Goal: Information Seeking & Learning: Compare options

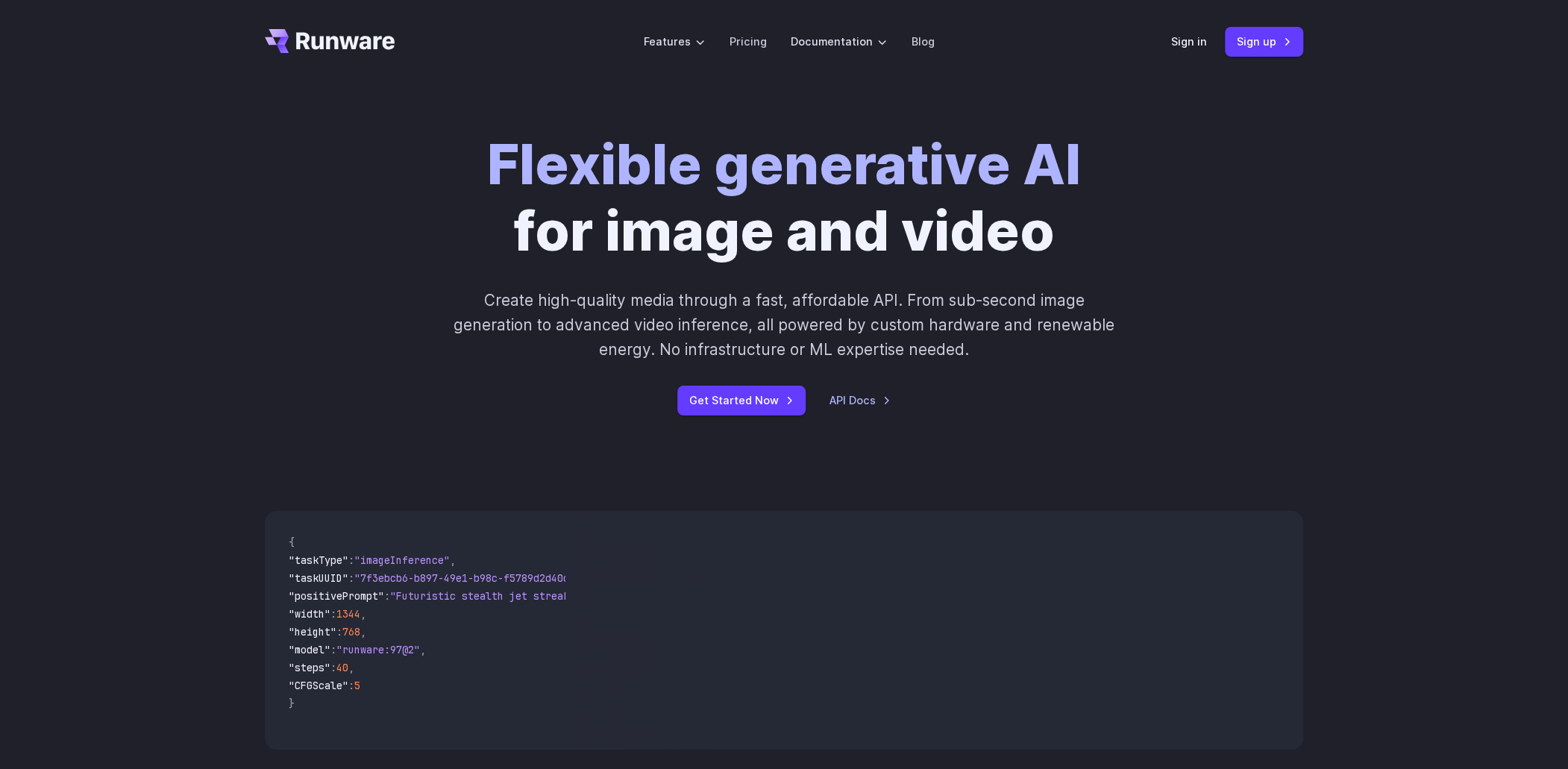
click at [709, 311] on p "Create high-quality media through a fast, affordable API. From sub-second image…" at bounding box center [784, 326] width 664 height 75
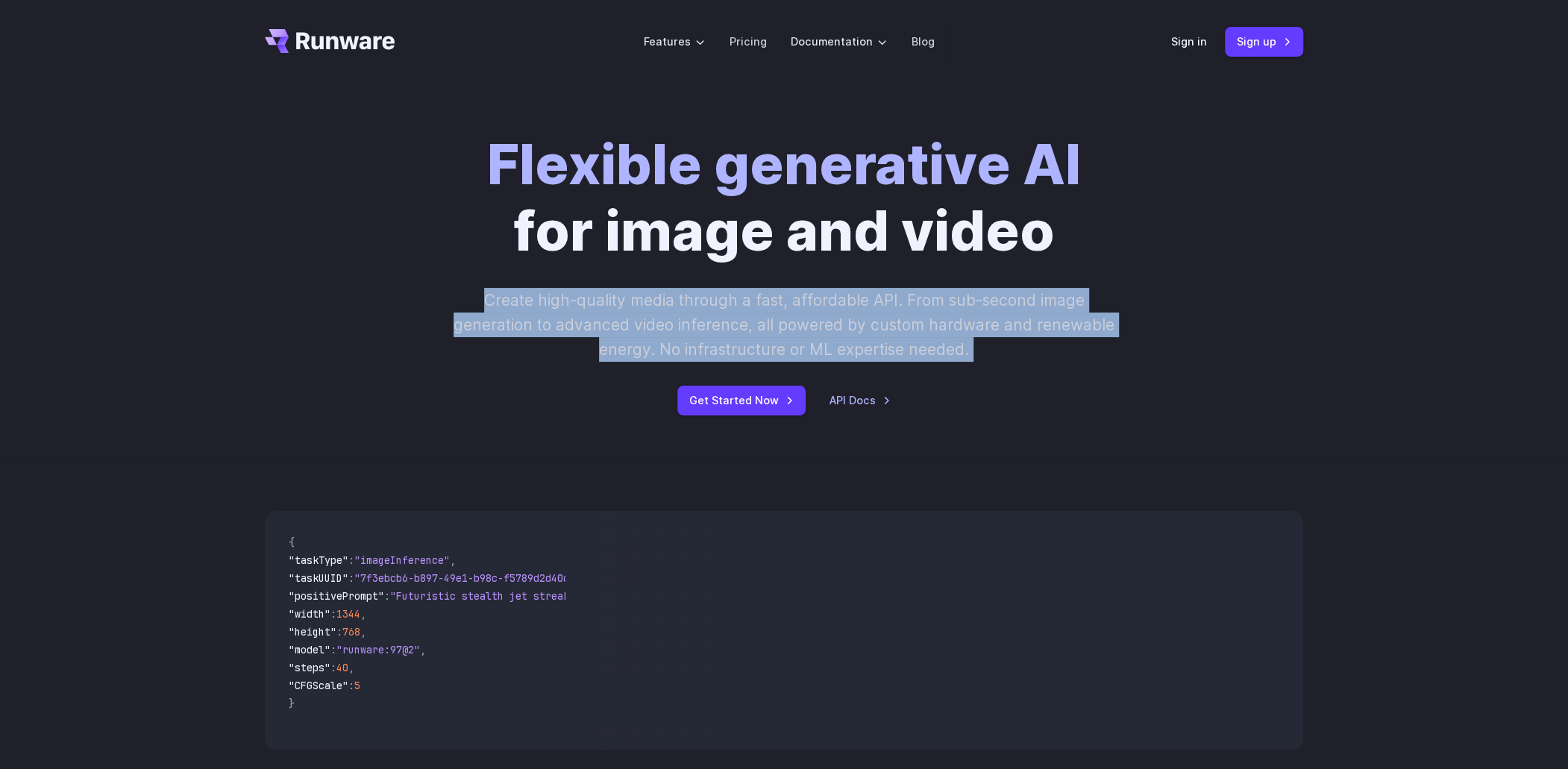
click at [709, 311] on p "Create high-quality media through a fast, affordable API. From sub-second image…" at bounding box center [784, 326] width 664 height 75
click at [778, 312] on p "Create high-quality media through a fast, affordable API. From sub-second image…" at bounding box center [784, 326] width 664 height 75
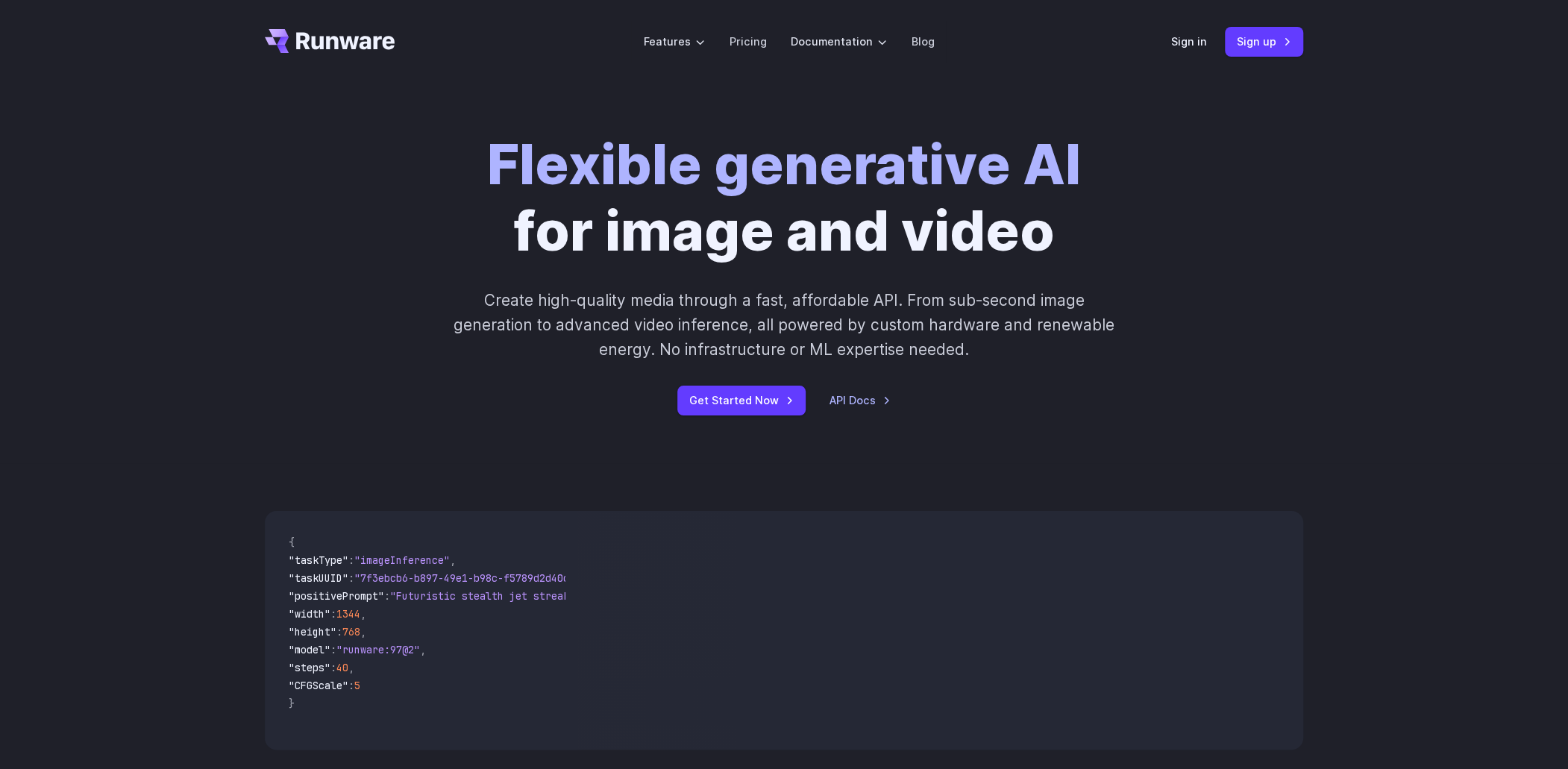
click at [949, 323] on p "Create high-quality media through a fast, affordable API. From sub-second image…" at bounding box center [784, 326] width 664 height 75
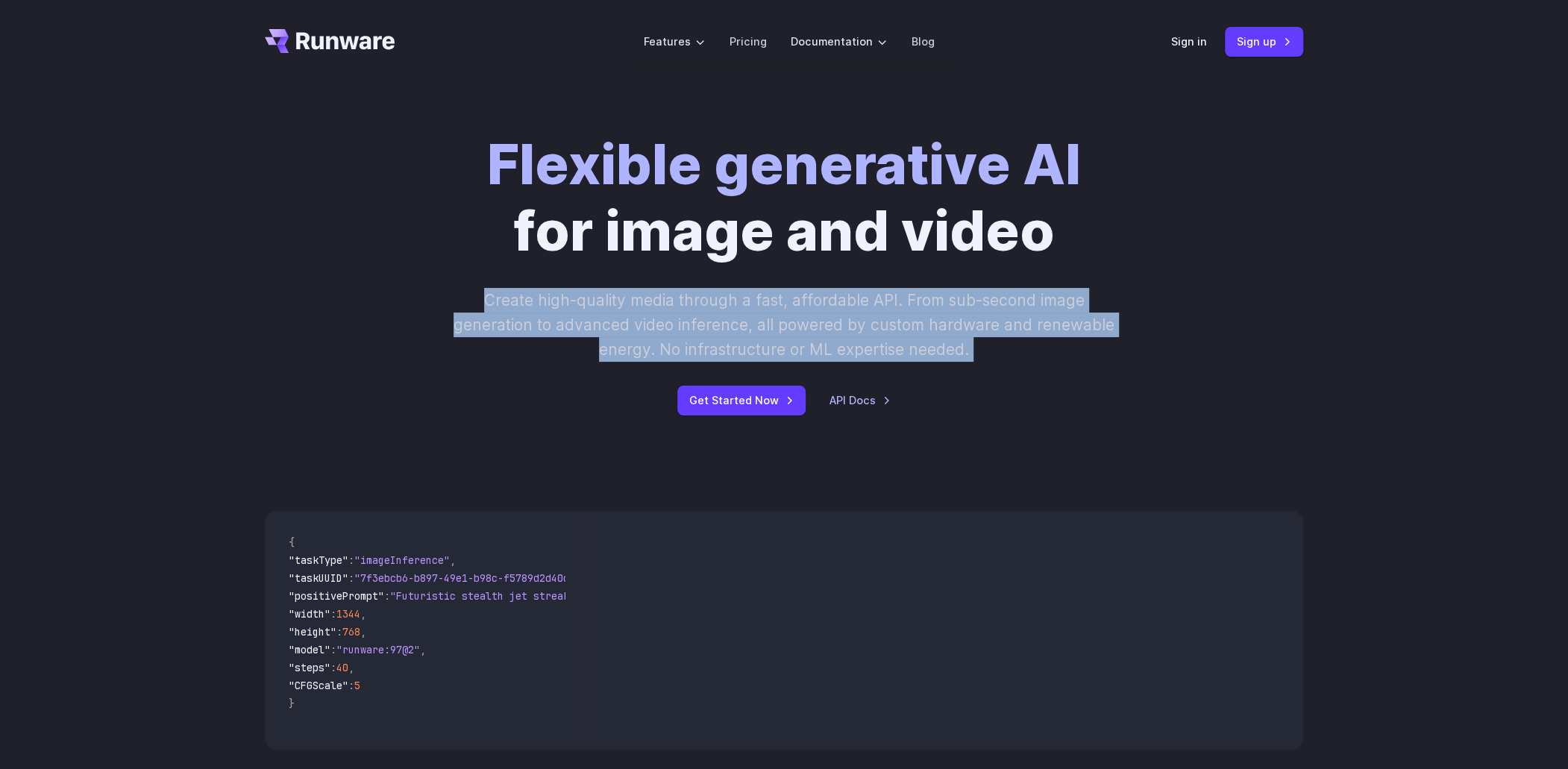
click at [949, 323] on p "Create high-quality media through a fast, affordable API. From sub-second image…" at bounding box center [784, 326] width 664 height 75
click at [878, 336] on p "Create high-quality media through a fast, affordable API. From sub-second image…" at bounding box center [784, 326] width 664 height 75
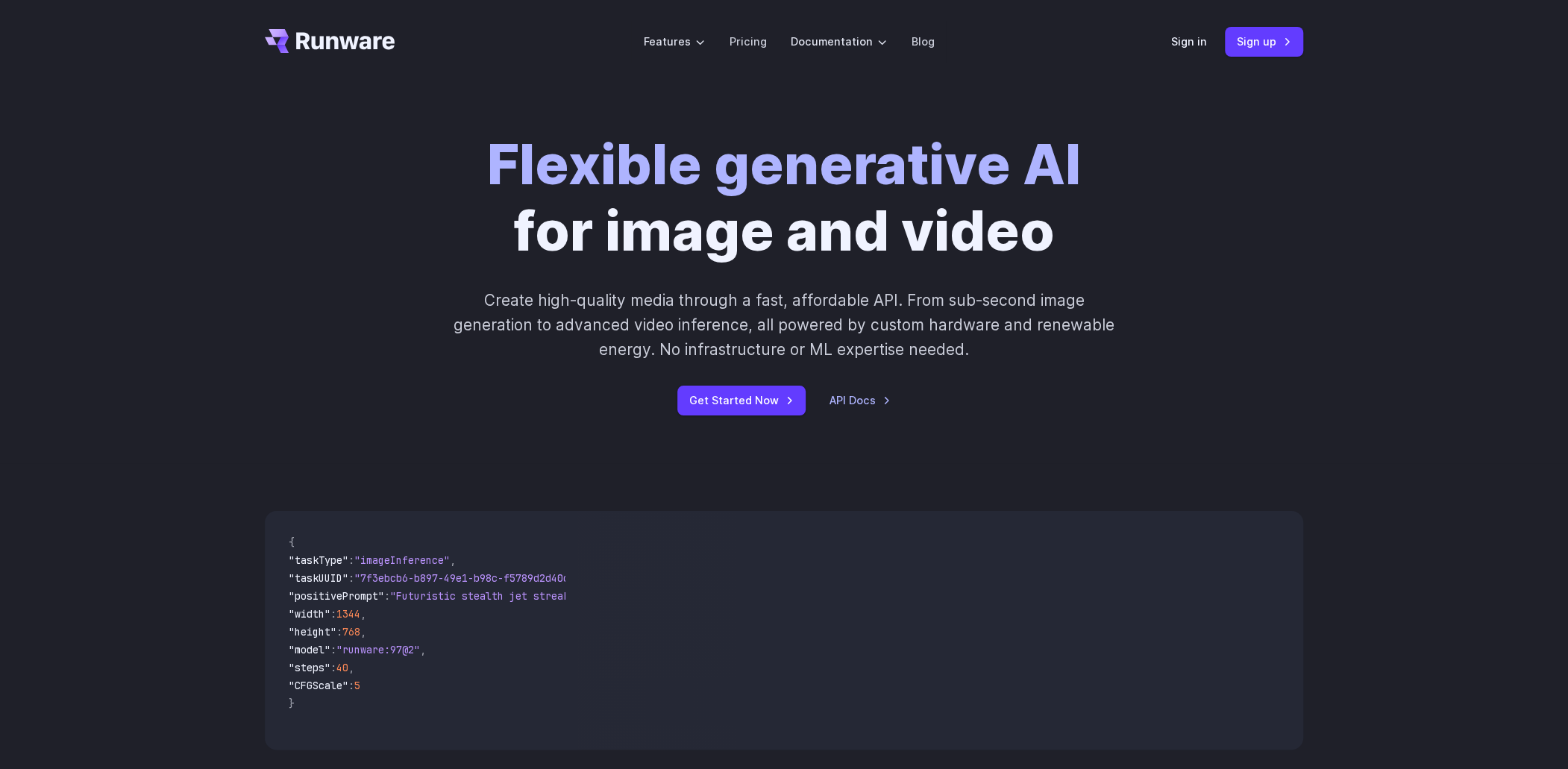
click at [844, 335] on p "Create high-quality media through a fast, affordable API. From sub-second image…" at bounding box center [784, 326] width 664 height 75
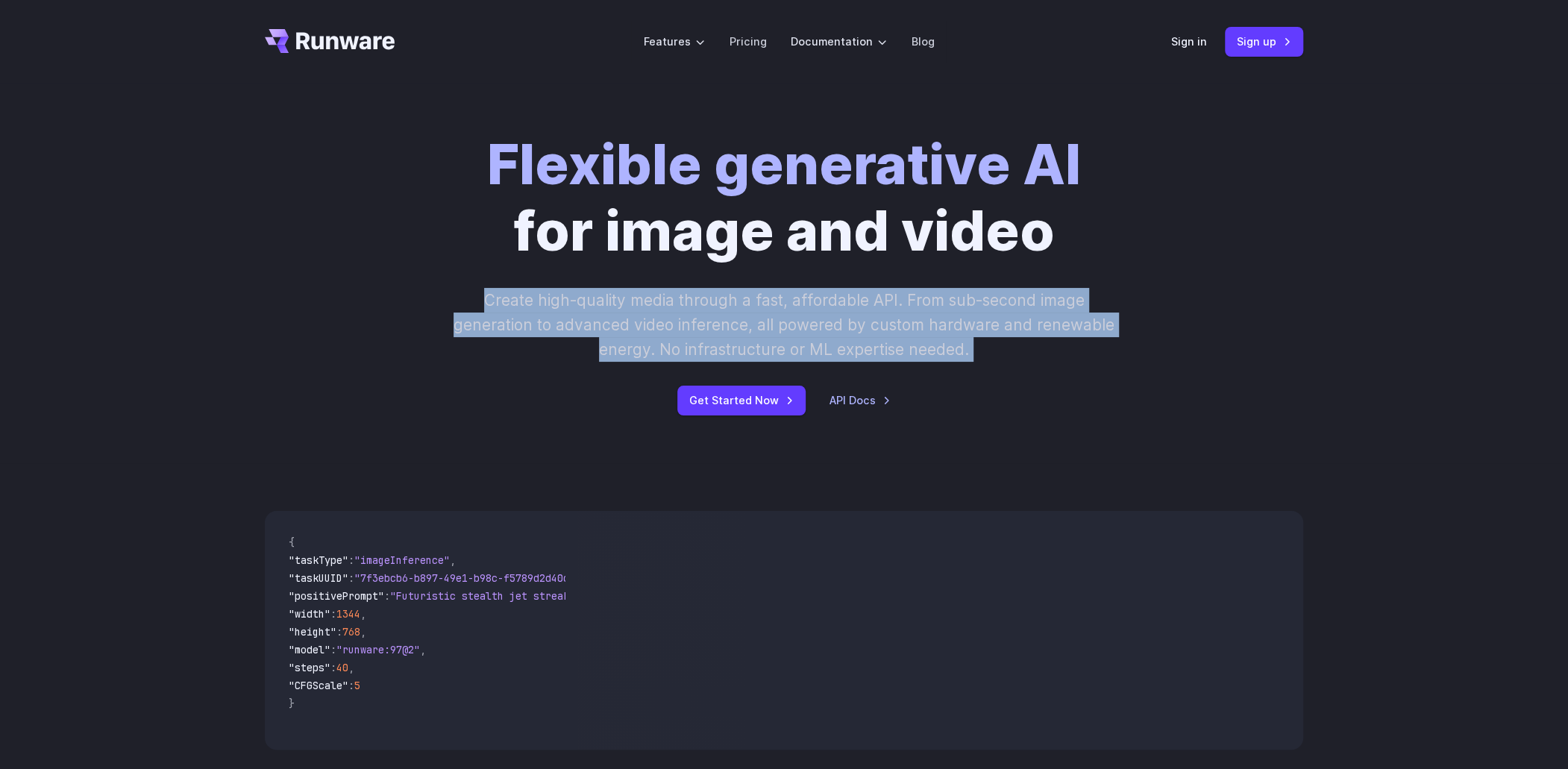
click at [844, 335] on p "Create high-quality media through a fast, affordable API. From sub-second image…" at bounding box center [784, 326] width 664 height 75
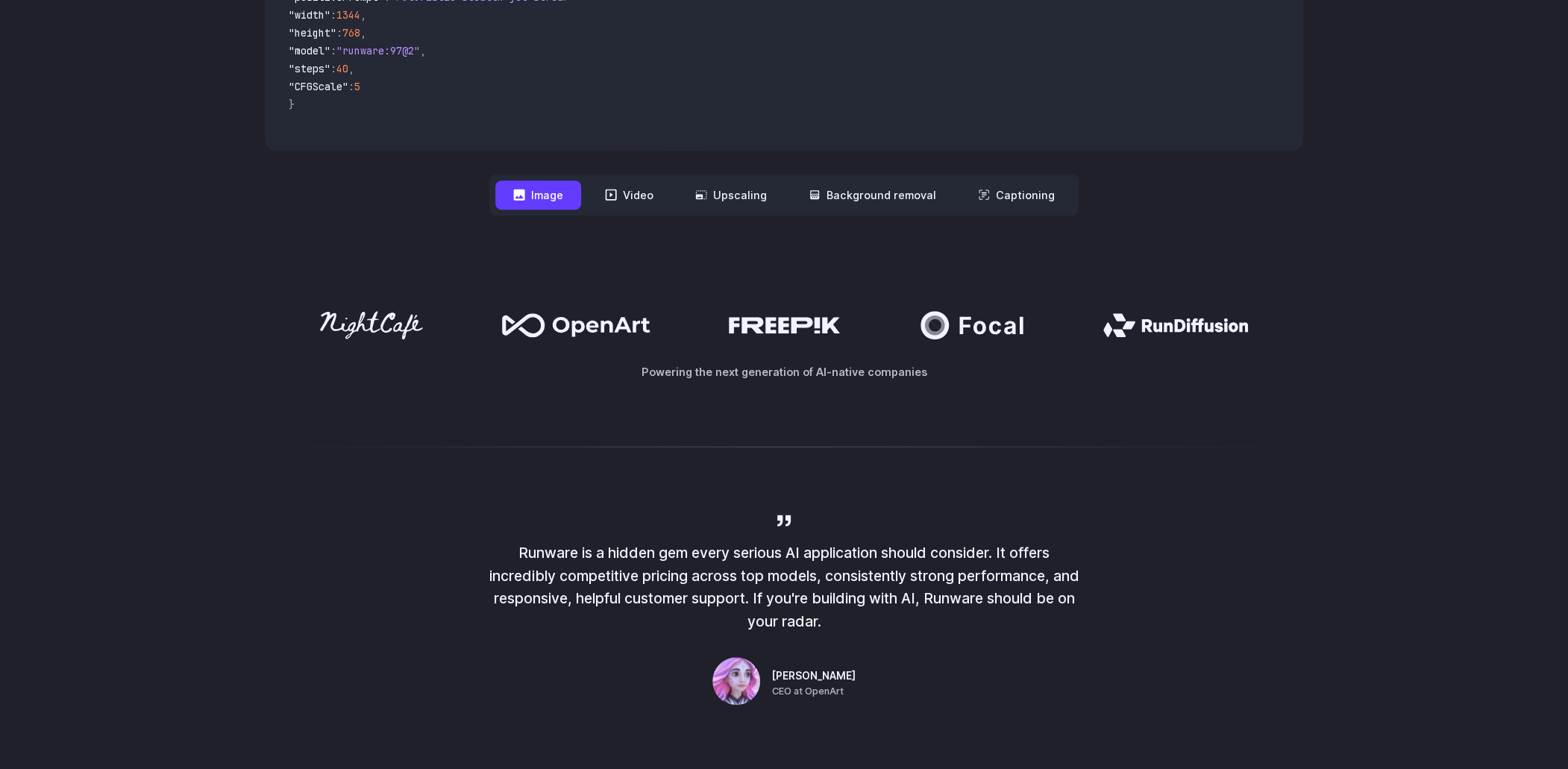
scroll to position [671, 0]
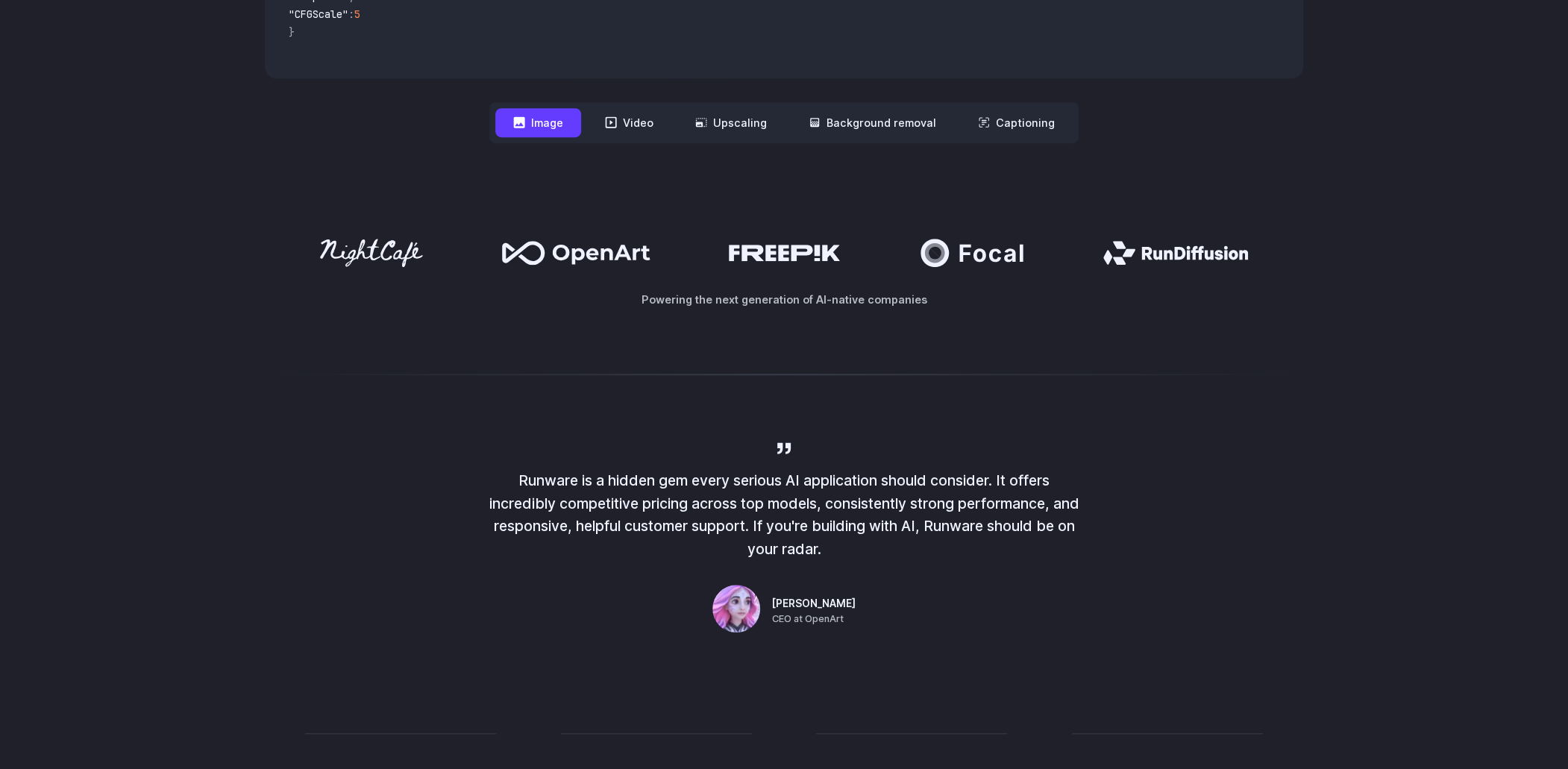
click at [854, 300] on p "Powering the next generation of AI-native companies" at bounding box center [784, 300] width 1038 height 17
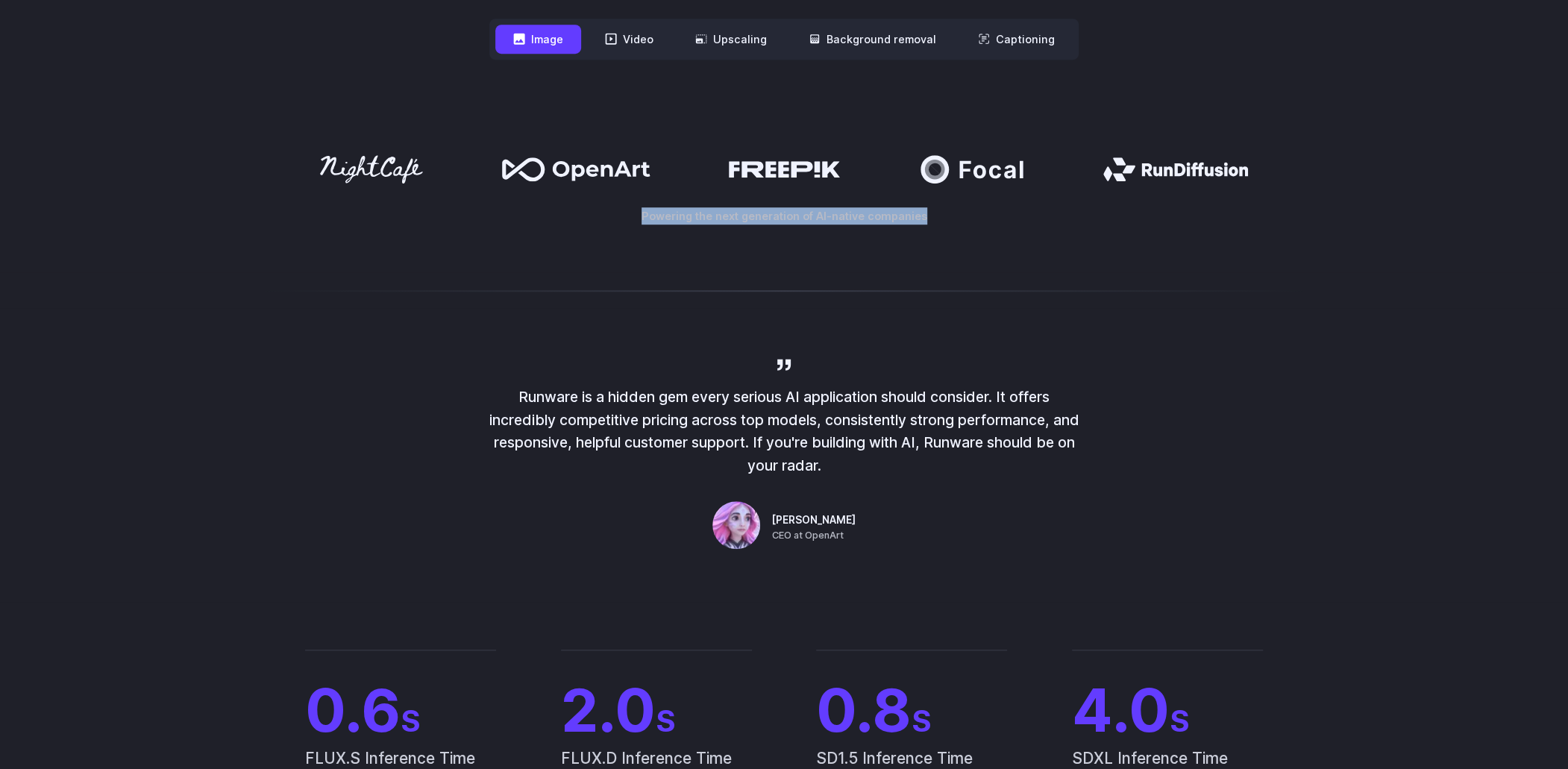
scroll to position [820, 0]
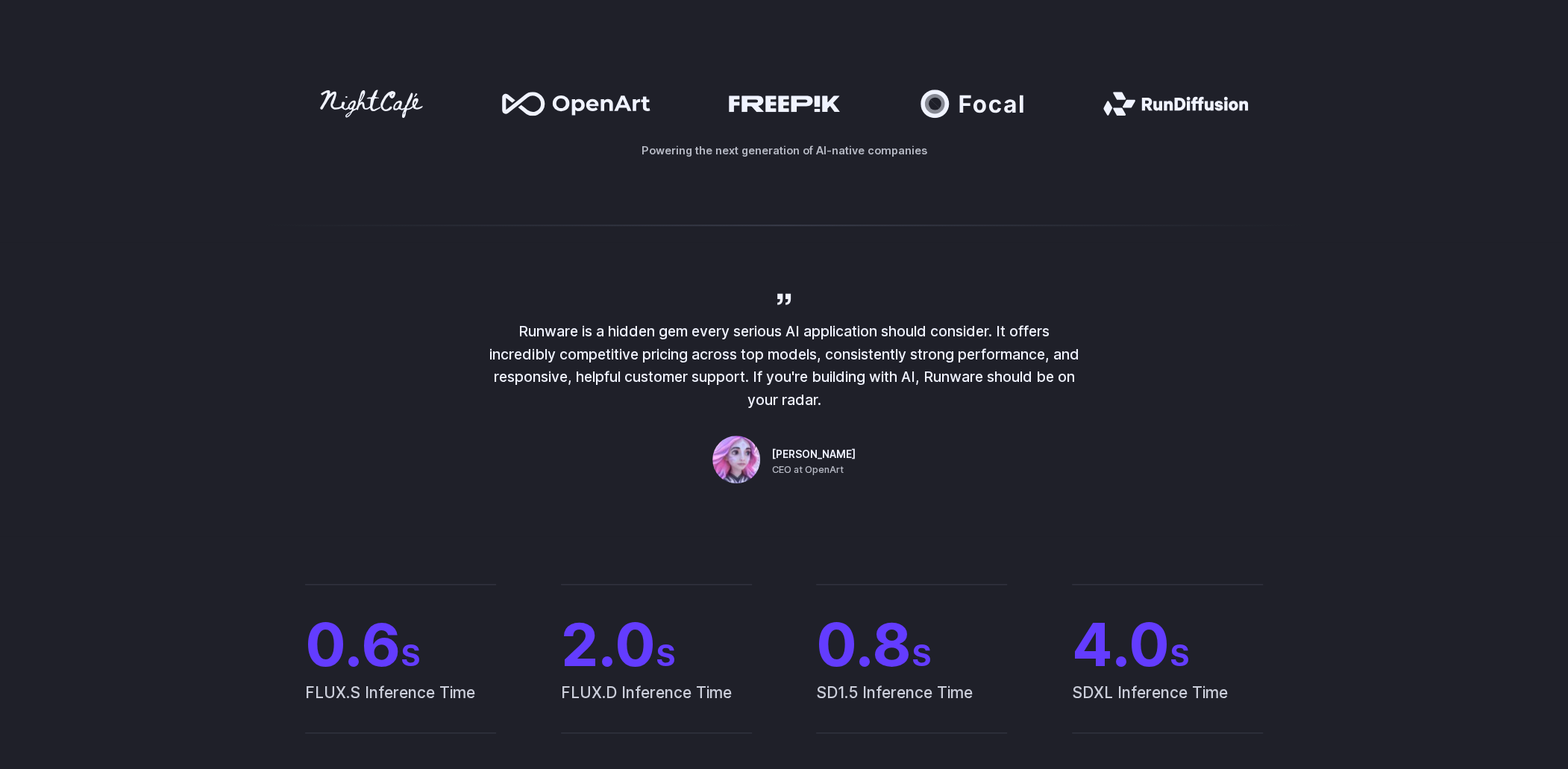
click at [834, 362] on p "Runware is a hidden gem every serious AI application should consider. It offers…" at bounding box center [784, 366] width 597 height 92
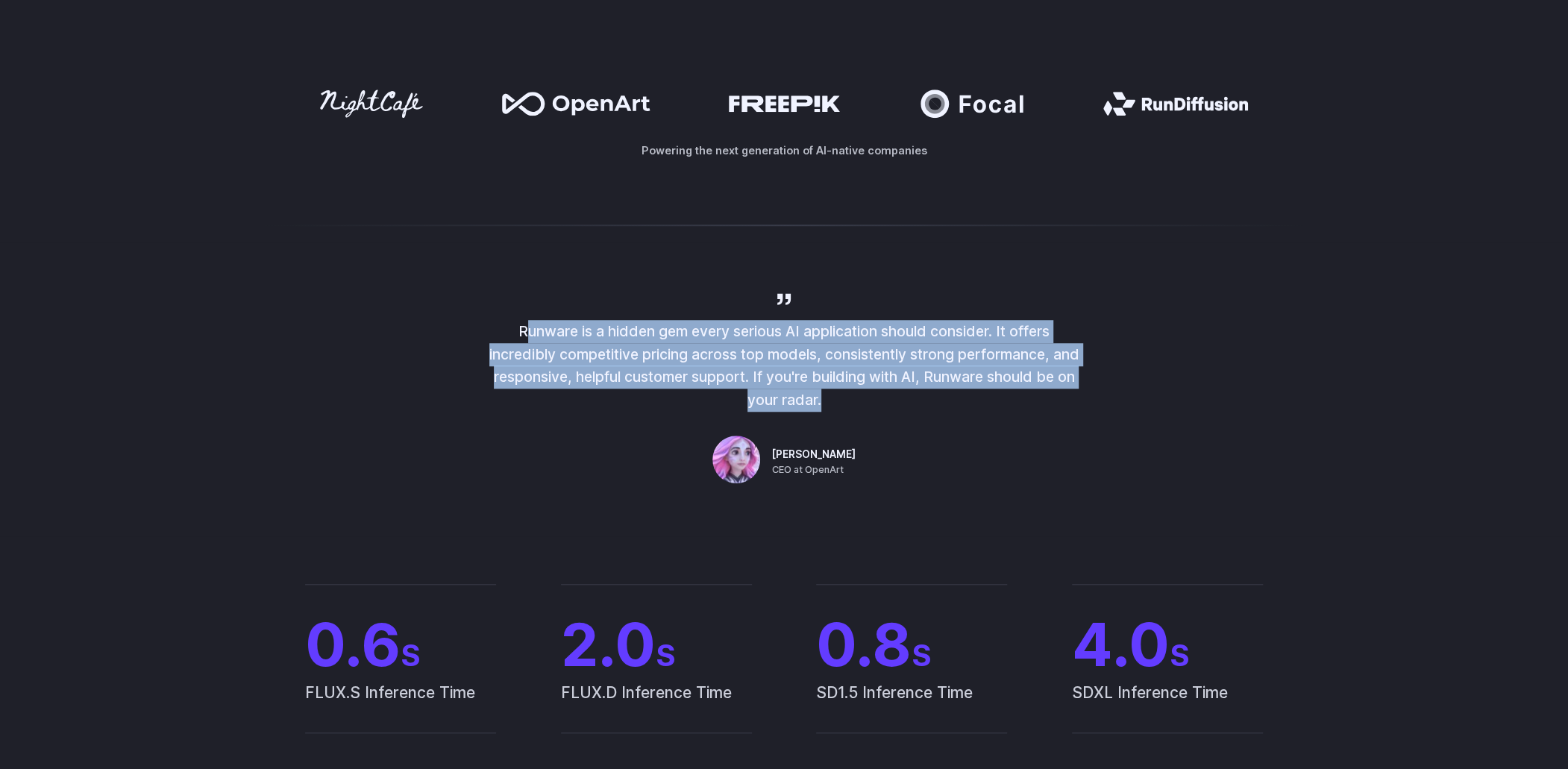
click at [834, 362] on p "Runware is a hidden gem every serious AI application should consider. It offers…" at bounding box center [784, 366] width 597 height 92
click at [809, 365] on p "Runware is a hidden gem every serious AI application should consider. It offers…" at bounding box center [784, 366] width 597 height 92
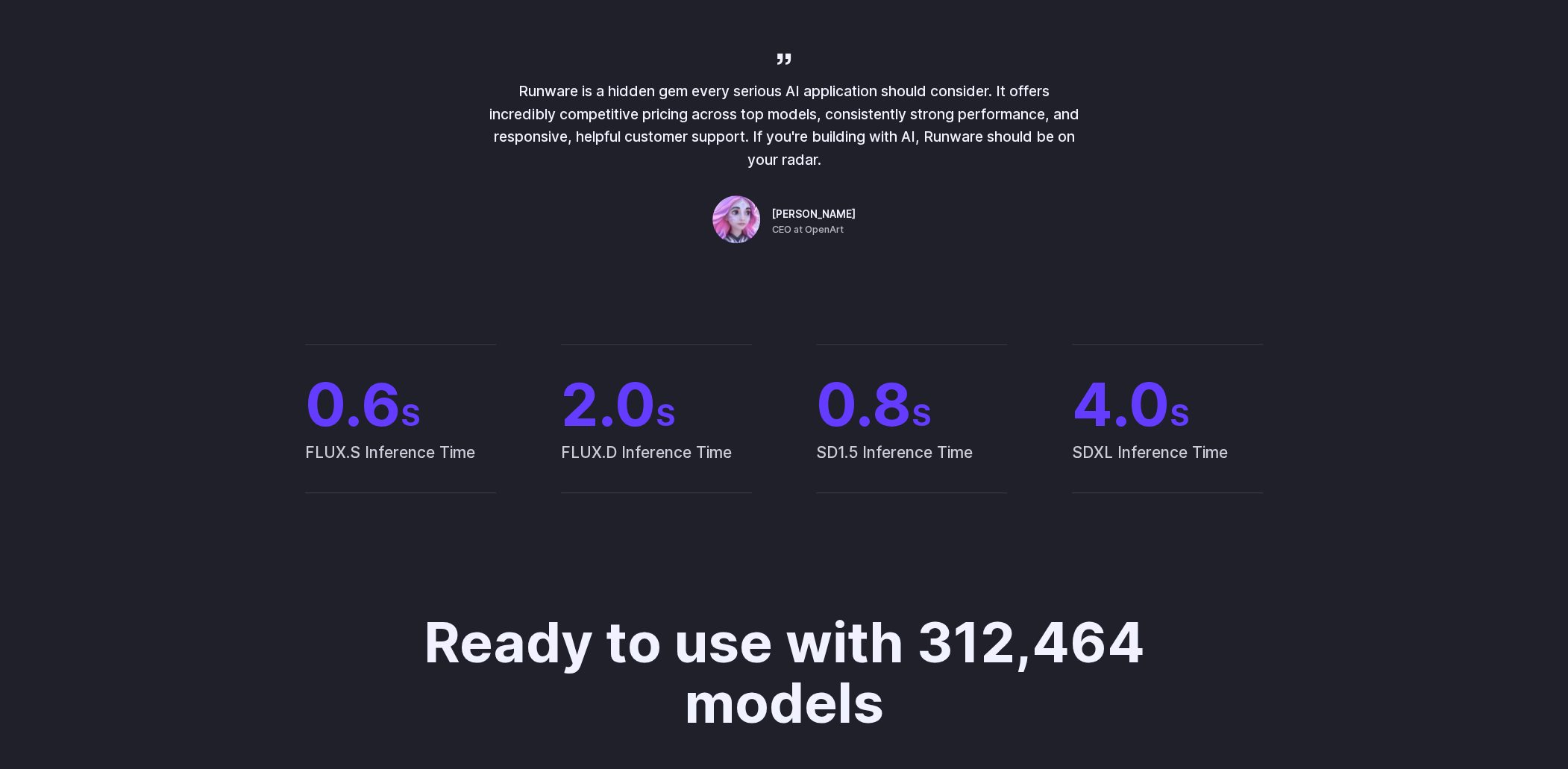
scroll to position [1193, 0]
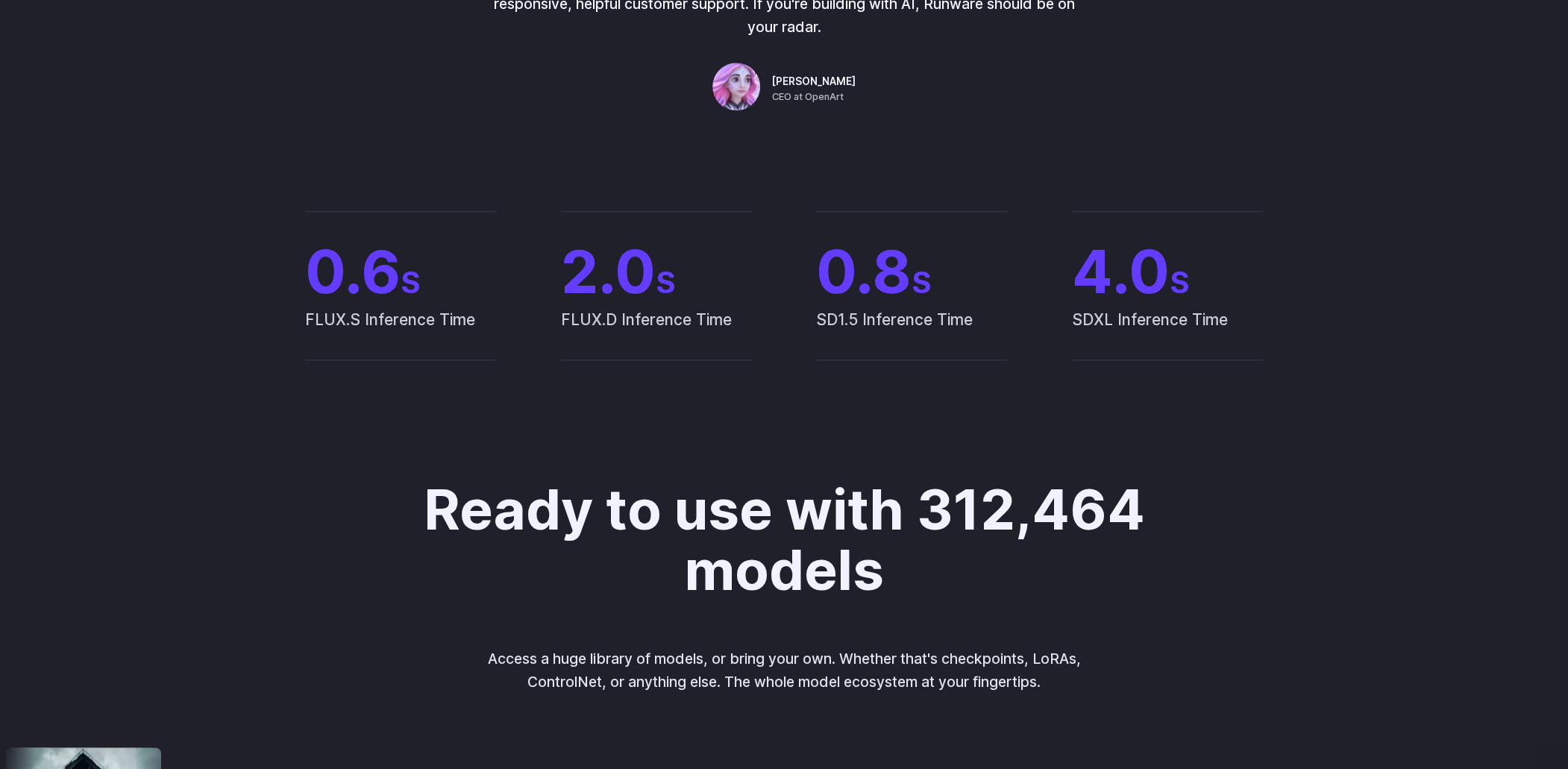
click at [323, 318] on span "FLUX.S Inference Time" at bounding box center [401, 333] width 191 height 52
click at [398, 321] on span "FLUX.S Inference Time" at bounding box center [401, 333] width 191 height 52
click at [444, 322] on span "FLUX.S Inference Time" at bounding box center [401, 333] width 191 height 52
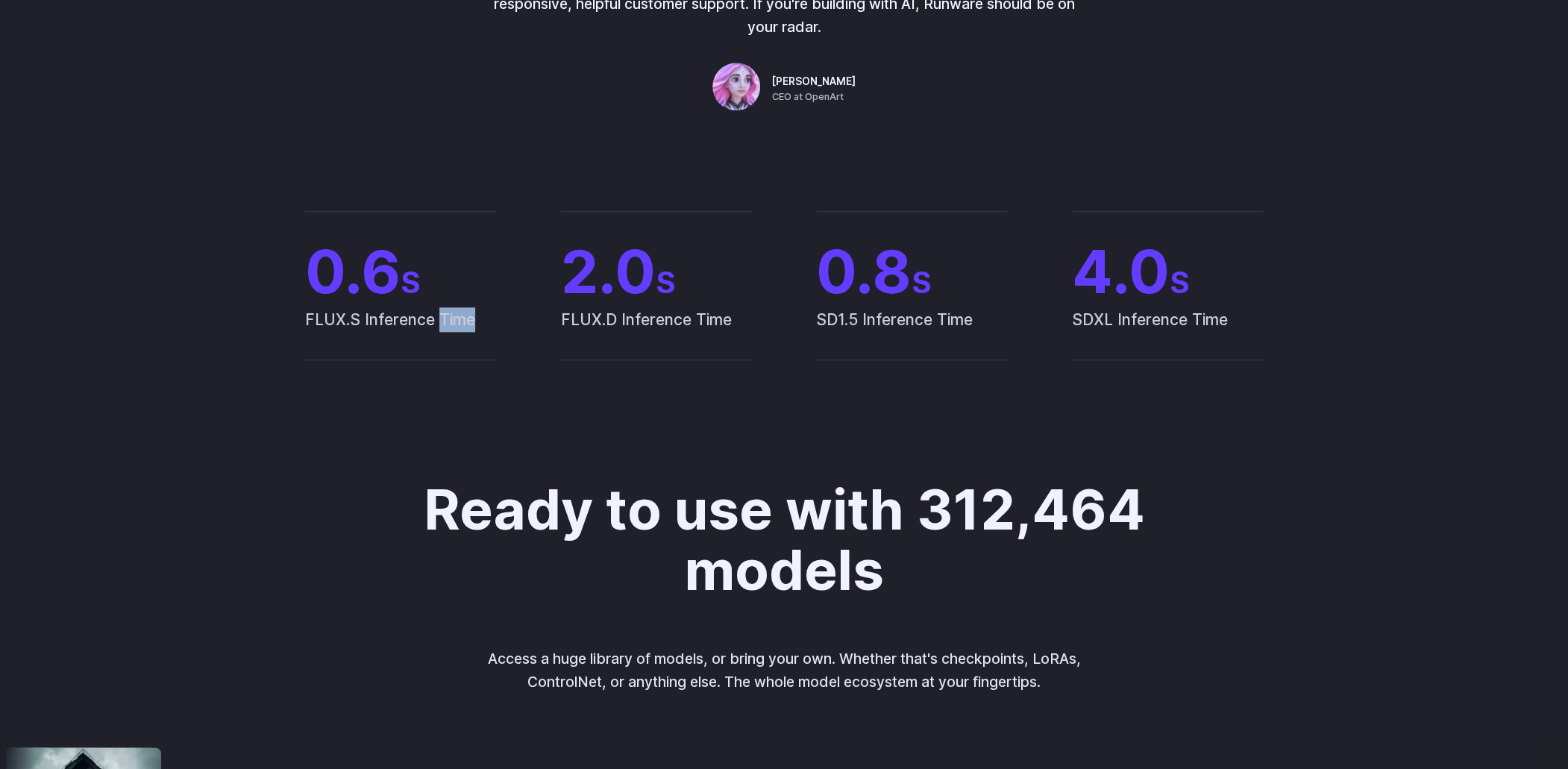
click at [444, 322] on span "FLUX.S Inference Time" at bounding box center [401, 333] width 191 height 52
click at [497, 320] on div "0.6 S FLUX.S Inference Time 2.0 S FLUX.D Inference Time 0.8 S SD1.5 Inference T…" at bounding box center [784, 285] width 1038 height 149
click at [597, 320] on span "FLUX.D Inference Time" at bounding box center [657, 333] width 191 height 52
click at [651, 320] on span "FLUX.D Inference Time" at bounding box center [657, 333] width 191 height 52
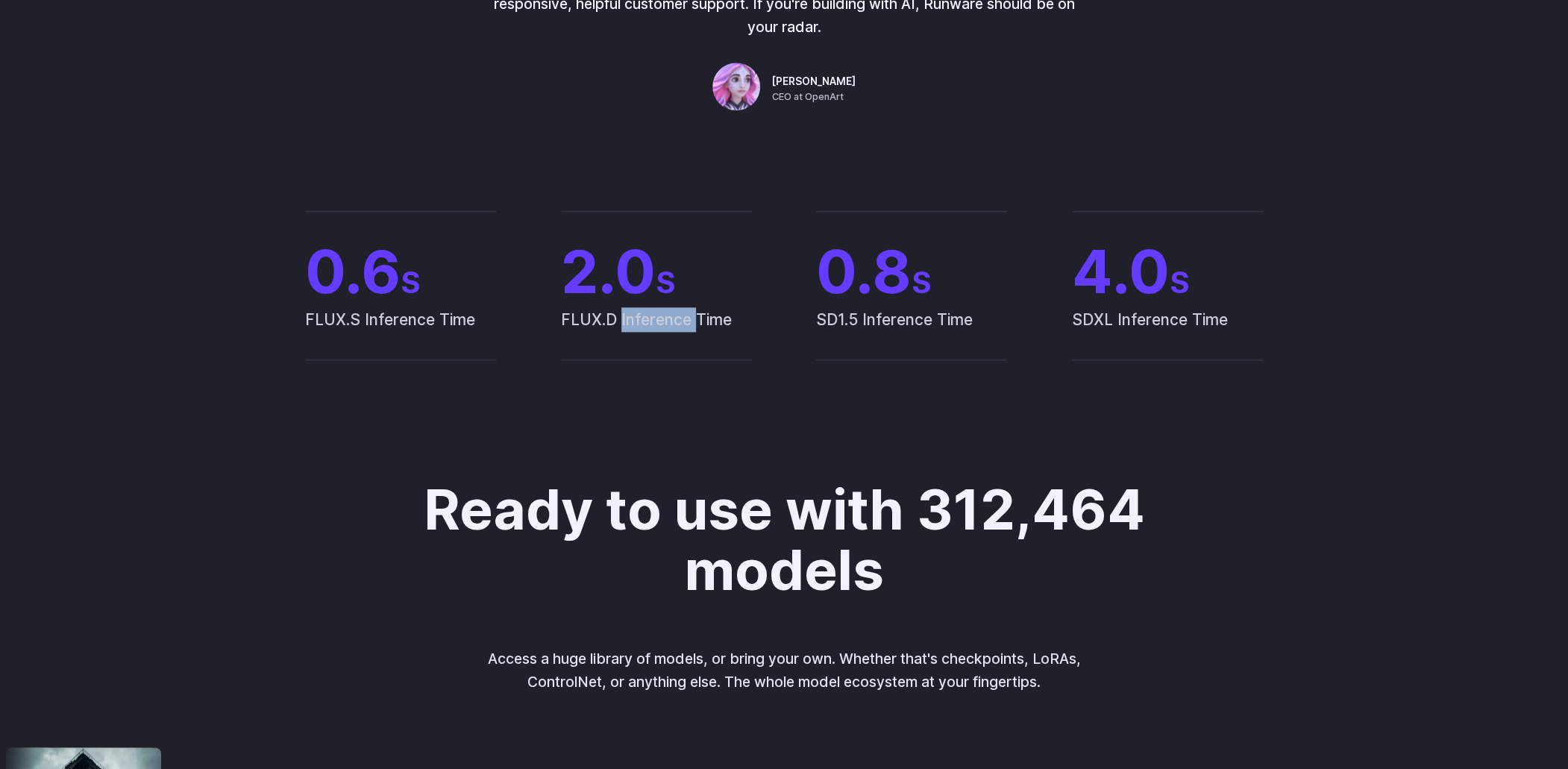
click at [651, 320] on span "FLUX.D Inference Time" at bounding box center [657, 333] width 191 height 52
click at [893, 321] on span "SD1.5 Inference Time" at bounding box center [911, 333] width 191 height 52
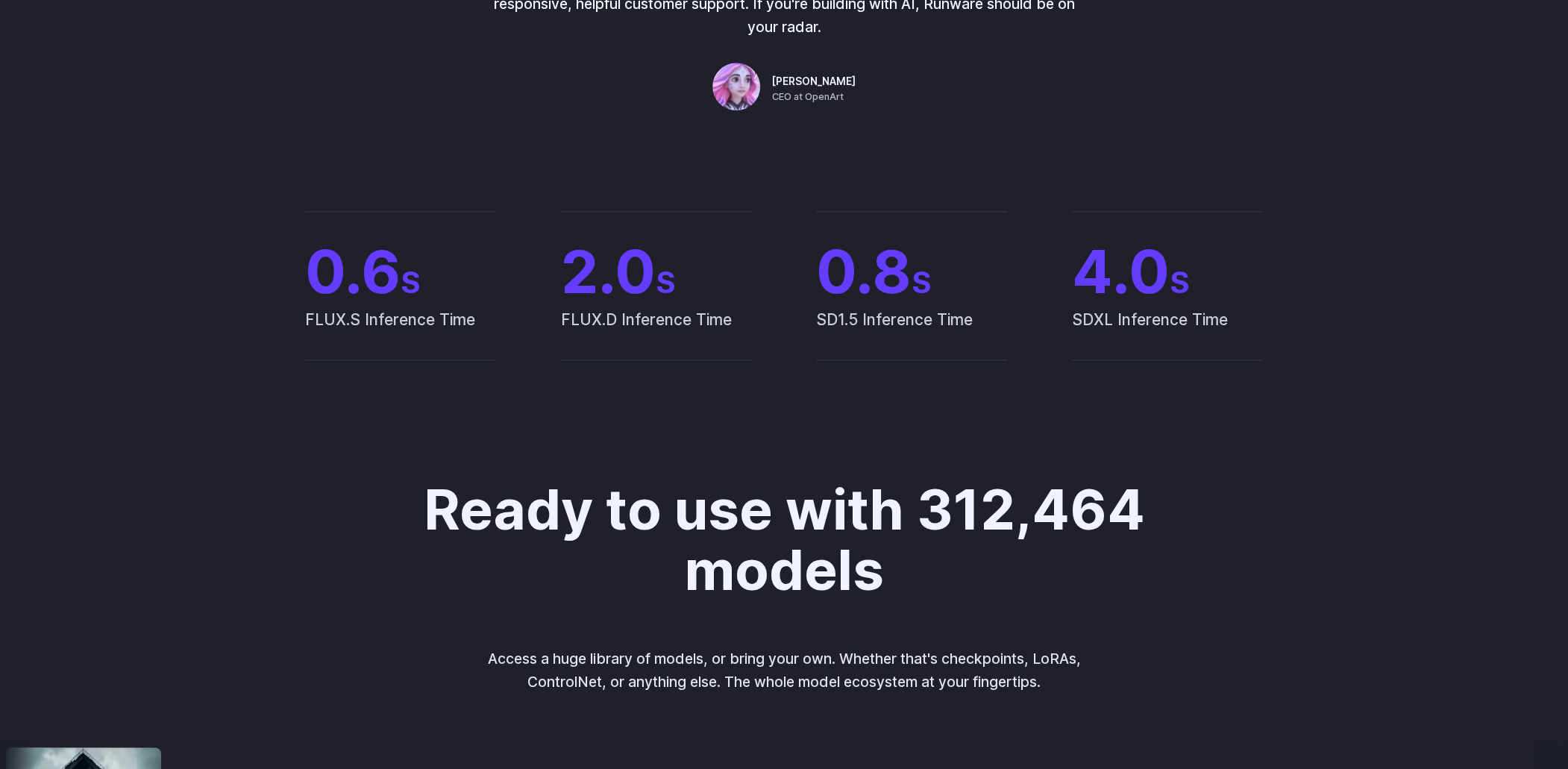
click at [1085, 319] on span "SDXL Inference Time" at bounding box center [1167, 333] width 191 height 52
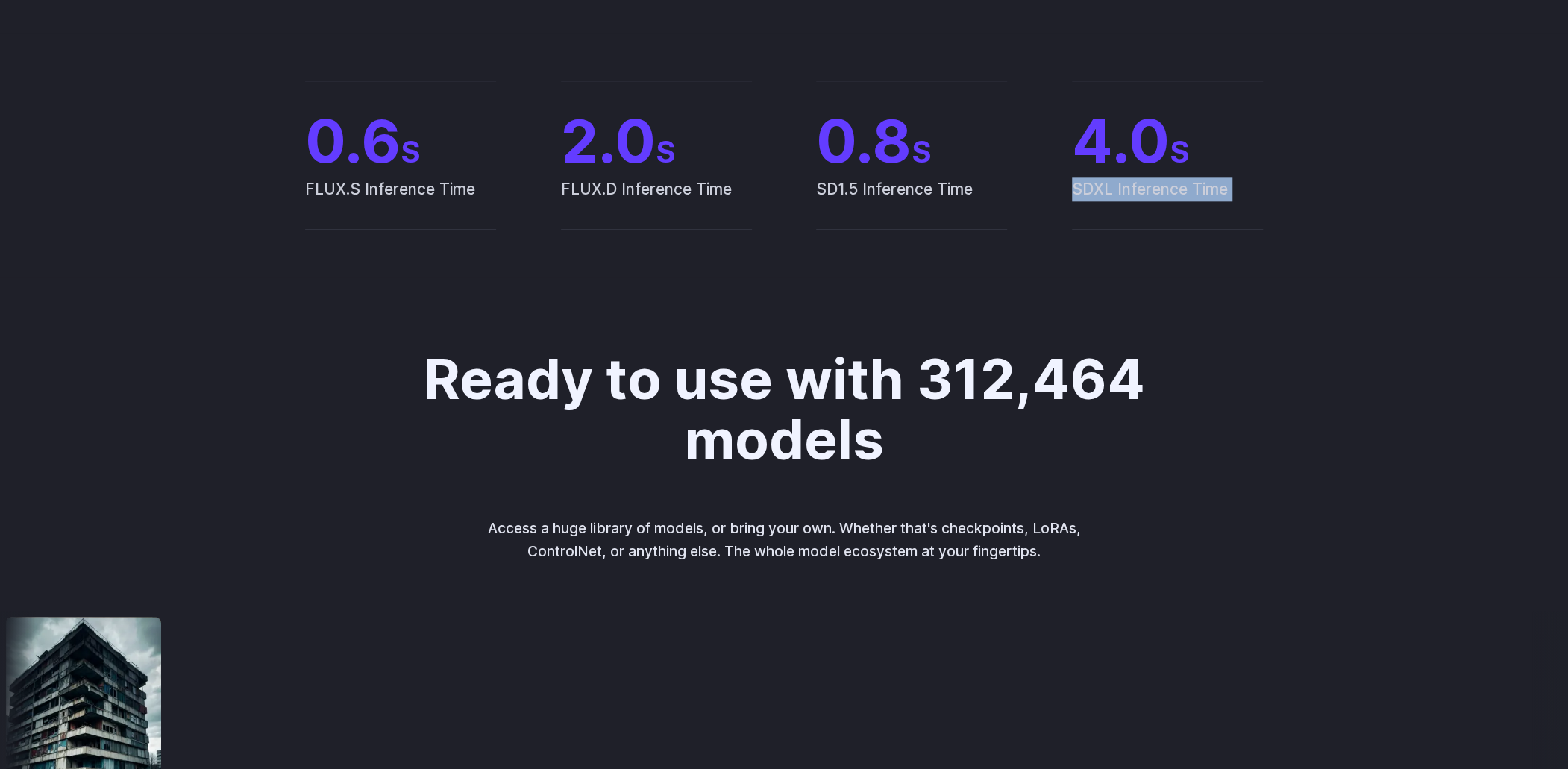
scroll to position [1491, 0]
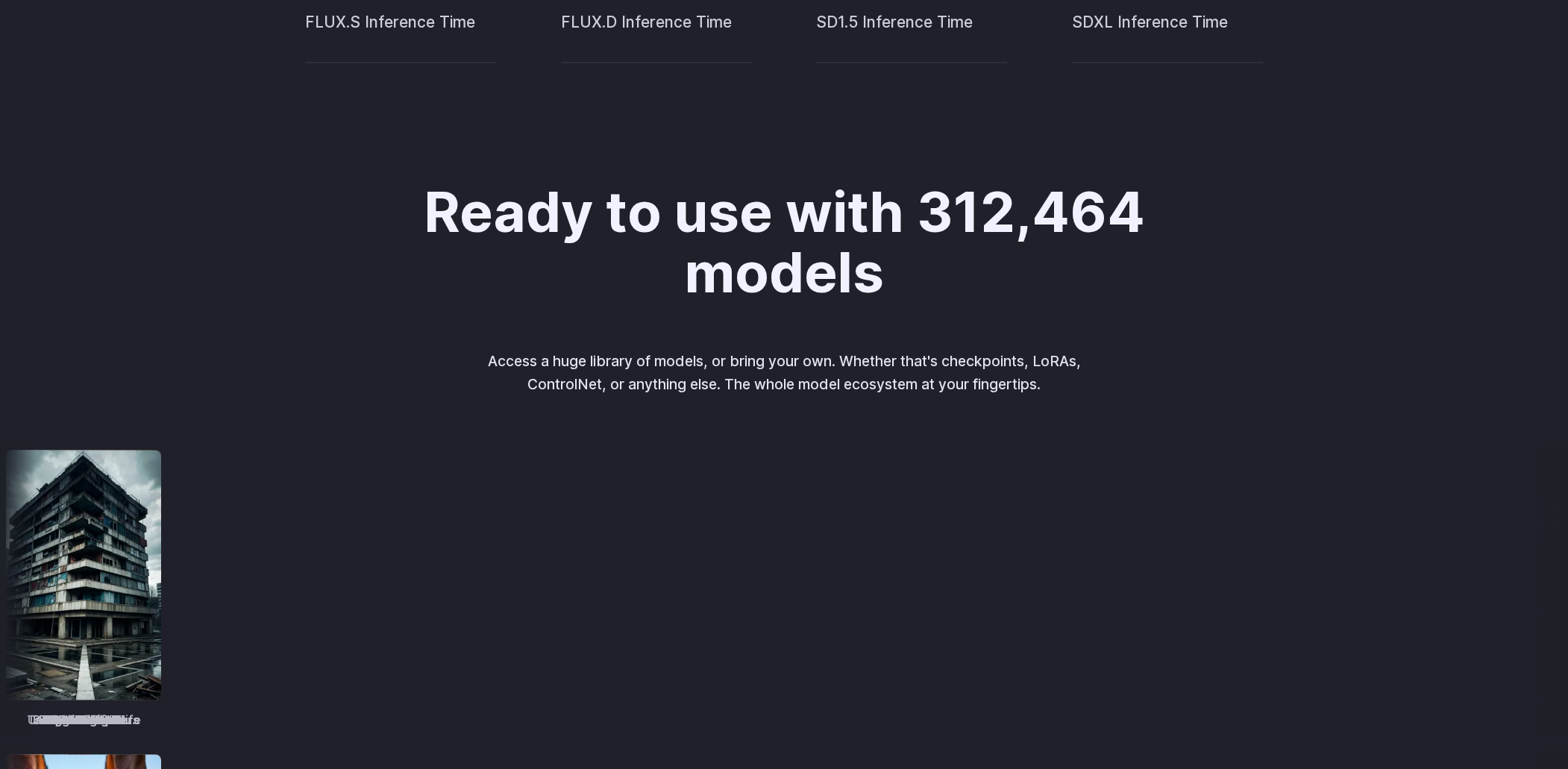
click at [839, 224] on h2 "Ready to use with 312,464 models" at bounding box center [784, 242] width 747 height 120
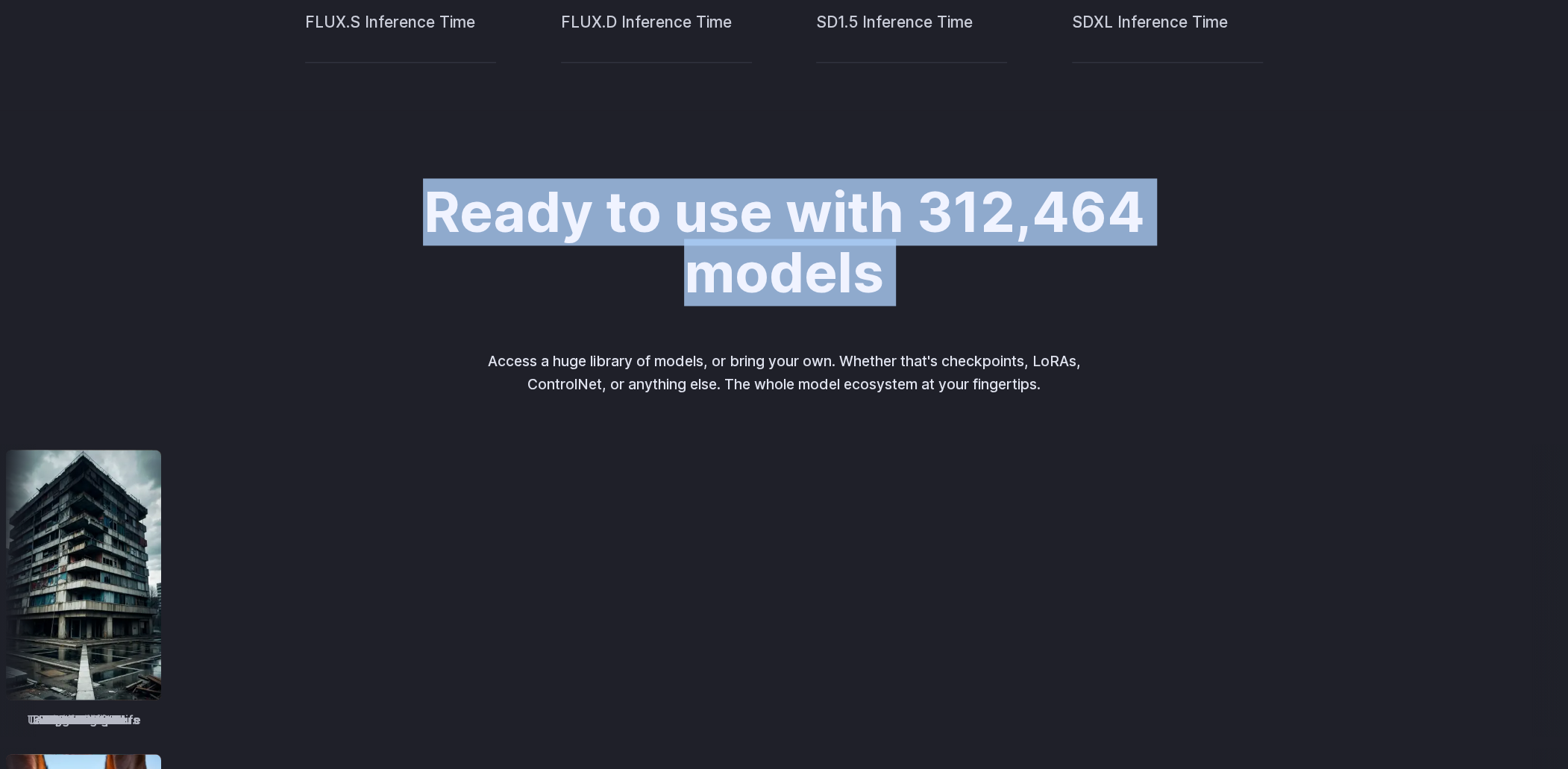
click at [839, 224] on h2 "Ready to use with 312,464 models" at bounding box center [784, 242] width 747 height 120
click at [822, 264] on h2 "Ready to use with 312,464 models" at bounding box center [784, 242] width 747 height 120
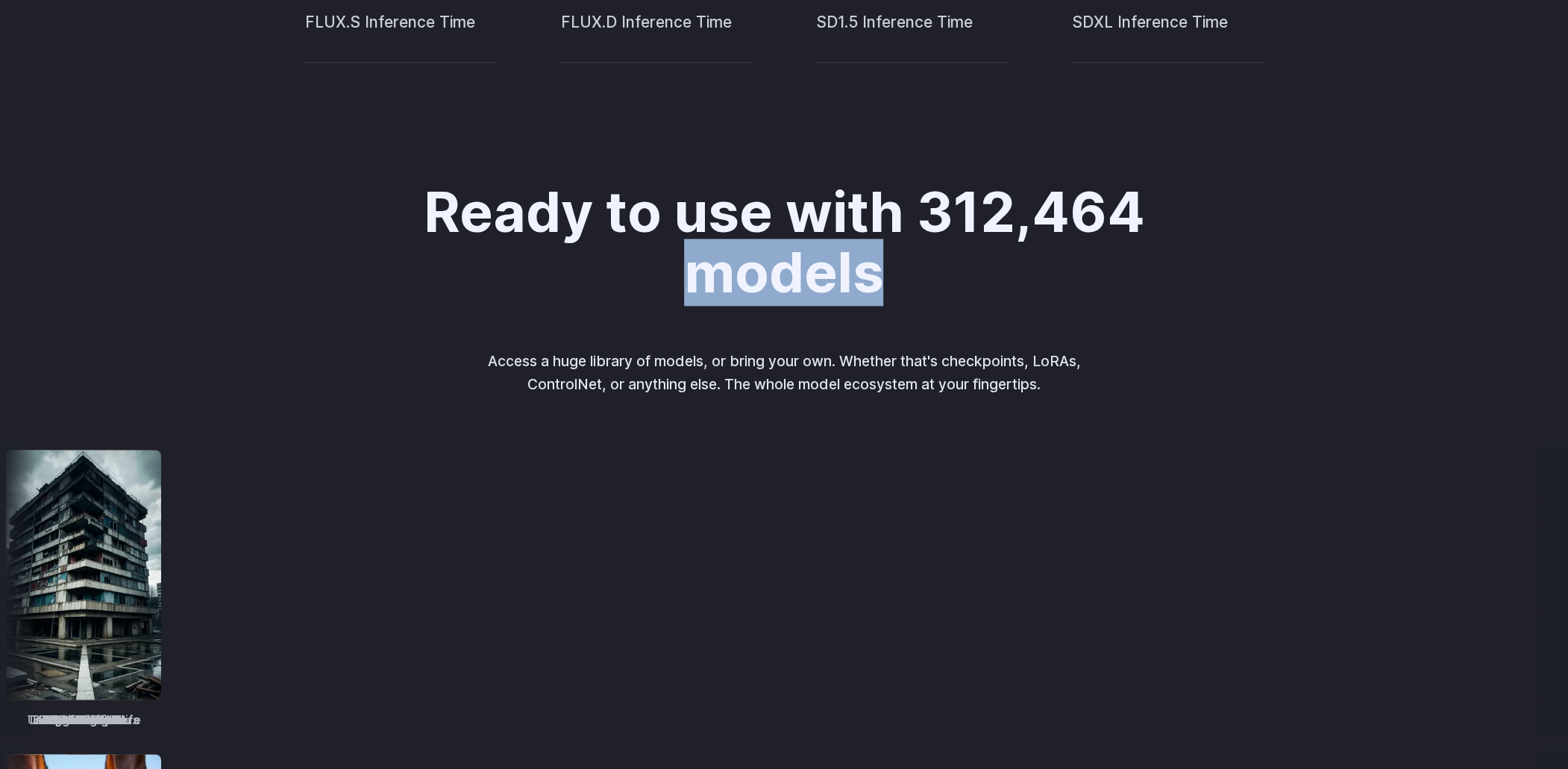
click at [822, 264] on h2 "Ready to use with 312,464 models" at bounding box center [784, 242] width 747 height 120
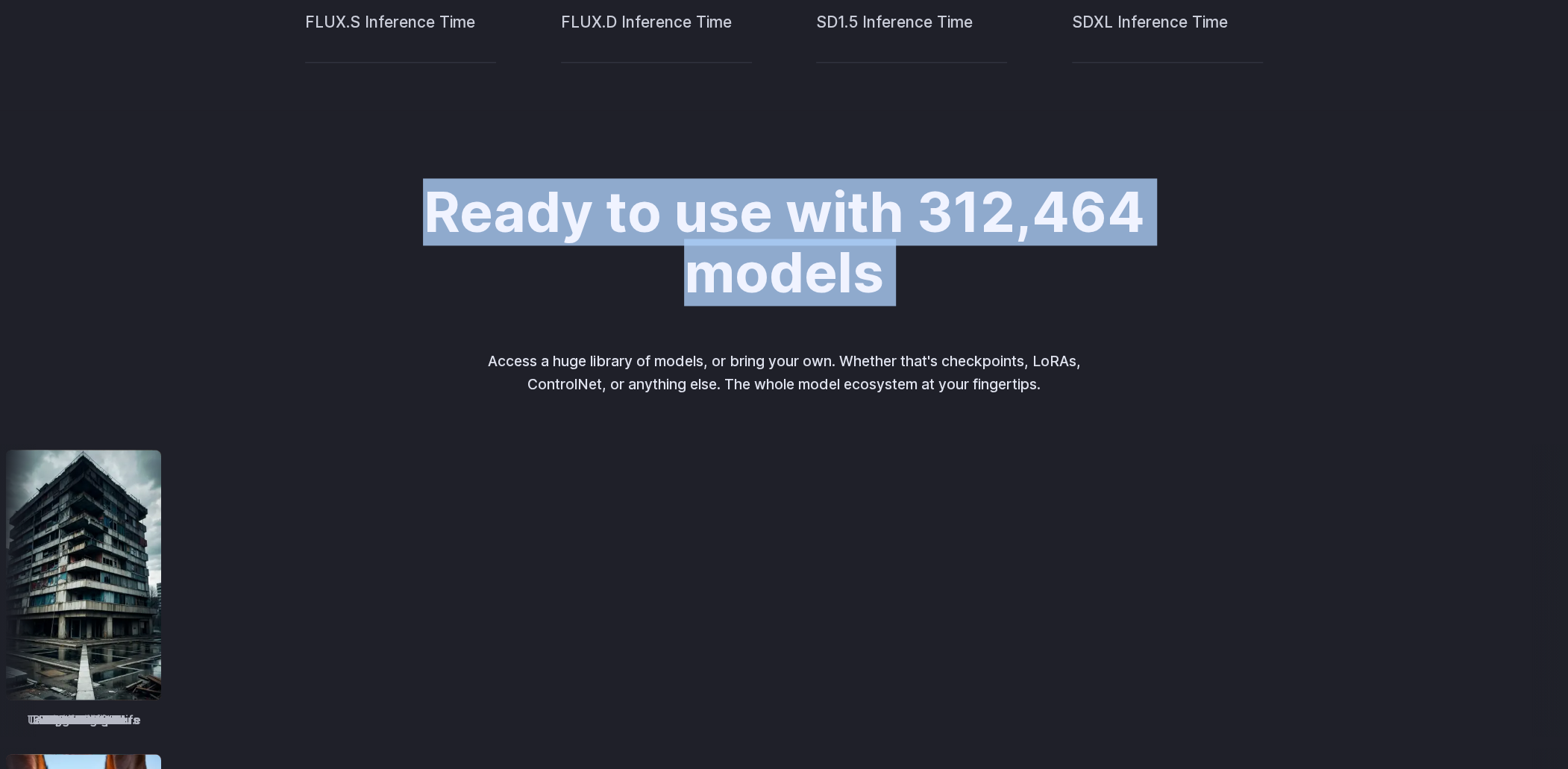
click at [822, 264] on h2 "Ready to use with 312,464 models" at bounding box center [784, 242] width 747 height 120
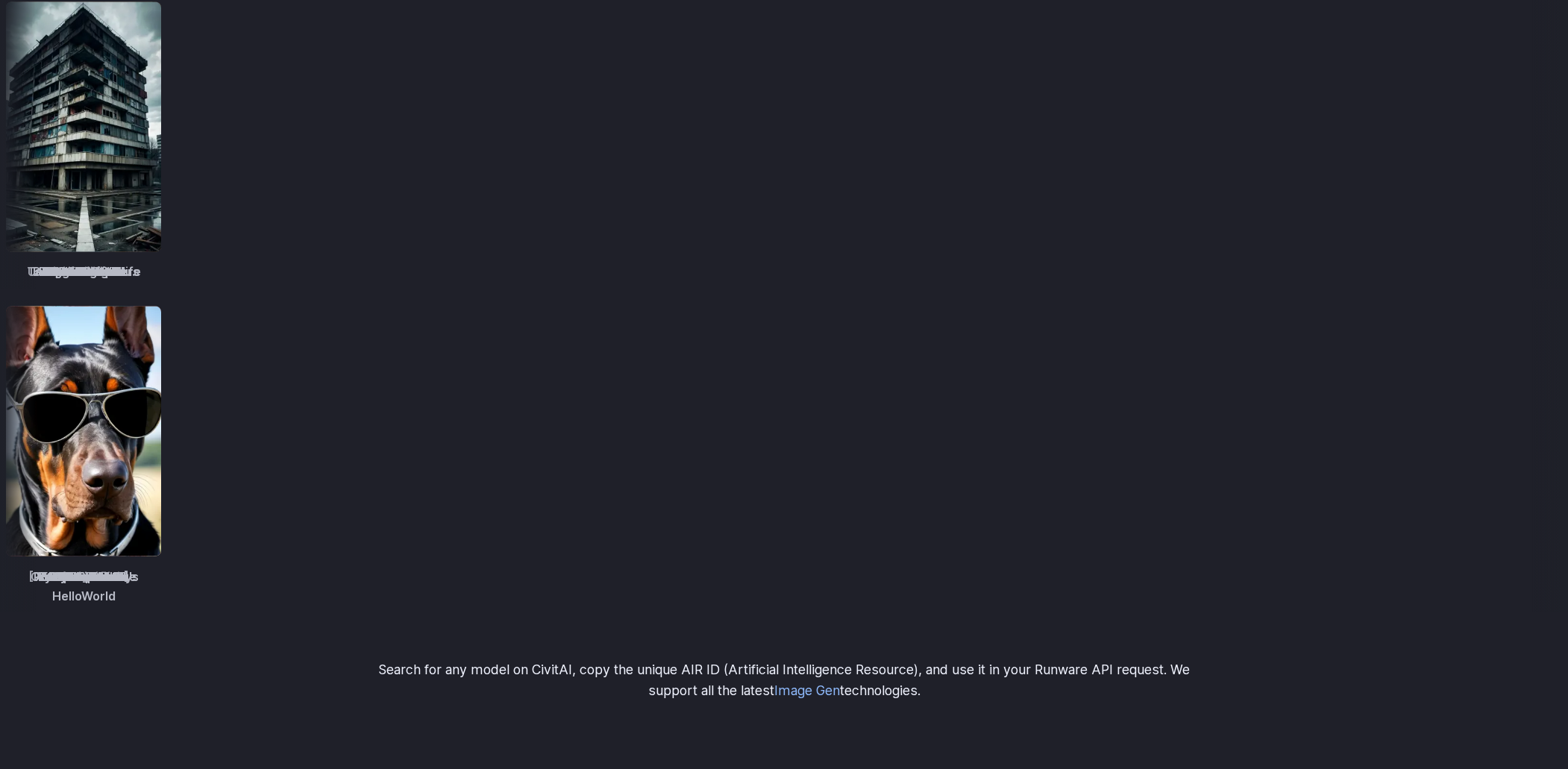
scroll to position [2312, 0]
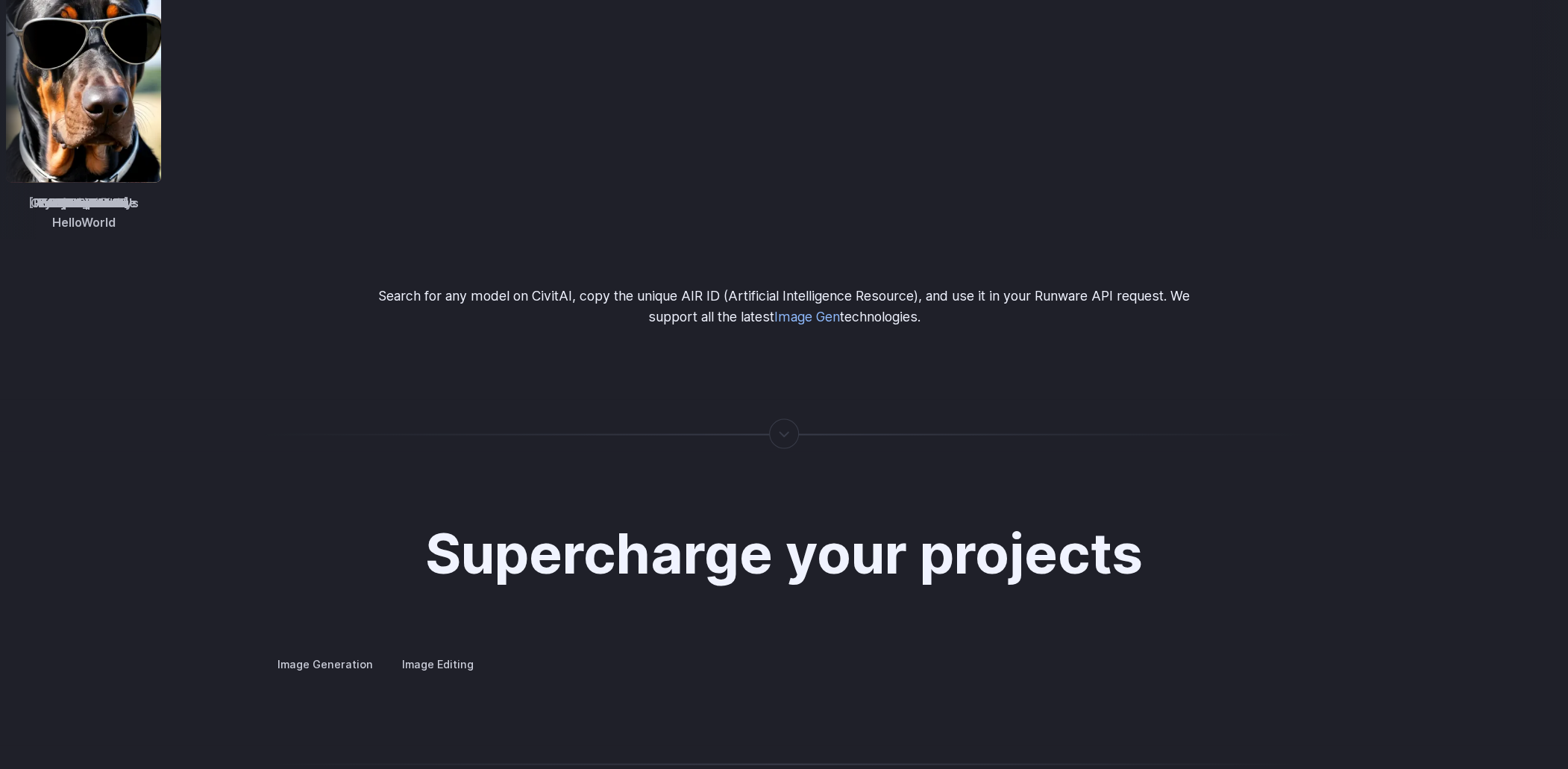
click at [706, 290] on p "Search for any model on CivitAI, copy the unique AIR ID (Artificial Intelligenc…" at bounding box center [784, 307] width 840 height 42
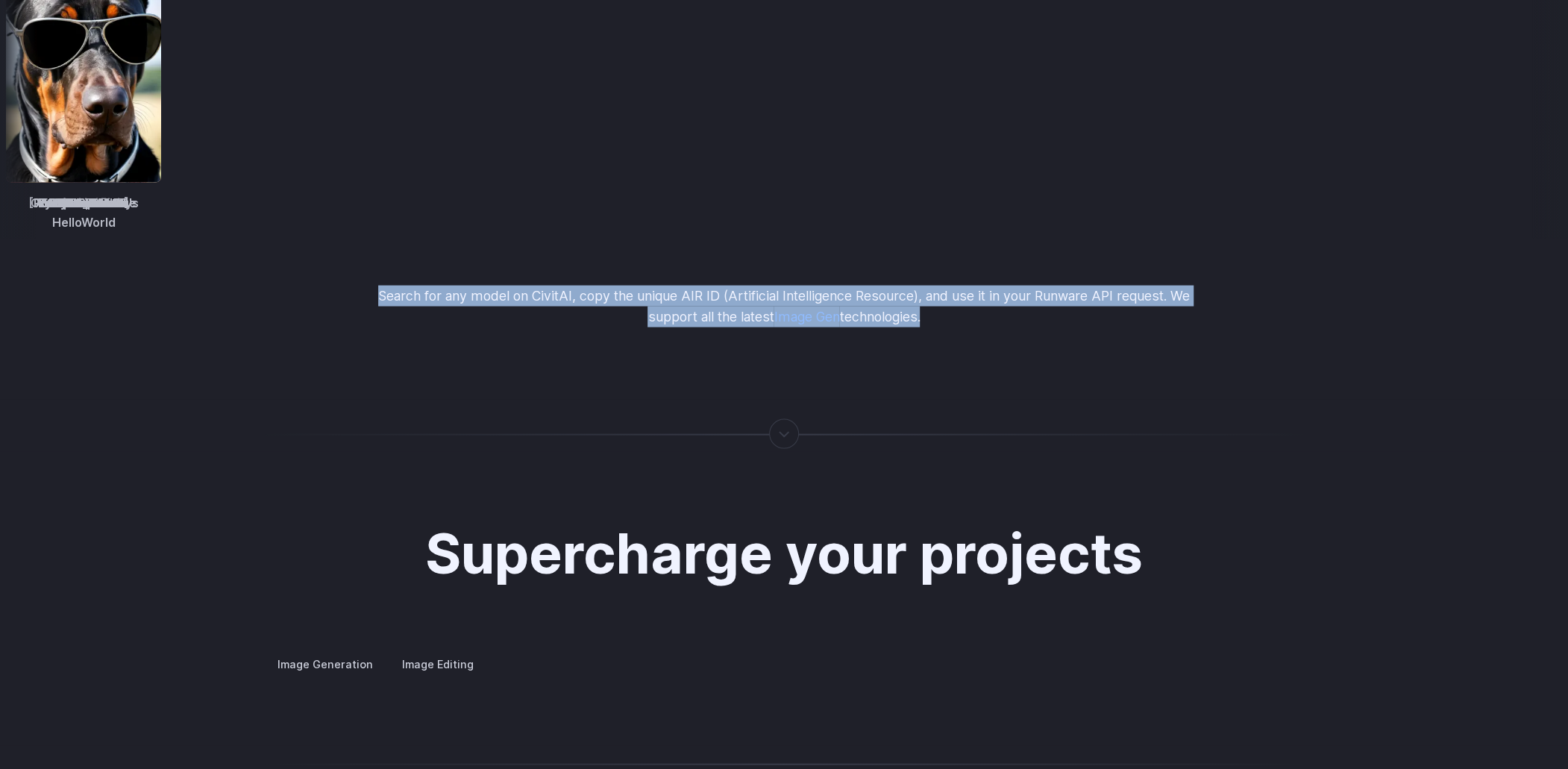
click at [706, 290] on p "Search for any model on CivitAI, copy the unique AIR ID (Artificial Intelligenc…" at bounding box center [784, 307] width 840 height 42
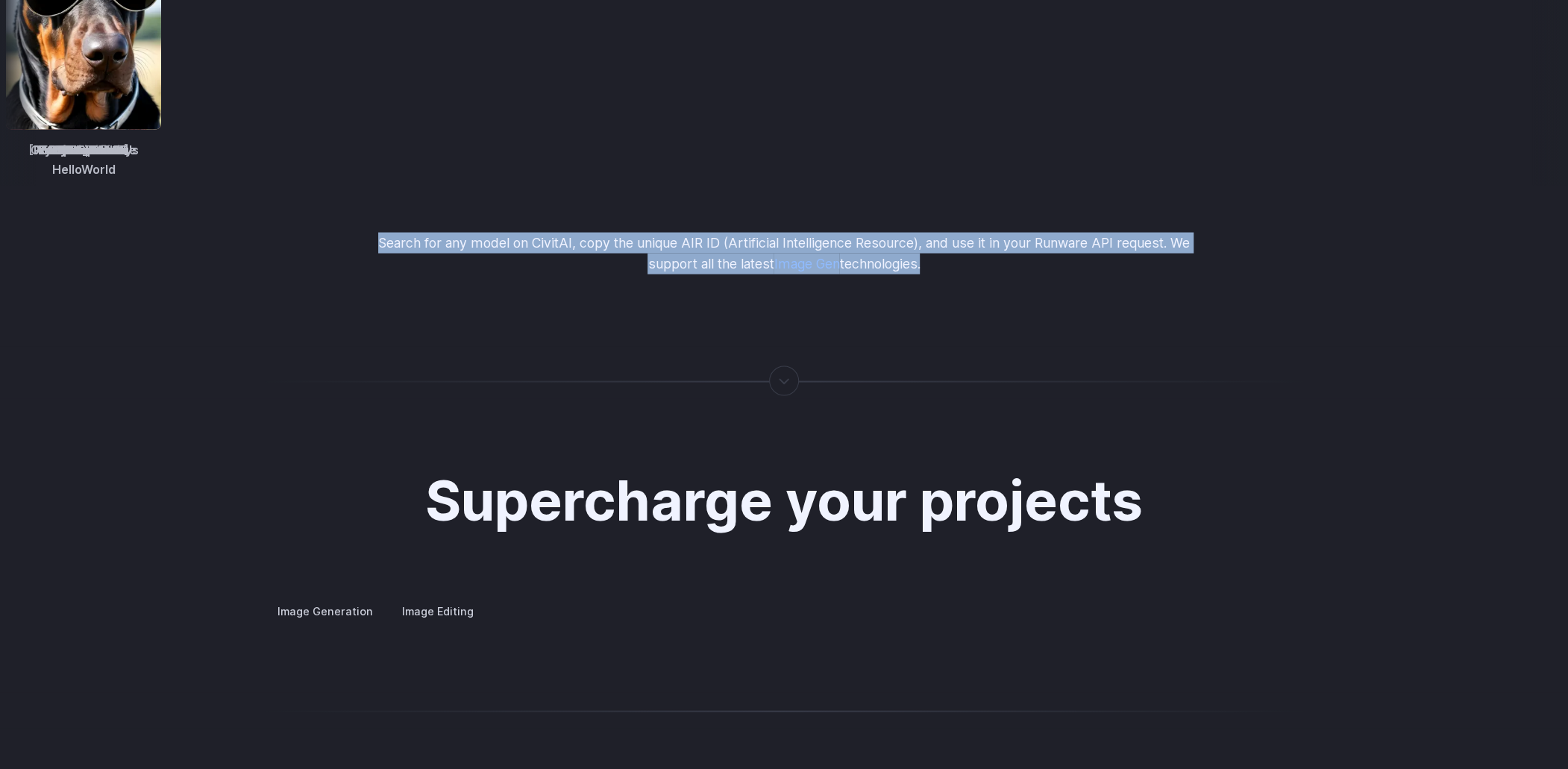
scroll to position [2685, 0]
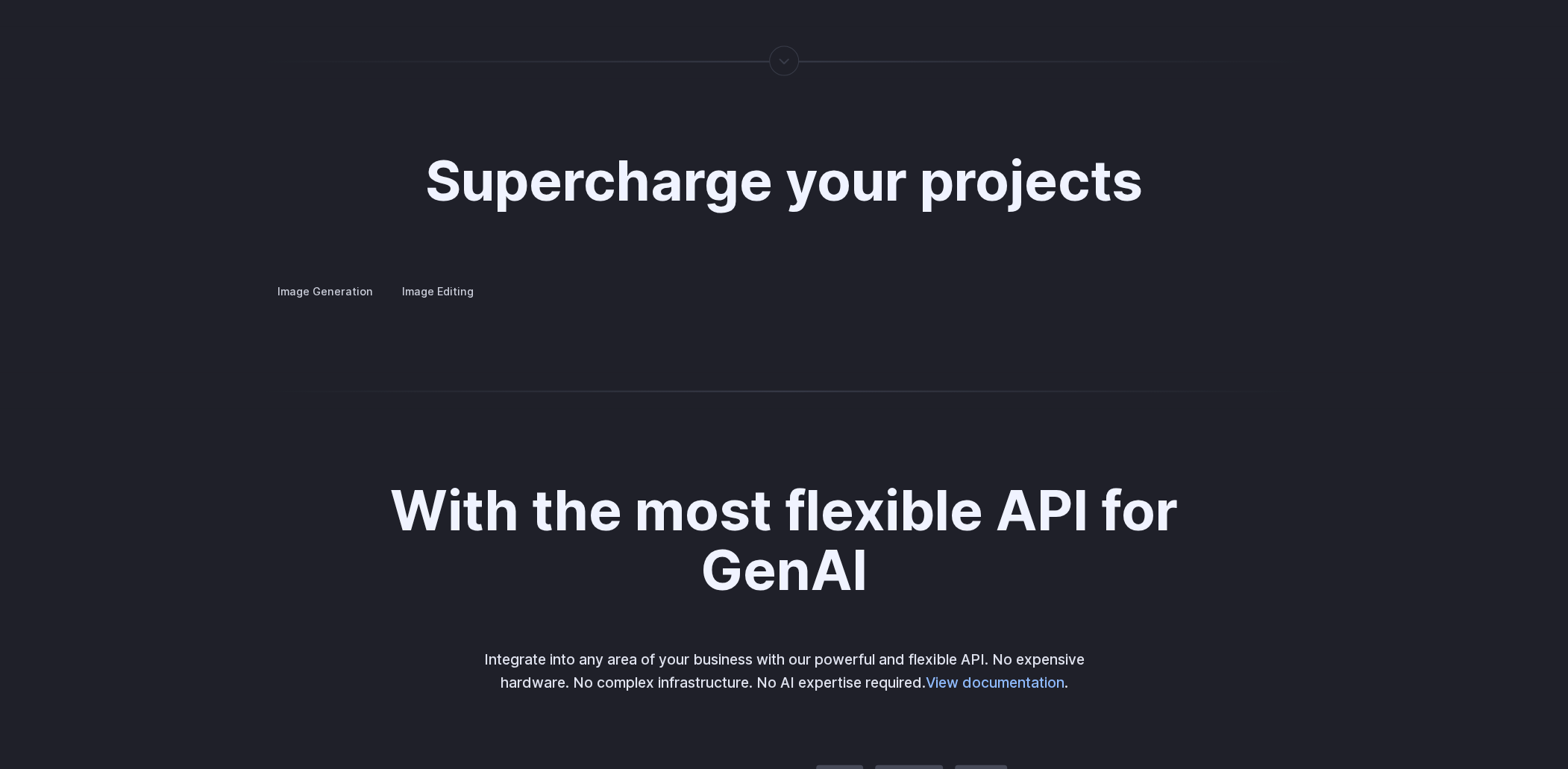
click at [891, 151] on h2 "Supercharge your projects" at bounding box center [784, 180] width 718 height 60
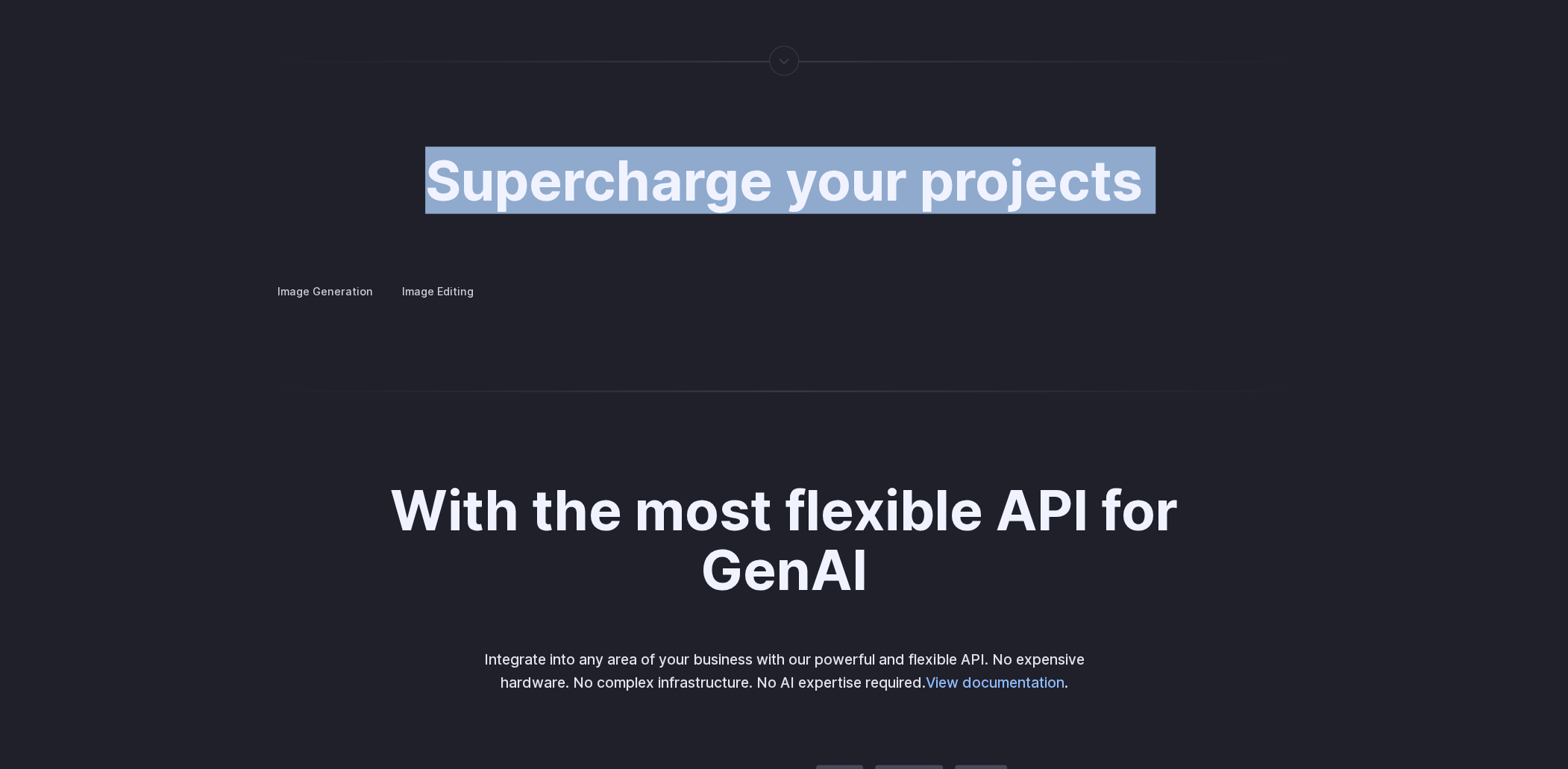
click at [891, 151] on h2 "Supercharge your projects" at bounding box center [784, 180] width 718 height 60
click at [884, 160] on h2 "Supercharge your projects" at bounding box center [784, 180] width 718 height 60
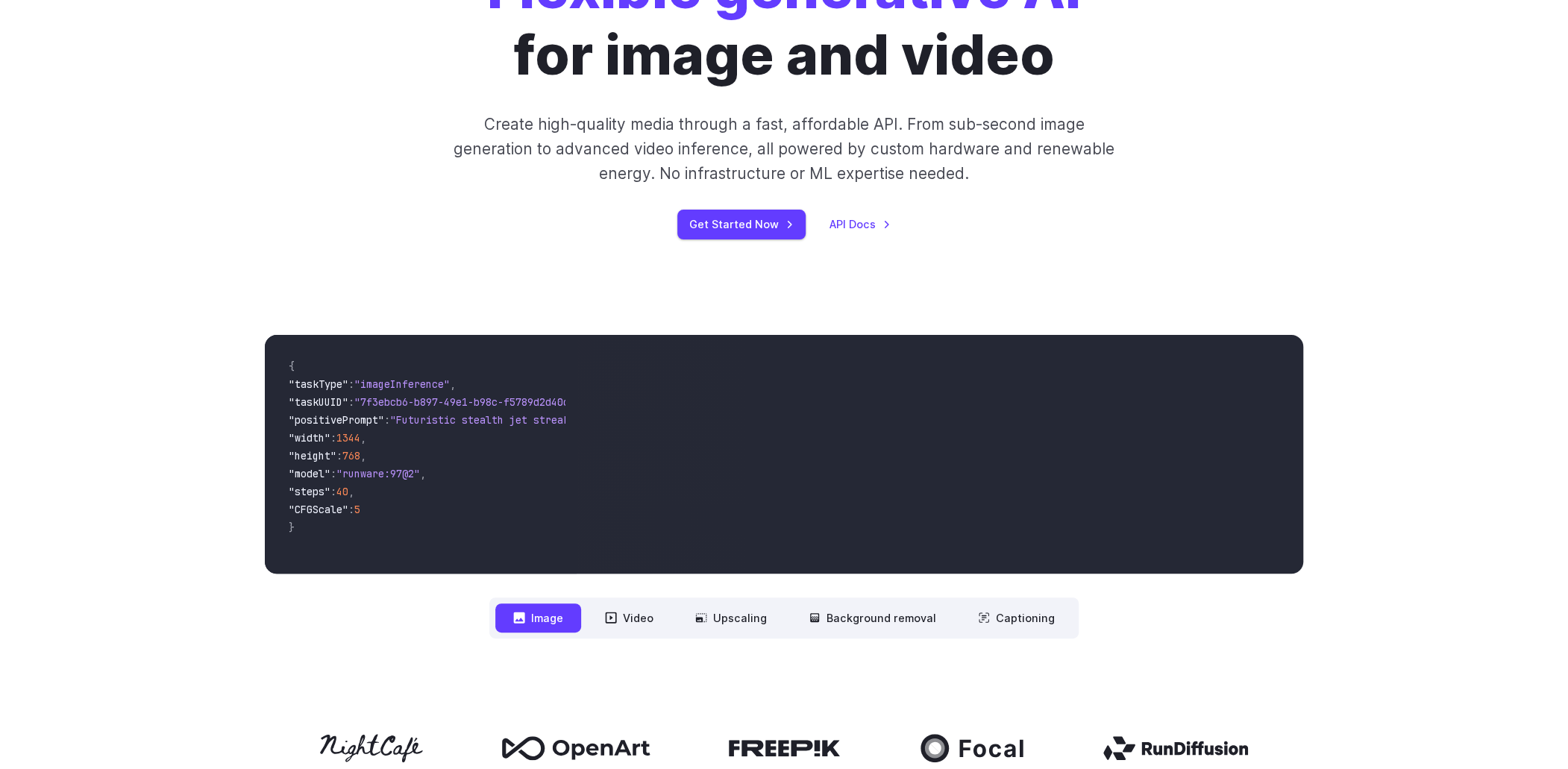
scroll to position [0, 0]
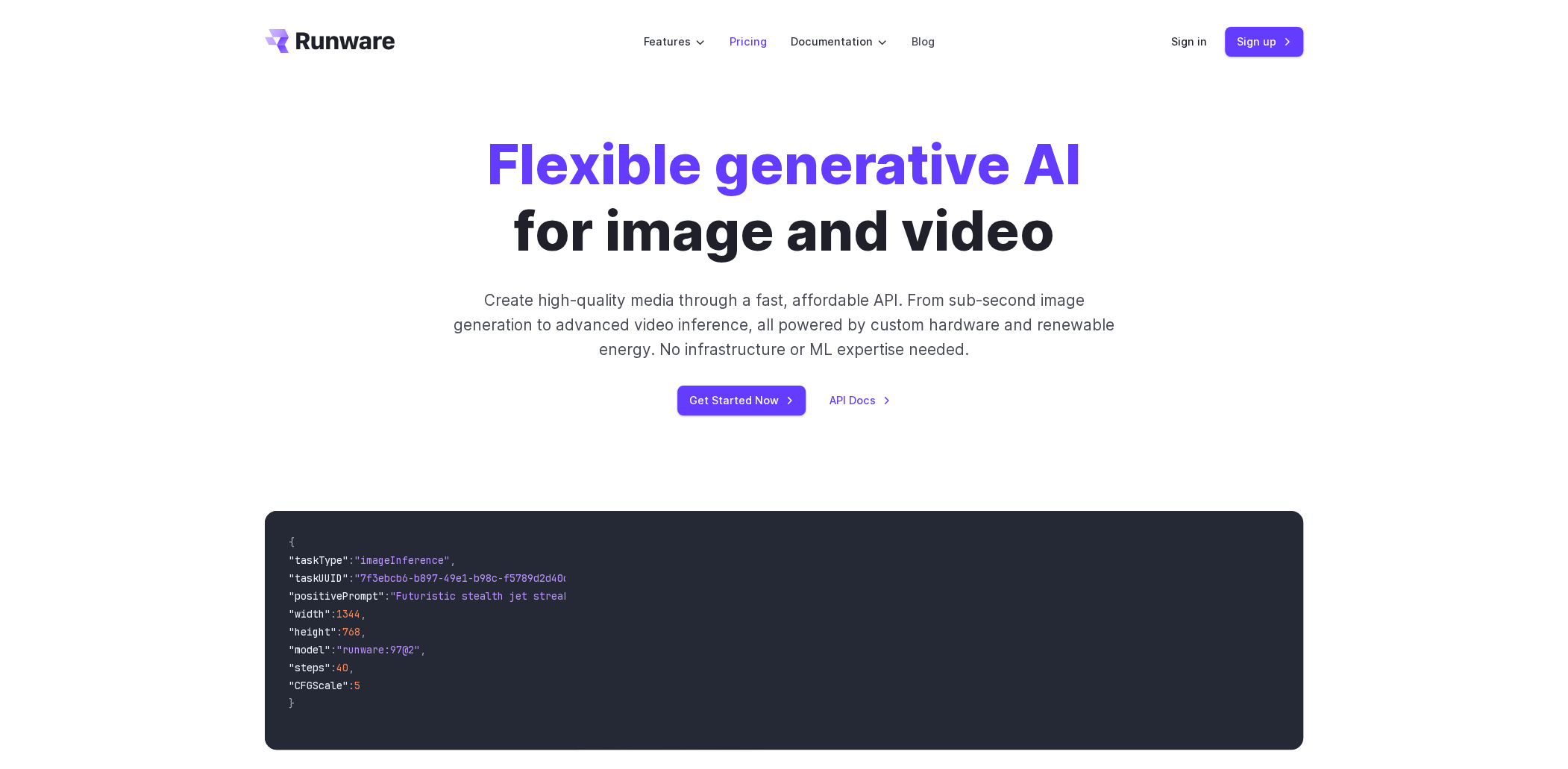
click at [761, 41] on link "Pricing" at bounding box center [747, 41] width 37 height 17
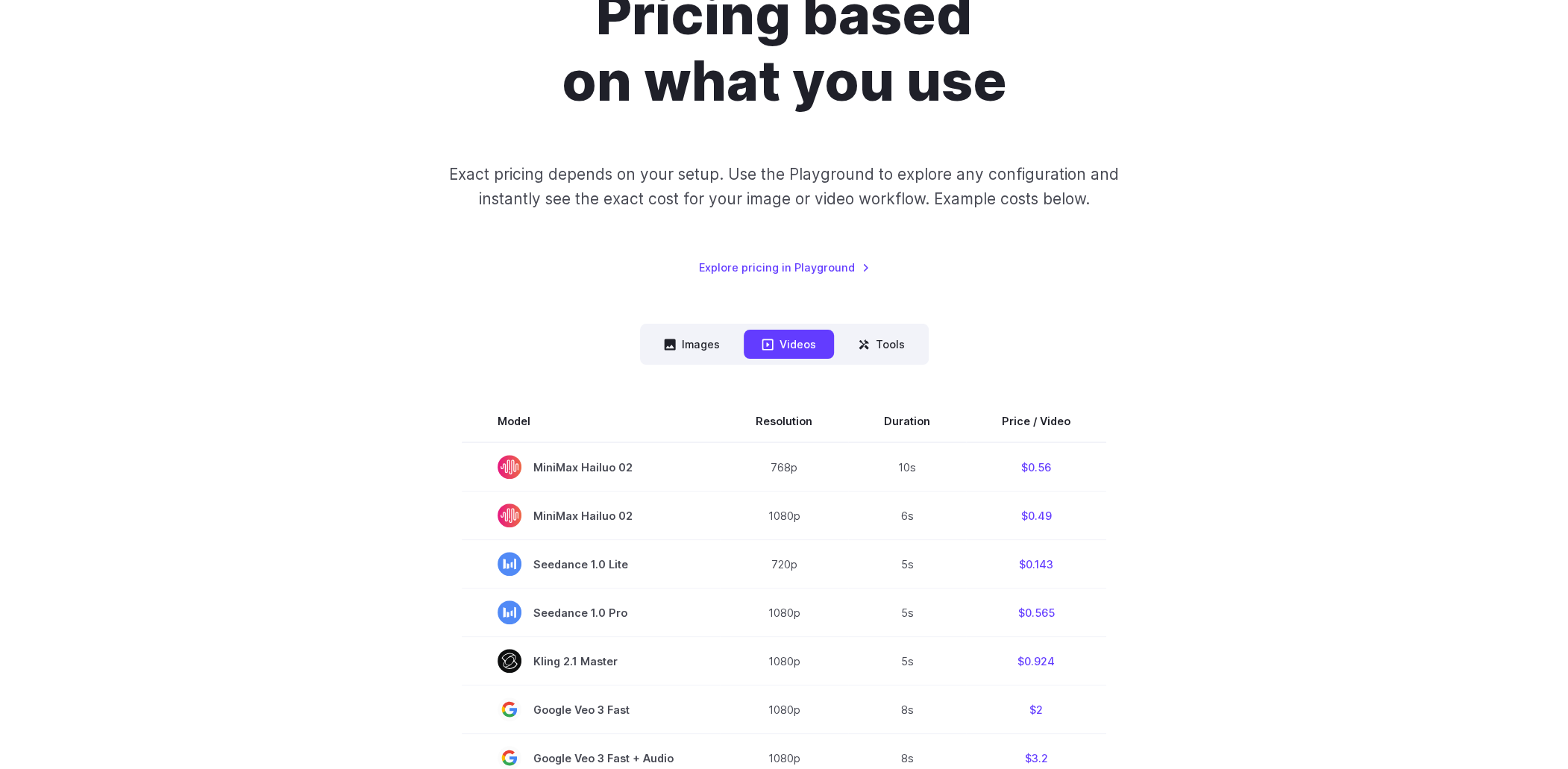
scroll to position [149, 0]
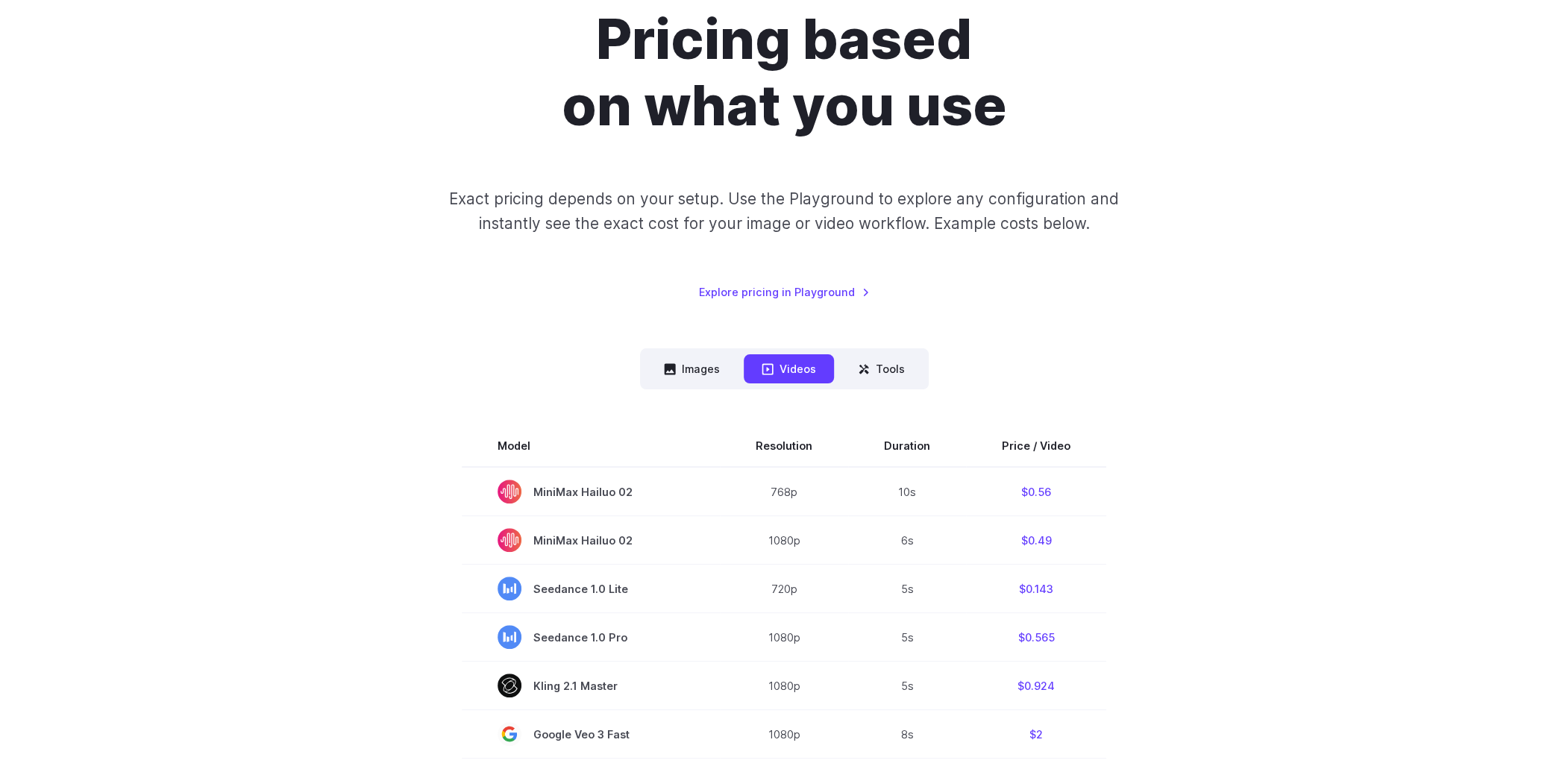
click at [485, 199] on p "Exact pricing depends on your setup. Use the Playground to explore any configur…" at bounding box center [784, 211] width 726 height 50
click at [678, 200] on p "Exact pricing depends on your setup. Use the Playground to explore any configur…" at bounding box center [784, 211] width 726 height 50
click at [868, 200] on p "Exact pricing depends on your setup. Use the Playground to explore any configur…" at bounding box center [784, 211] width 726 height 50
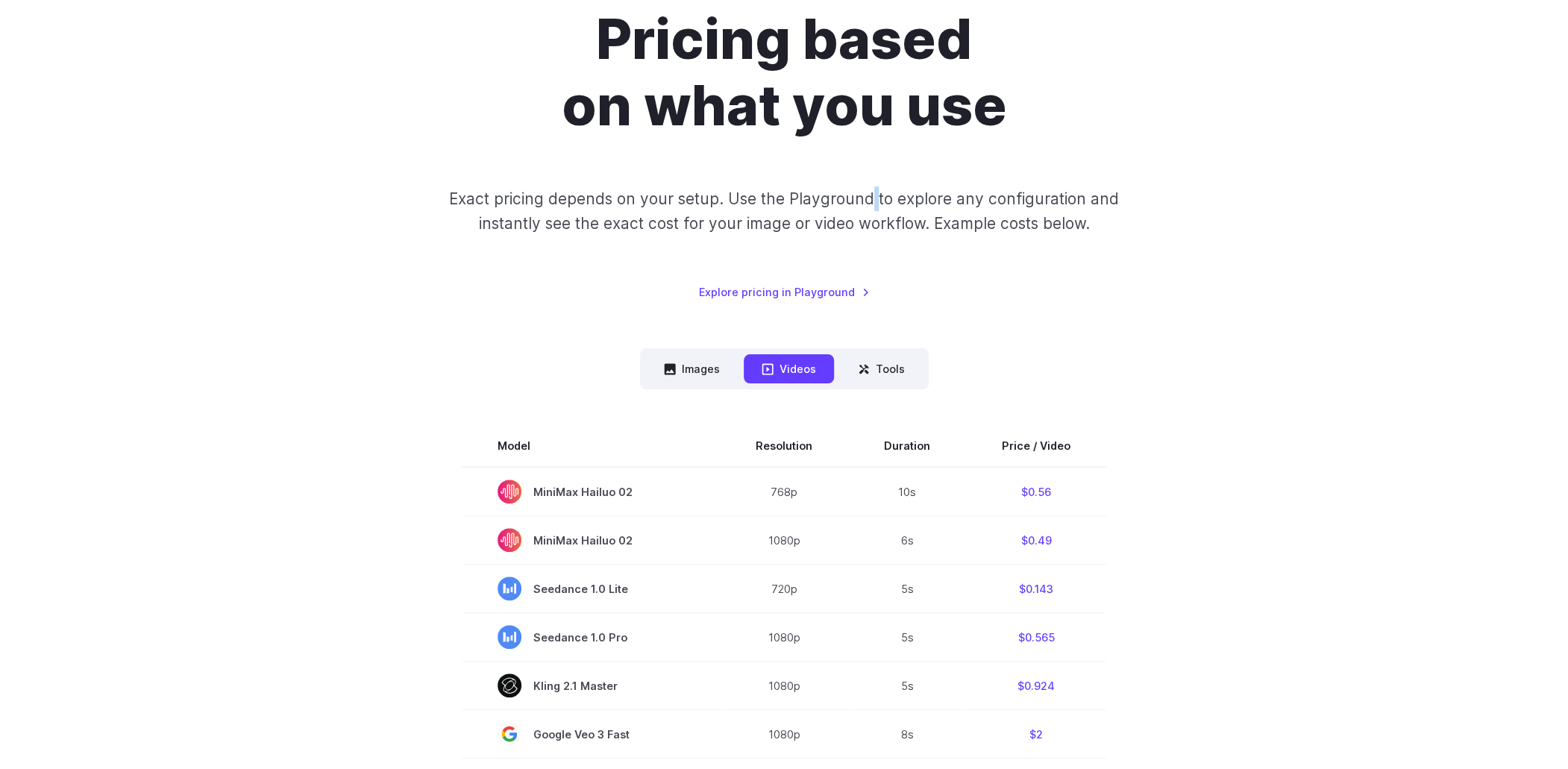
click at [868, 200] on p "Exact pricing depends on your setup. Use the Playground to explore any configur…" at bounding box center [784, 211] width 726 height 50
click at [976, 200] on p "Exact pricing depends on your setup. Use the Playground to explore any configur…" at bounding box center [784, 211] width 726 height 50
click at [1029, 200] on p "Exact pricing depends on your setup. Use the Playground to explore any configur…" at bounding box center [784, 211] width 726 height 50
drag, startPoint x: 1029, startPoint y: 200, endPoint x: 1079, endPoint y: 200, distance: 50.0
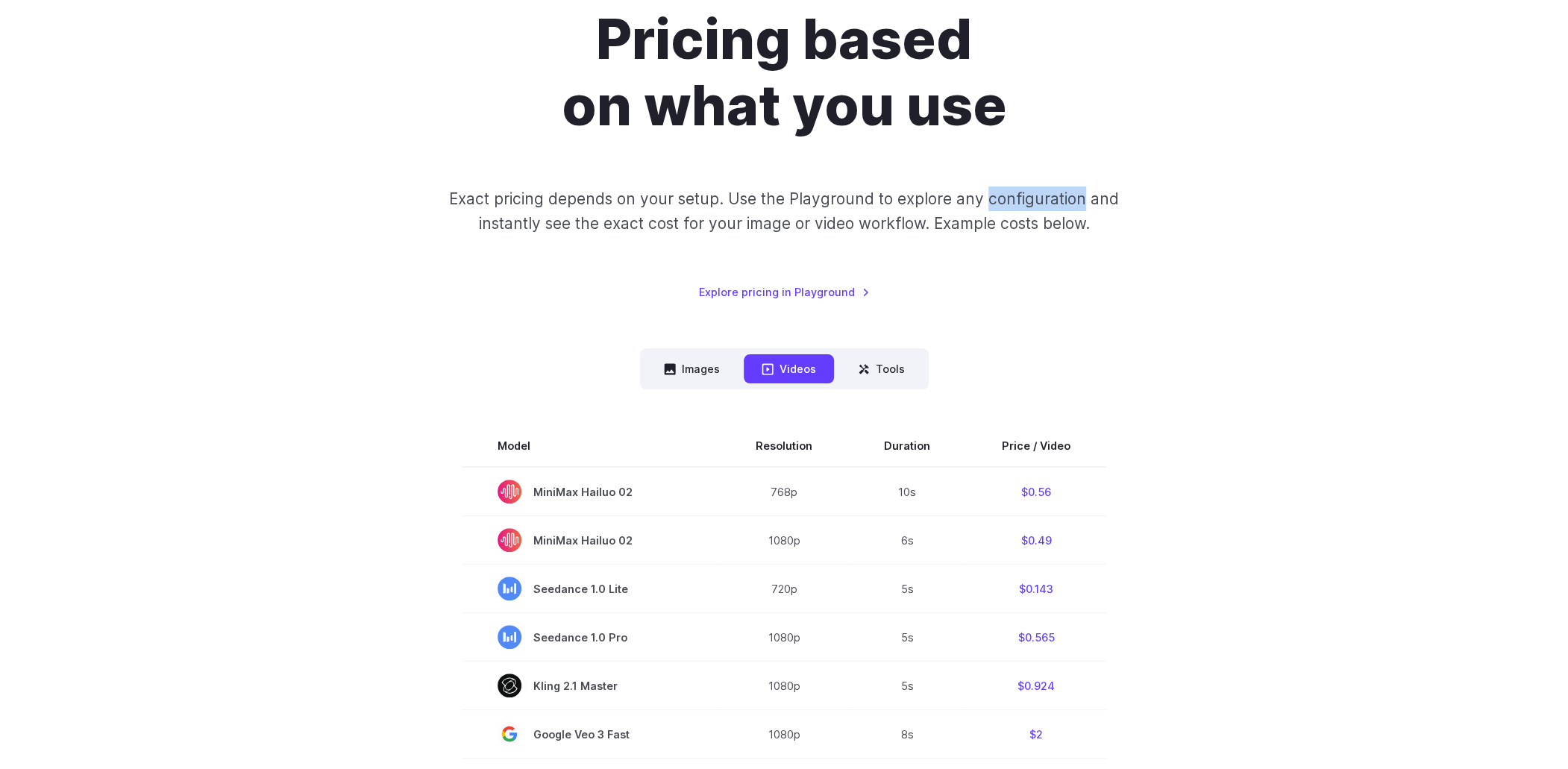
click at [1077, 200] on p "Exact pricing depends on your setup. Use the Playground to explore any configur…" at bounding box center [784, 211] width 726 height 50
click at [1079, 200] on p "Exact pricing depends on your setup. Use the Playground to explore any configur…" at bounding box center [784, 211] width 726 height 50
click at [1049, 213] on p "Exact pricing depends on your setup. Use the Playground to explore any configur…" at bounding box center [784, 211] width 726 height 50
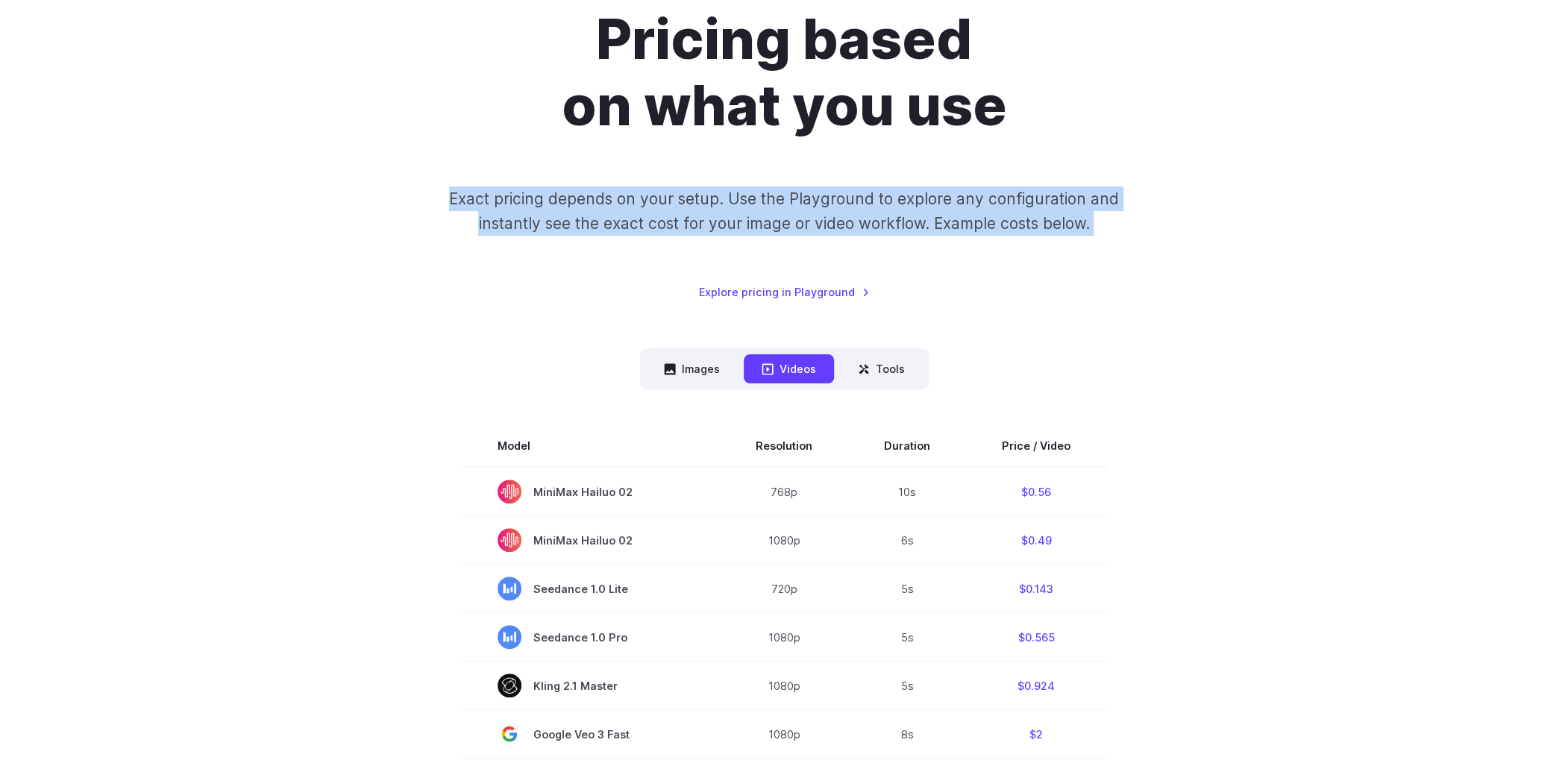
click at [1049, 213] on p "Exact pricing depends on your setup. Use the Playground to explore any configur…" at bounding box center [784, 211] width 726 height 50
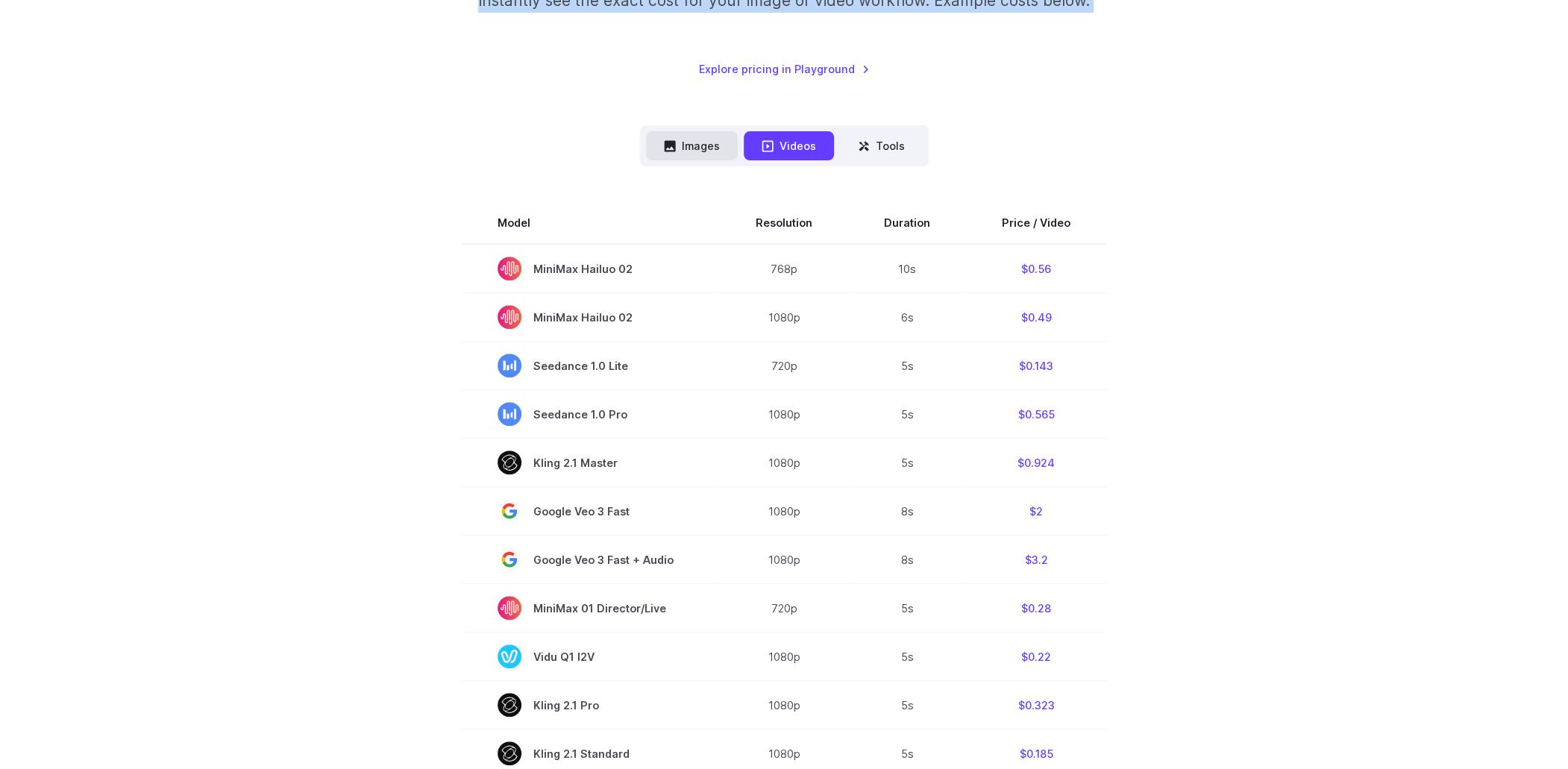
click at [704, 154] on button "Images" at bounding box center [692, 146] width 92 height 29
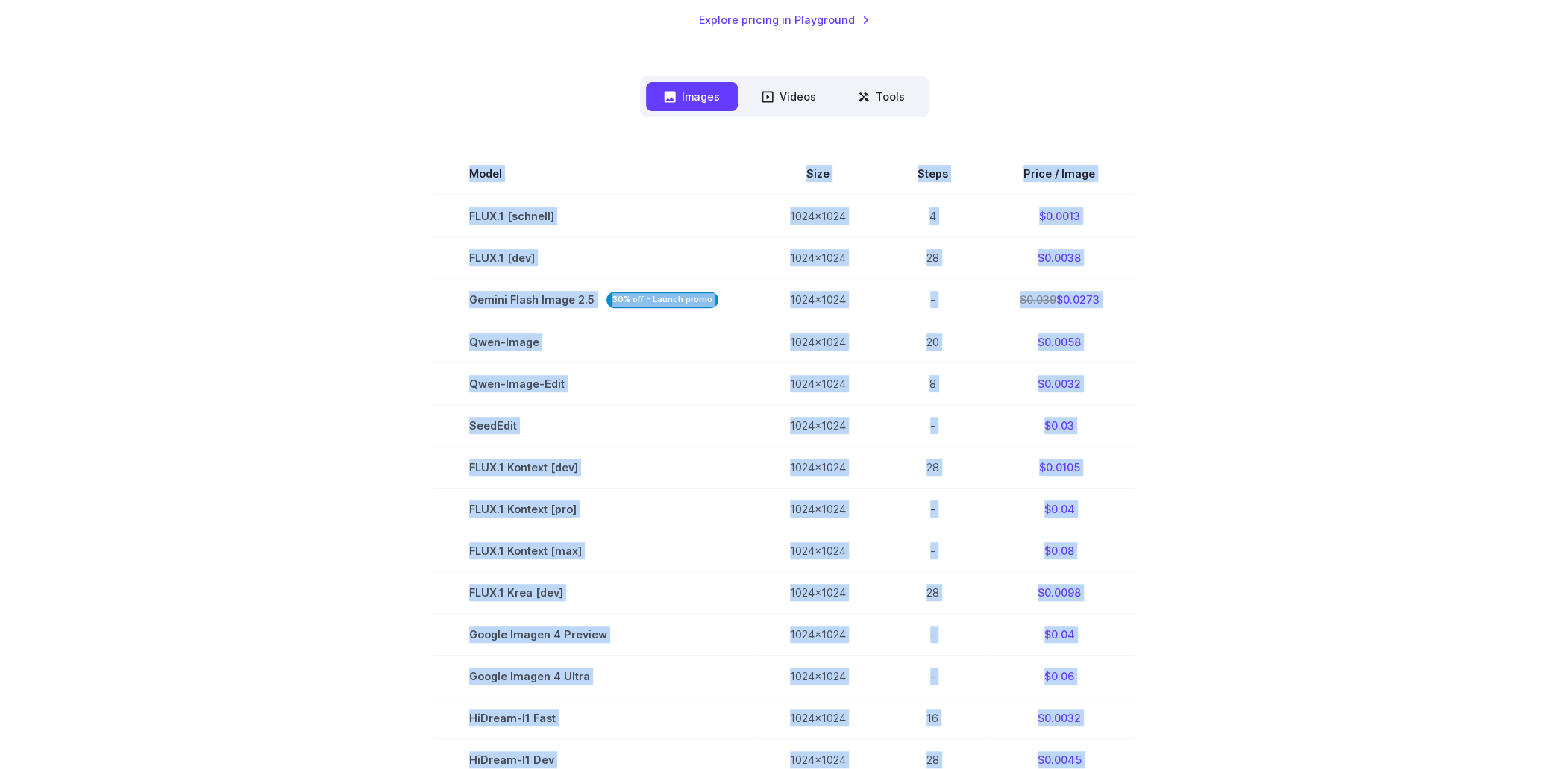
scroll to position [447, 0]
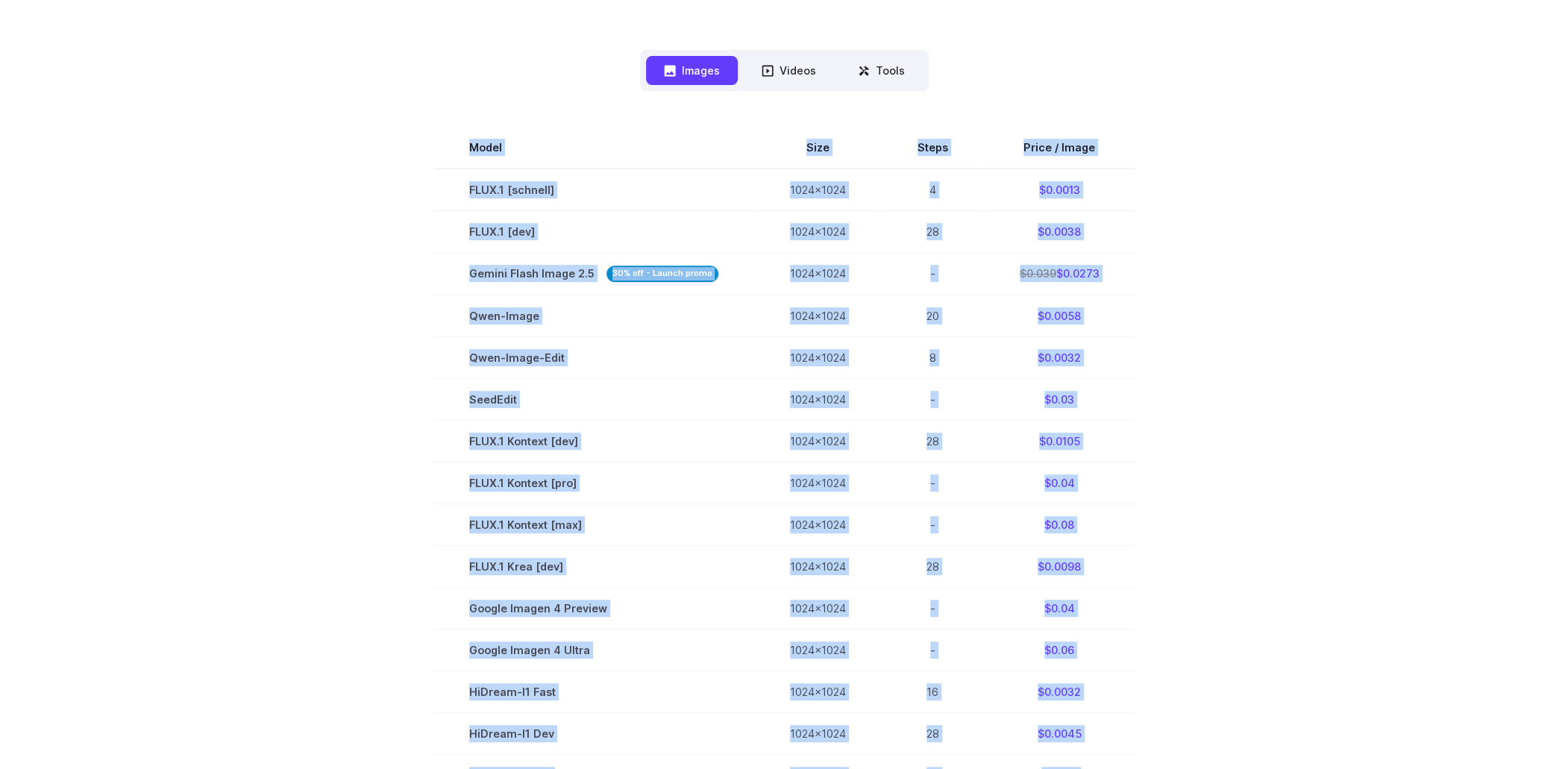
click at [1334, 239] on div "Pricing based on what you use Exact pricing depends on your setup. Use the Play…" at bounding box center [784, 368] width 1568 height 1465
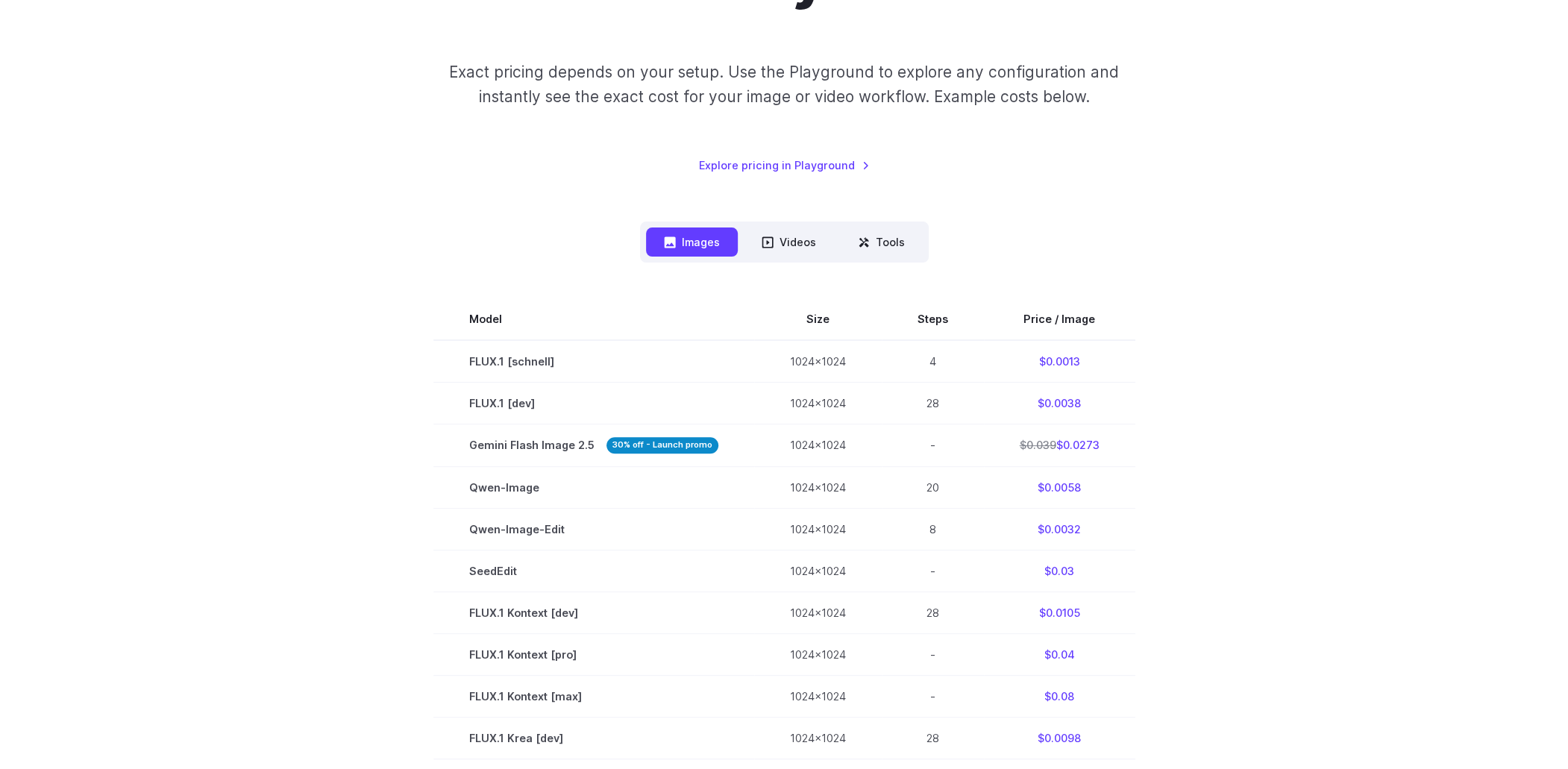
scroll to position [149, 0]
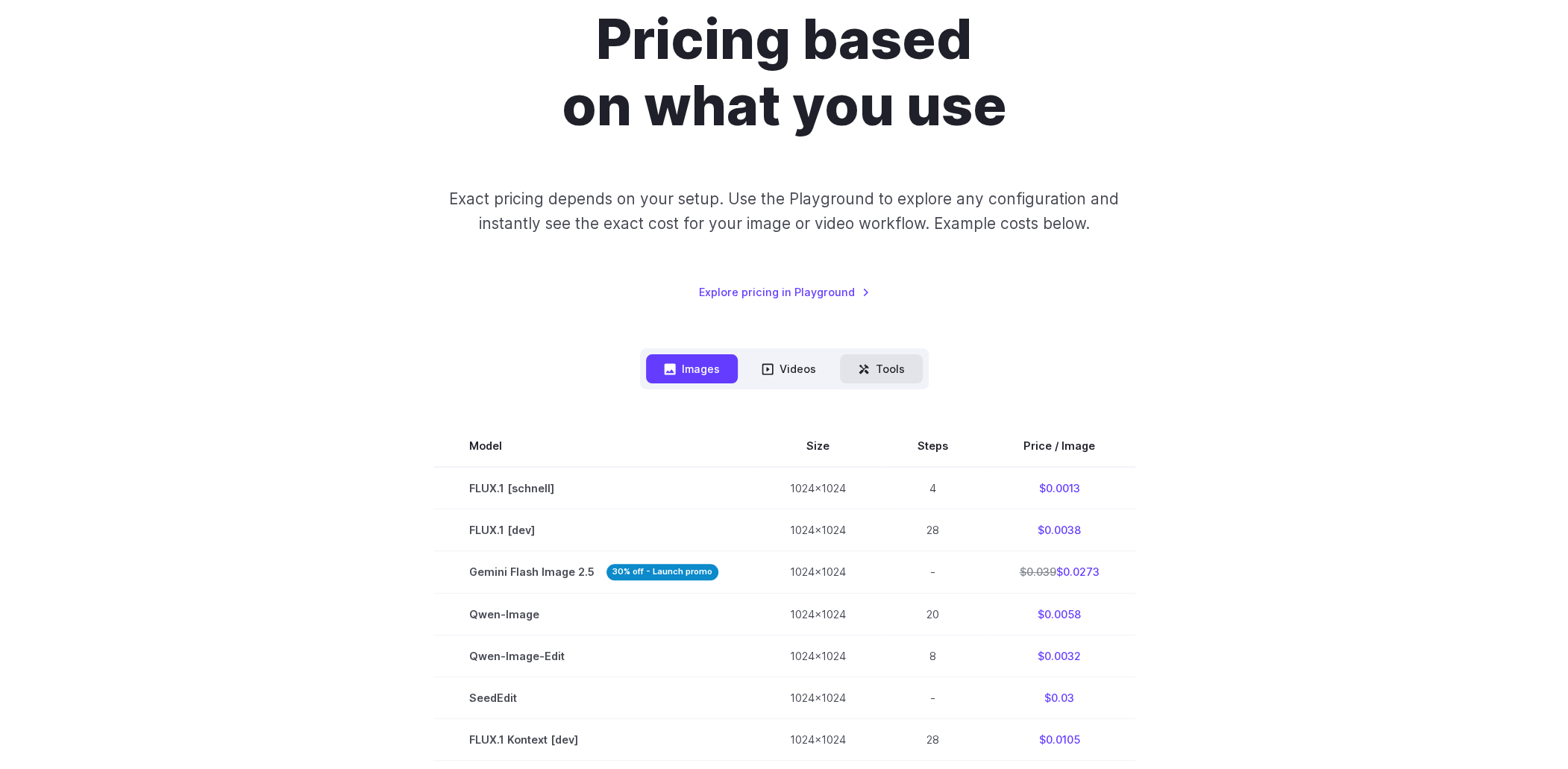
click at [875, 359] on button "Tools" at bounding box center [881, 368] width 83 height 29
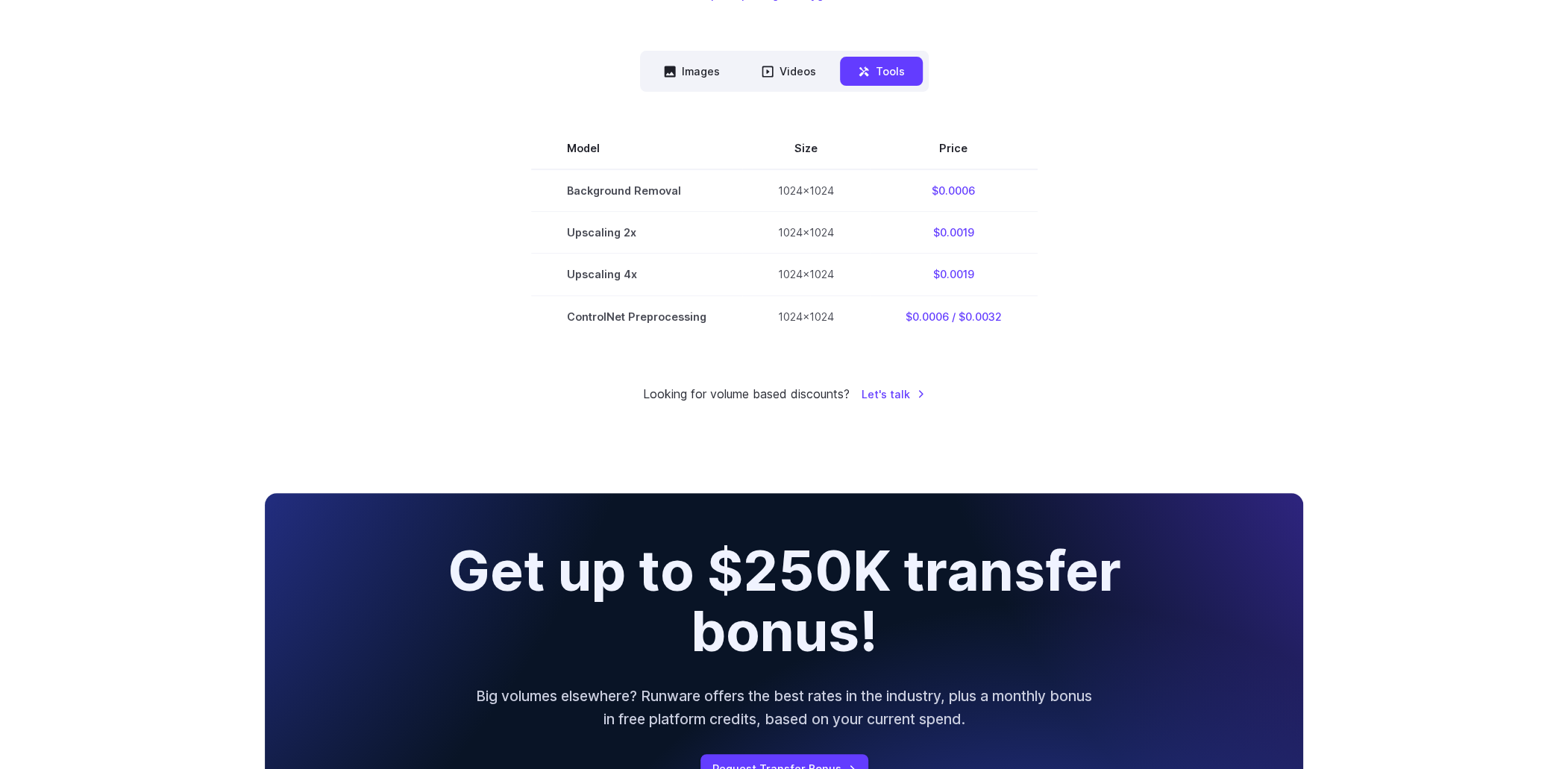
scroll to position [447, 0]
click at [790, 92] on div "Model Size Steps Price / Image FLUX.1 [schnell] 1024x1024 4 $0.0013 FLUX.1 [dev…" at bounding box center [784, 213] width 1038 height 245
click at [790, 79] on button "Videos" at bounding box center [789, 70] width 90 height 29
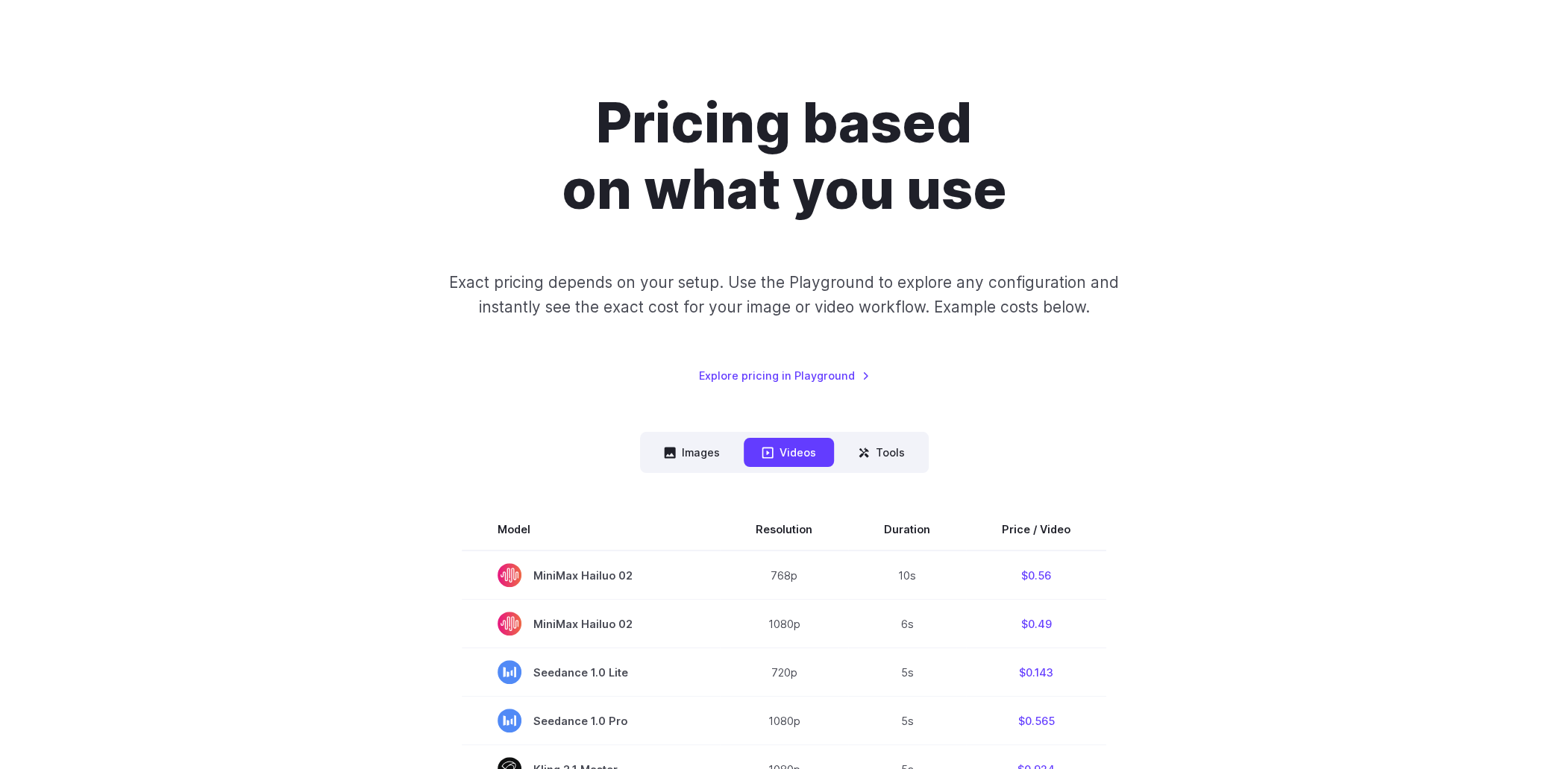
scroll to position [0, 0]
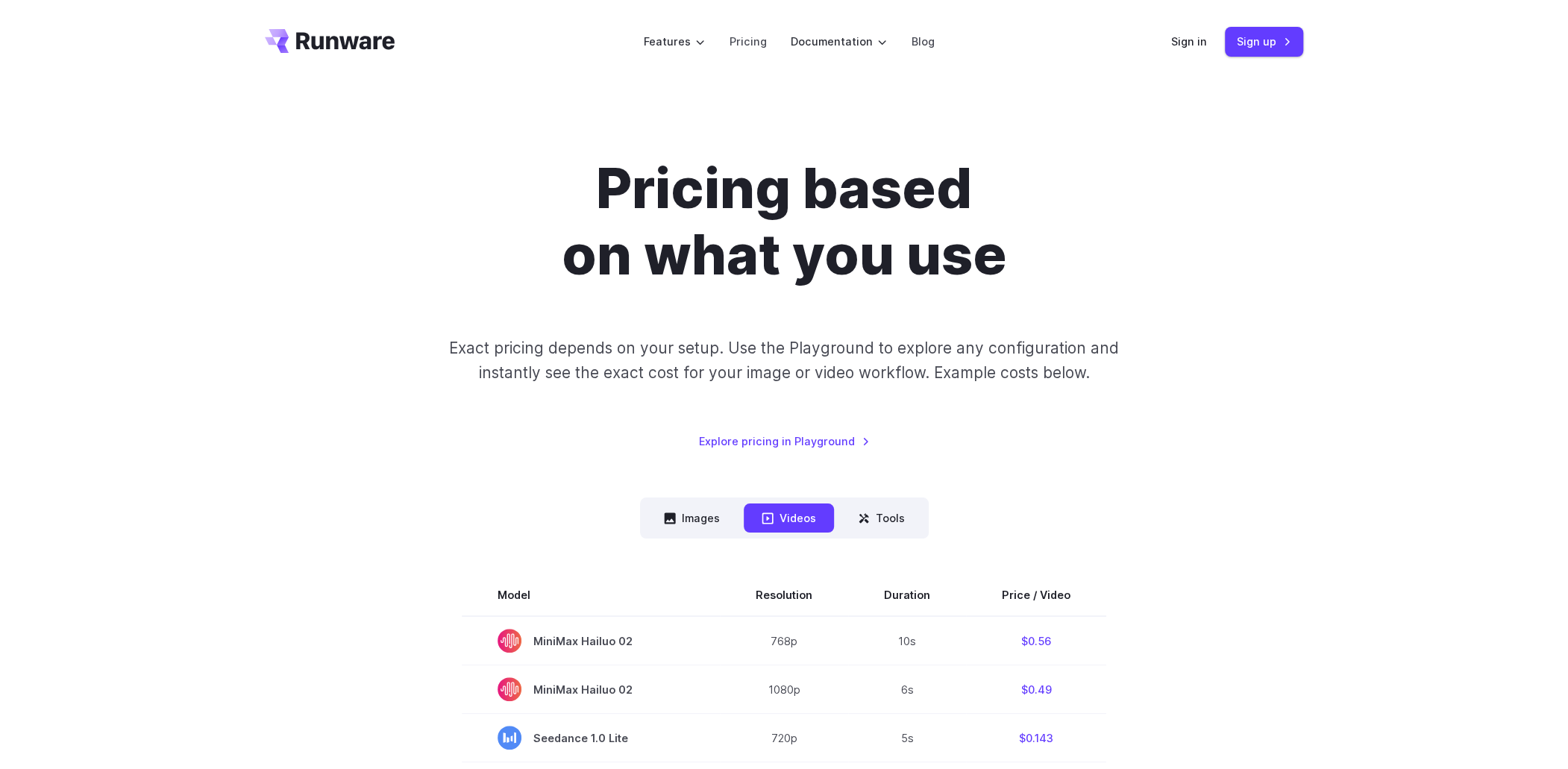
click at [878, 276] on h1 "Pricing based on what you use" at bounding box center [784, 222] width 831 height 133
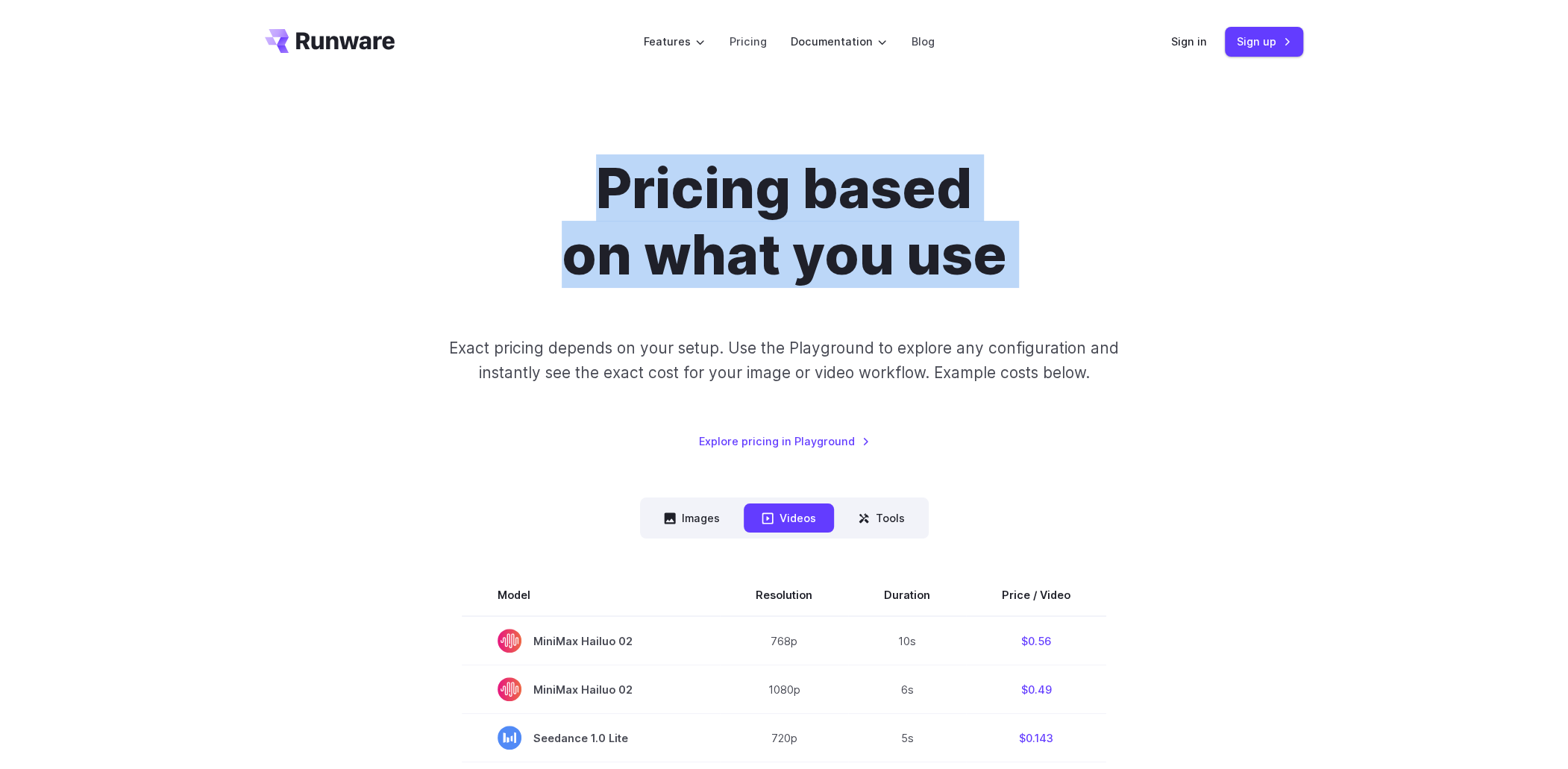
click at [878, 276] on h1 "Pricing based on what you use" at bounding box center [784, 222] width 831 height 133
click at [877, 215] on h1 "Pricing based on what you use" at bounding box center [784, 222] width 831 height 133
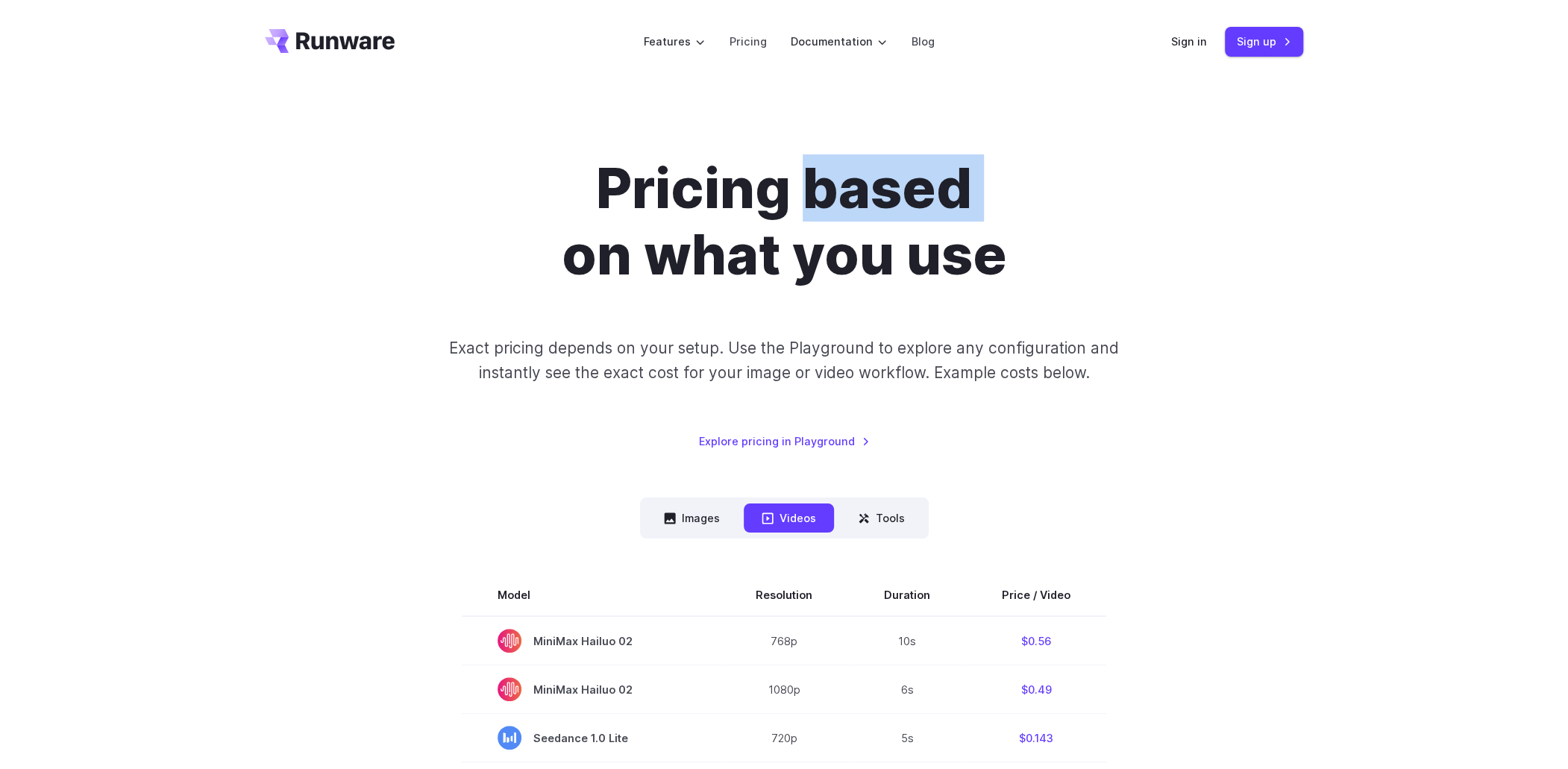
click at [877, 215] on h1 "Pricing based on what you use" at bounding box center [784, 222] width 831 height 133
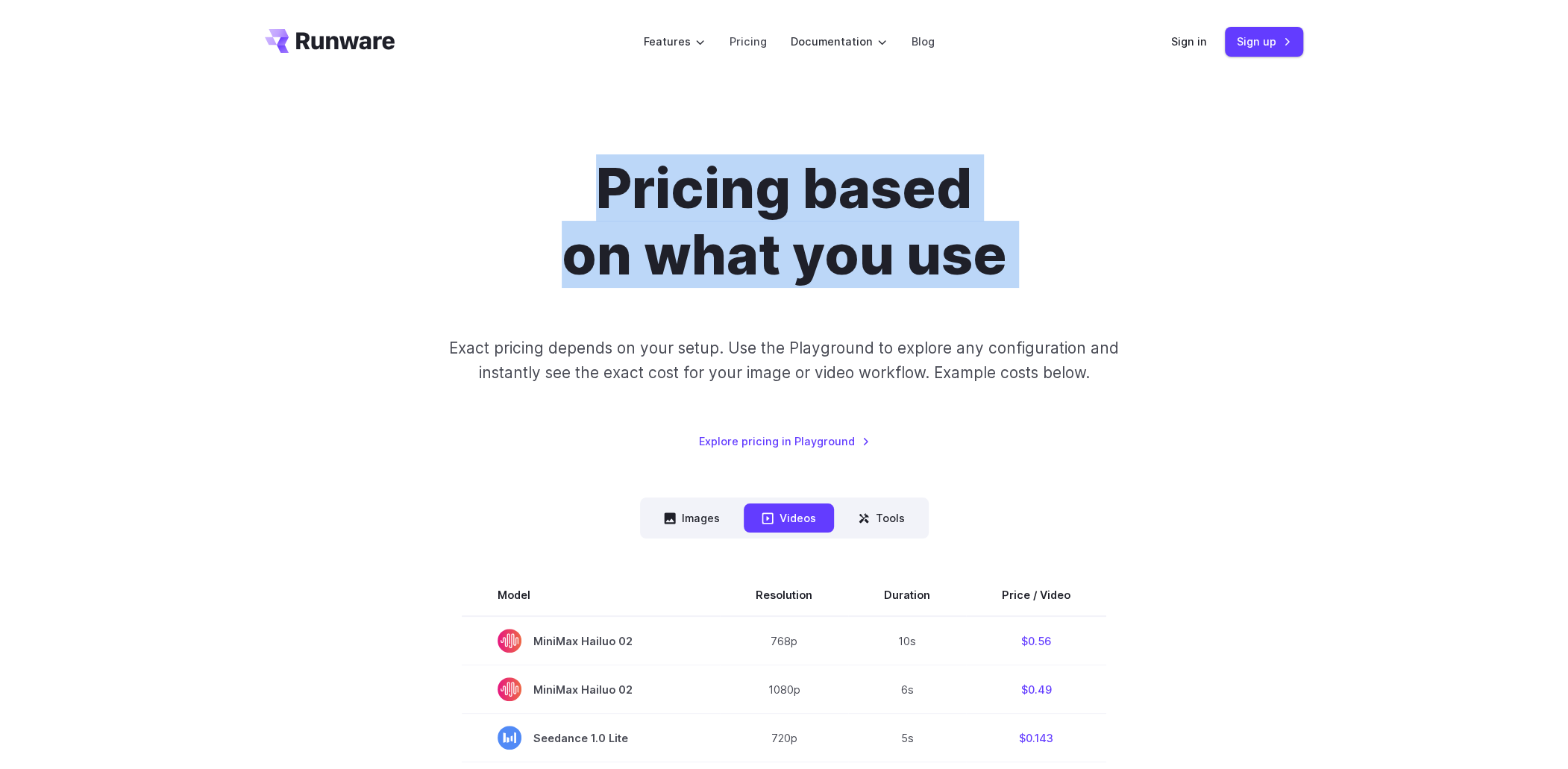
click at [877, 215] on h1 "Pricing based on what you use" at bounding box center [784, 222] width 831 height 133
click at [376, 46] on icon "Go to /" at bounding box center [345, 41] width 99 height 17
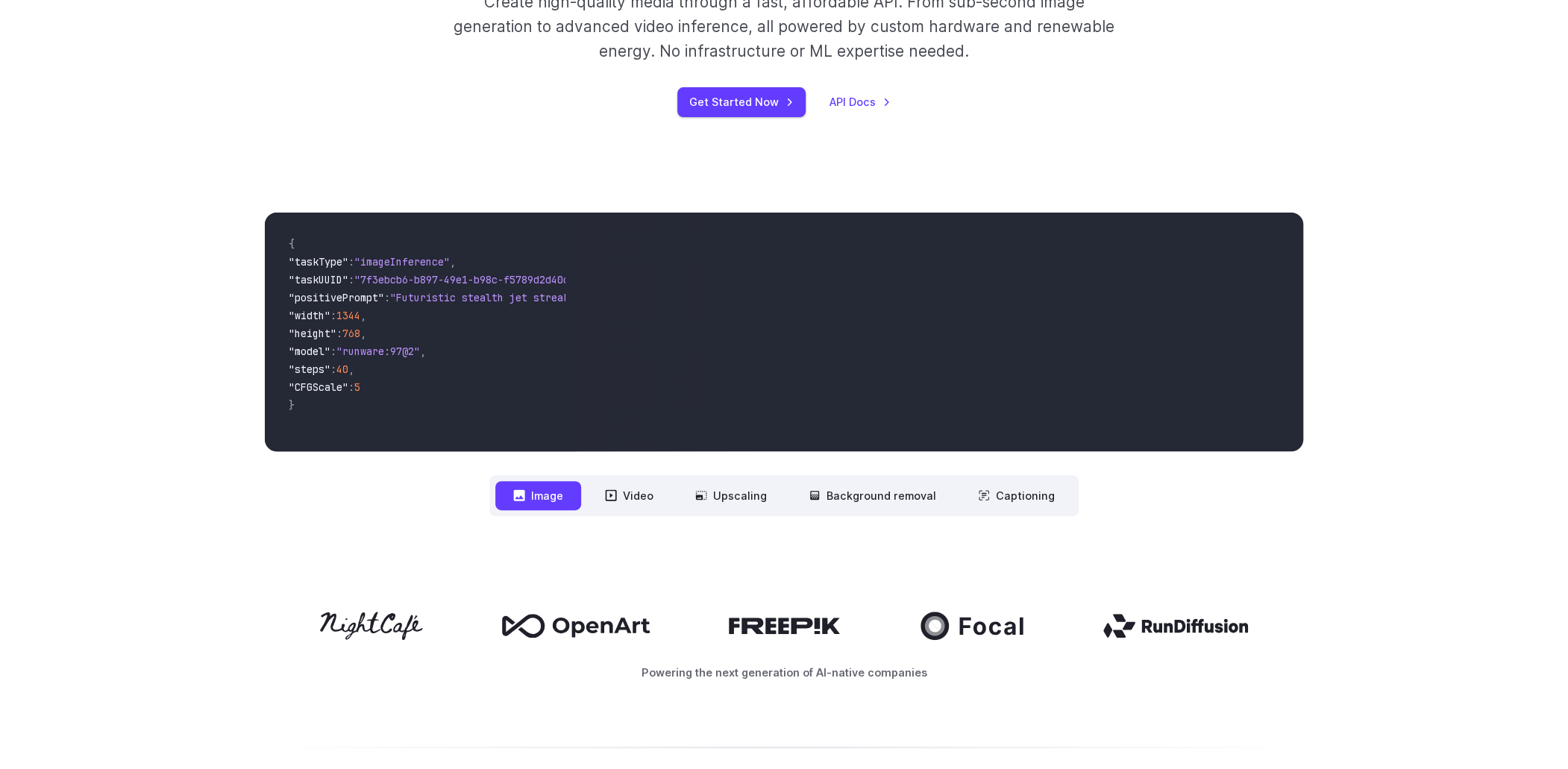
drag, startPoint x: 0, startPoint y: 0, endPoint x: 954, endPoint y: 580, distance: 1116.5
click at [954, 580] on div "Powering the next generation of AI-native companies" at bounding box center [784, 647] width 1568 height 165
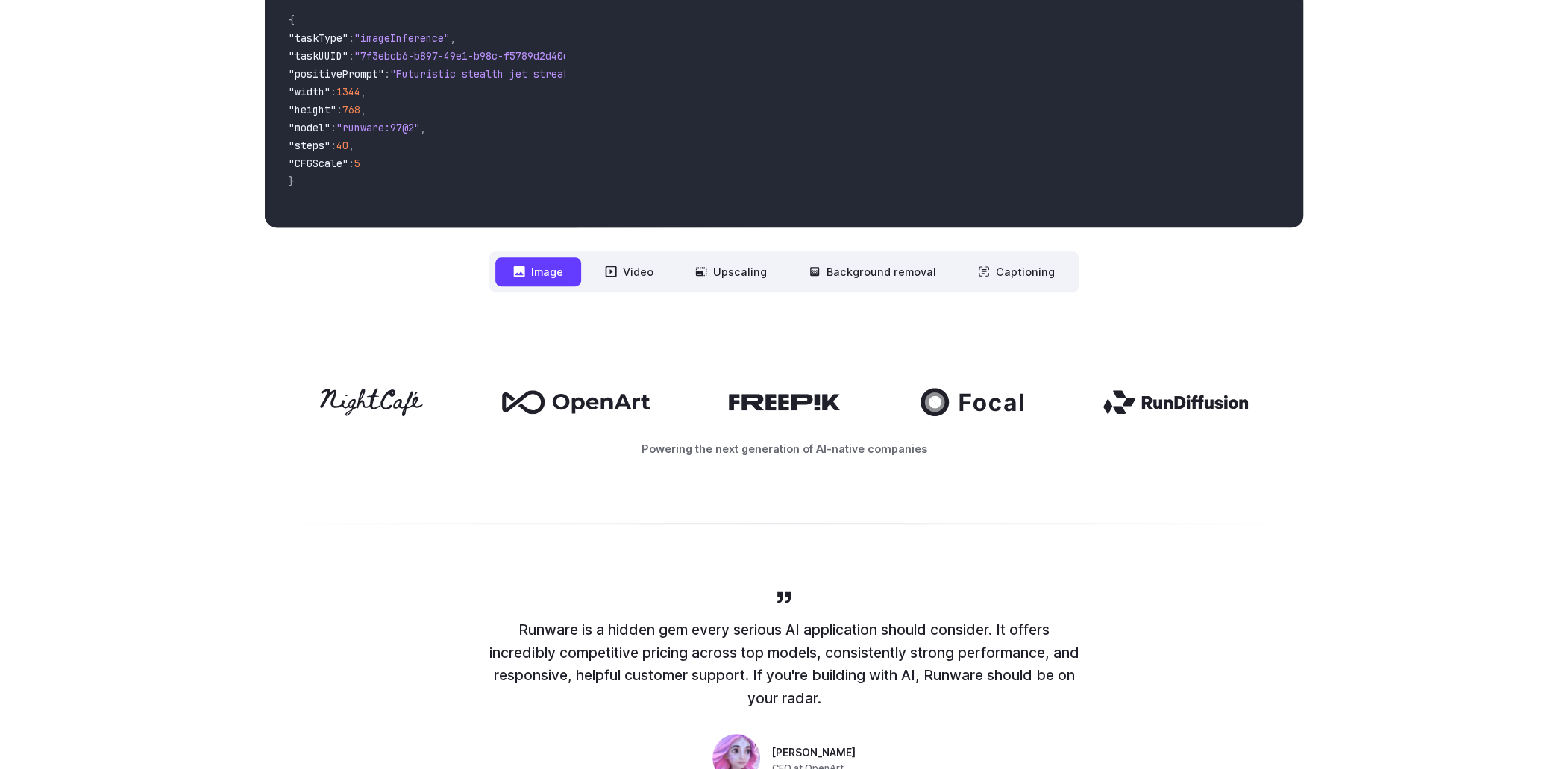
click at [769, 448] on p "Powering the next generation of AI-native companies" at bounding box center [784, 449] width 1038 height 17
click at [792, 450] on p "Powering the next generation of AI-native companies" at bounding box center [784, 449] width 1038 height 17
click at [807, 450] on p "Powering the next generation of AI-native companies" at bounding box center [784, 449] width 1038 height 17
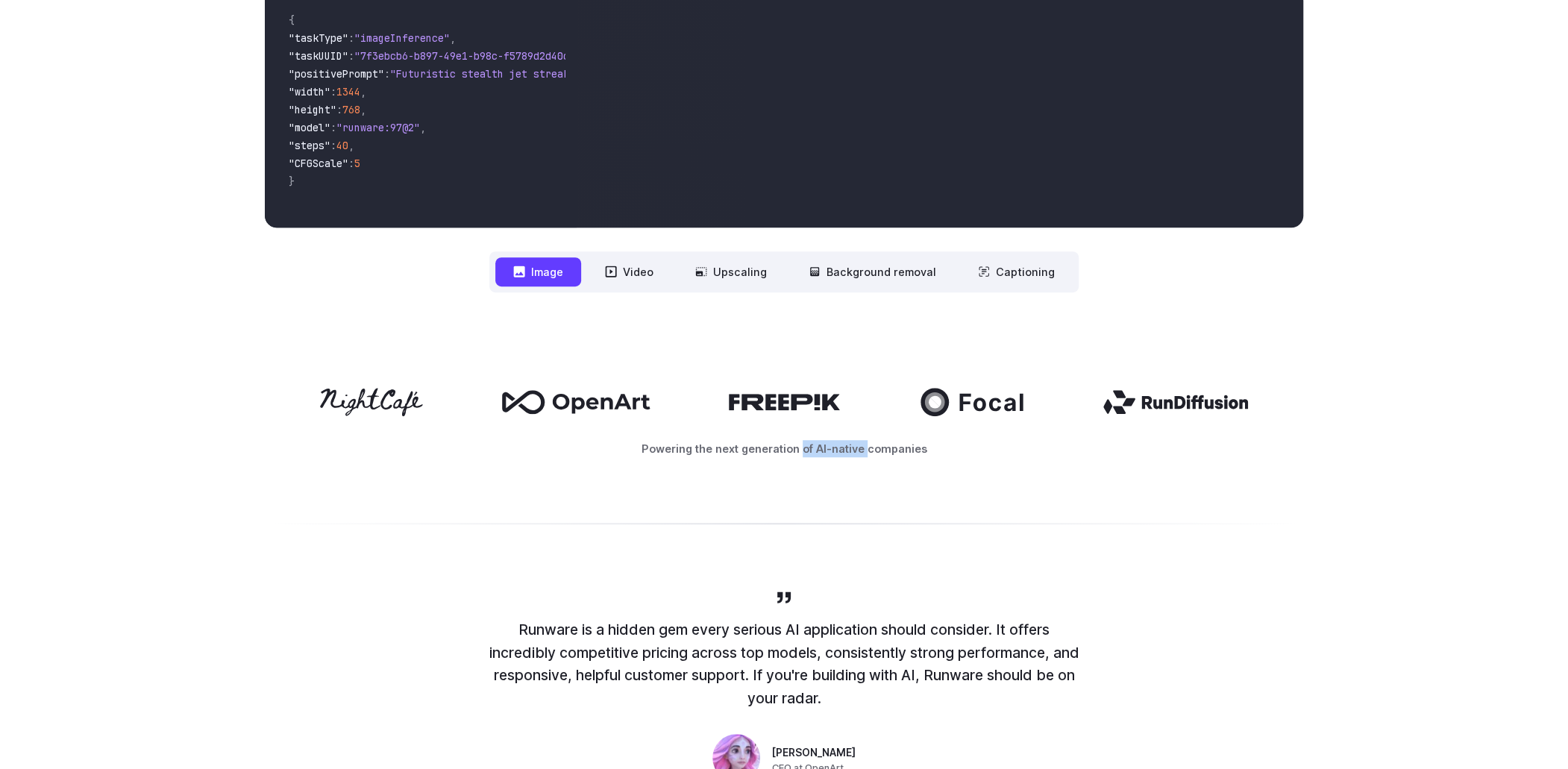
drag, startPoint x: 807, startPoint y: 450, endPoint x: 888, endPoint y: 450, distance: 81.0
click at [887, 450] on p "Powering the next generation of AI-native companies" at bounding box center [784, 449] width 1038 height 17
click at [888, 450] on p "Powering the next generation of AI-native companies" at bounding box center [784, 449] width 1038 height 17
click at [835, 451] on p "Powering the next generation of AI-native companies" at bounding box center [784, 449] width 1038 height 17
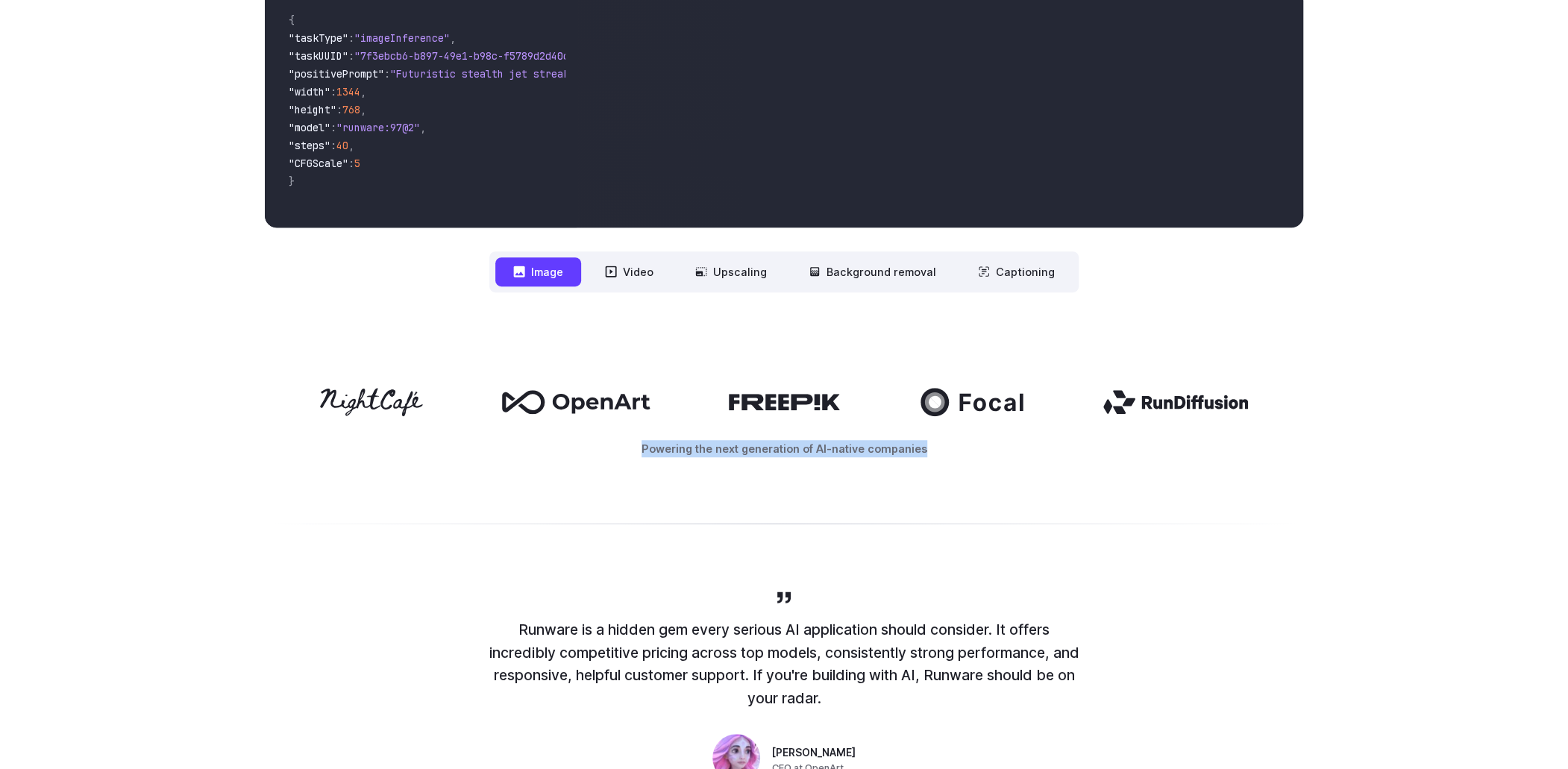
click at [835, 451] on p "Powering the next generation of AI-native companies" at bounding box center [784, 449] width 1038 height 17
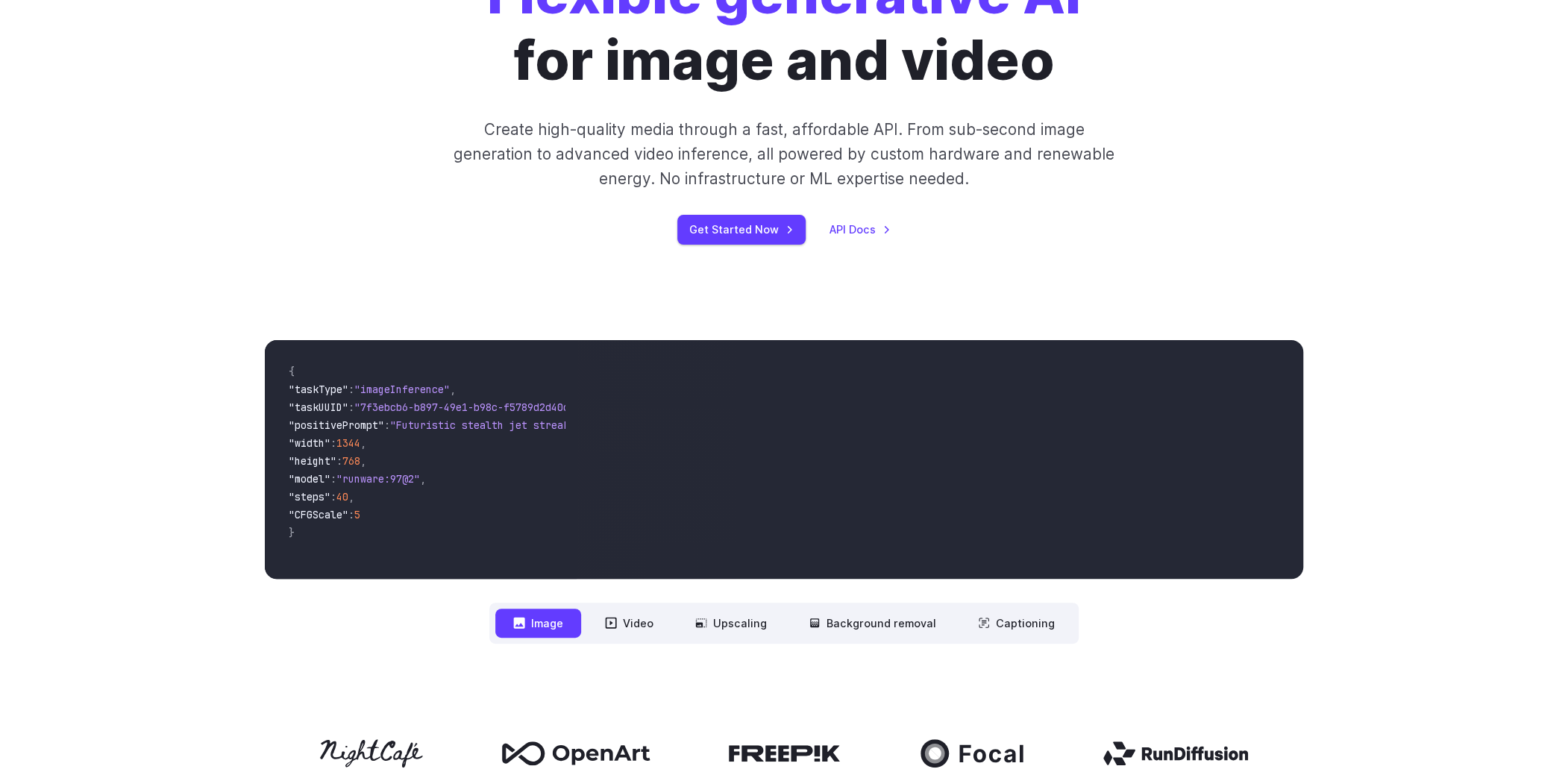
scroll to position [0, 0]
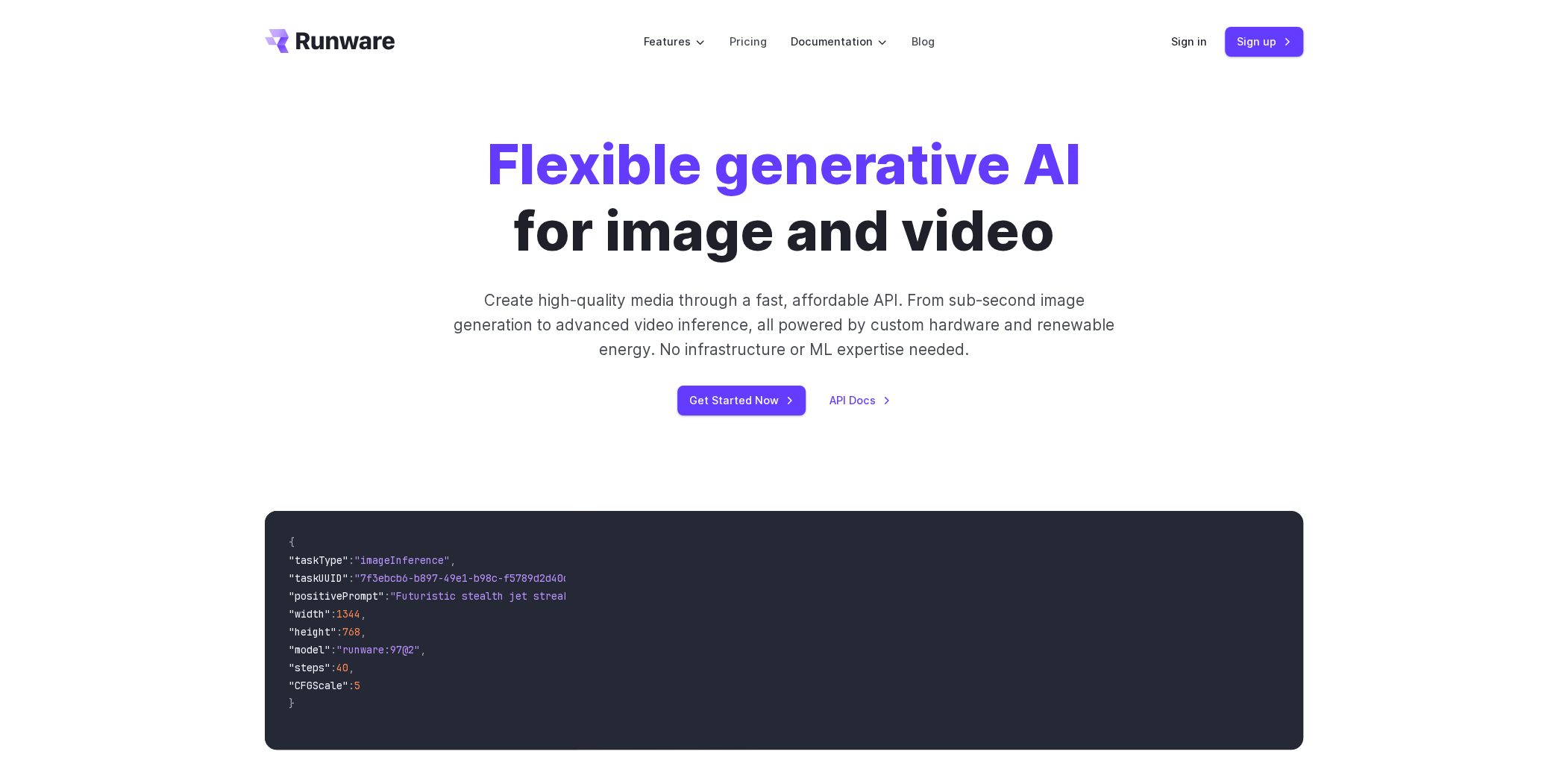
click at [715, 190] on strong "Flexible generative AI" at bounding box center [784, 164] width 594 height 67
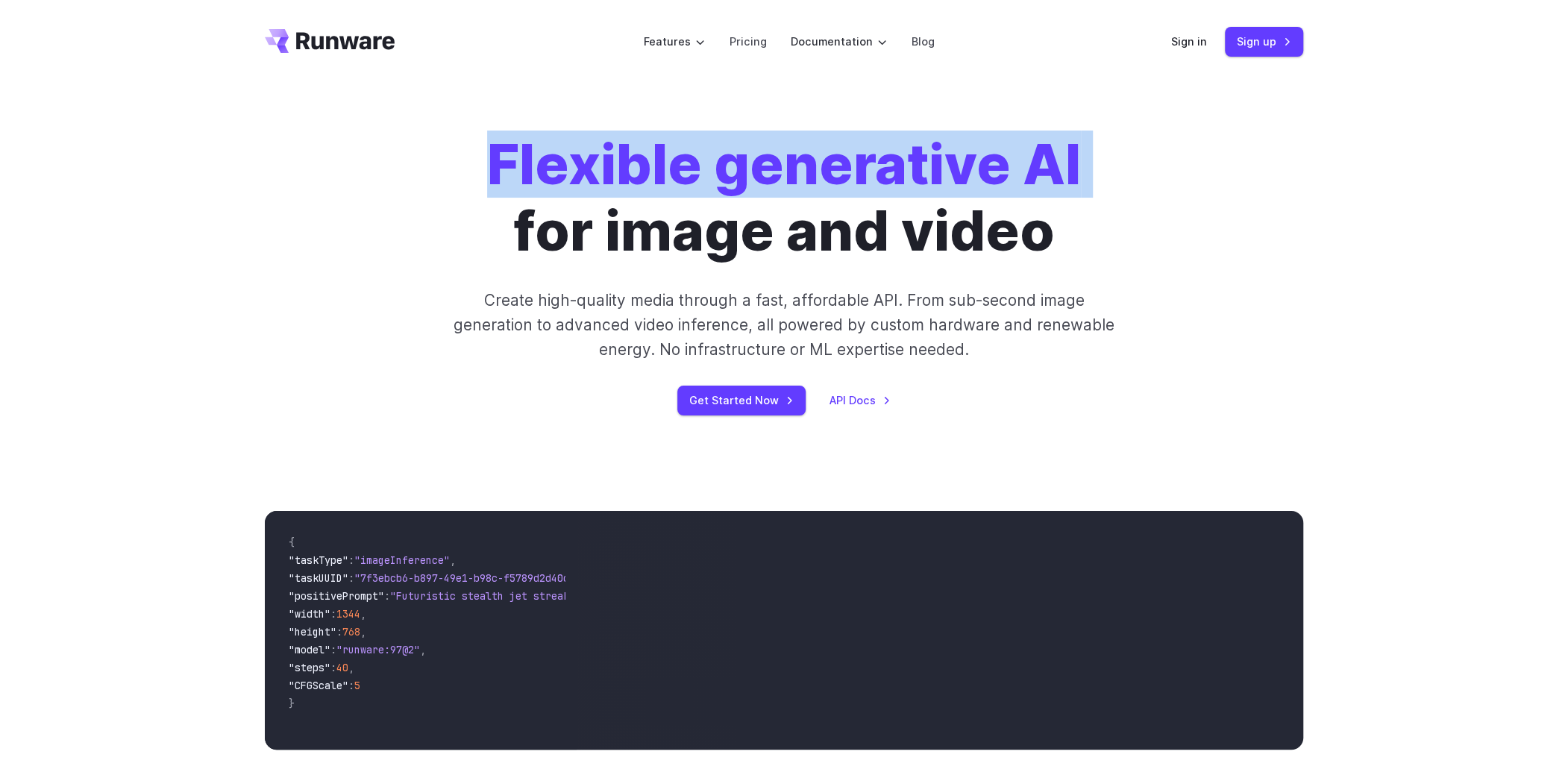
click at [715, 190] on strong "Flexible generative AI" at bounding box center [784, 164] width 594 height 67
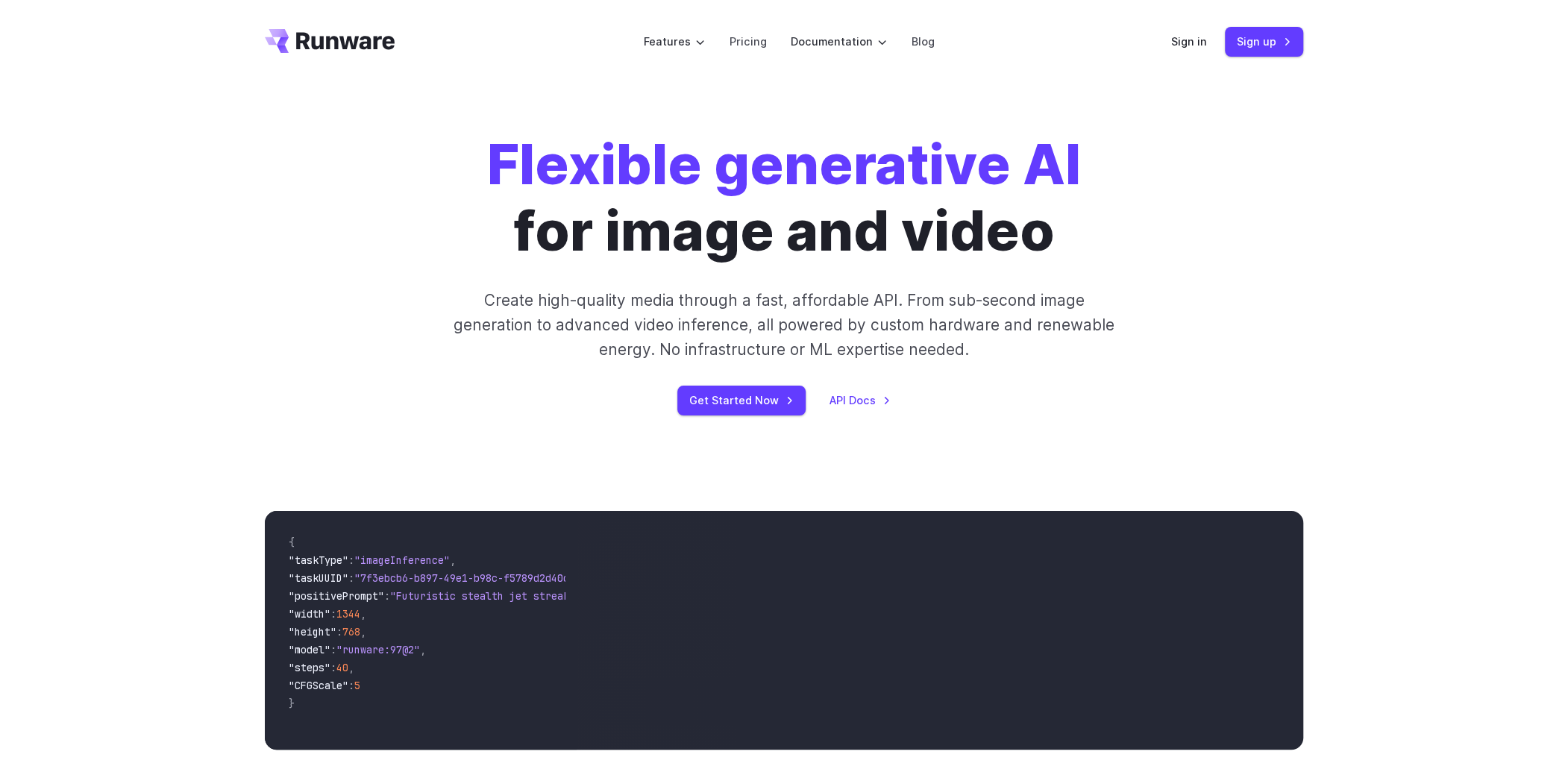
click at [690, 251] on h1 "Flexible generative AI for image and video" at bounding box center [784, 198] width 594 height 133
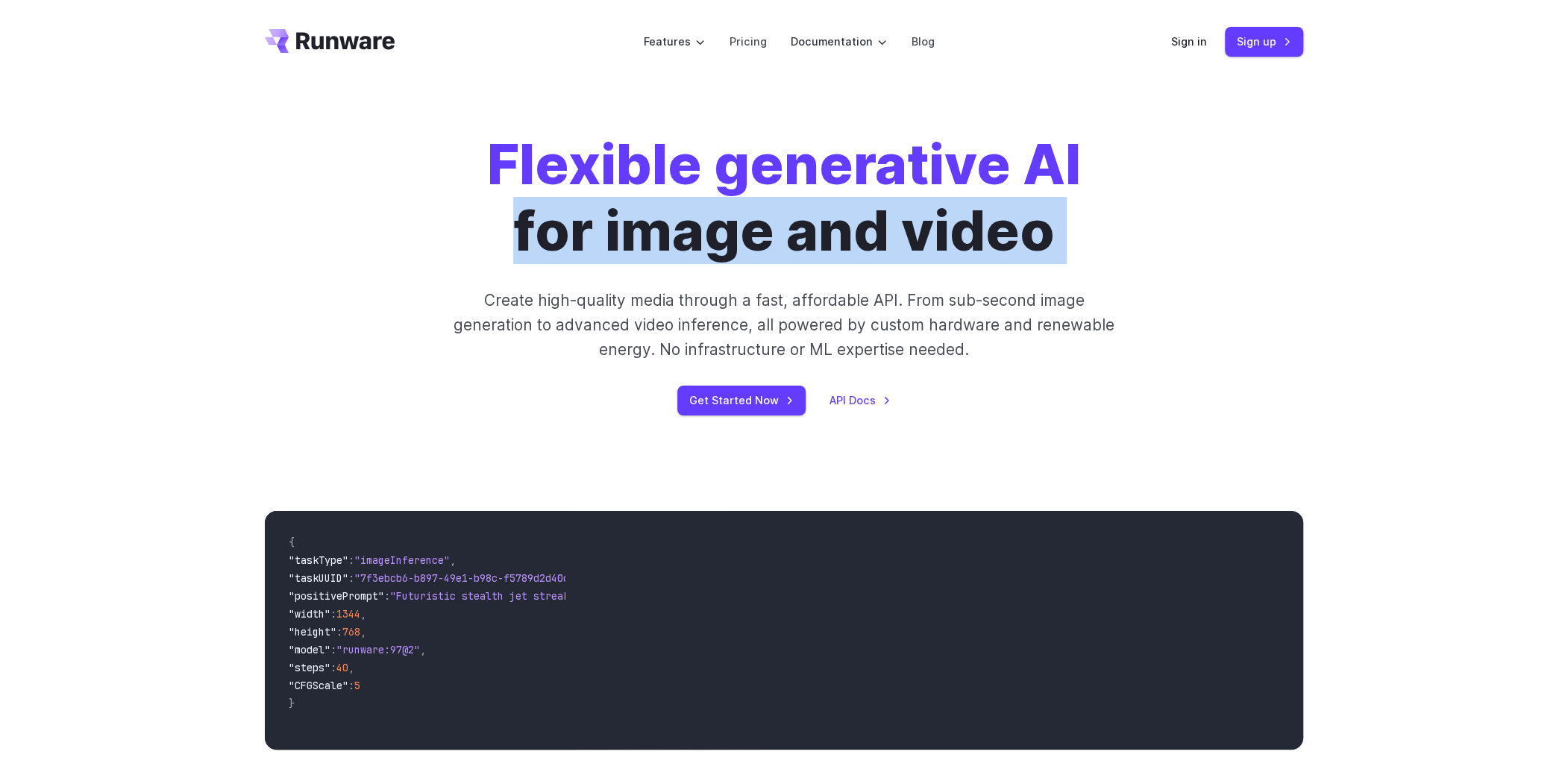
click at [690, 251] on h1 "Flexible generative AI for image and video" at bounding box center [784, 198] width 594 height 133
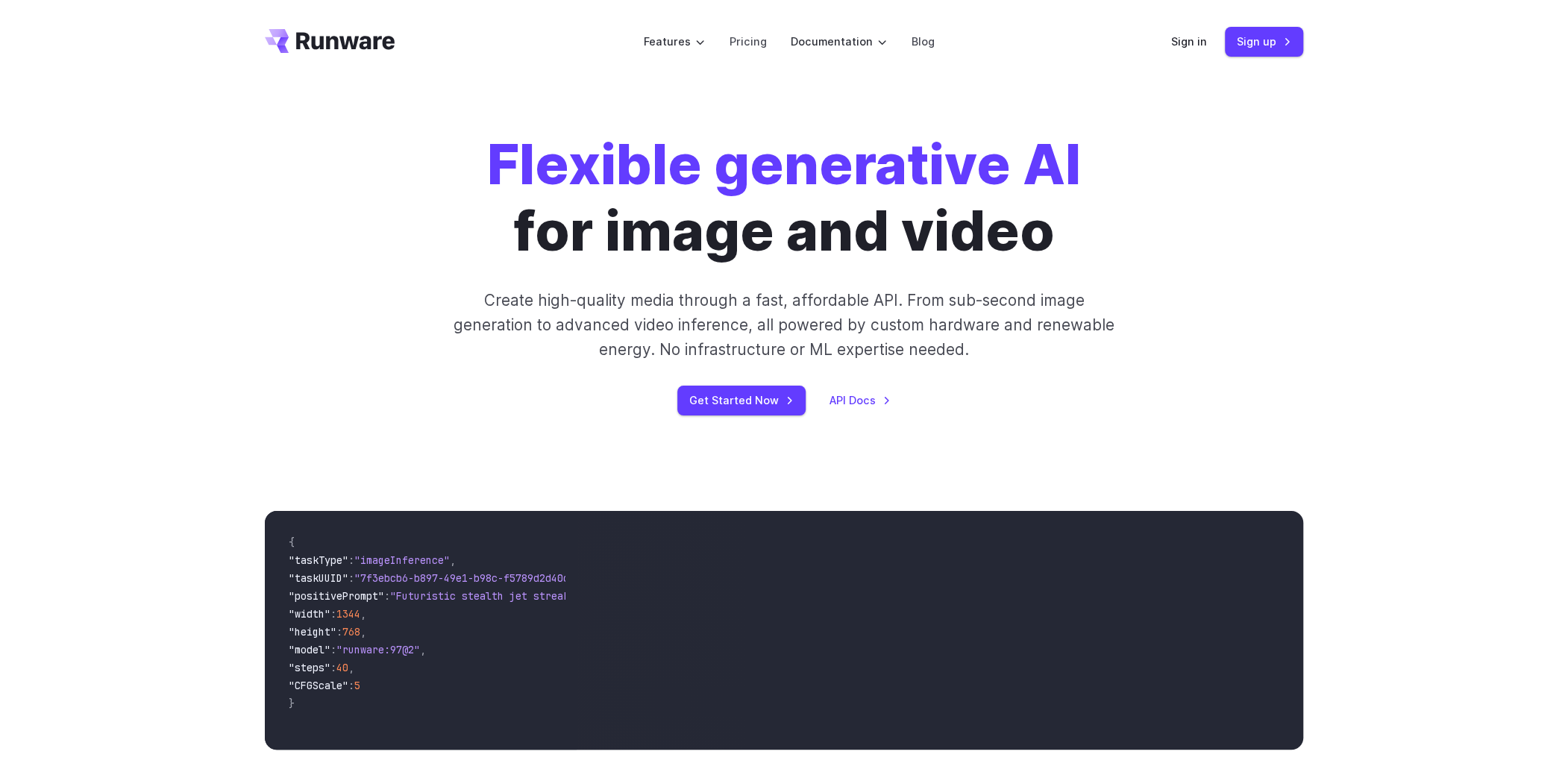
click at [814, 187] on strong "Flexible generative AI" at bounding box center [784, 164] width 594 height 67
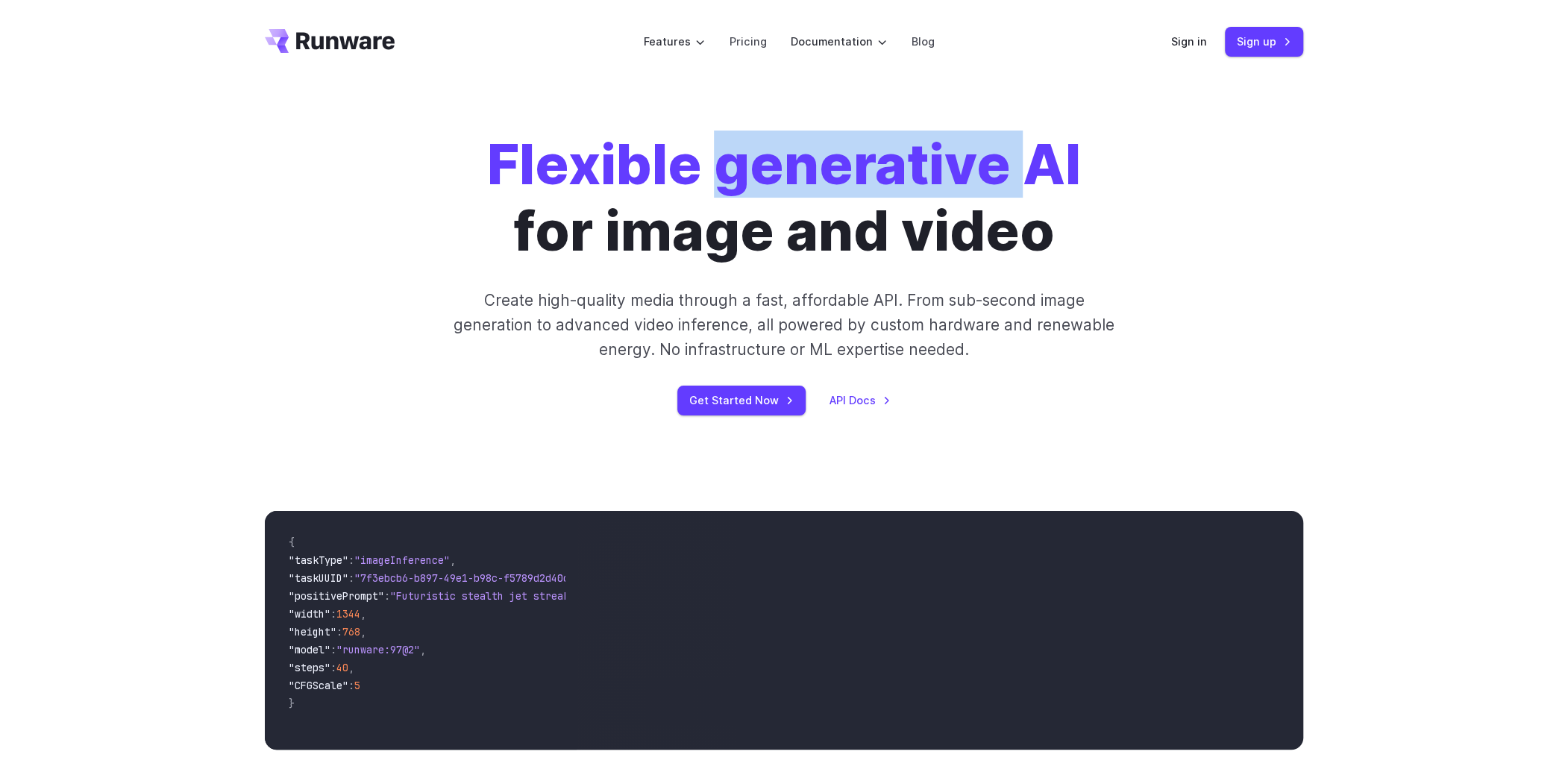
click at [814, 187] on strong "Flexible generative AI" at bounding box center [784, 164] width 594 height 67
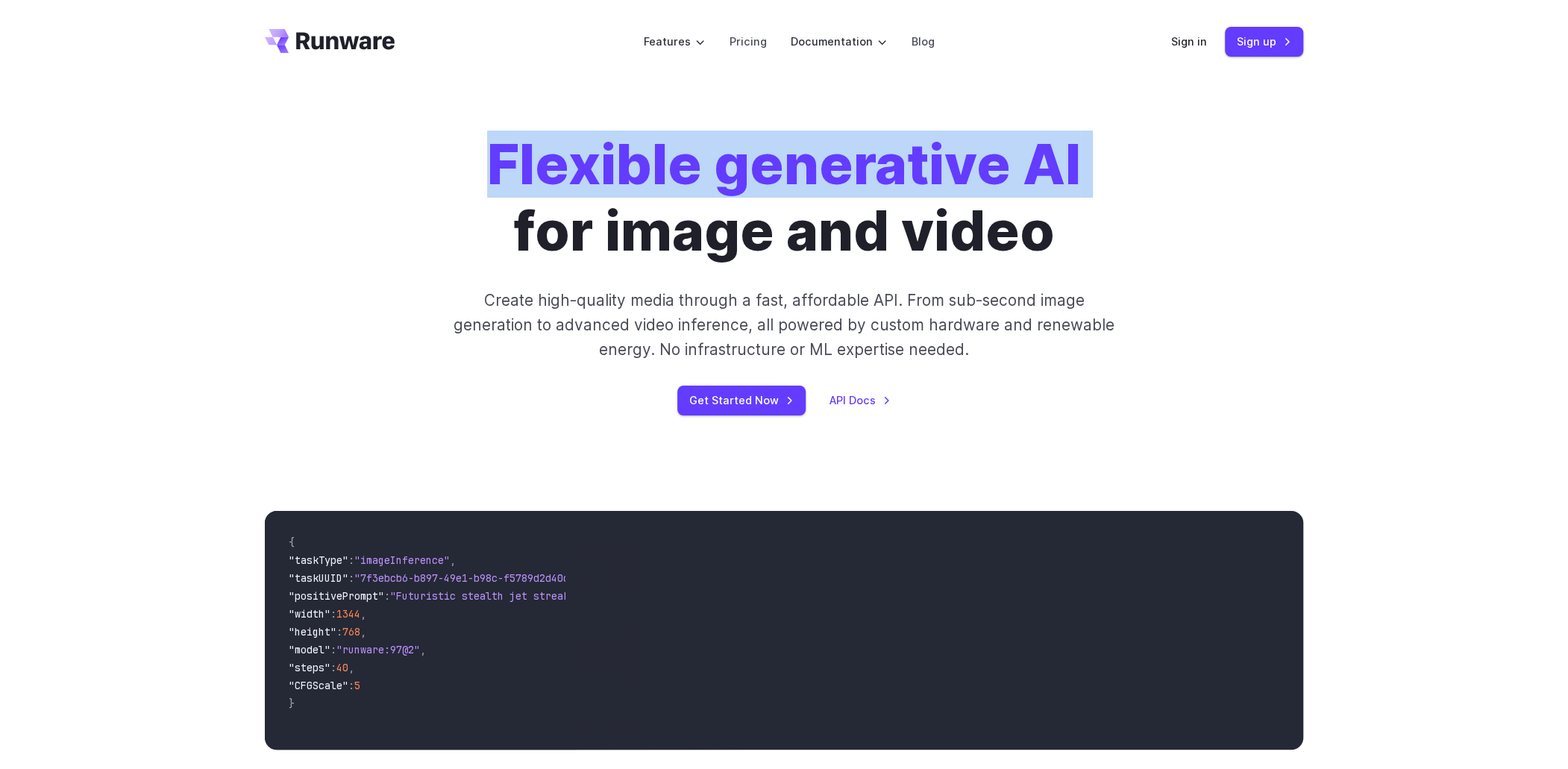
click at [814, 187] on strong "Flexible generative AI" at bounding box center [784, 164] width 594 height 67
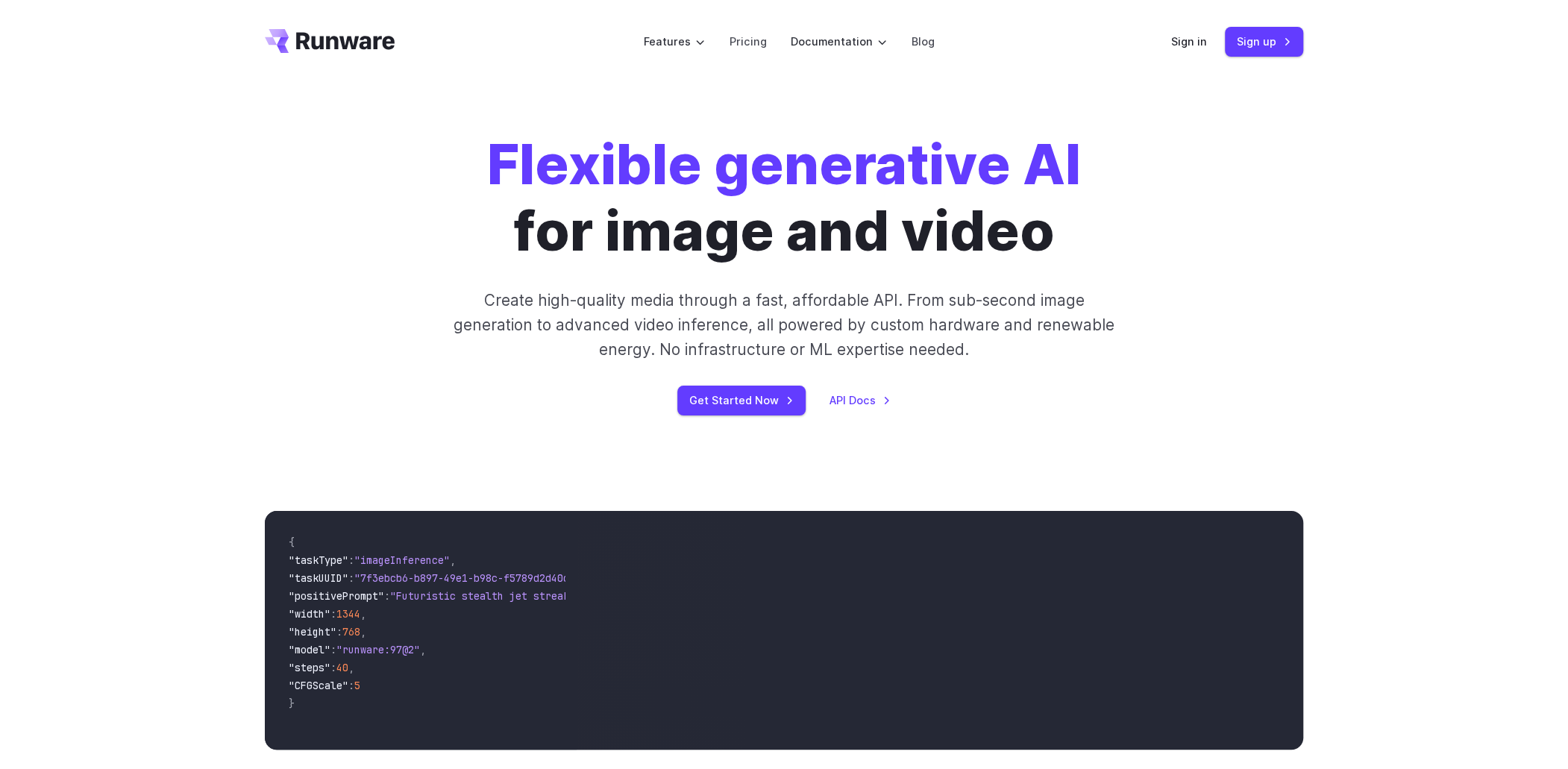
click at [796, 219] on h1 "Flexible generative AI for image and video" at bounding box center [784, 198] width 594 height 133
click at [791, 229] on h1 "Flexible generative AI for image and video" at bounding box center [784, 198] width 594 height 133
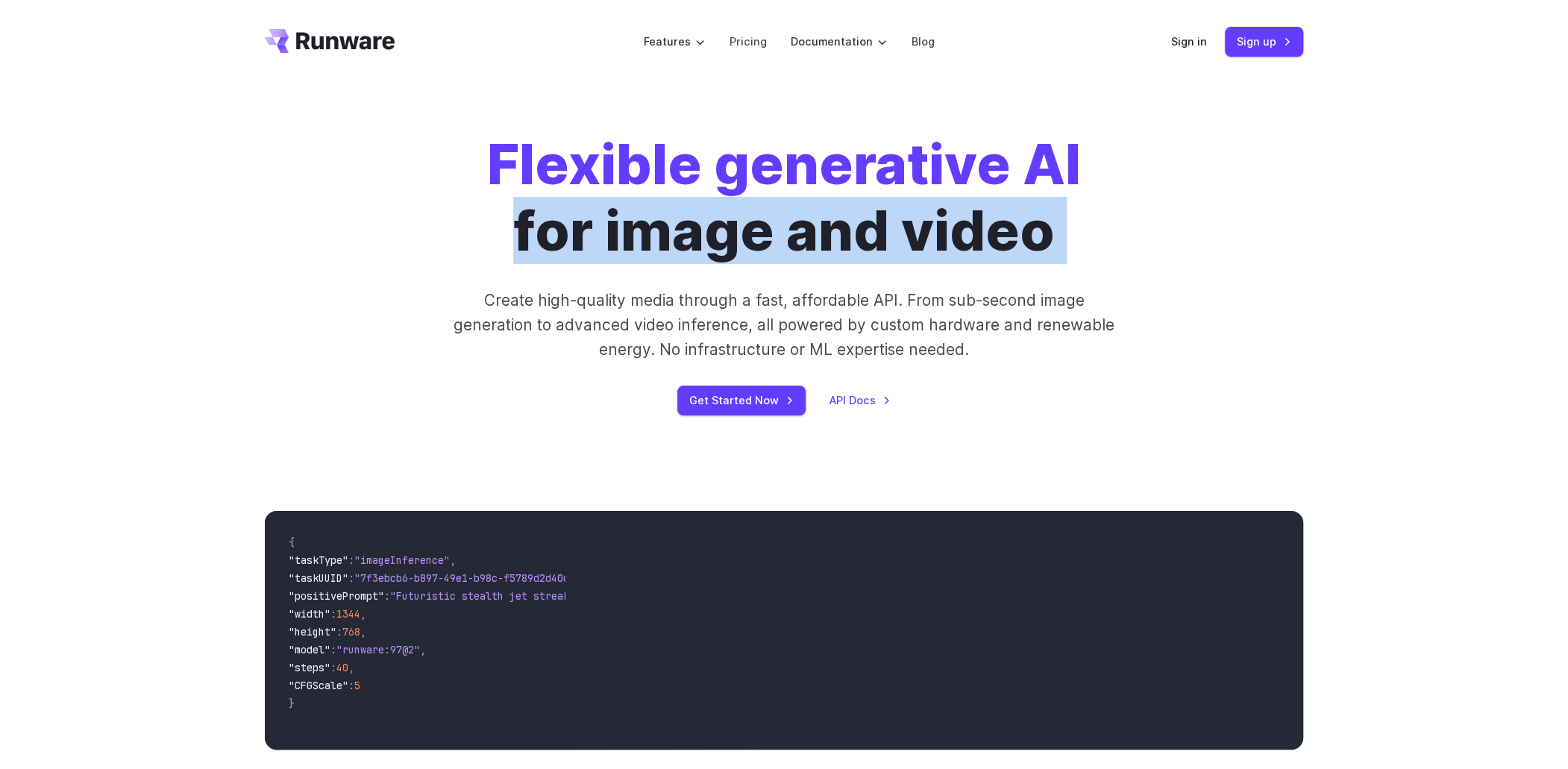
click at [791, 229] on h1 "Flexible generative AI for image and video" at bounding box center [784, 198] width 594 height 133
click at [766, 251] on h1 "Flexible generative AI for image and video" at bounding box center [784, 198] width 594 height 133
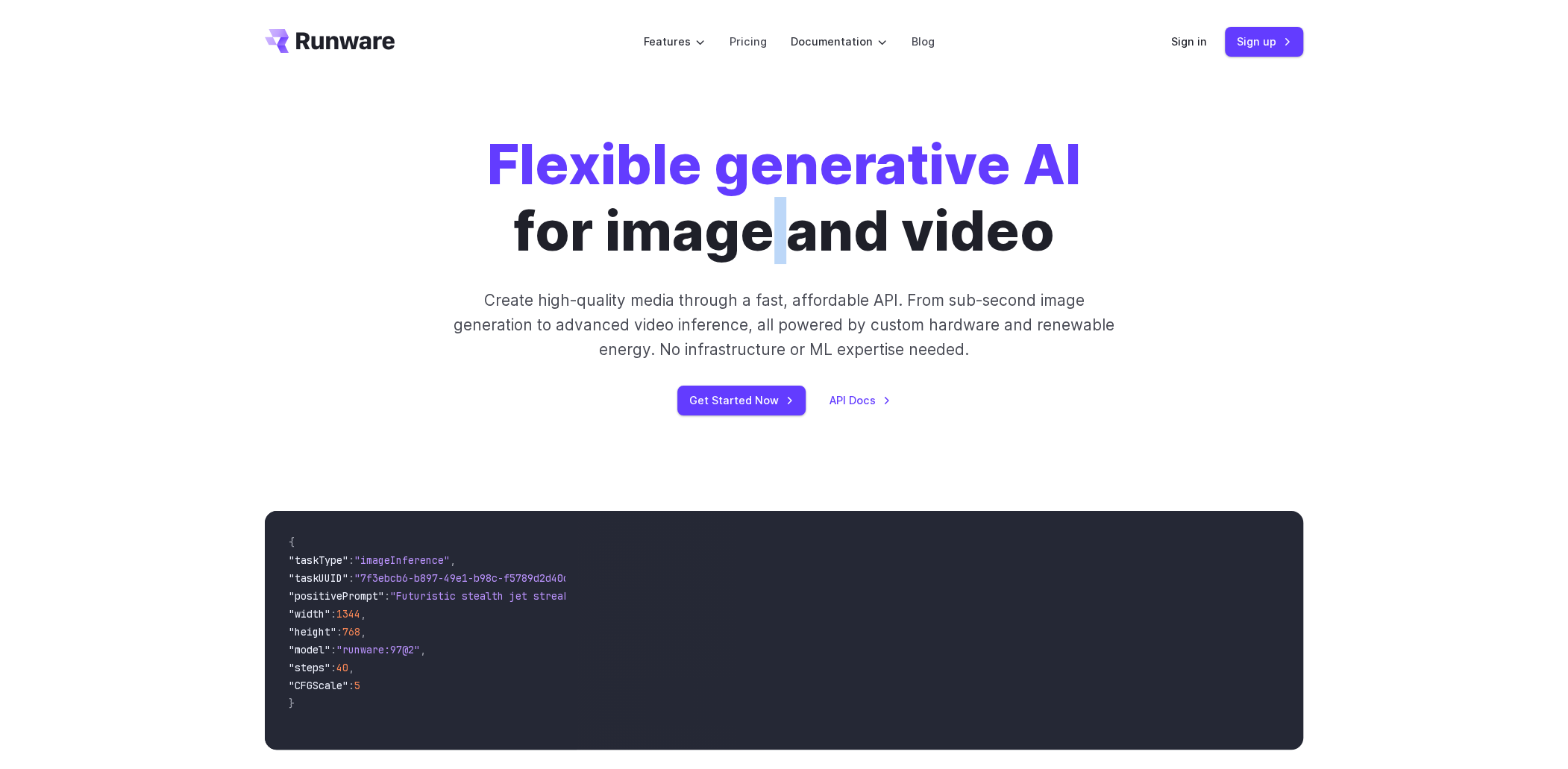
click at [766, 251] on h1 "Flexible generative AI for image and video" at bounding box center [784, 198] width 594 height 133
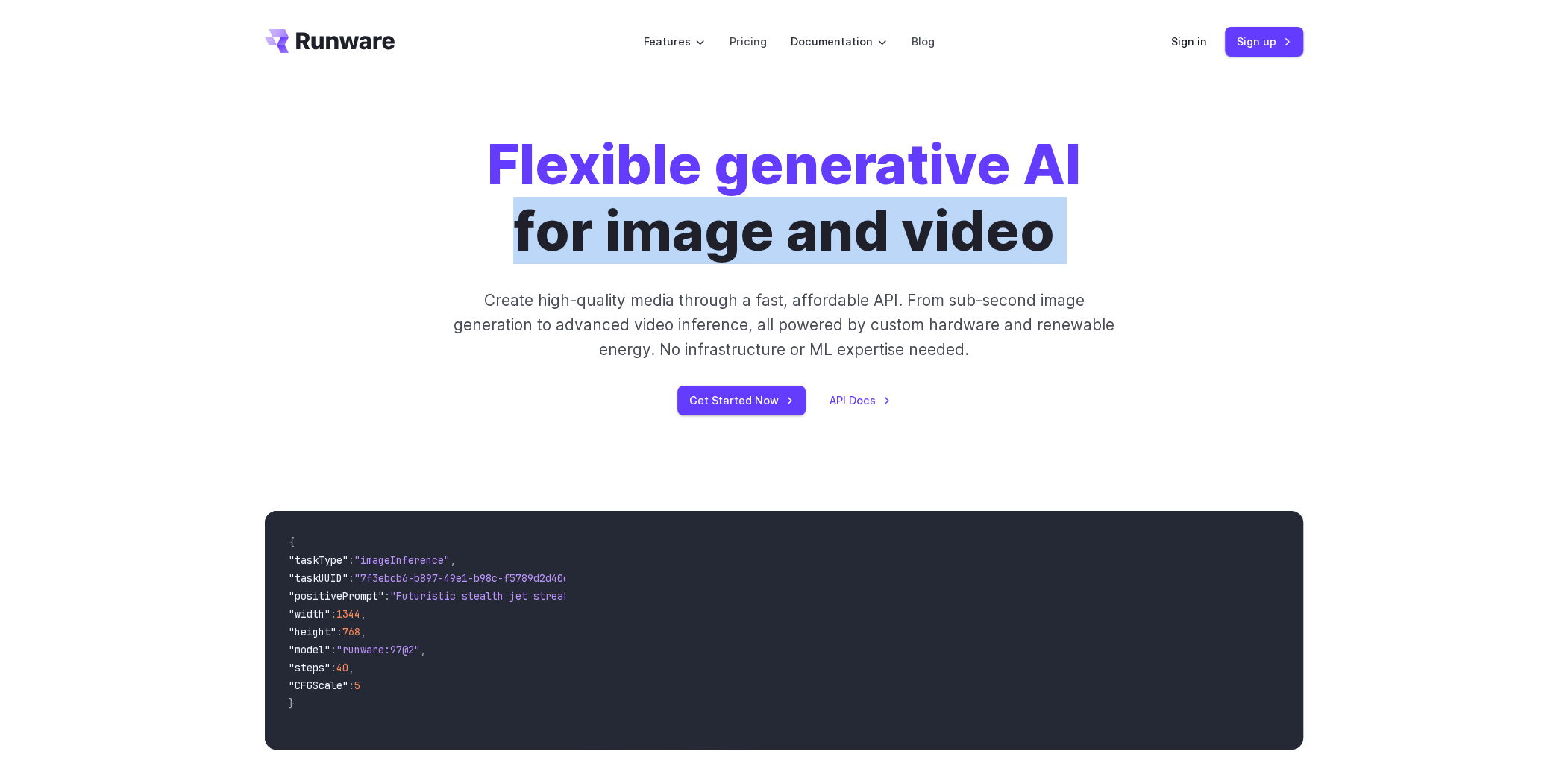
click at [766, 251] on h1 "Flexible generative AI for image and video" at bounding box center [784, 198] width 594 height 133
click at [816, 251] on h1 "Flexible generative AI for image and video" at bounding box center [784, 198] width 594 height 133
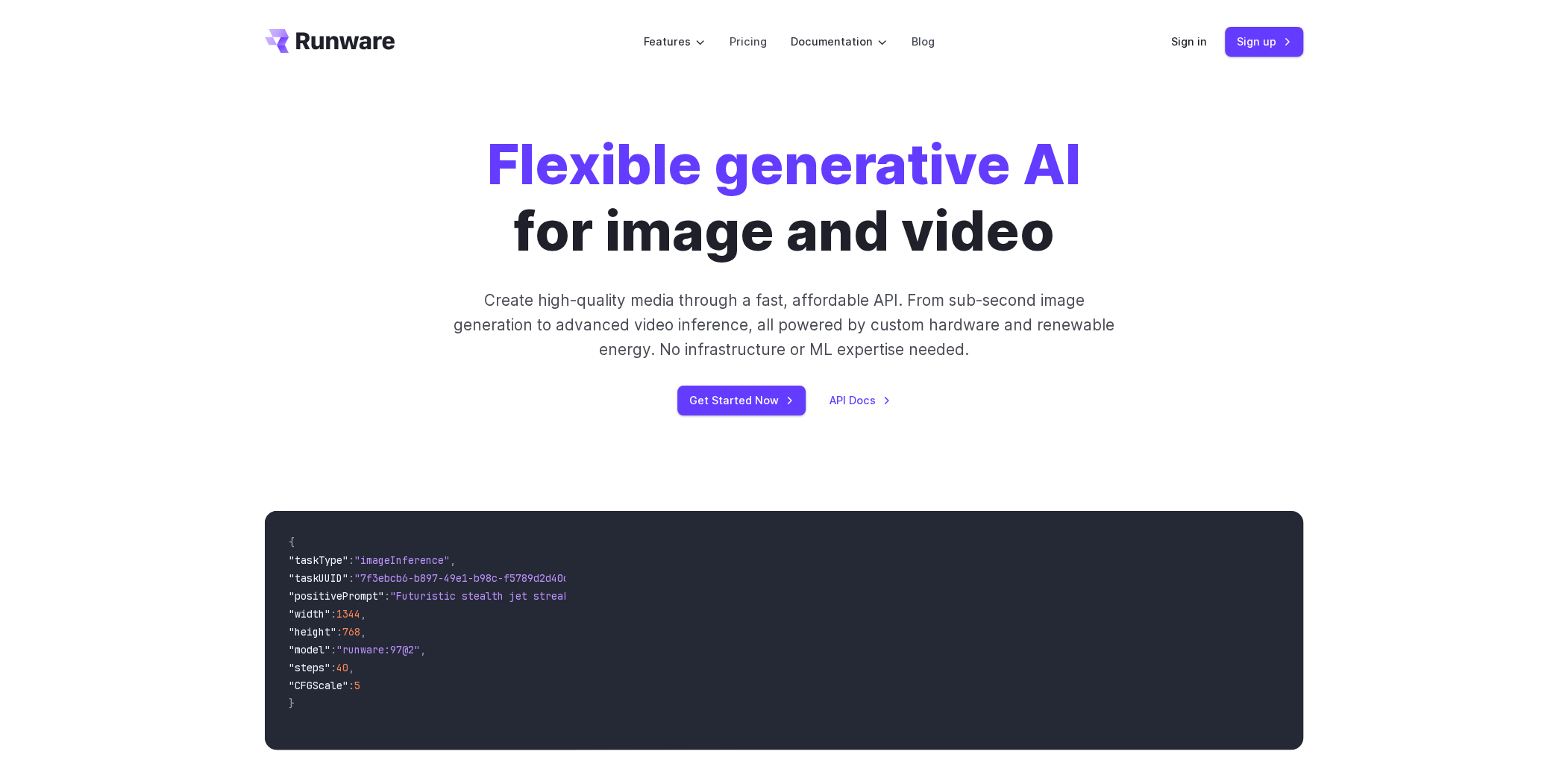
click at [745, 332] on p "Create high-quality media through a fast, affordable API. From sub-second image…" at bounding box center [784, 326] width 664 height 75
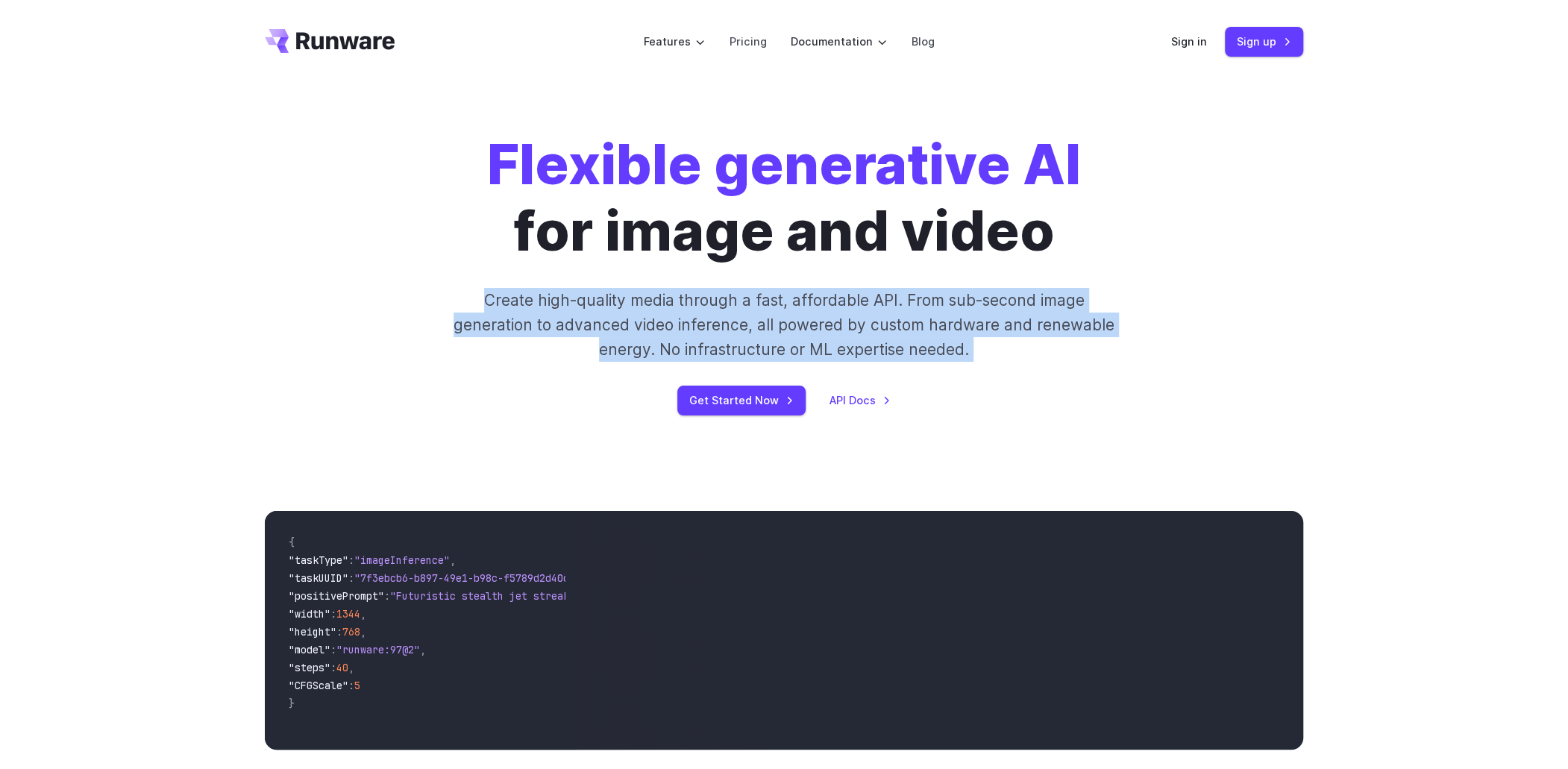
click at [745, 332] on p "Create high-quality media through a fast, affordable API. From sub-second image…" at bounding box center [784, 326] width 664 height 75
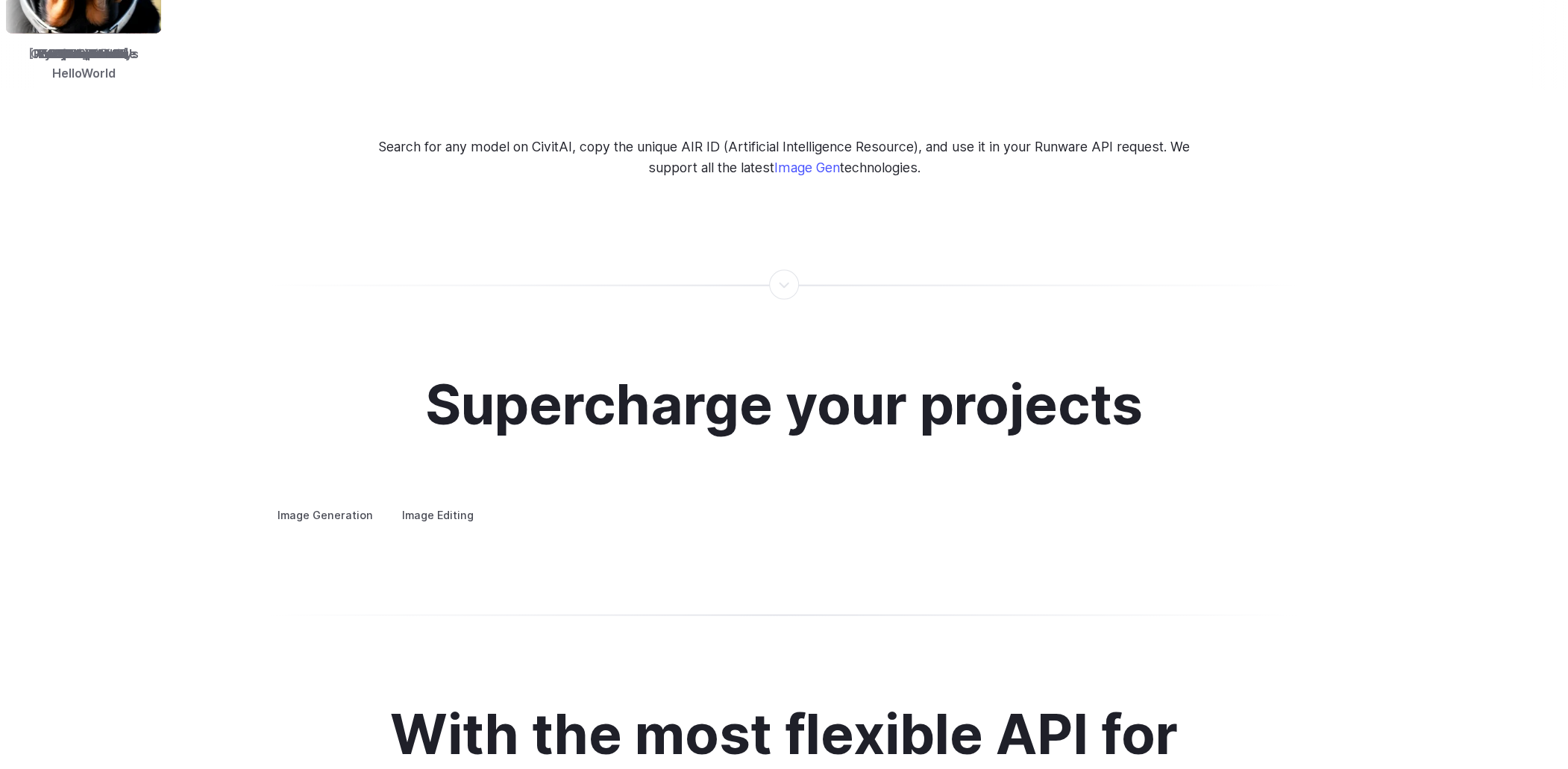
scroll to position [2760, 0]
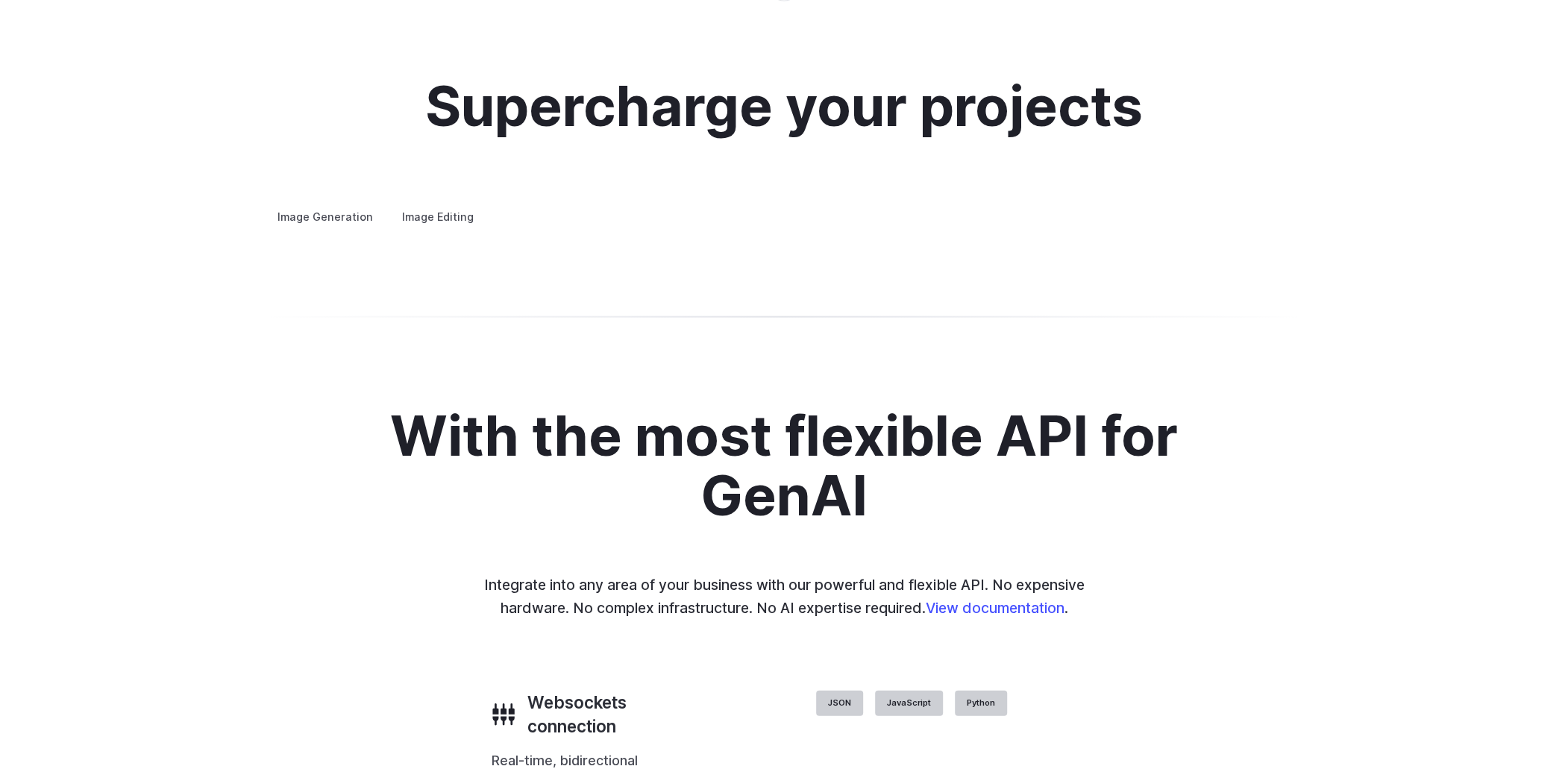
click at [792, 105] on h2 "Supercharge your projects" at bounding box center [784, 106] width 718 height 60
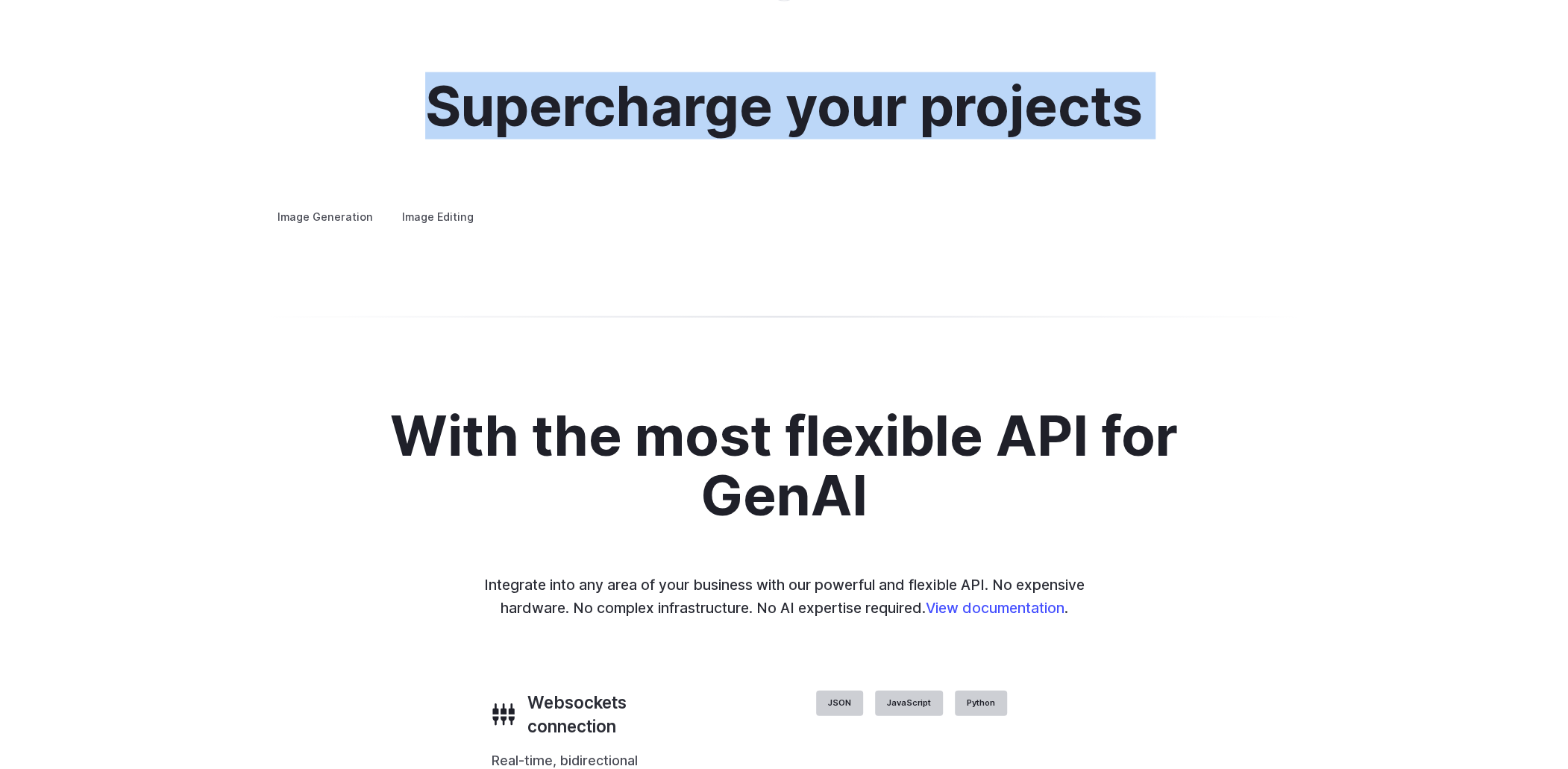
click at [792, 105] on h2 "Supercharge your projects" at bounding box center [784, 106] width 718 height 60
click at [735, 114] on h2 "Supercharge your projects" at bounding box center [784, 106] width 718 height 60
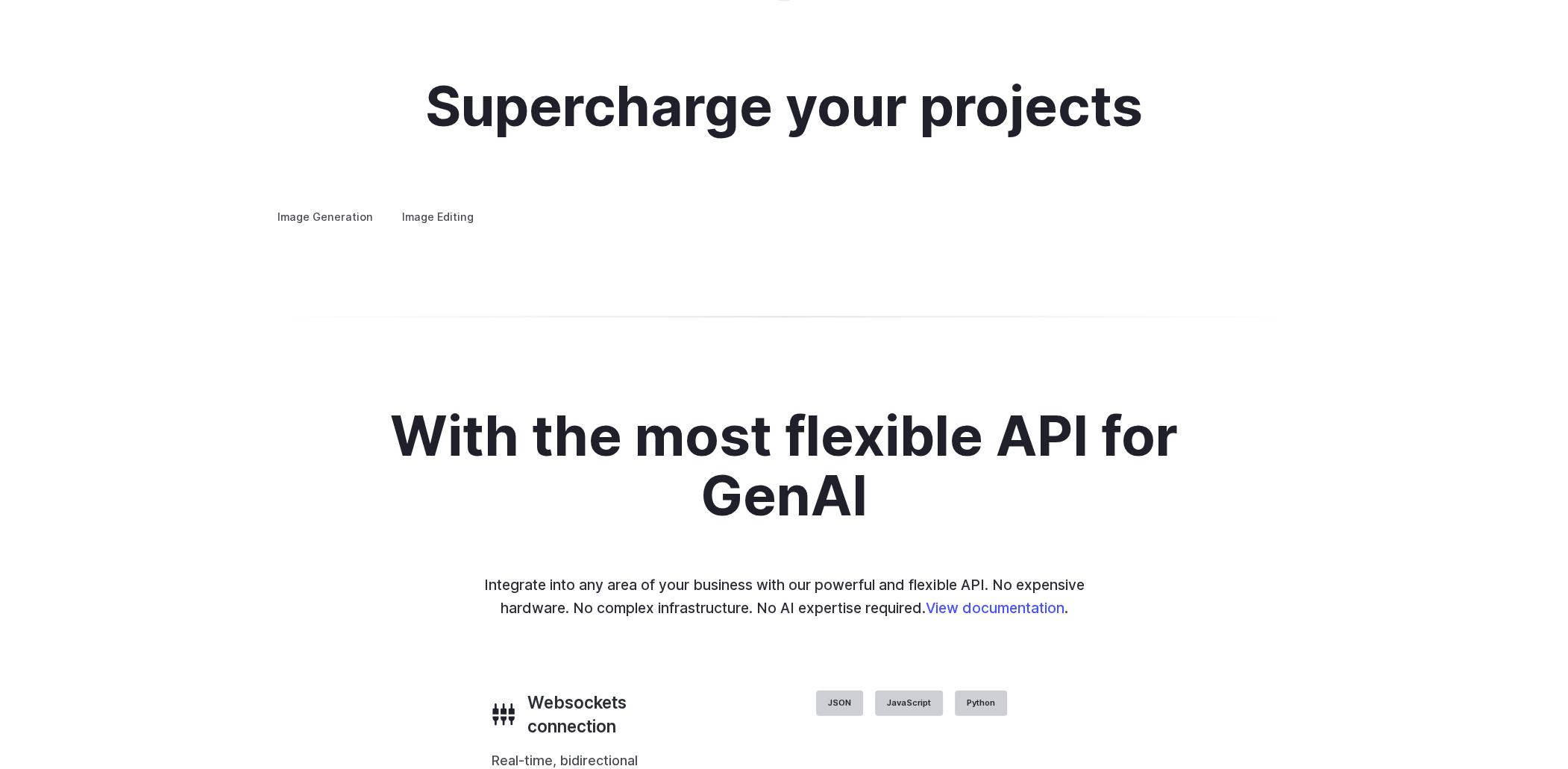
click at [735, 114] on h2 "Supercharge your projects" at bounding box center [784, 106] width 718 height 60
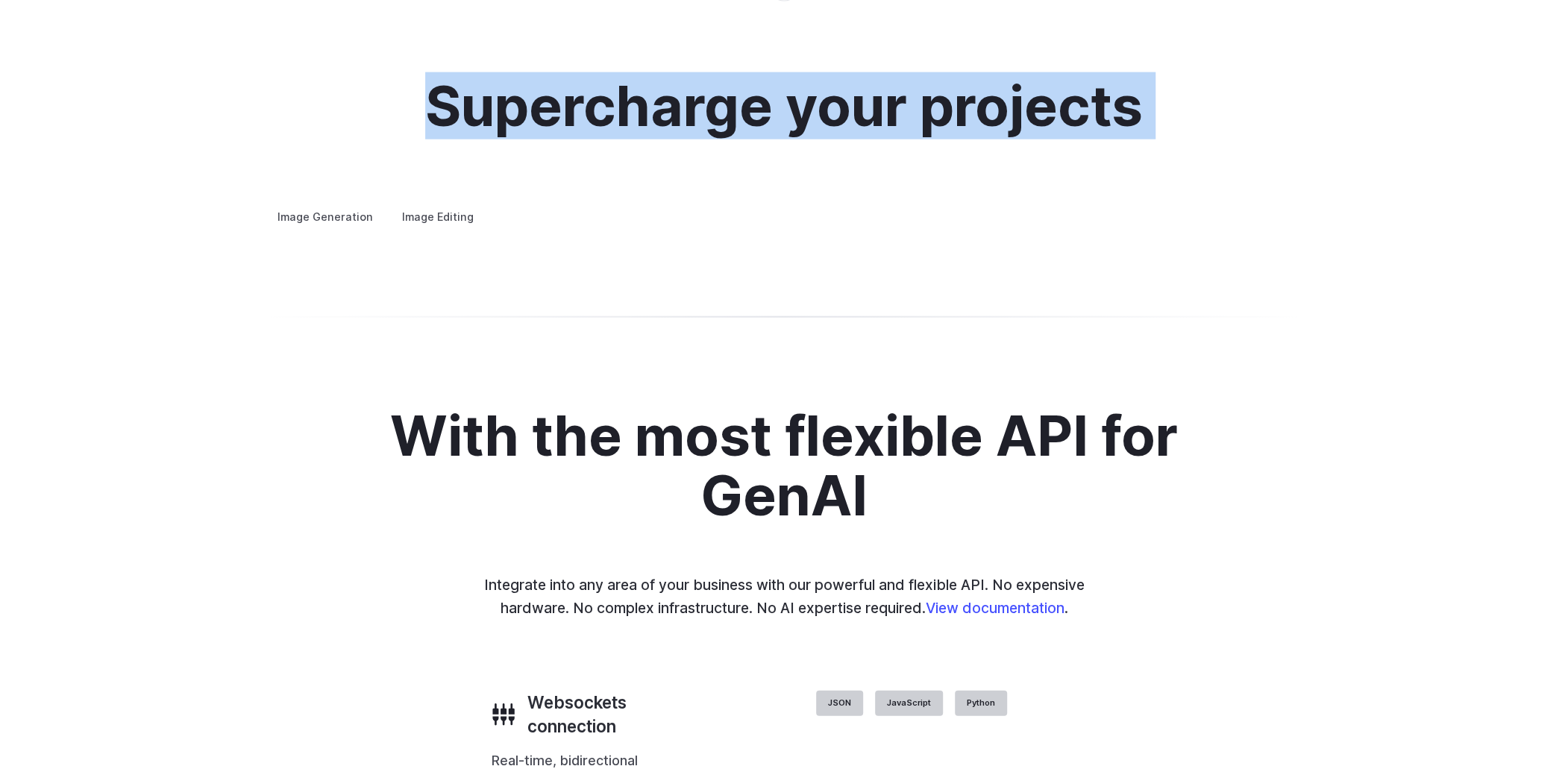
click at [735, 114] on h2 "Supercharge your projects" at bounding box center [784, 106] width 718 height 60
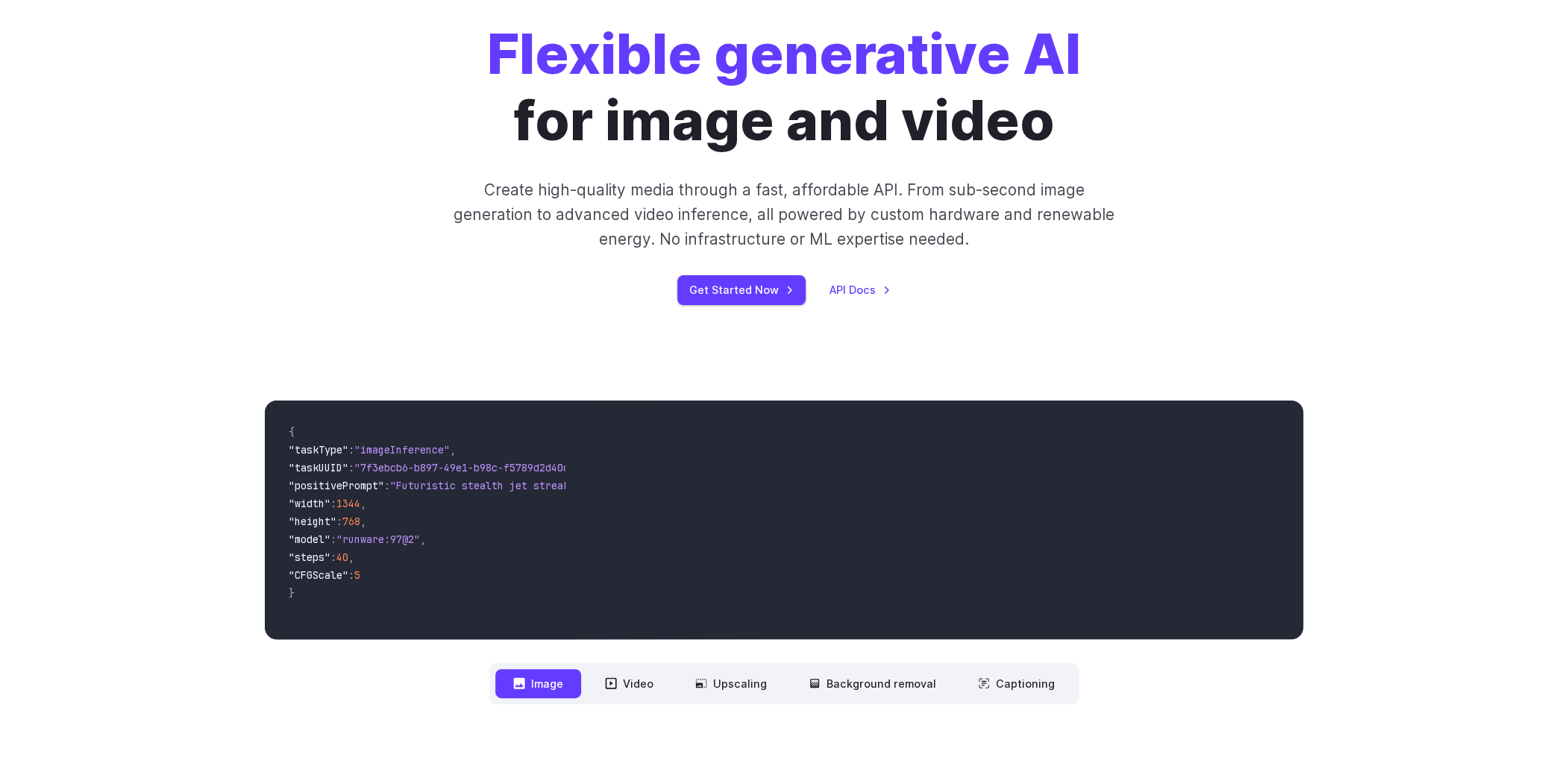
scroll to position [0, 0]
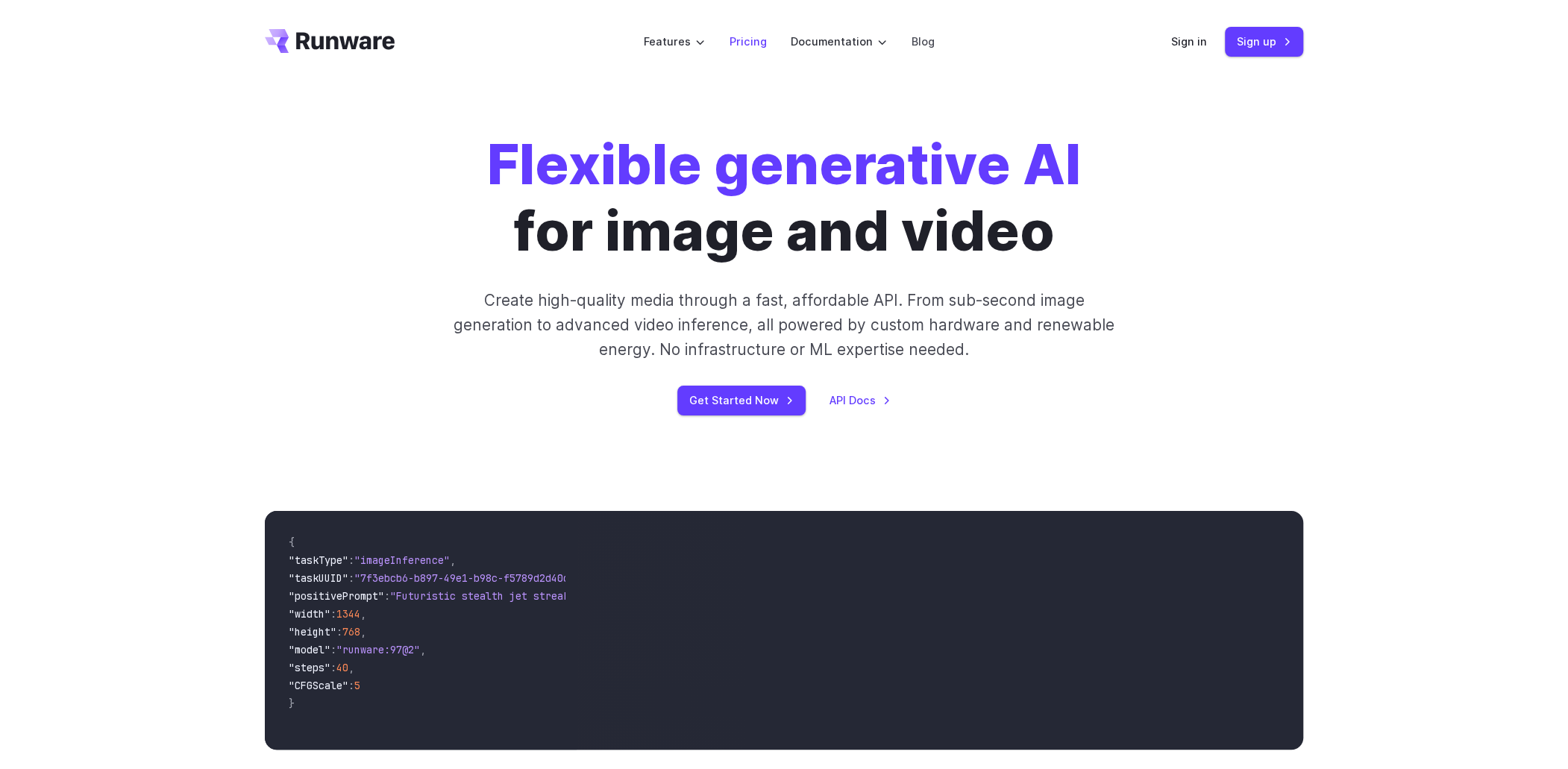
click at [741, 37] on link "Pricing" at bounding box center [747, 41] width 37 height 17
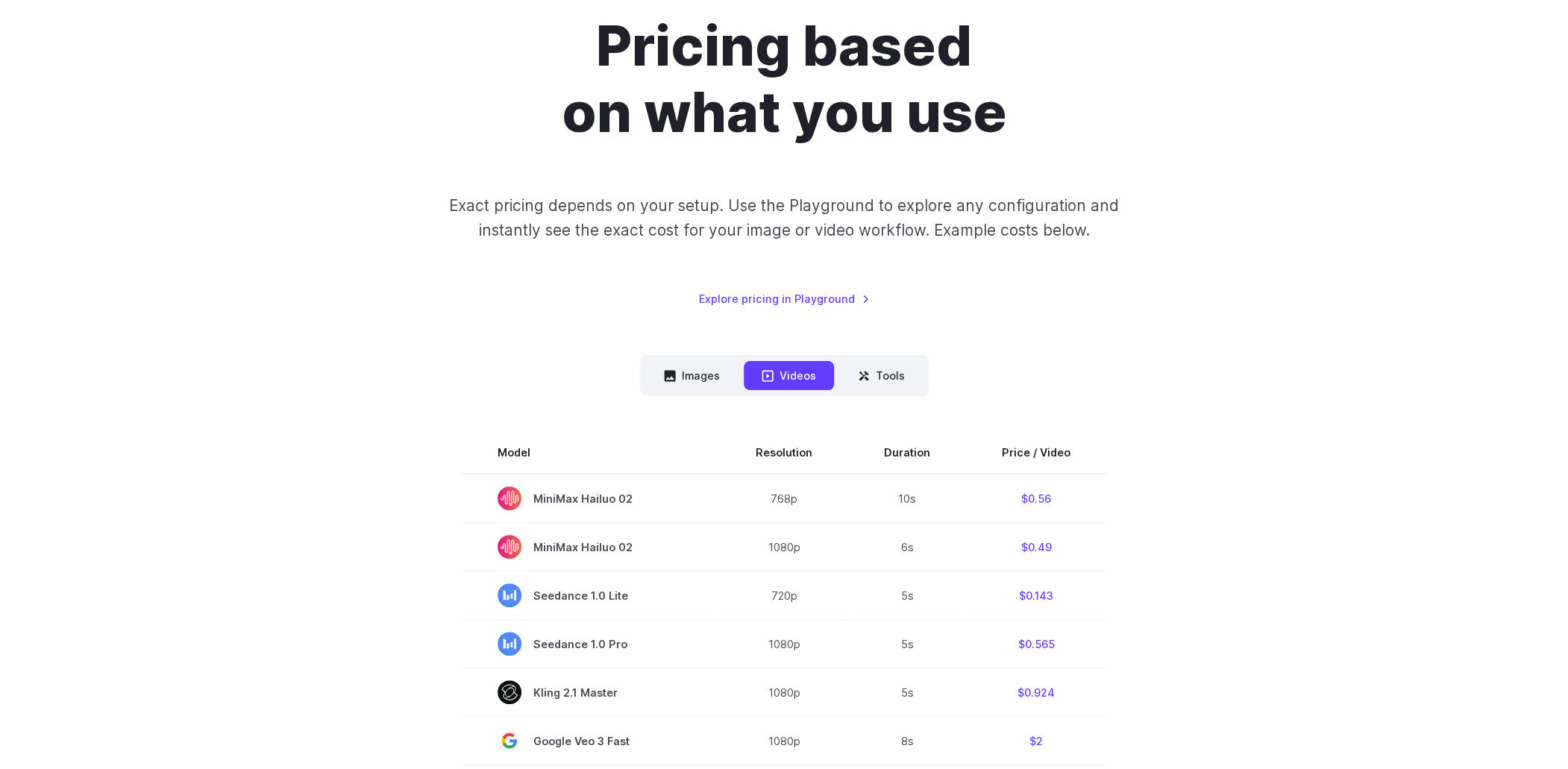
scroll to position [224, 0]
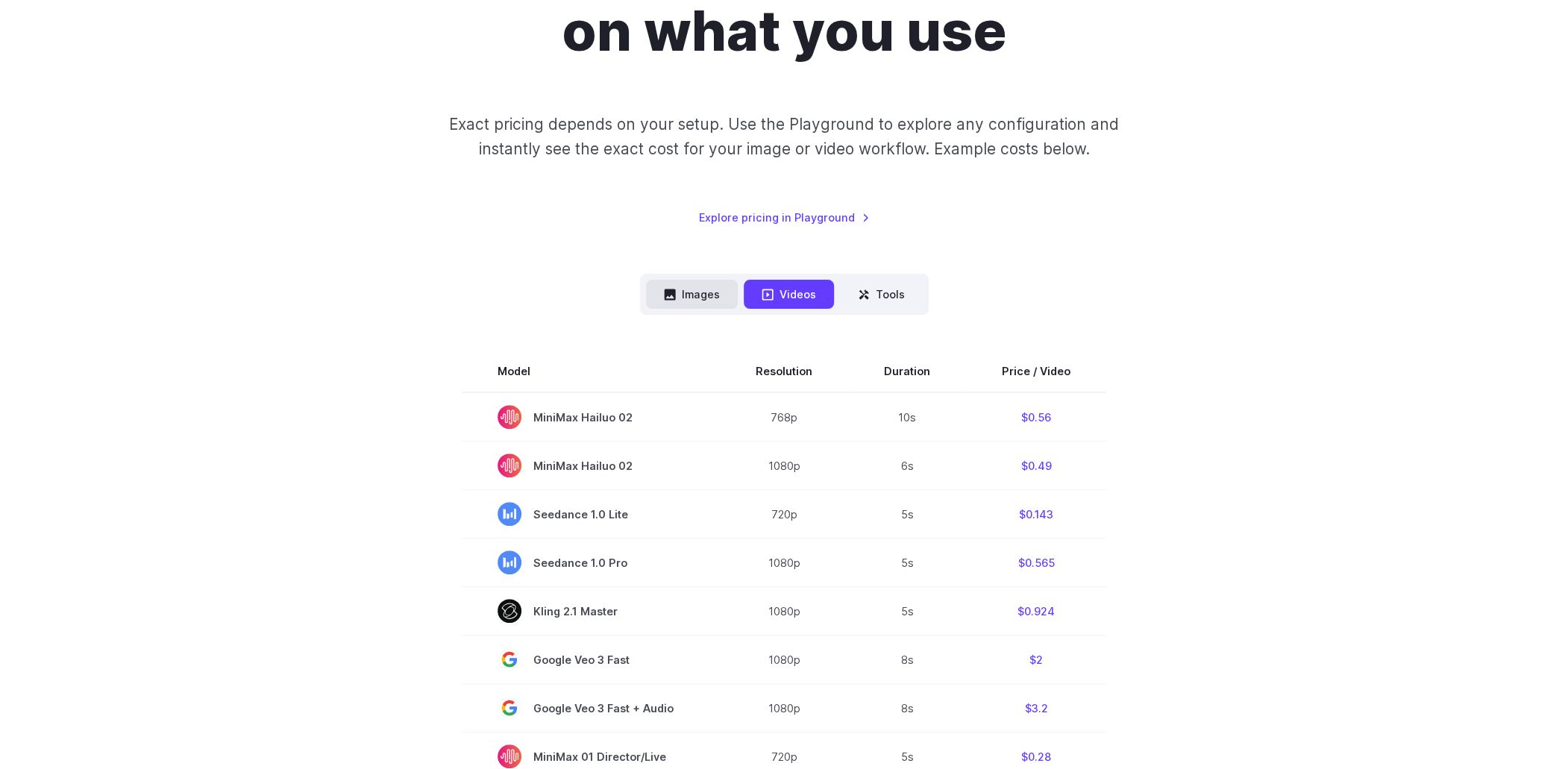
click at [722, 294] on button "Images" at bounding box center [692, 294] width 92 height 29
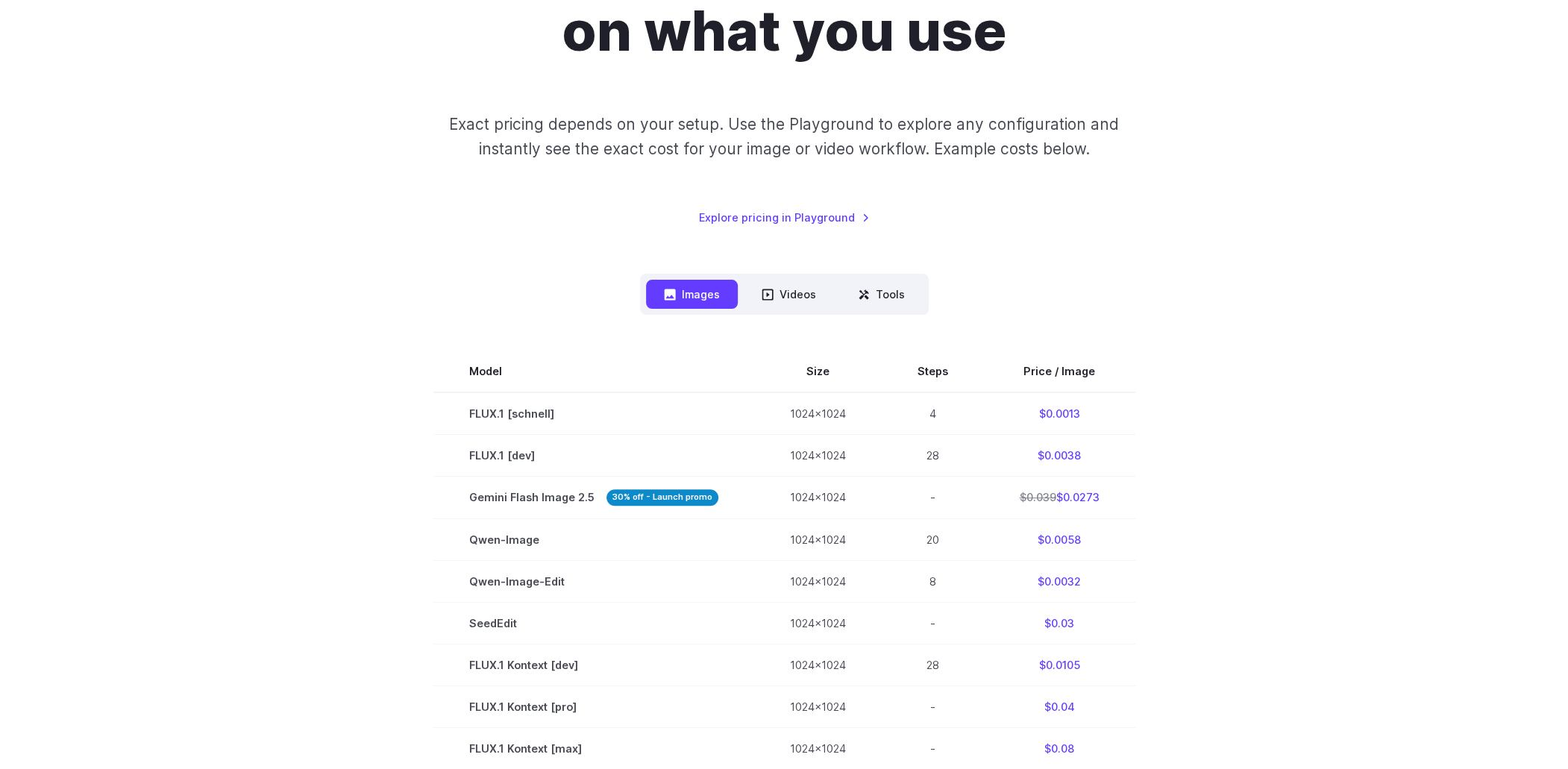
click at [928, 118] on p "Exact pricing depends on your setup. Use the Playground to explore any configur…" at bounding box center [784, 136] width 726 height 50
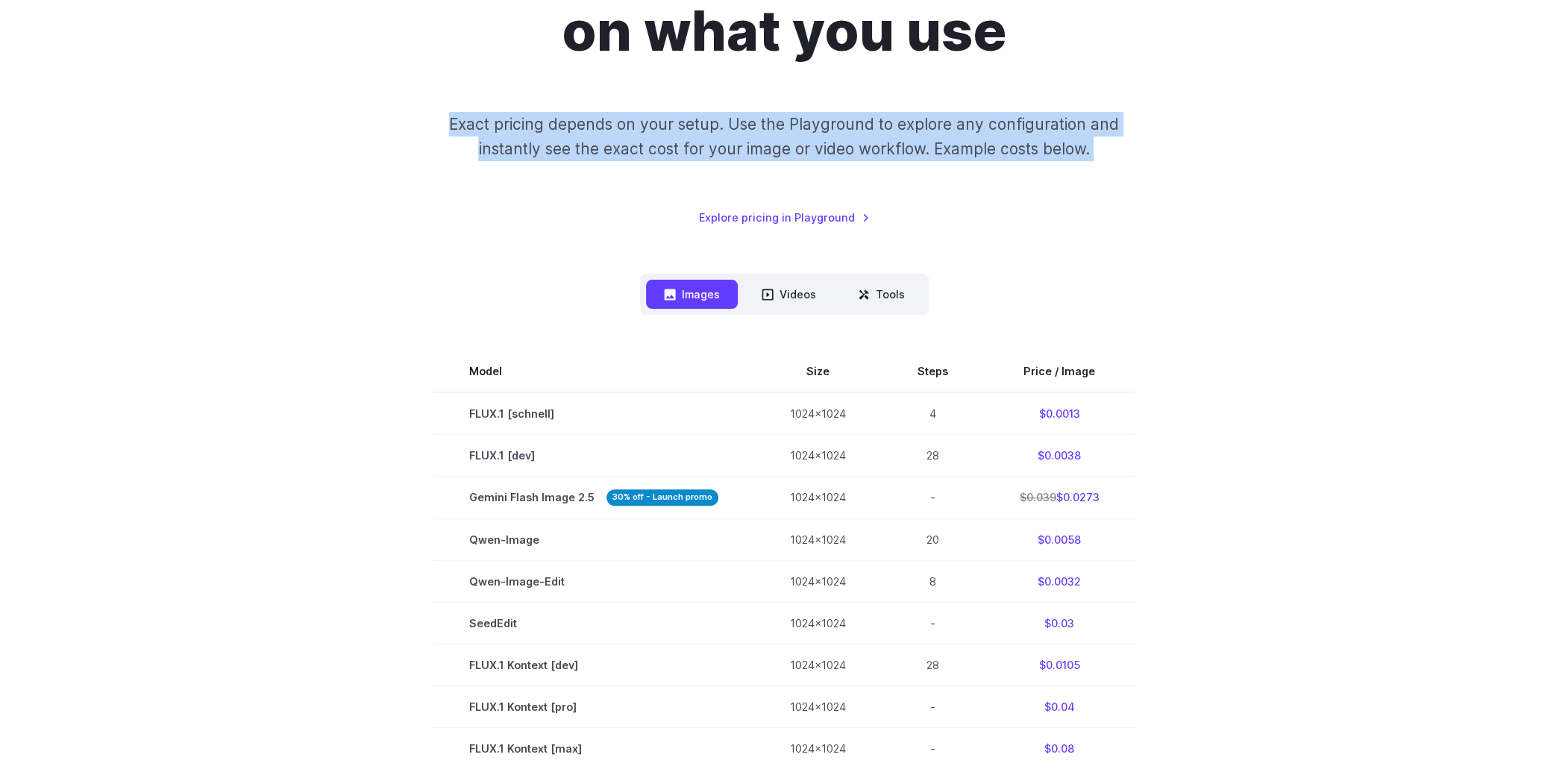
click at [928, 118] on p "Exact pricing depends on your setup. Use the Playground to explore any configur…" at bounding box center [784, 136] width 726 height 50
click at [912, 140] on p "Exact pricing depends on your setup. Use the Playground to explore any configur…" at bounding box center [784, 136] width 726 height 50
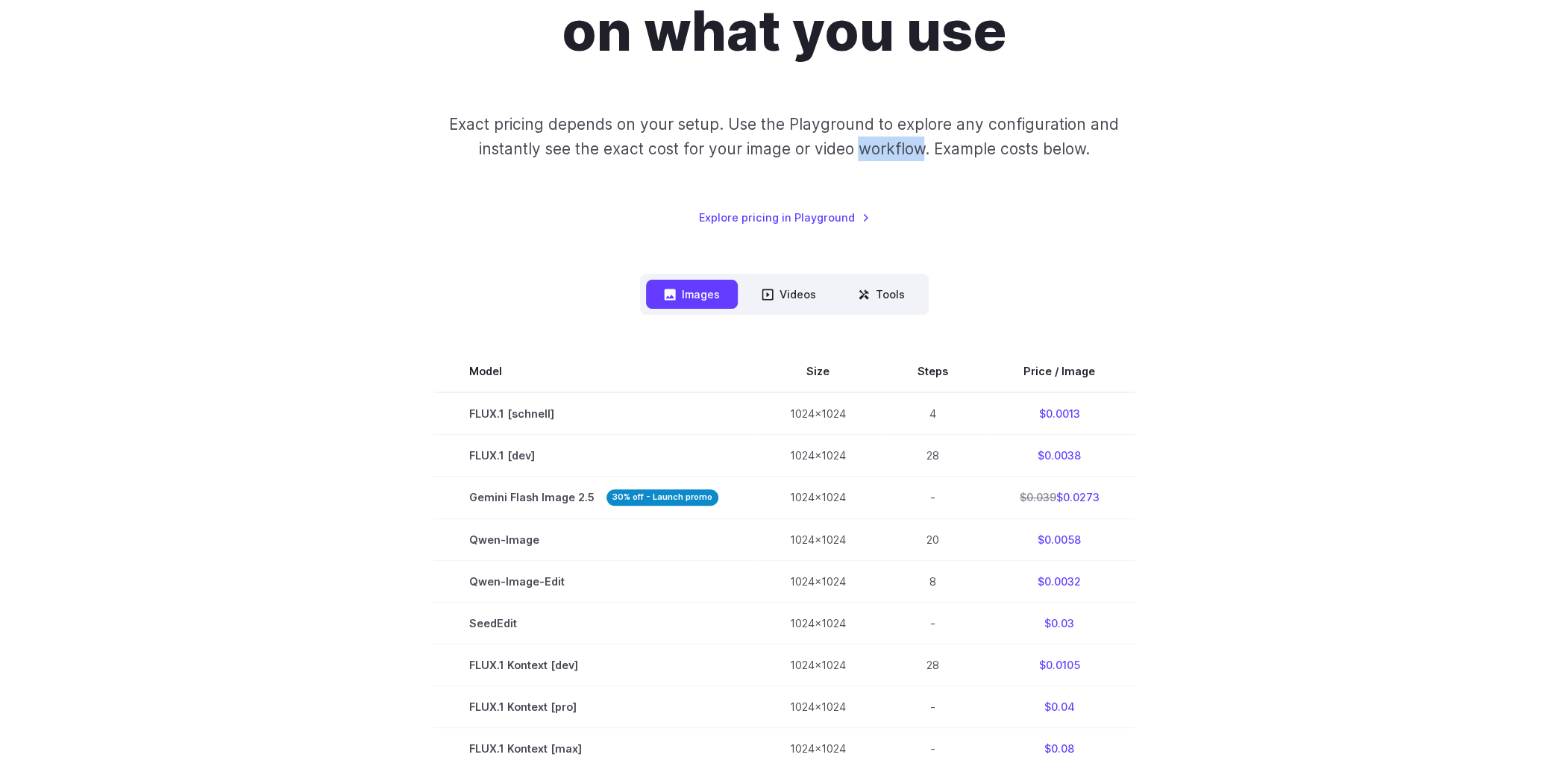
click at [912, 140] on p "Exact pricing depends on your setup. Use the Playground to explore any configur…" at bounding box center [784, 136] width 726 height 50
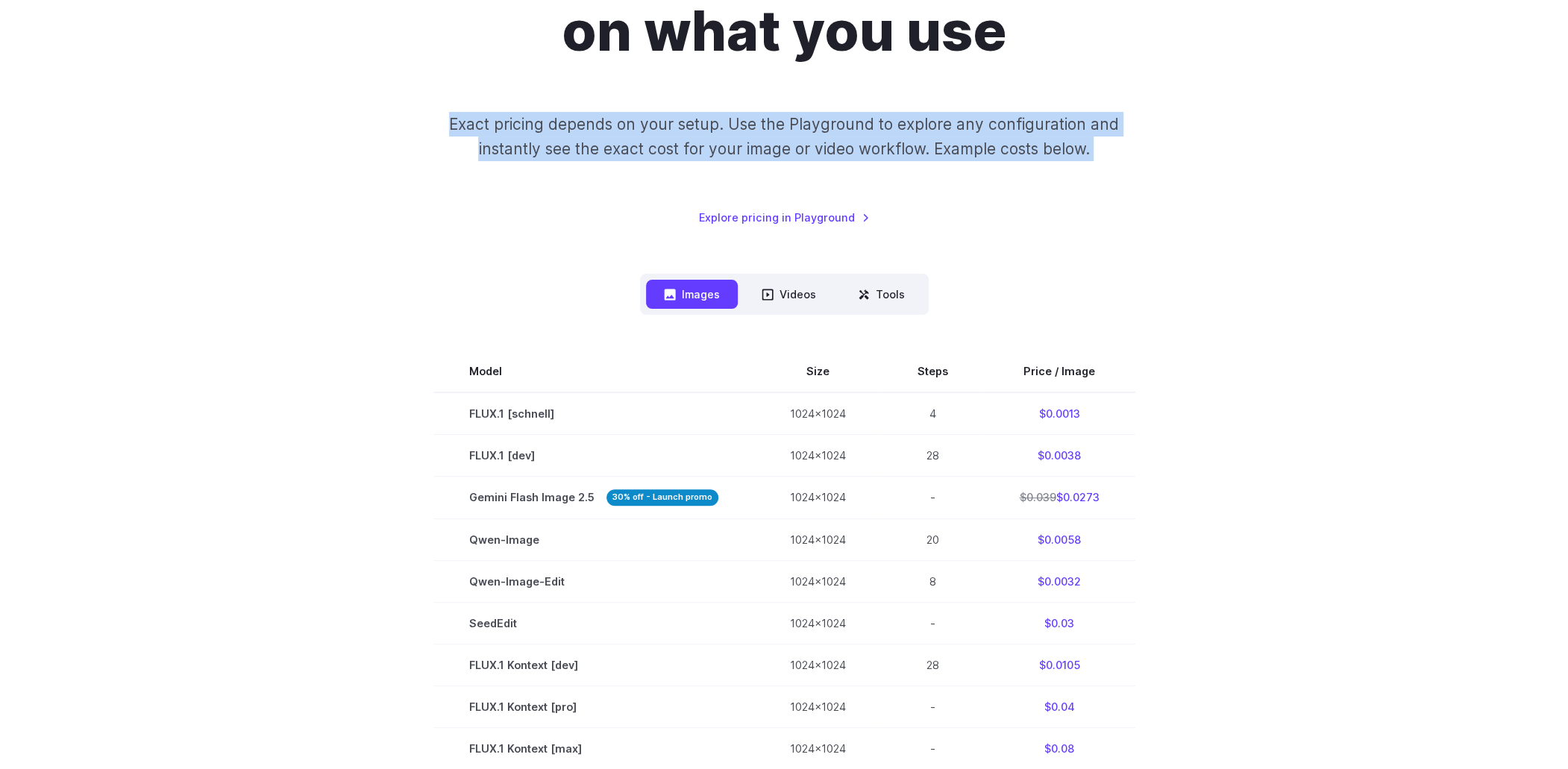
click at [912, 140] on p "Exact pricing depends on your setup. Use the Playground to explore any configur…" at bounding box center [784, 136] width 726 height 50
click at [971, 154] on p "Exact pricing depends on your setup. Use the Playground to explore any configur…" at bounding box center [784, 136] width 726 height 50
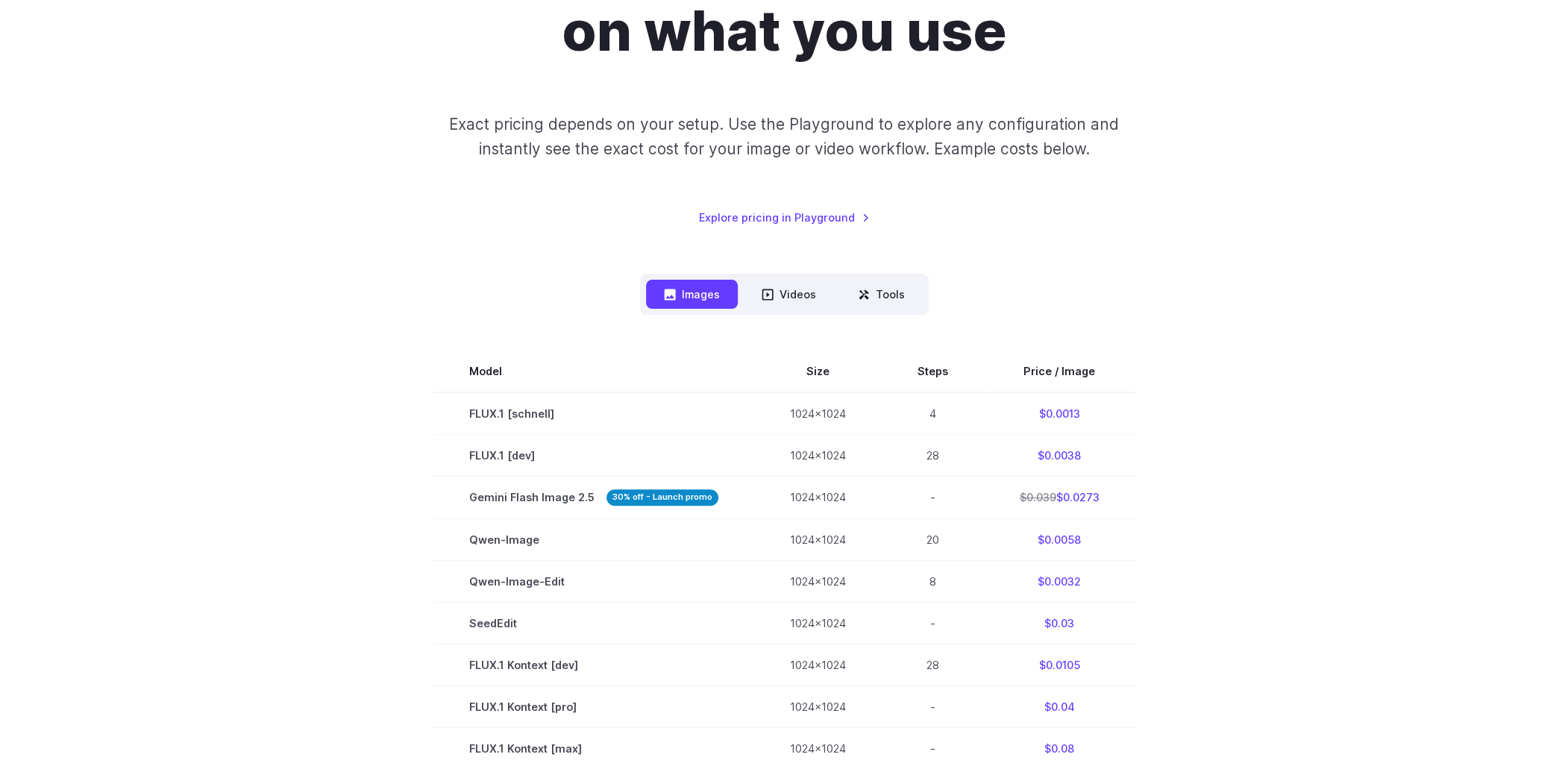
click at [1021, 151] on p "Exact pricing depends on your setup. Use the Playground to explore any configur…" at bounding box center [784, 136] width 726 height 50
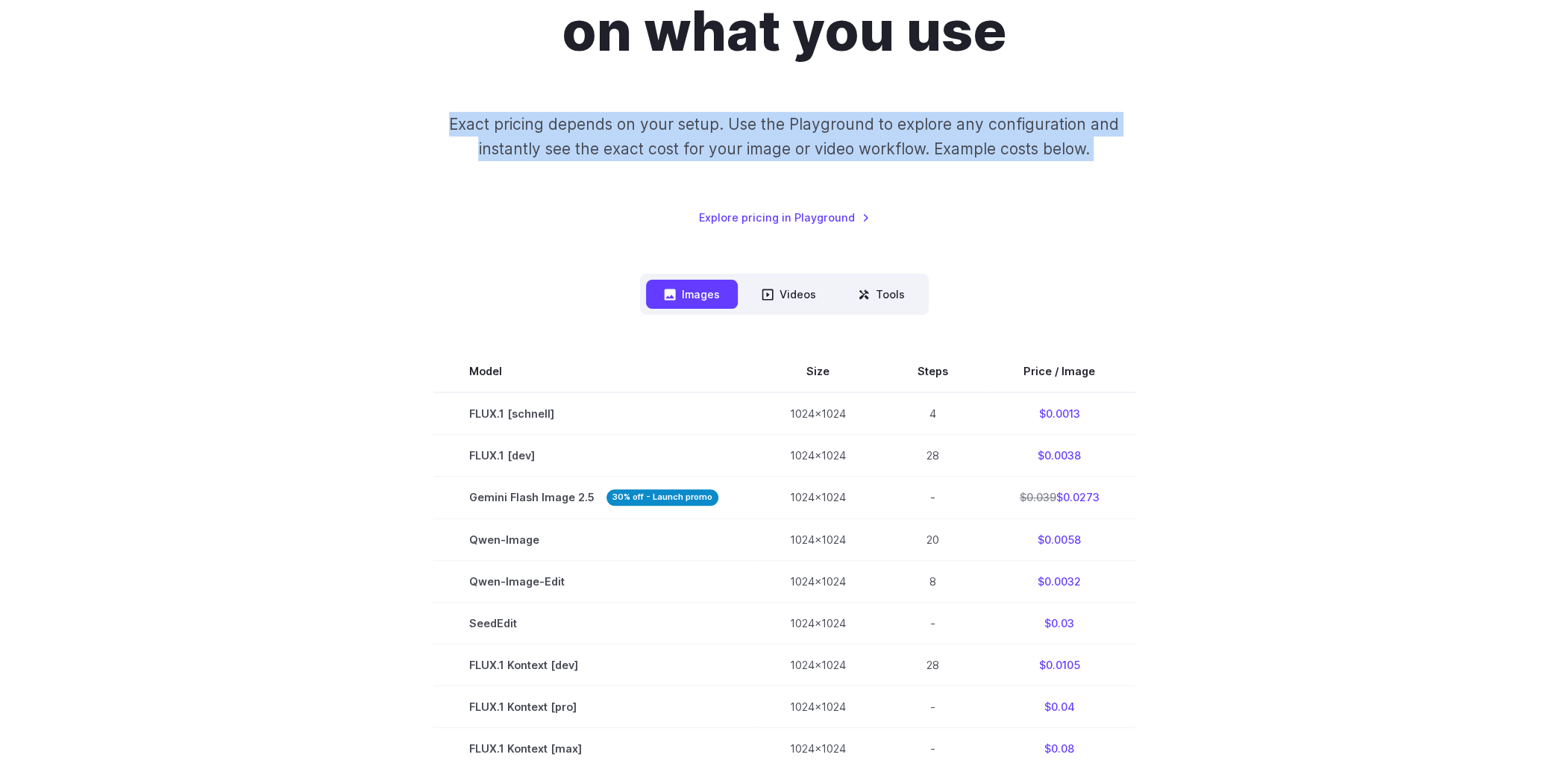
click at [1021, 151] on p "Exact pricing depends on your setup. Use the Playground to explore any configur…" at bounding box center [784, 136] width 726 height 50
click at [995, 194] on div "Pricing based on what you use Exact pricing depends on your setup. Use the Play…" at bounding box center [784, 78] width 1038 height 294
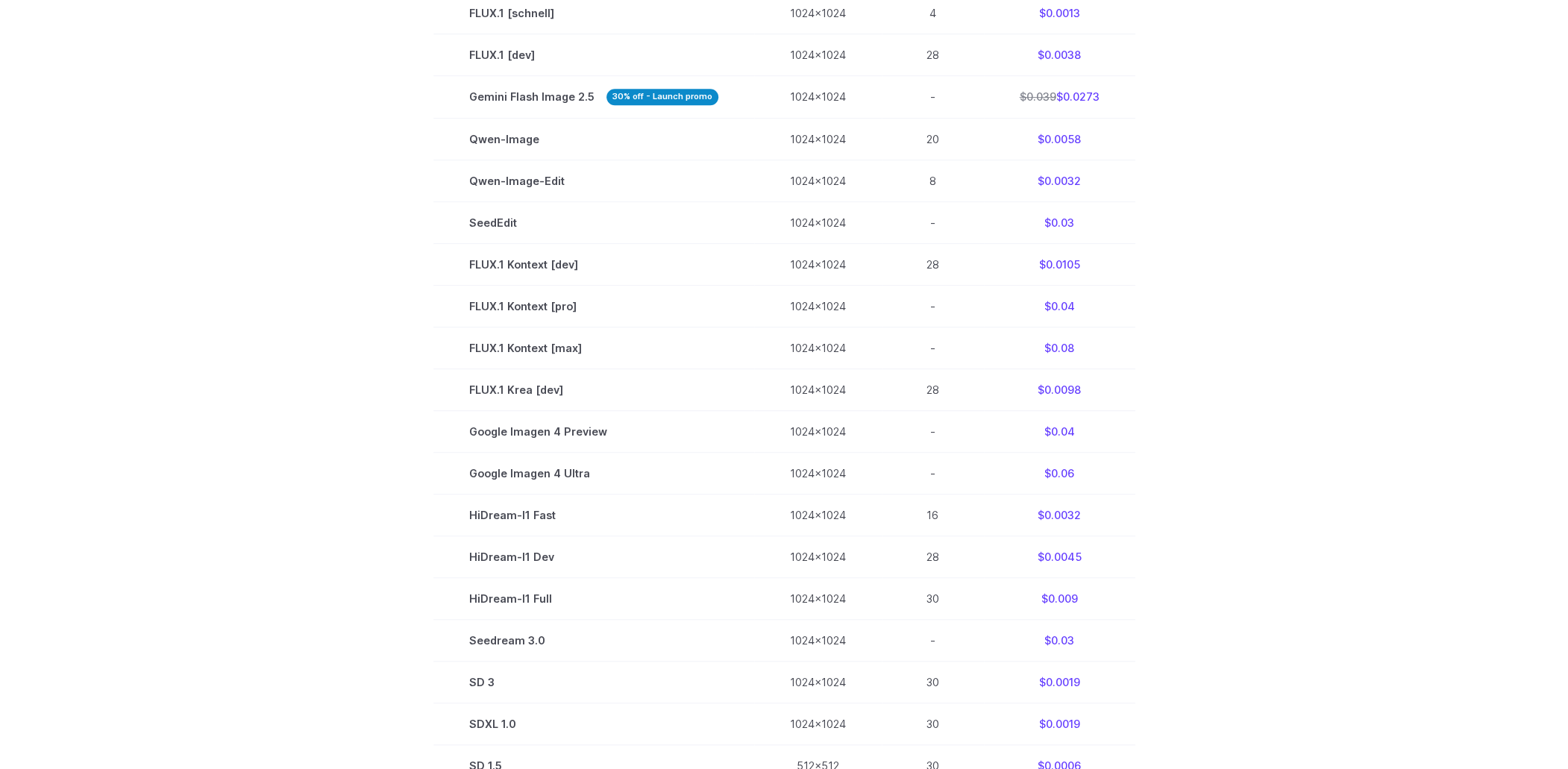
scroll to position [597, 0]
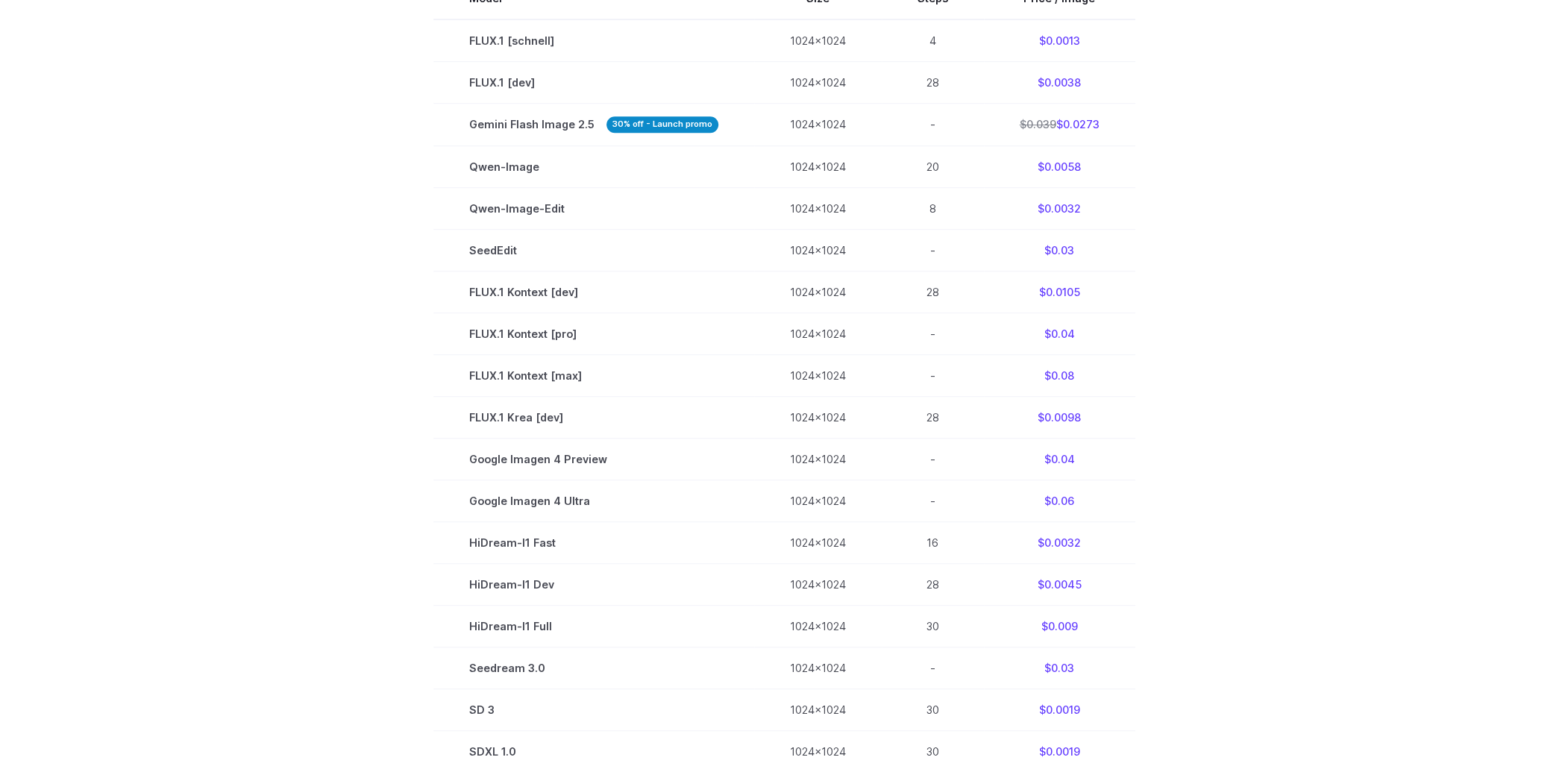
click at [1245, 366] on section "Model Size Steps Price / Image FLUX.1 [[PERSON_NAME]] 1024x1024 4 $0.0013 FLUX.…" at bounding box center [784, 396] width 1038 height 836
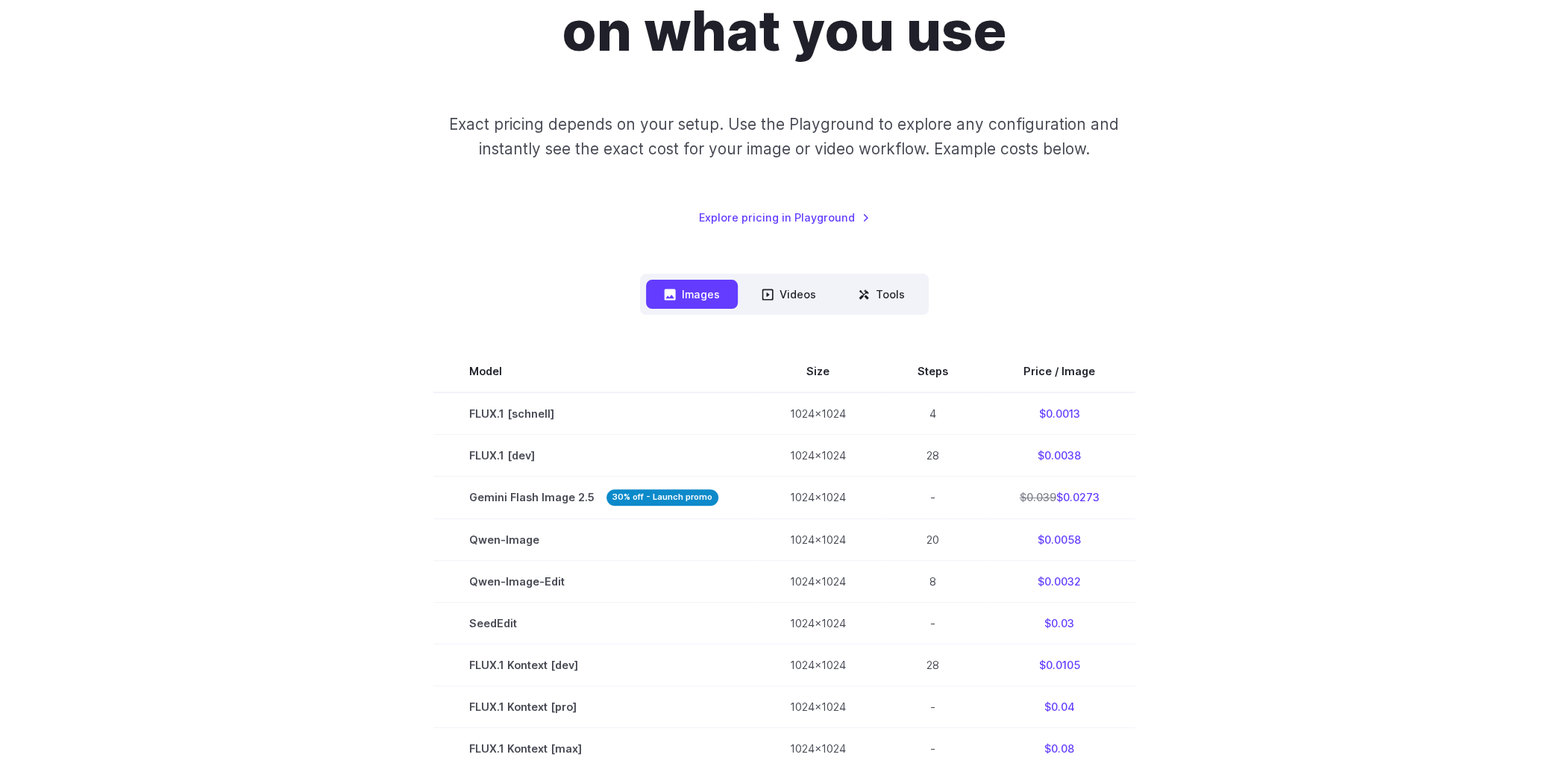
click at [1321, 346] on div "Pricing based on what you use Exact pricing depends on your setup. Use the Play…" at bounding box center [784, 592] width 1568 height 1465
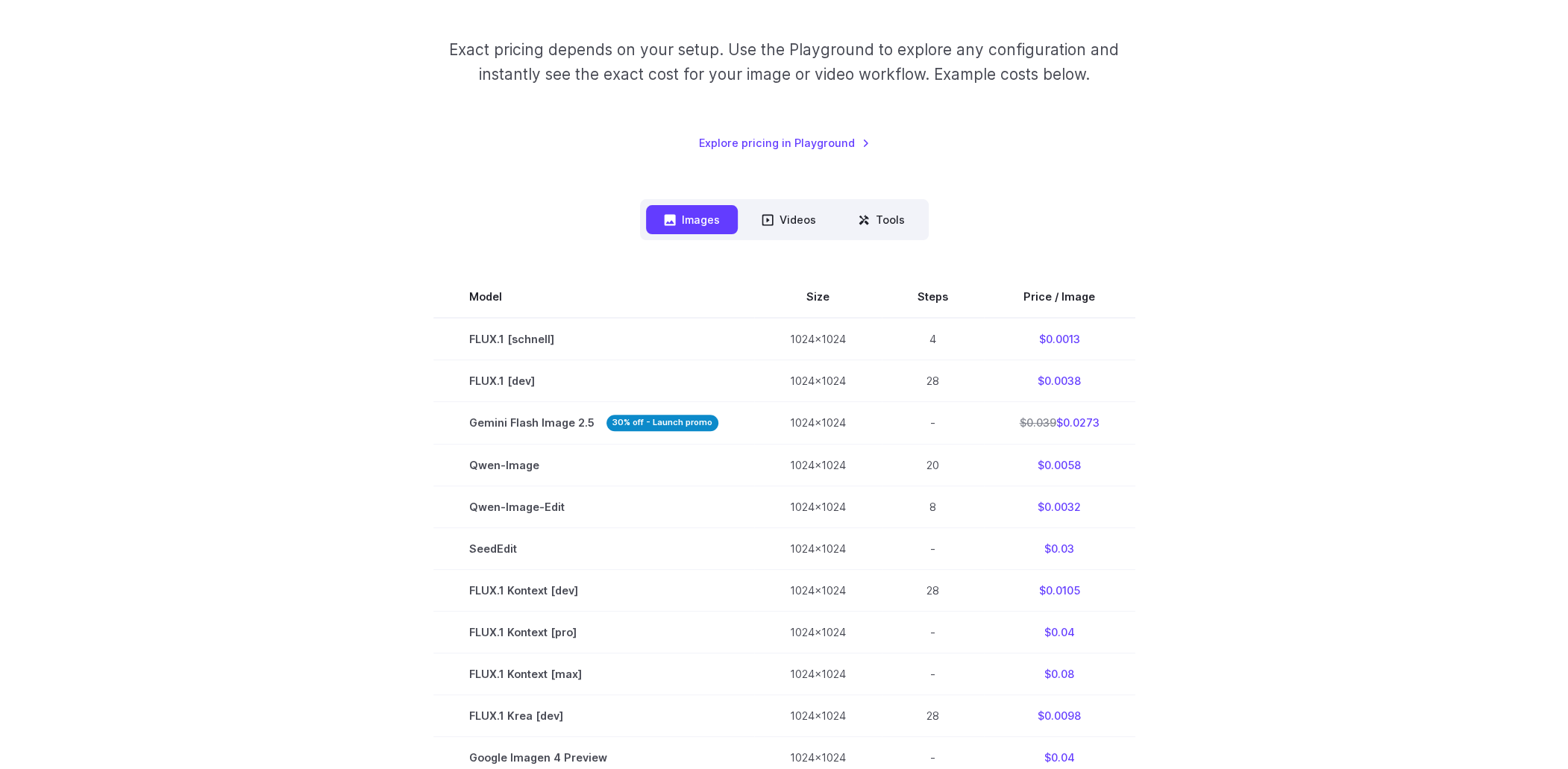
click at [1326, 353] on div "Pricing based on what you use Exact pricing depends on your setup. Use the Play…" at bounding box center [784, 518] width 1568 height 1465
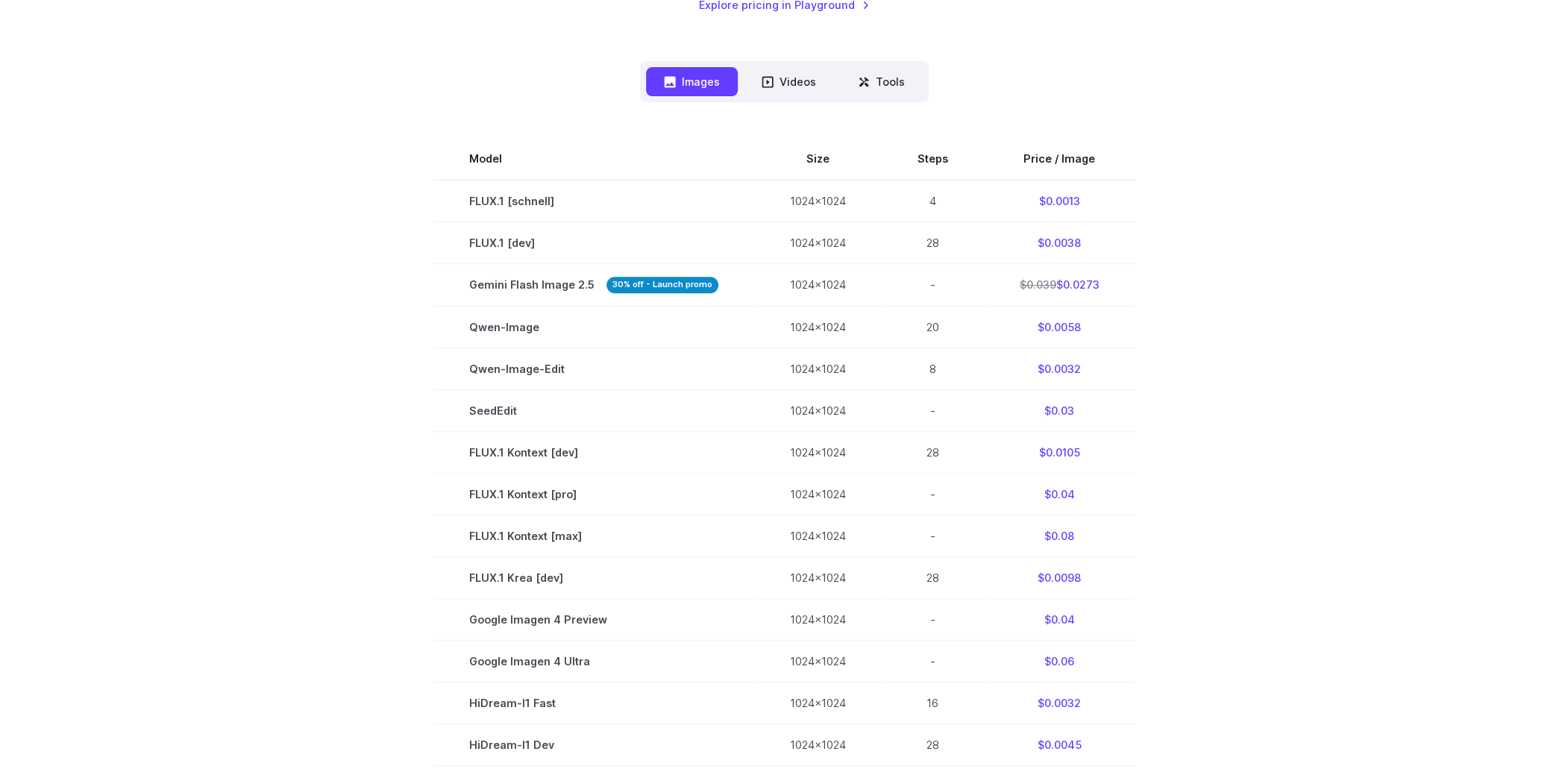
scroll to position [447, 0]
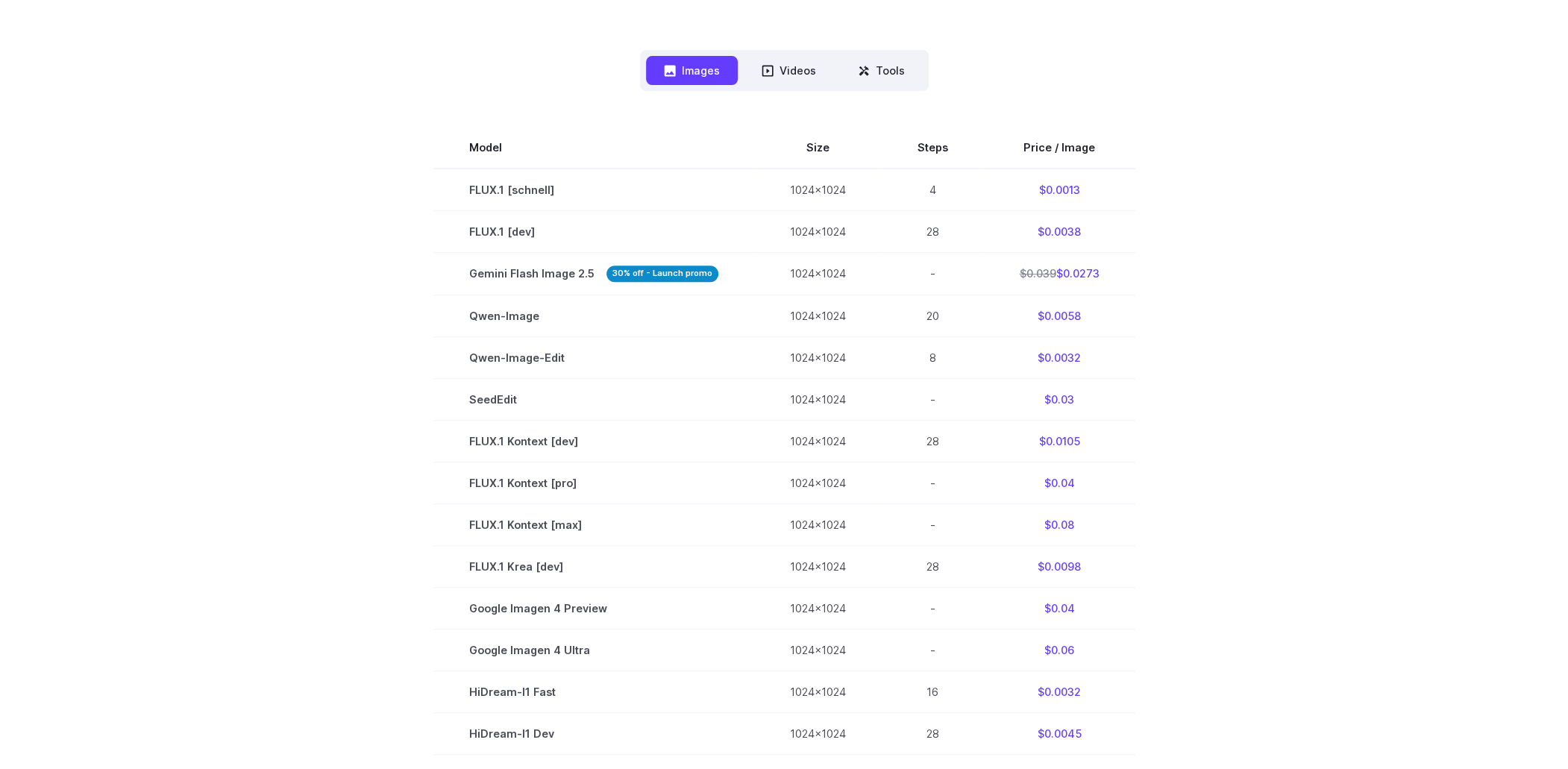
click at [1326, 356] on div "Pricing based on what you use Exact pricing depends on your setup. Use the Play…" at bounding box center [784, 368] width 1568 height 1465
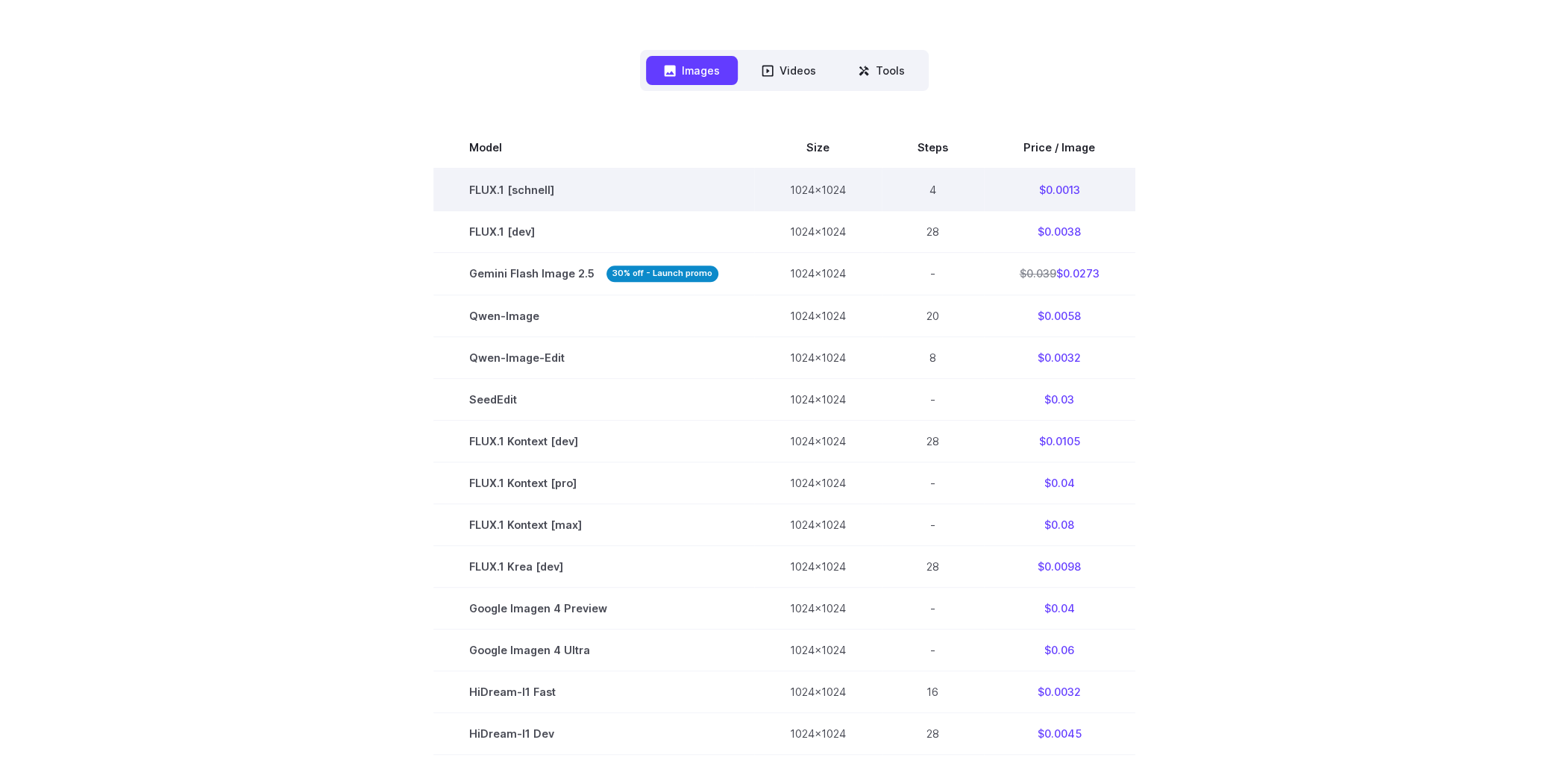
click at [553, 187] on td "FLUX.1 [schnell]" at bounding box center [594, 190] width 321 height 43
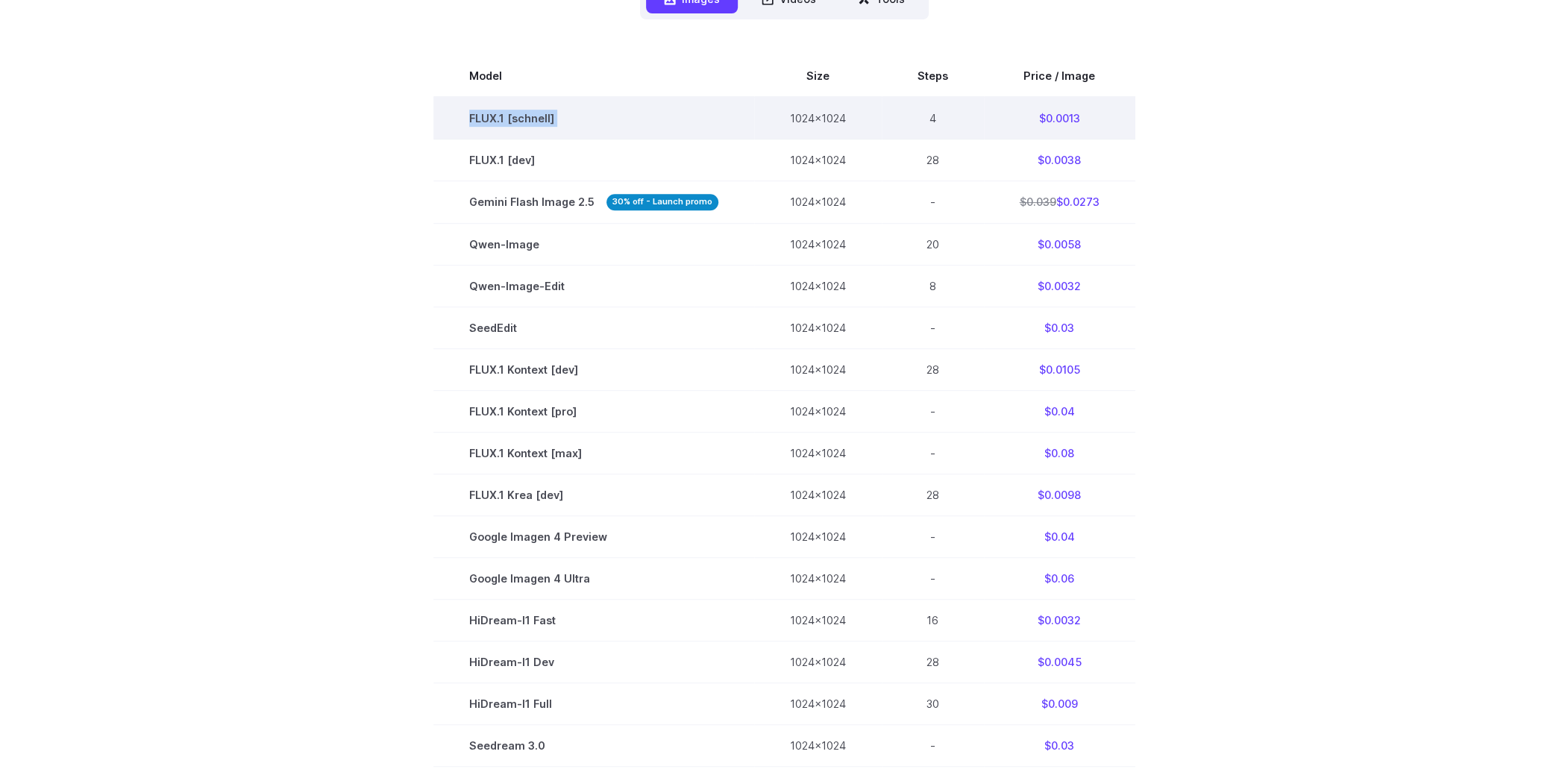
scroll to position [522, 0]
click at [553, 203] on span "Gemini Flash Image 2.5 30% off - Launch promo" at bounding box center [594, 199] width 249 height 17
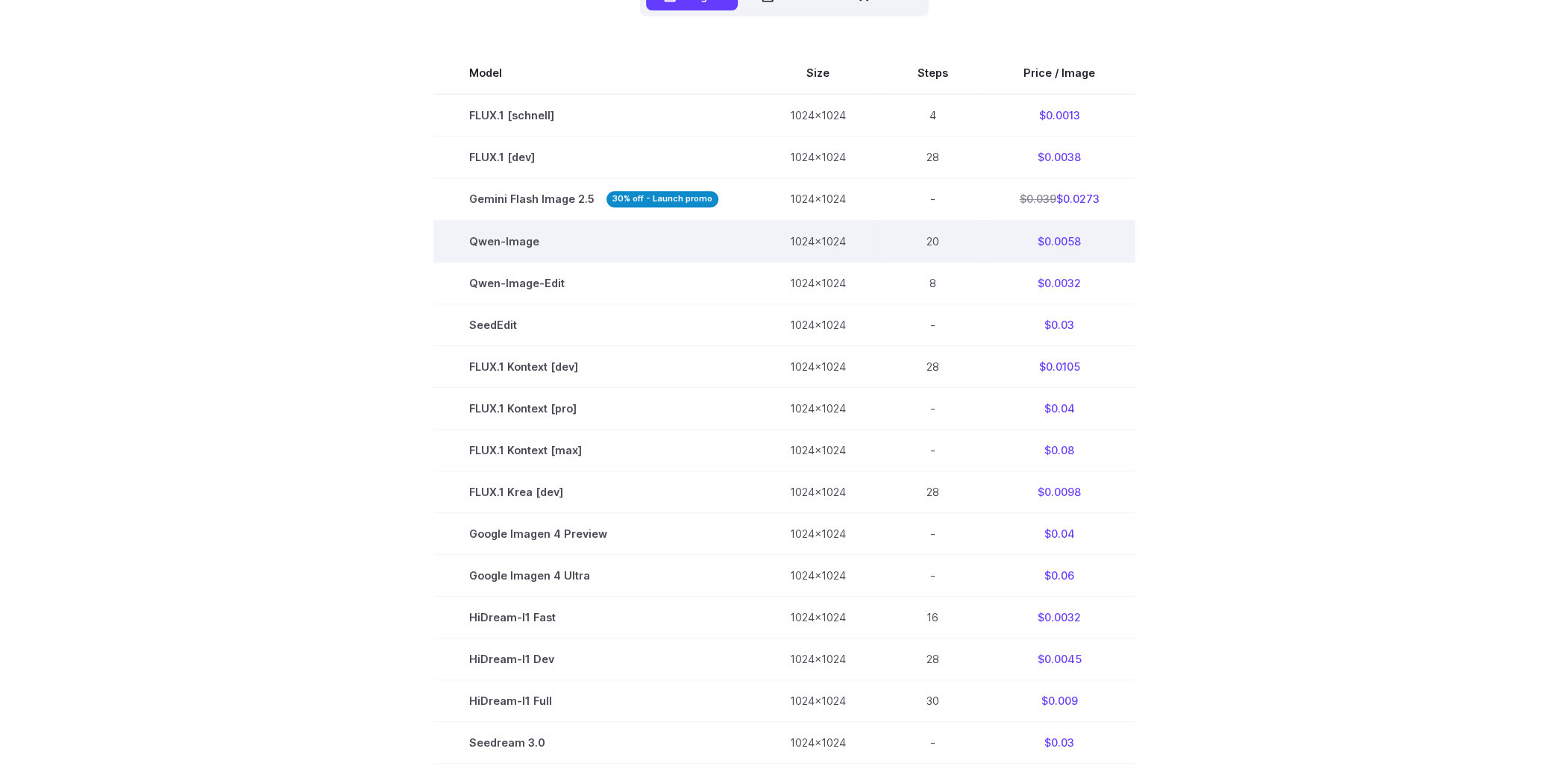
click at [508, 234] on td "Qwen-Image" at bounding box center [594, 241] width 321 height 42
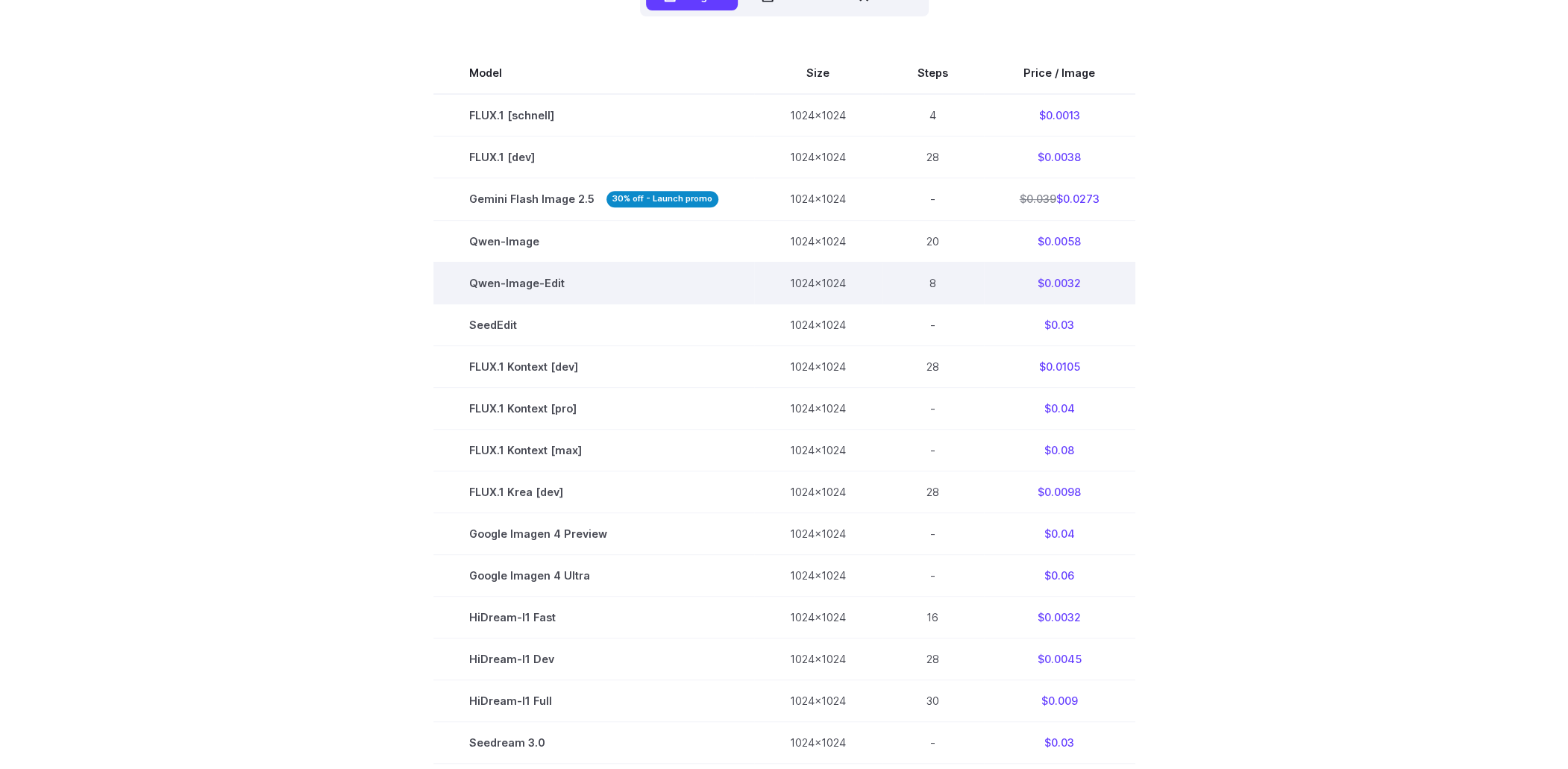
click at [511, 270] on td "Qwen-Image-Edit" at bounding box center [594, 282] width 321 height 42
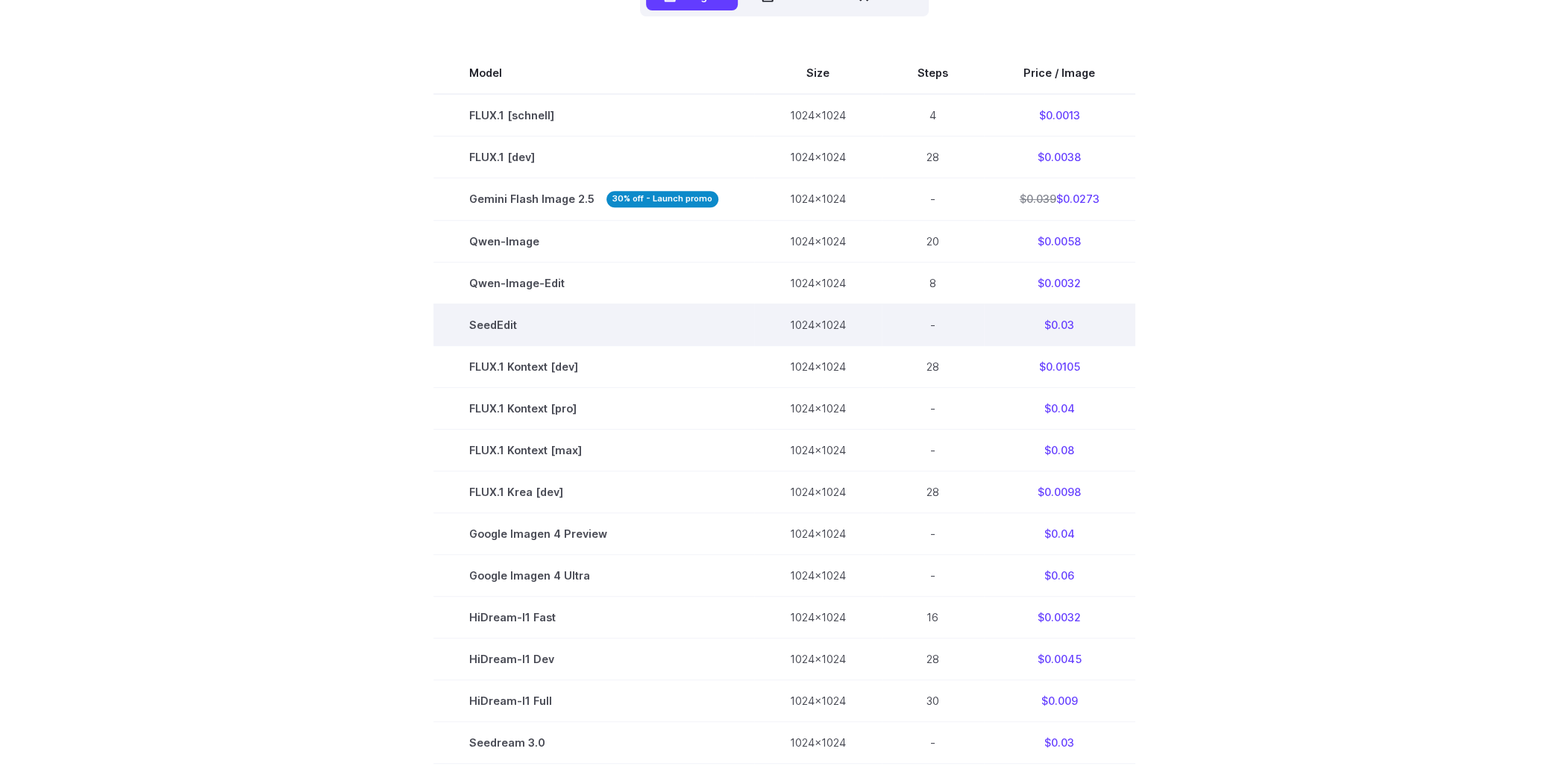
click at [496, 323] on td "SeedEdit" at bounding box center [594, 324] width 321 height 42
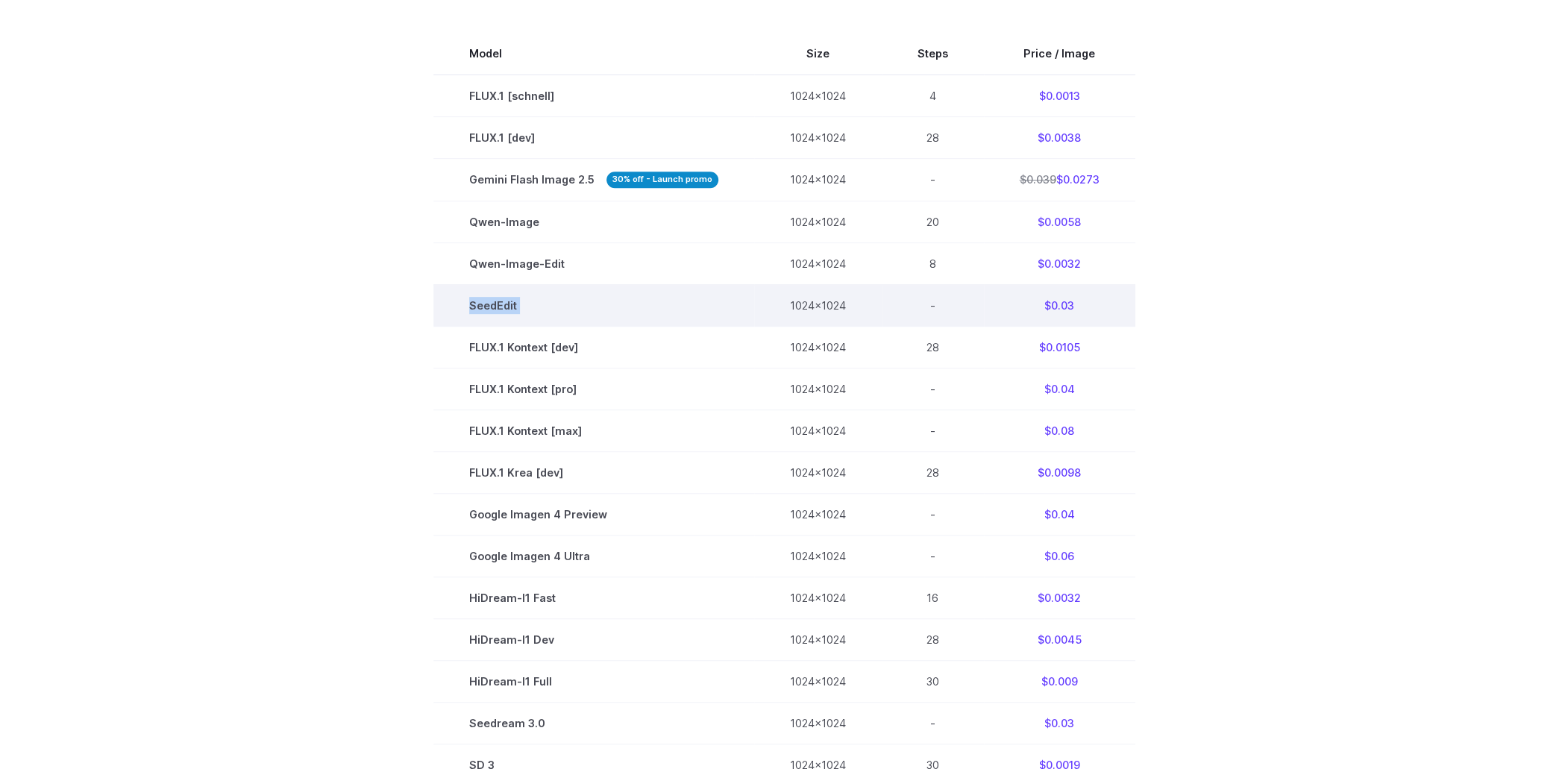
scroll to position [671, 0]
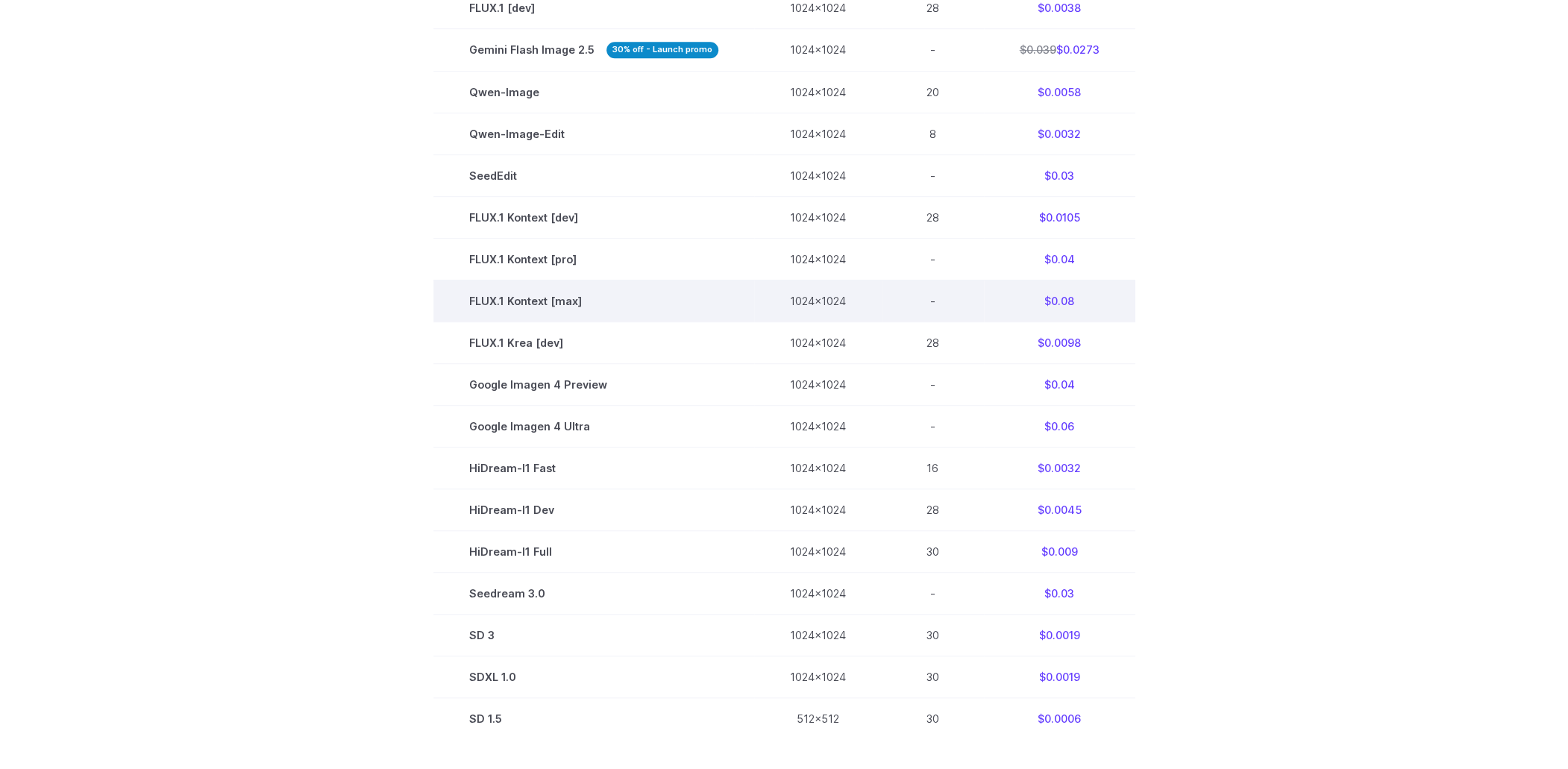
click at [515, 295] on td "FLUX.1 Kontext [max]" at bounding box center [594, 300] width 321 height 42
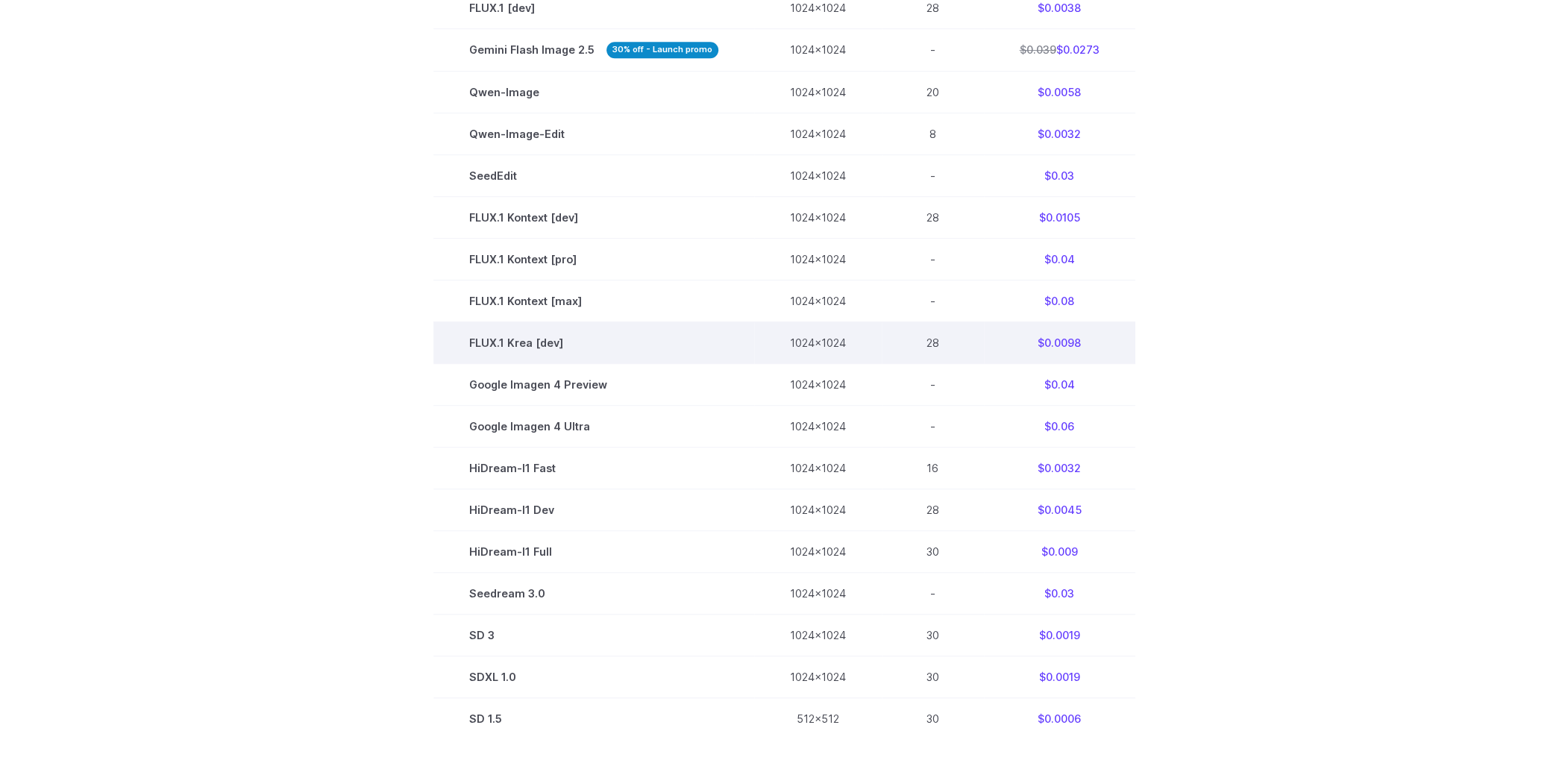
click at [511, 330] on td "FLUX.1 Krea [dev]" at bounding box center [594, 342] width 321 height 42
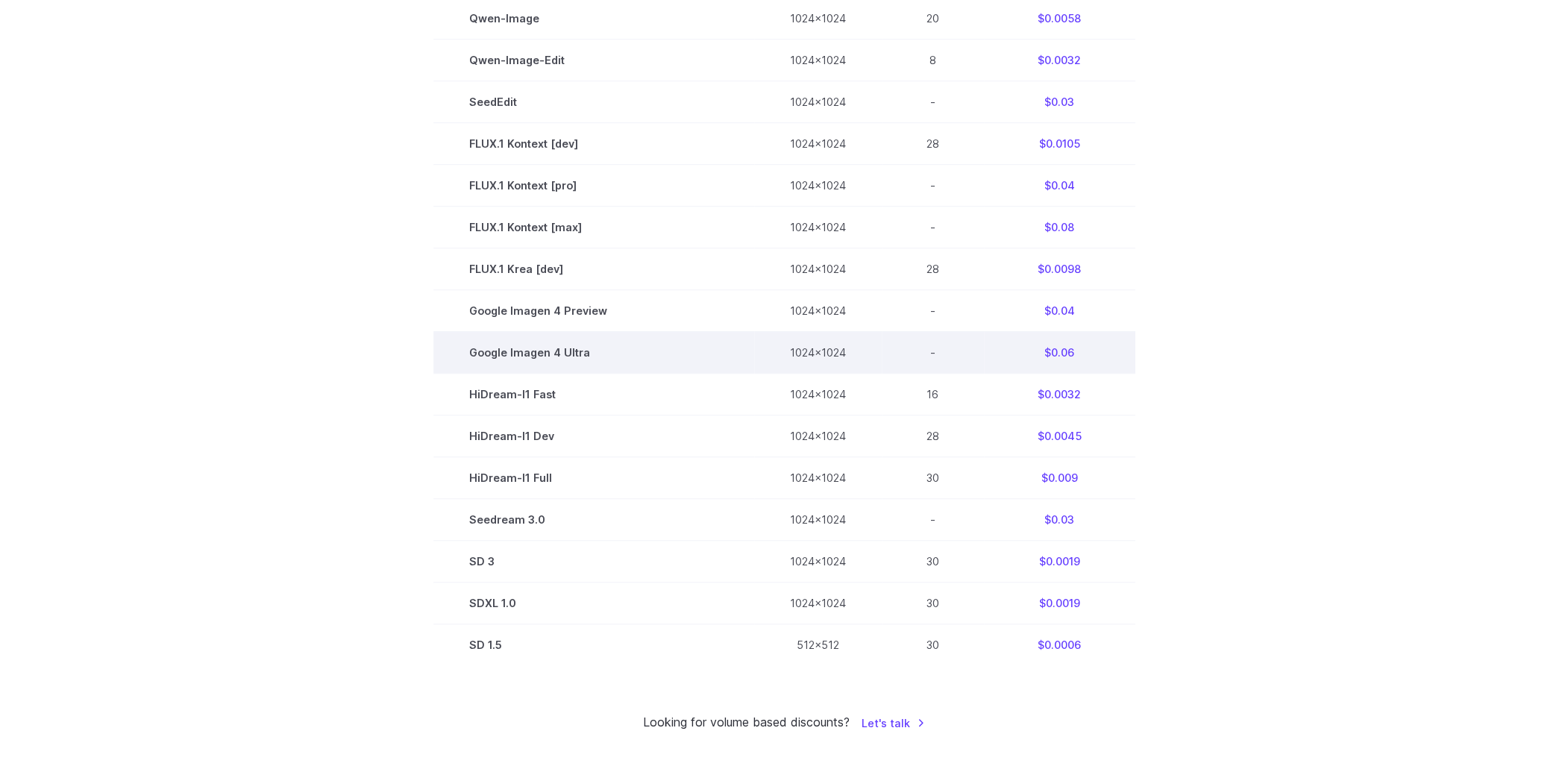
click at [518, 341] on td "Google Imagen 4 Ultra" at bounding box center [594, 352] width 321 height 42
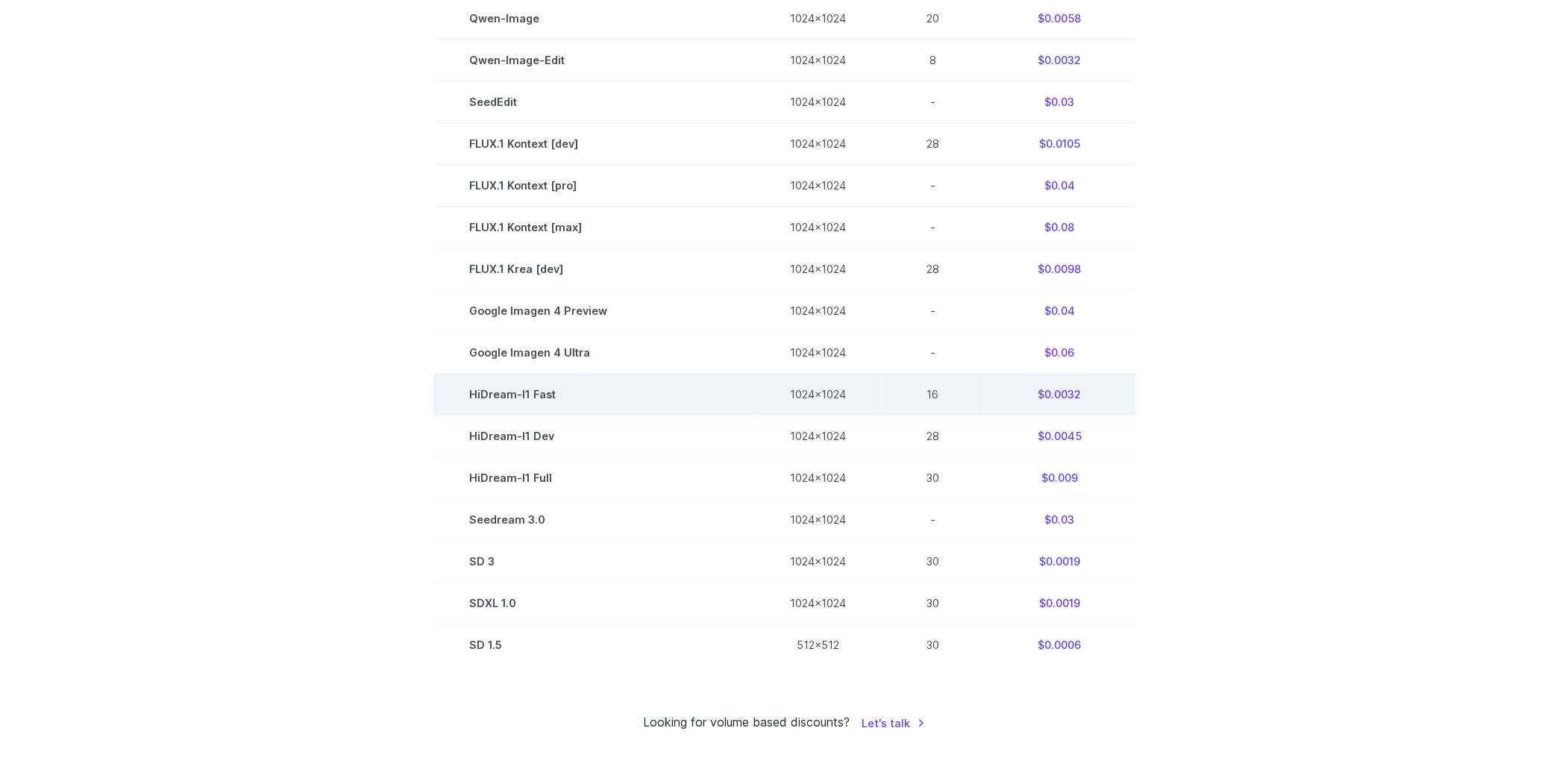
click at [511, 388] on td "HiDream-I1 Fast" at bounding box center [594, 394] width 321 height 42
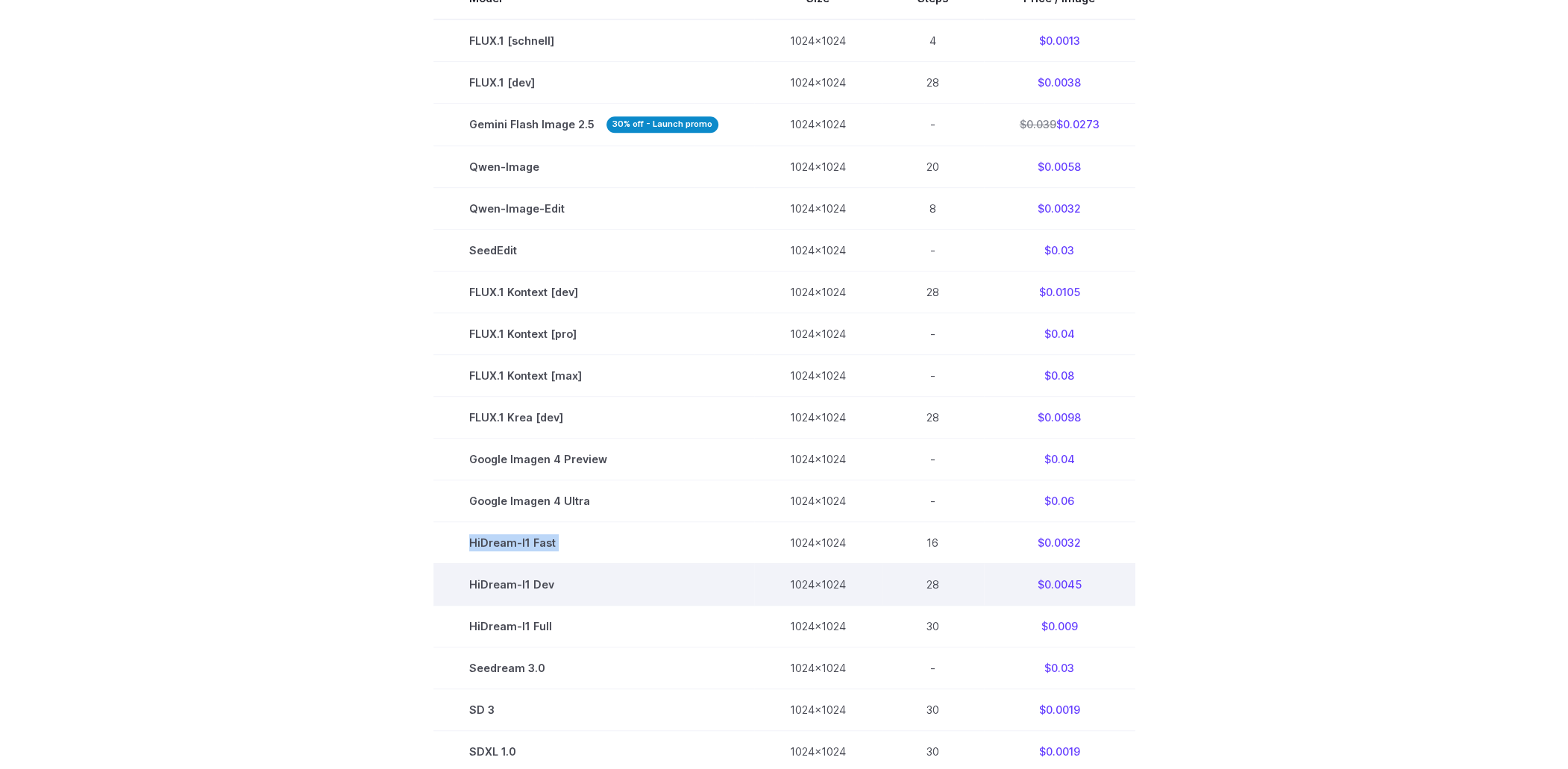
scroll to position [447, 0]
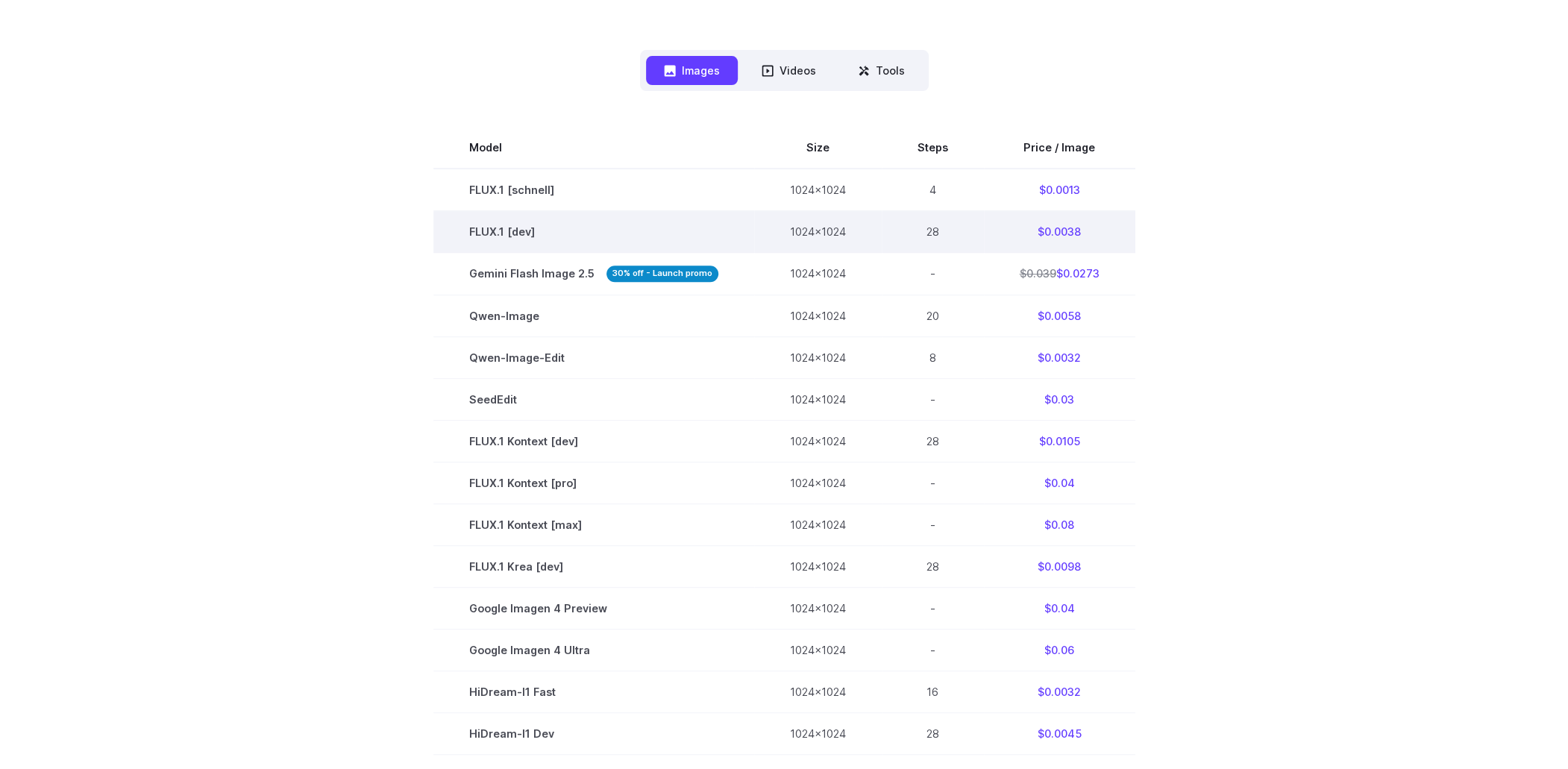
click at [517, 232] on td "FLUX.1 [dev]" at bounding box center [594, 232] width 321 height 42
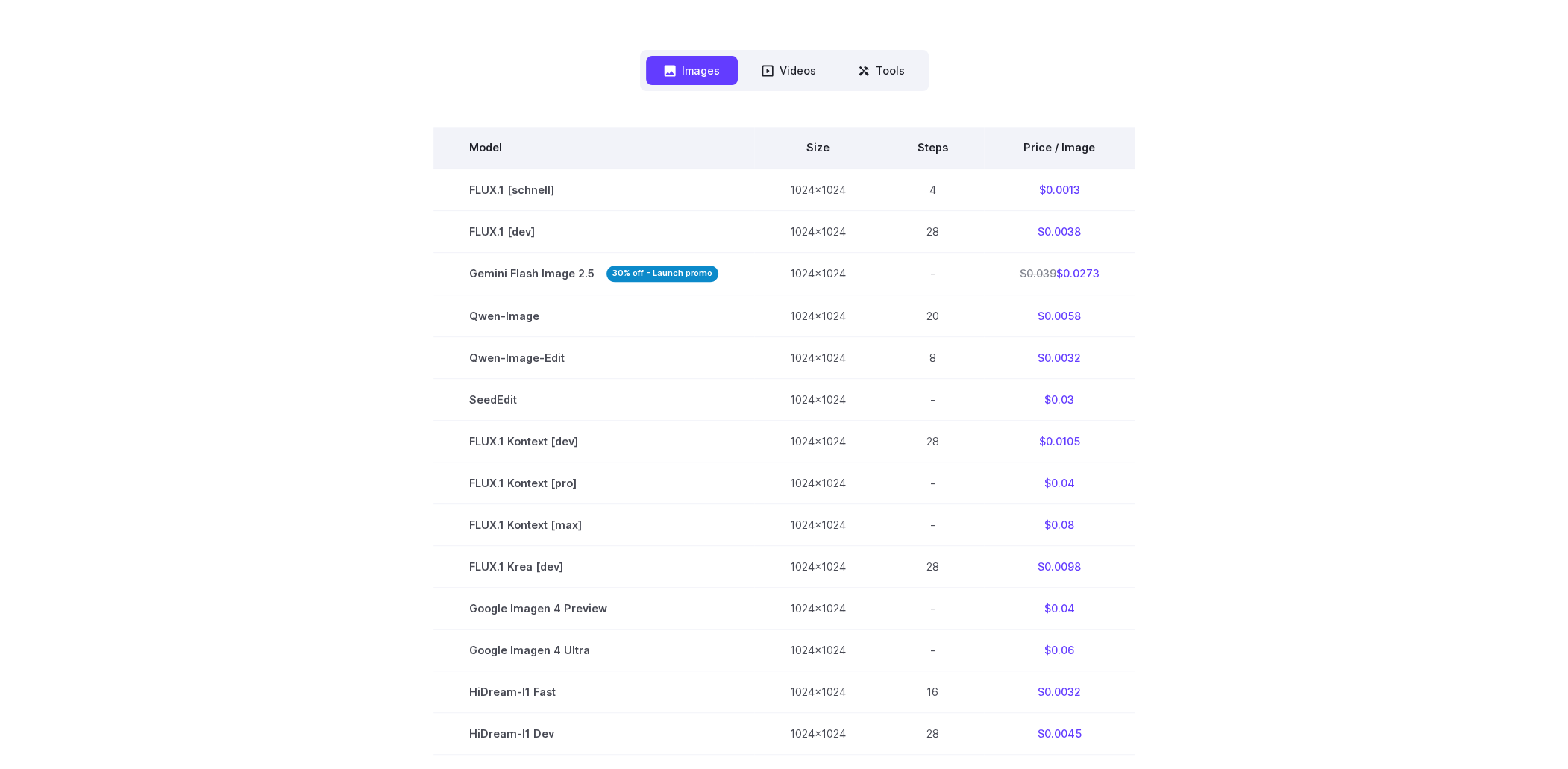
click at [539, 168] on th "Model" at bounding box center [594, 148] width 321 height 42
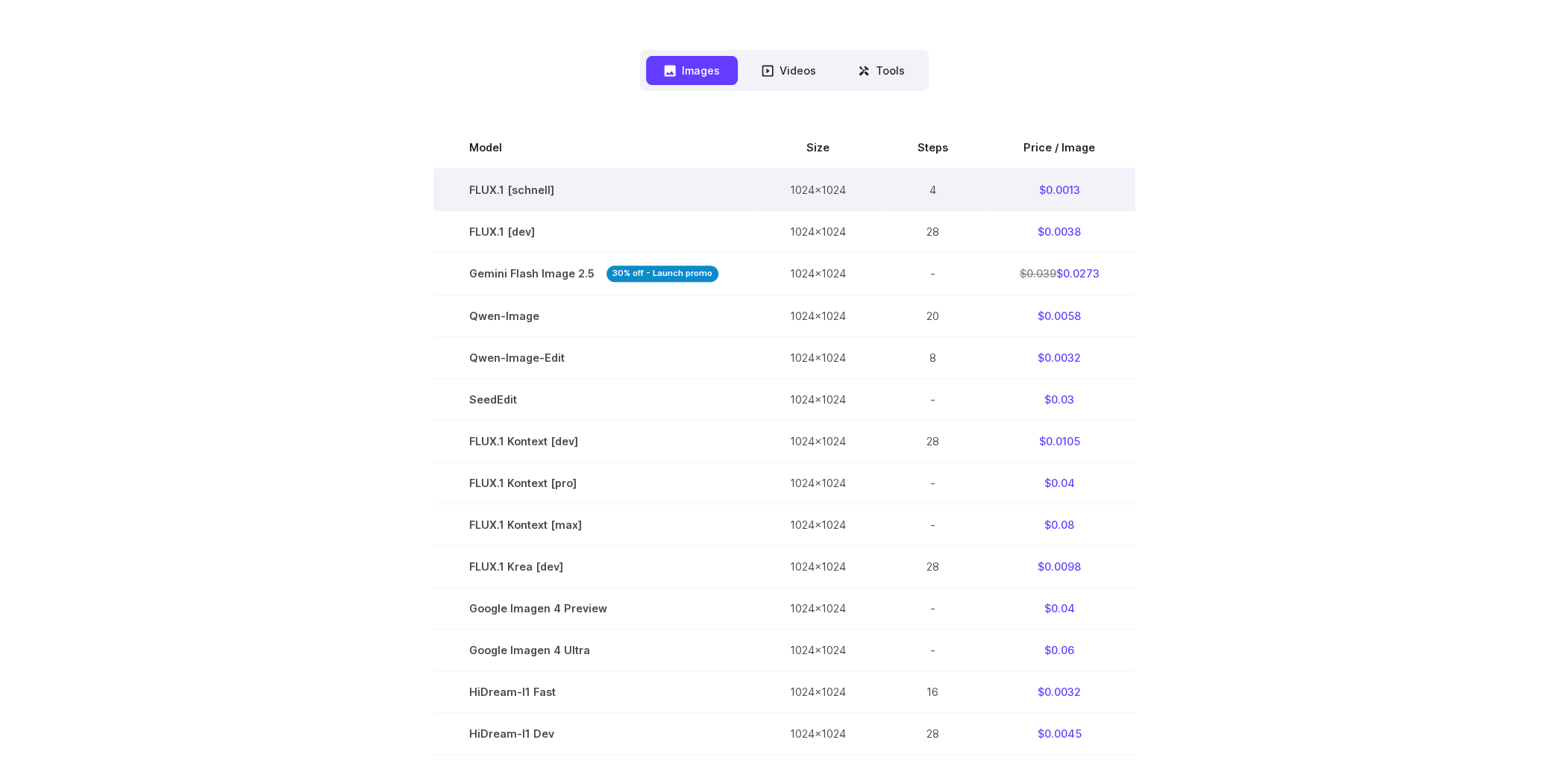
click at [535, 179] on td "FLUX.1 [schnell]" at bounding box center [594, 190] width 321 height 43
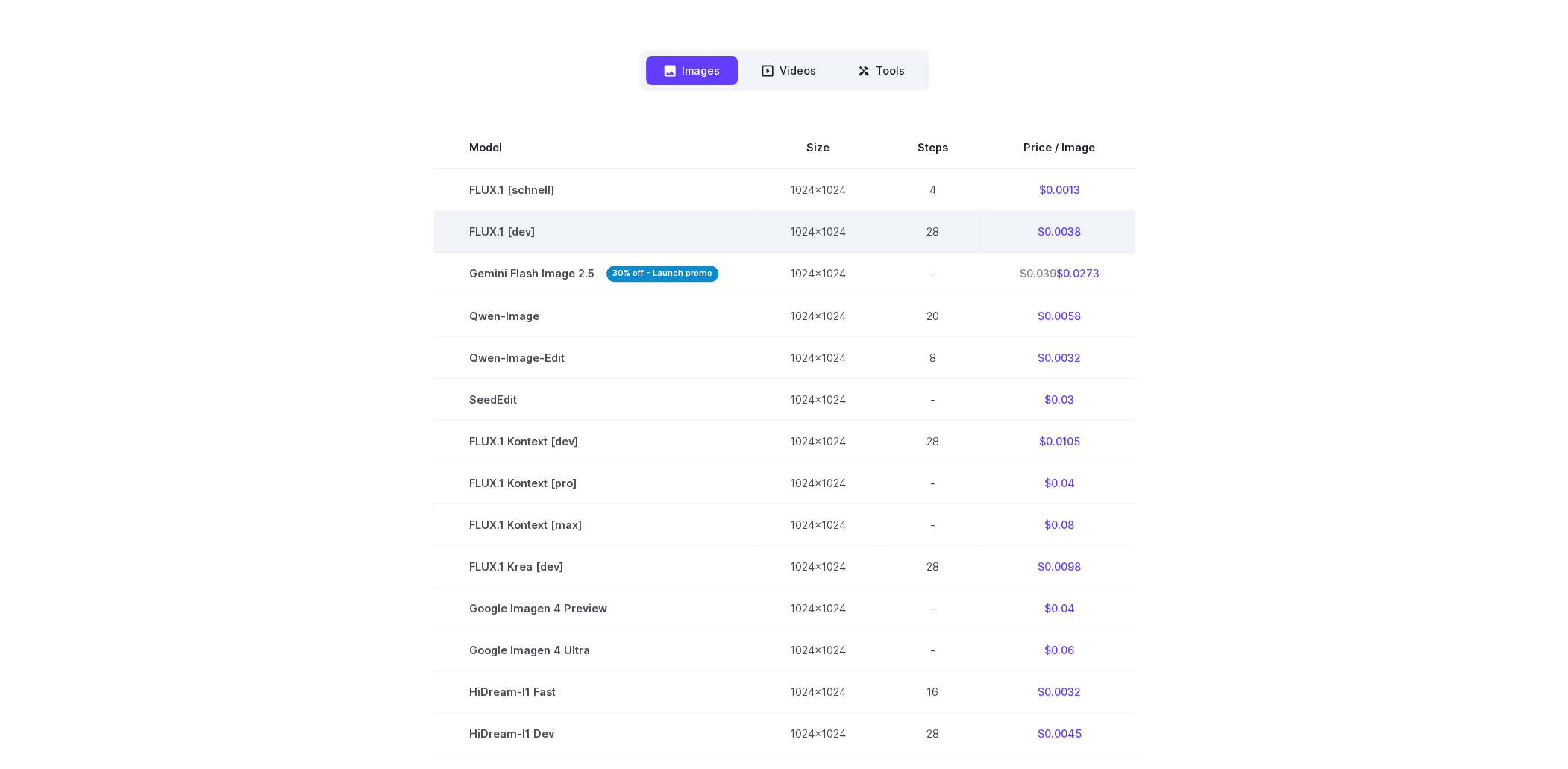
click at [509, 230] on td "FLUX.1 [dev]" at bounding box center [594, 232] width 321 height 42
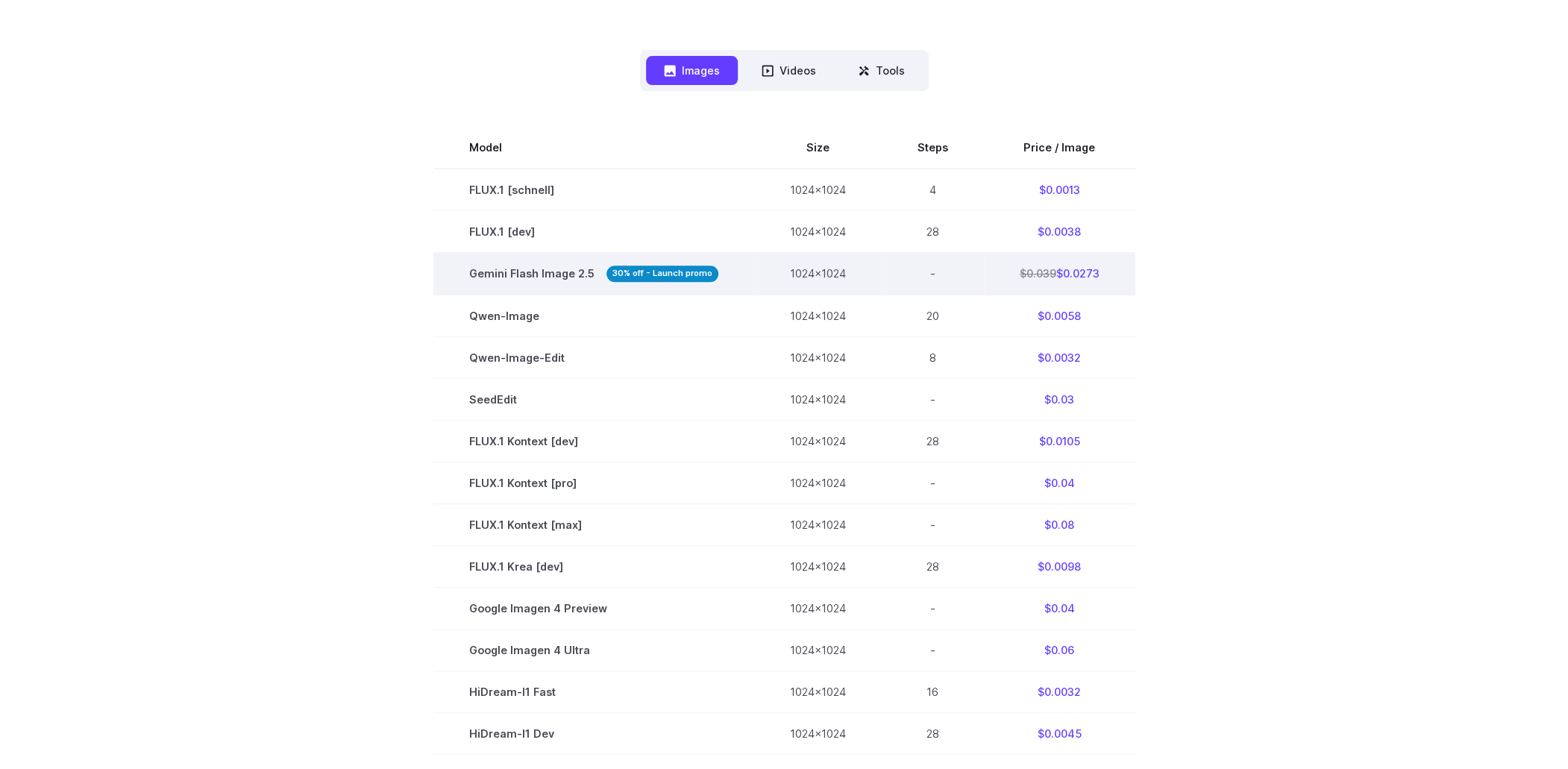
click at [524, 282] on td "Gemini Flash Image 2.5 30% off - Launch promo" at bounding box center [594, 274] width 321 height 42
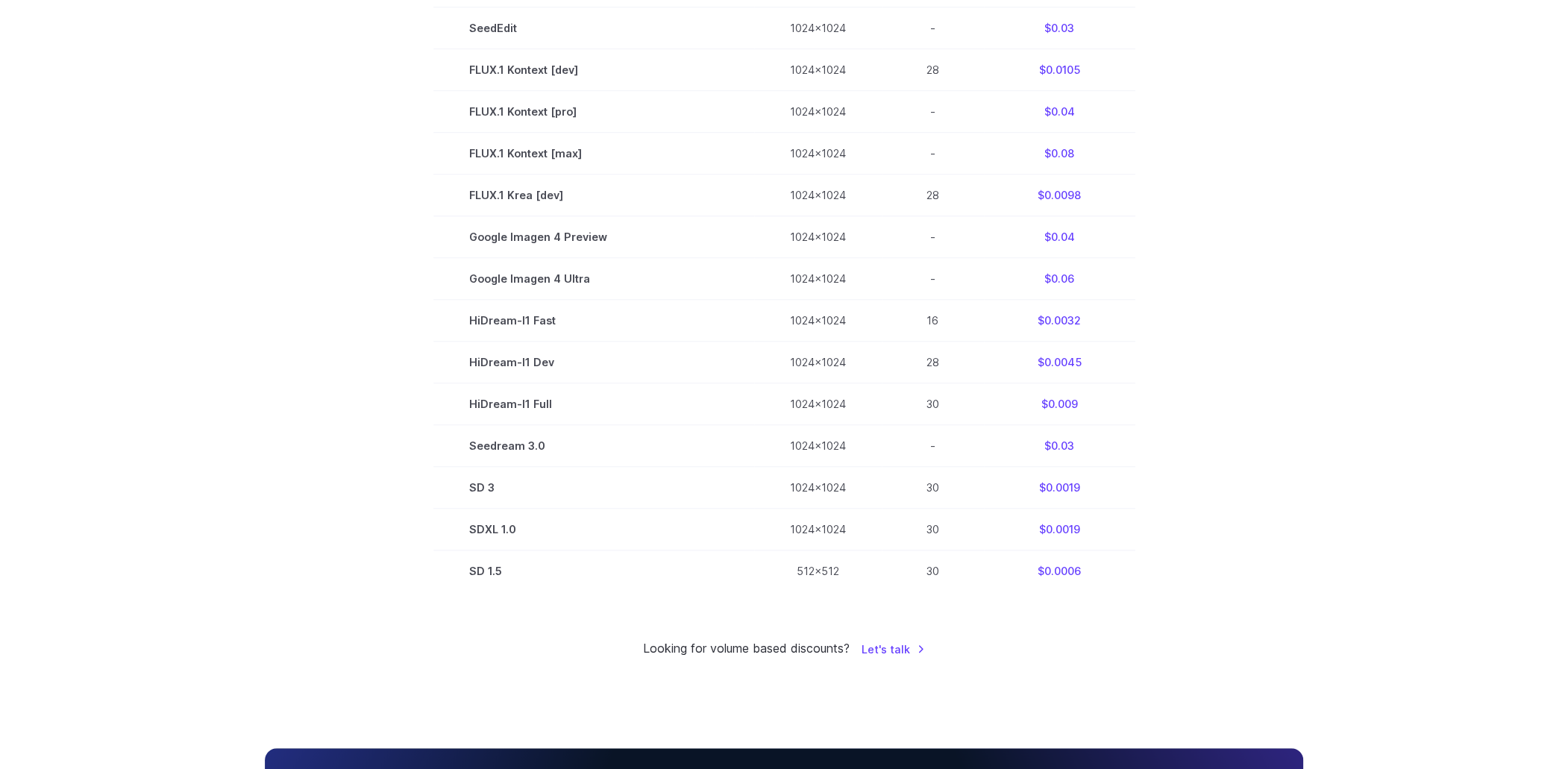
scroll to position [820, 0]
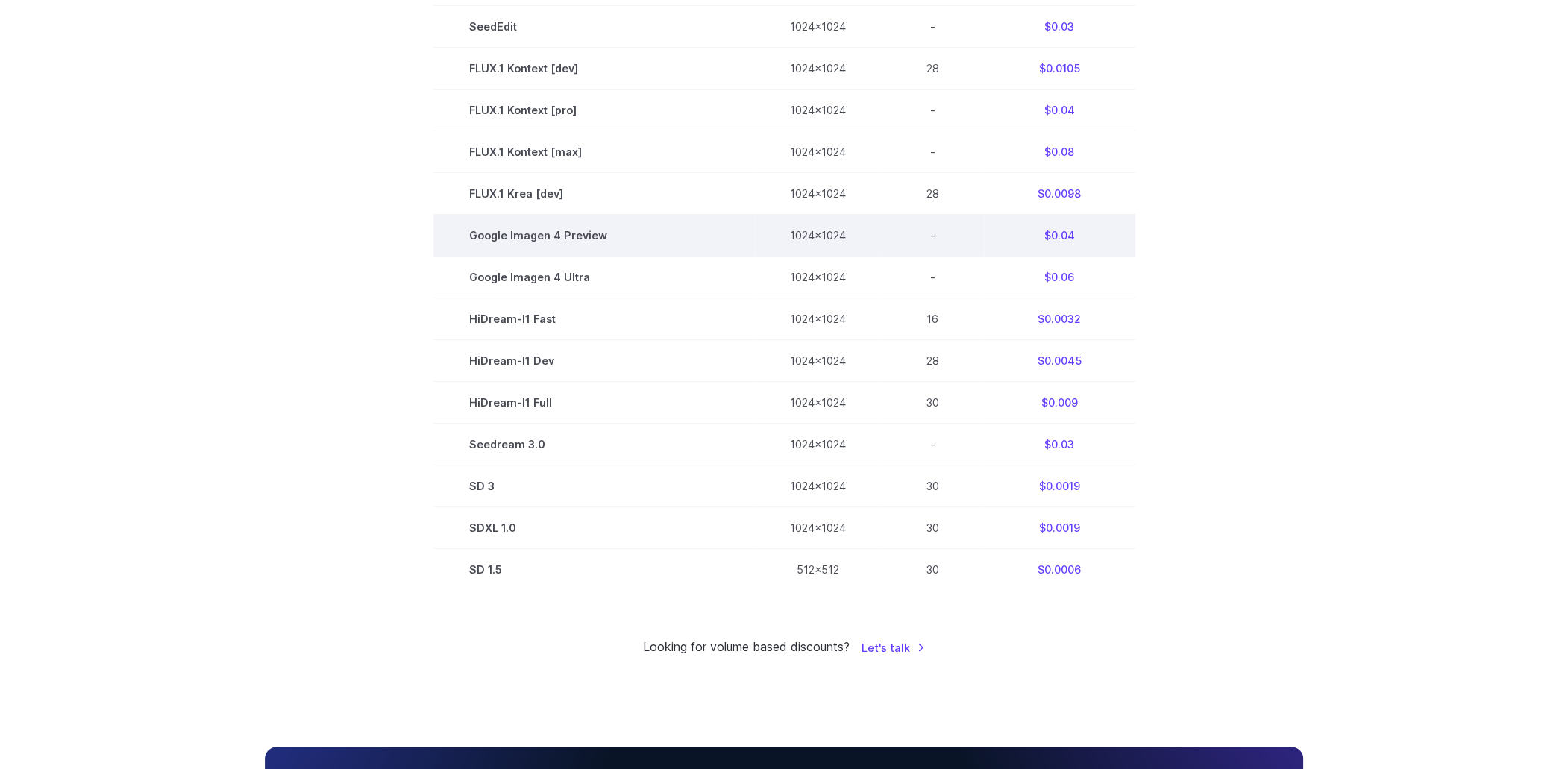
click at [537, 233] on td "Google Imagen 4 Preview" at bounding box center [594, 235] width 321 height 42
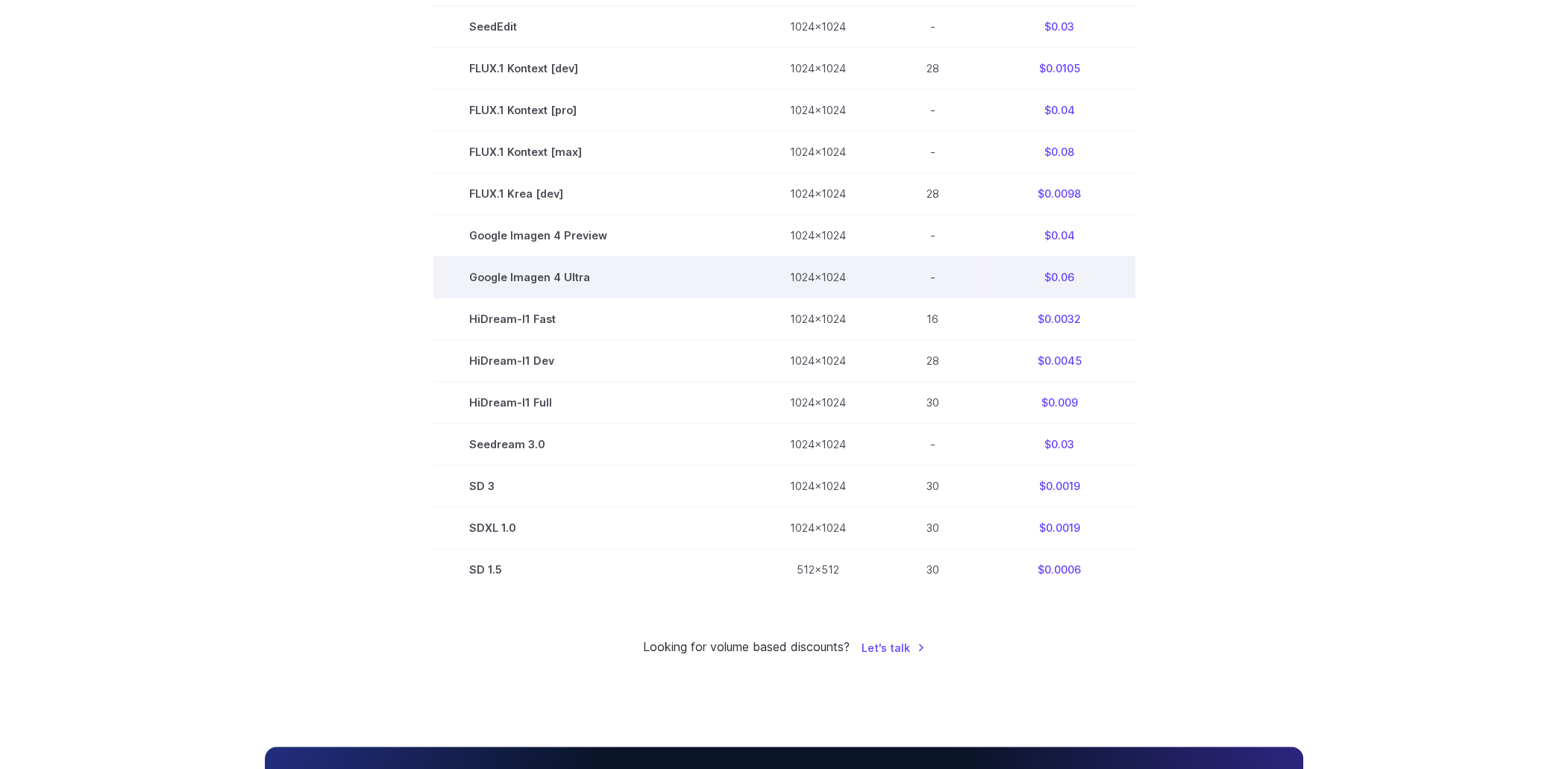
click at [543, 288] on td "Google Imagen 4 Ultra" at bounding box center [594, 277] width 321 height 42
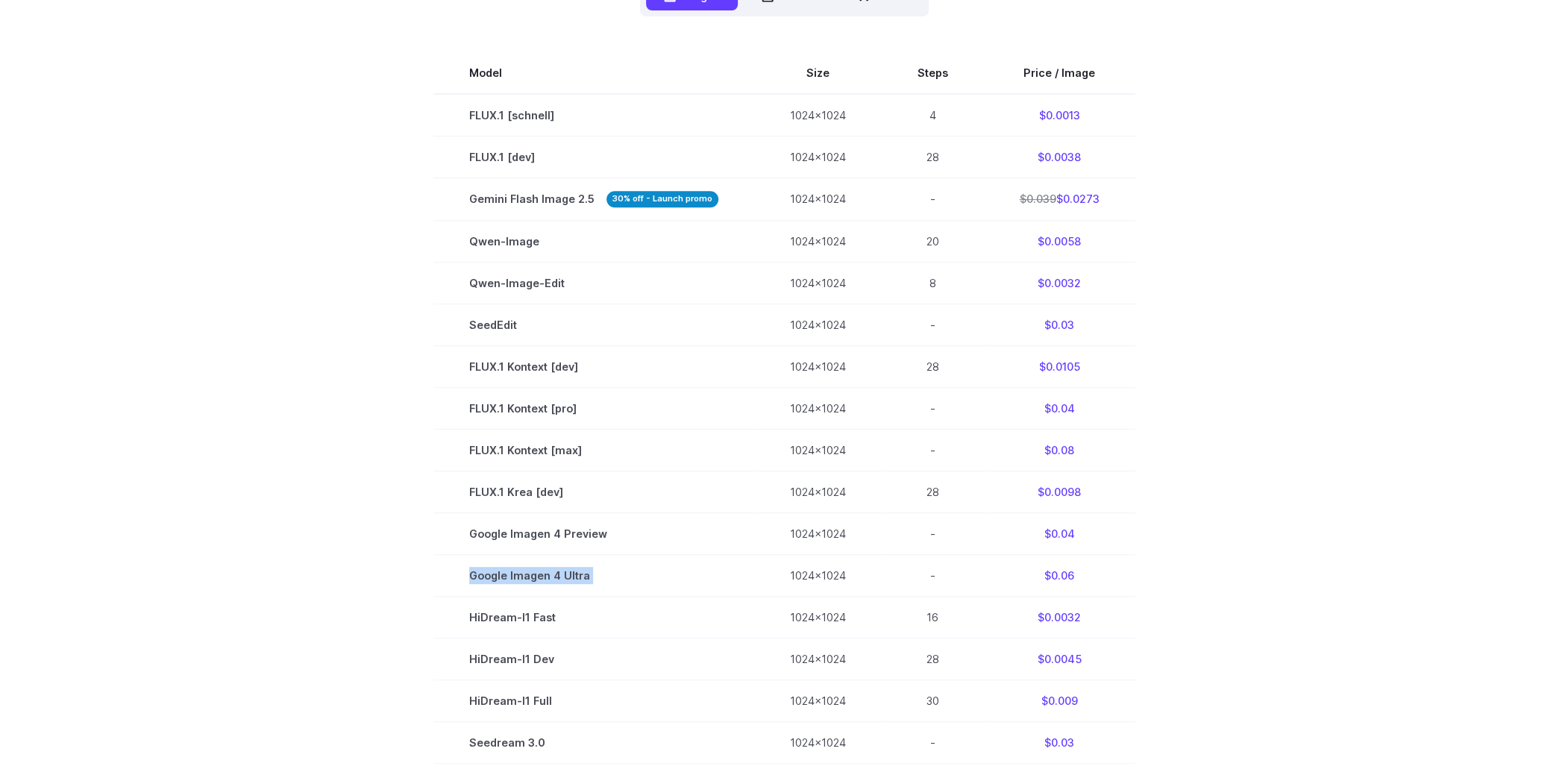
scroll to position [298, 0]
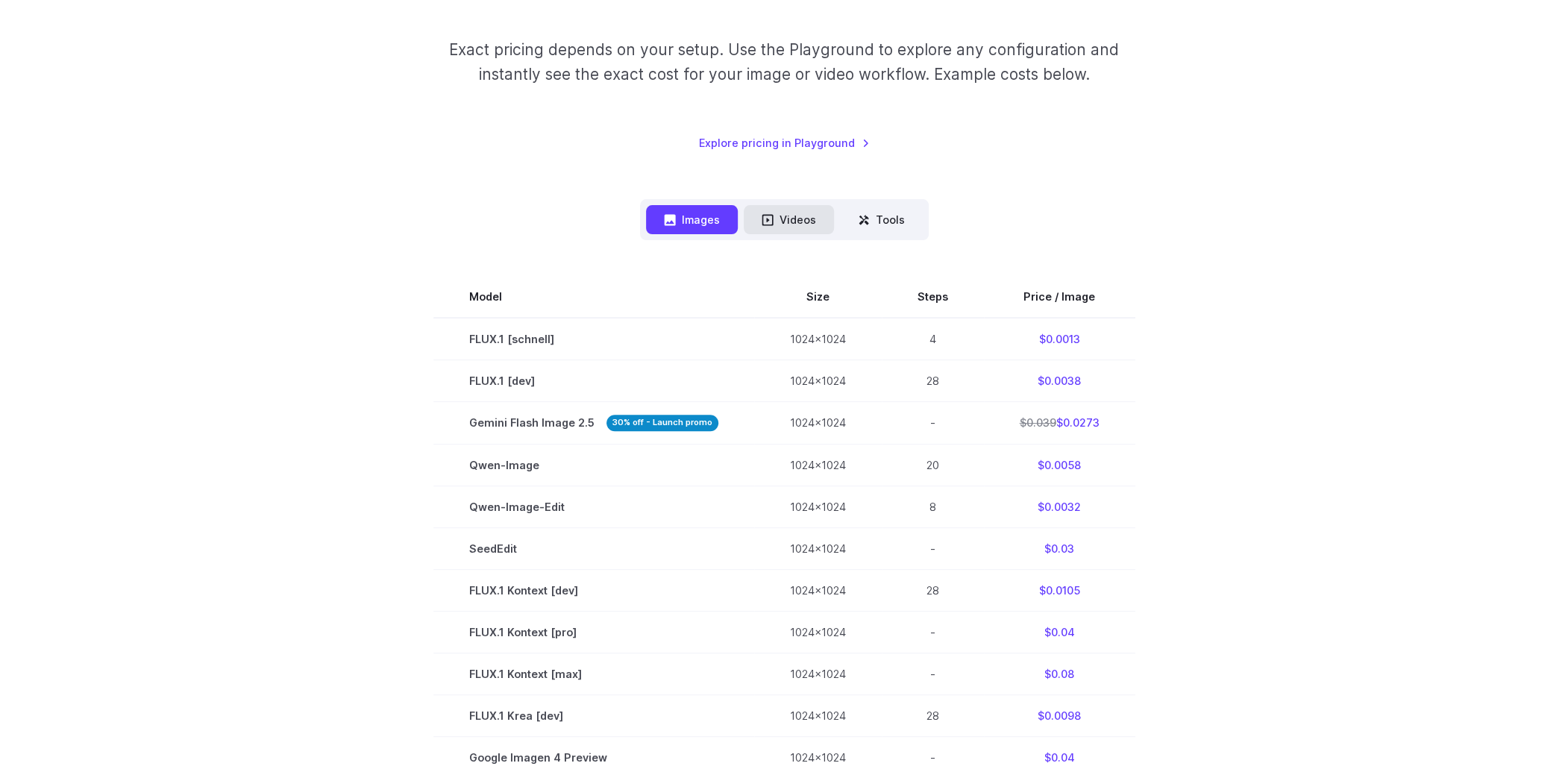
click at [778, 211] on button "Videos" at bounding box center [789, 219] width 90 height 29
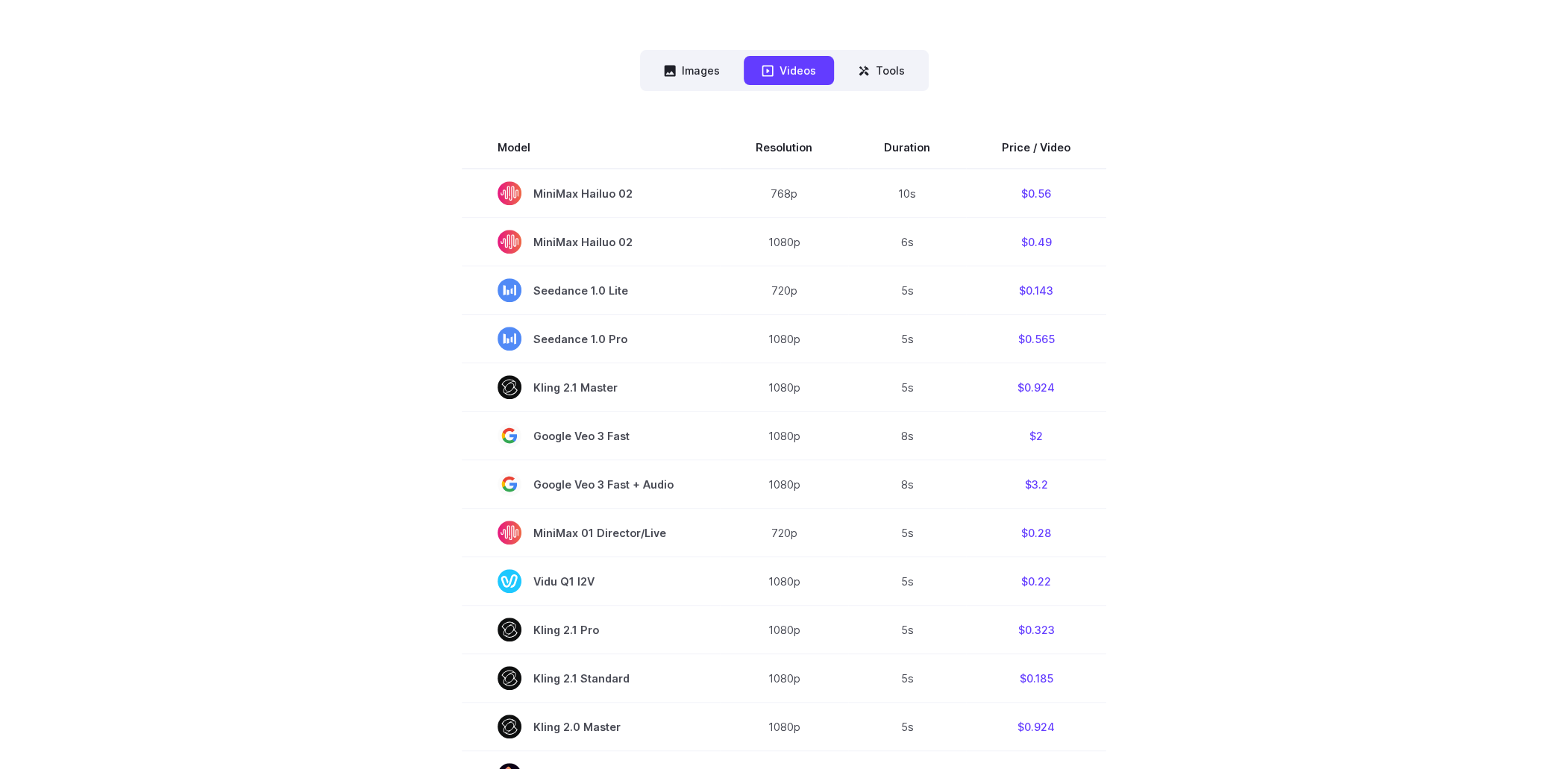
scroll to position [597, 0]
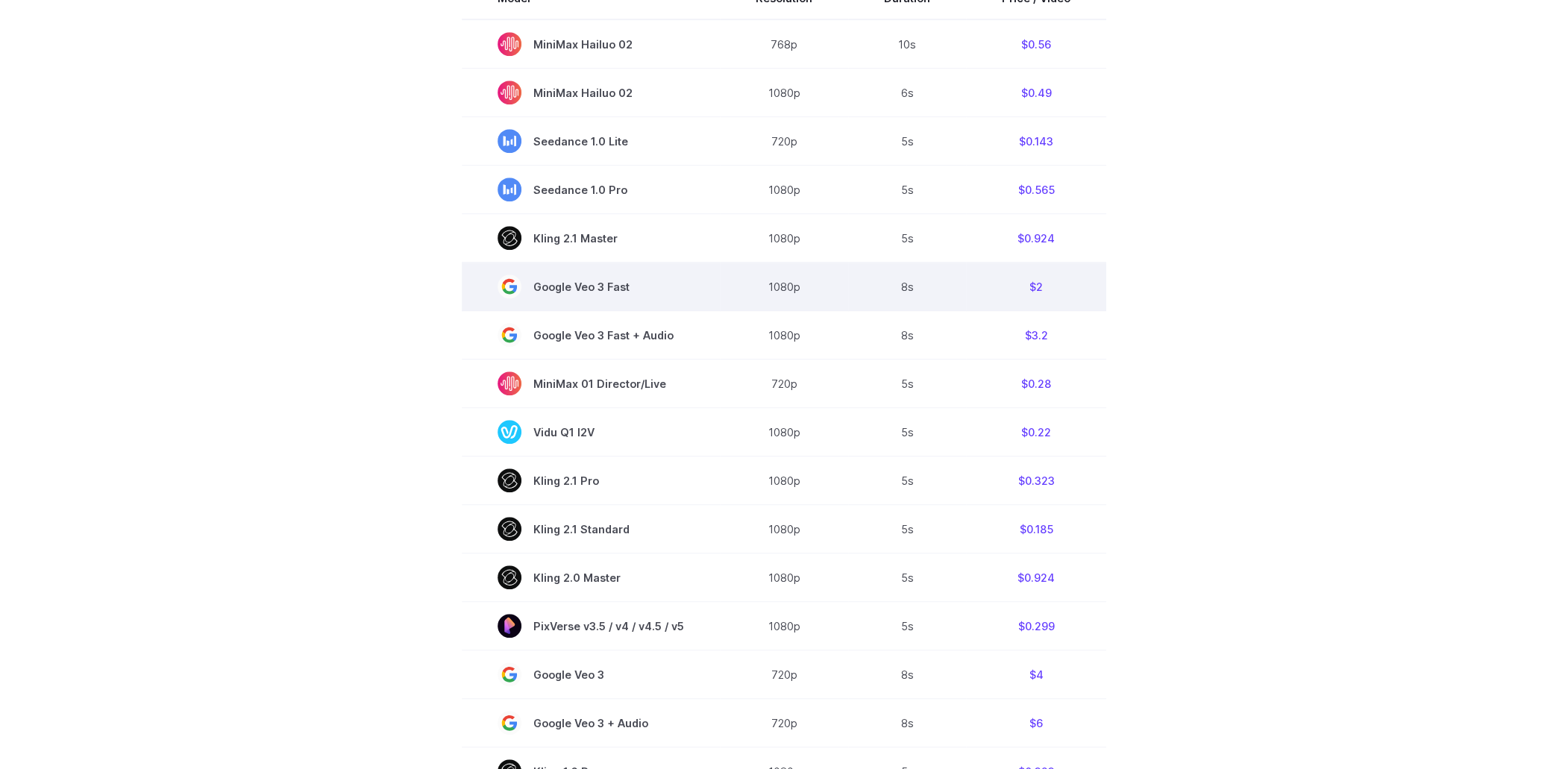
click at [603, 287] on span "Google Veo 3 Fast" at bounding box center [591, 286] width 187 height 24
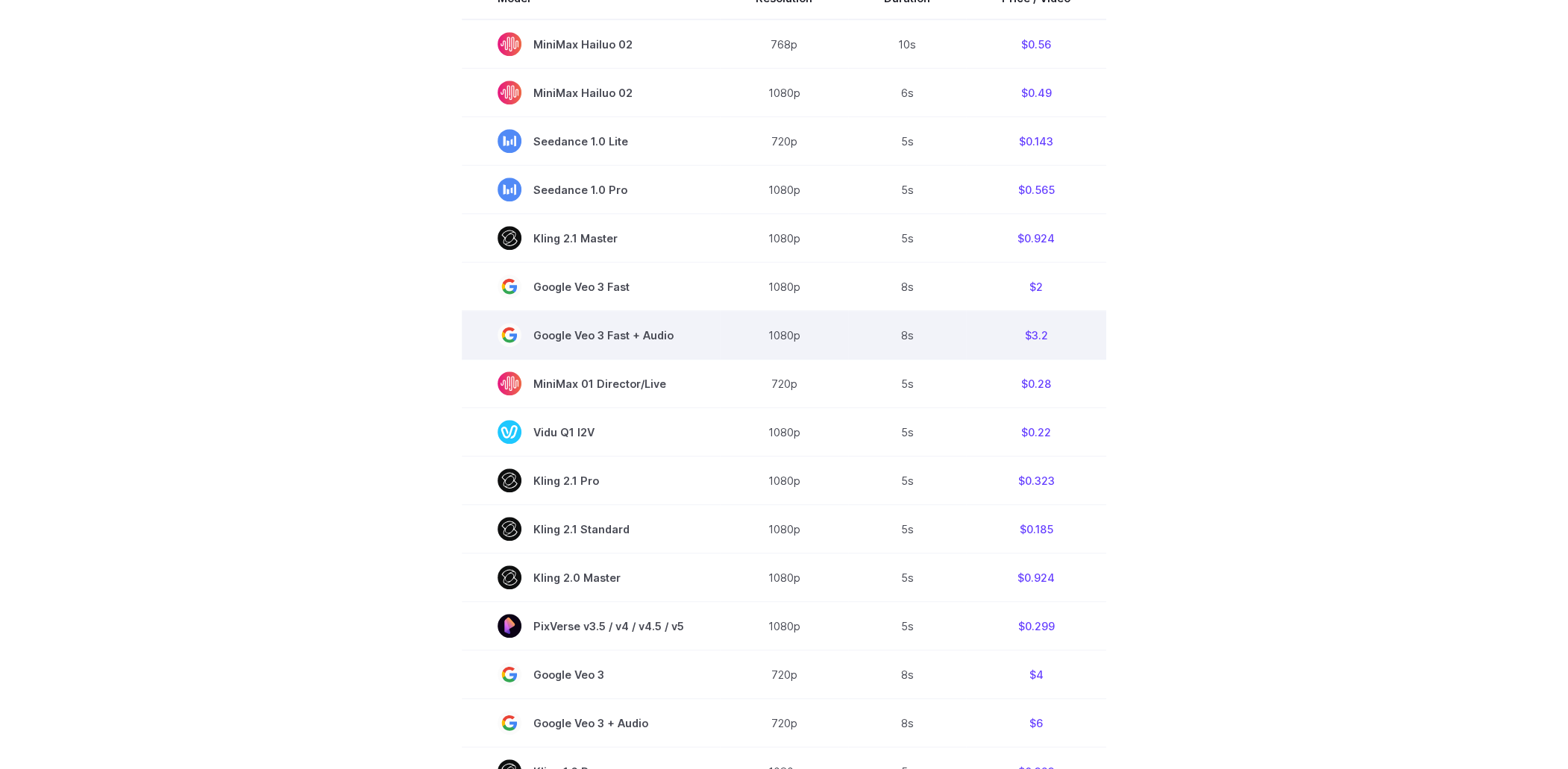
click at [612, 336] on span "Google Veo 3 Fast + Audio" at bounding box center [591, 334] width 187 height 24
click at [642, 336] on span "Google Veo 3 Fast + Audio" at bounding box center [591, 334] width 187 height 24
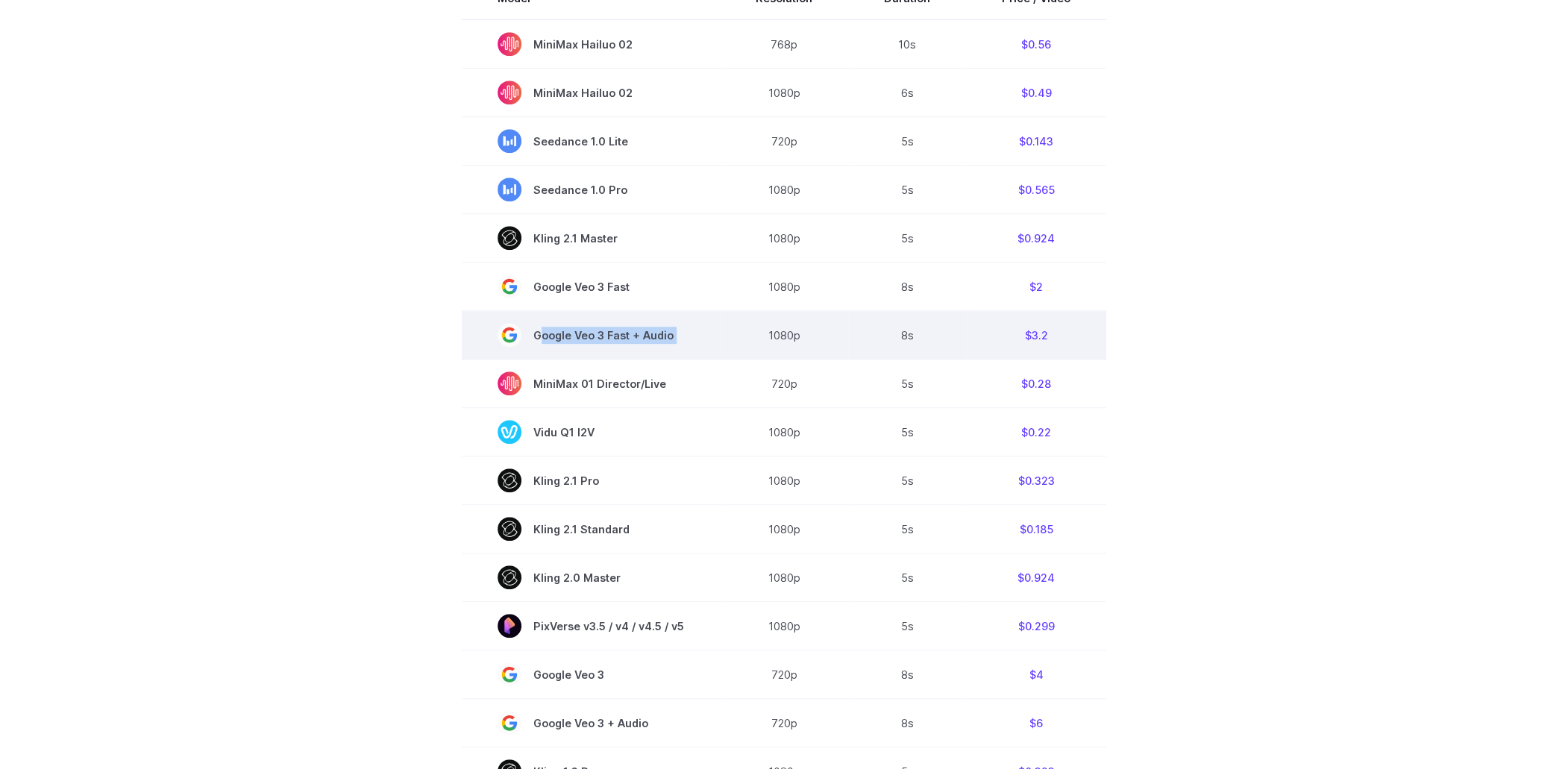
click at [642, 336] on span "Google Veo 3 Fast + Audio" at bounding box center [591, 334] width 187 height 24
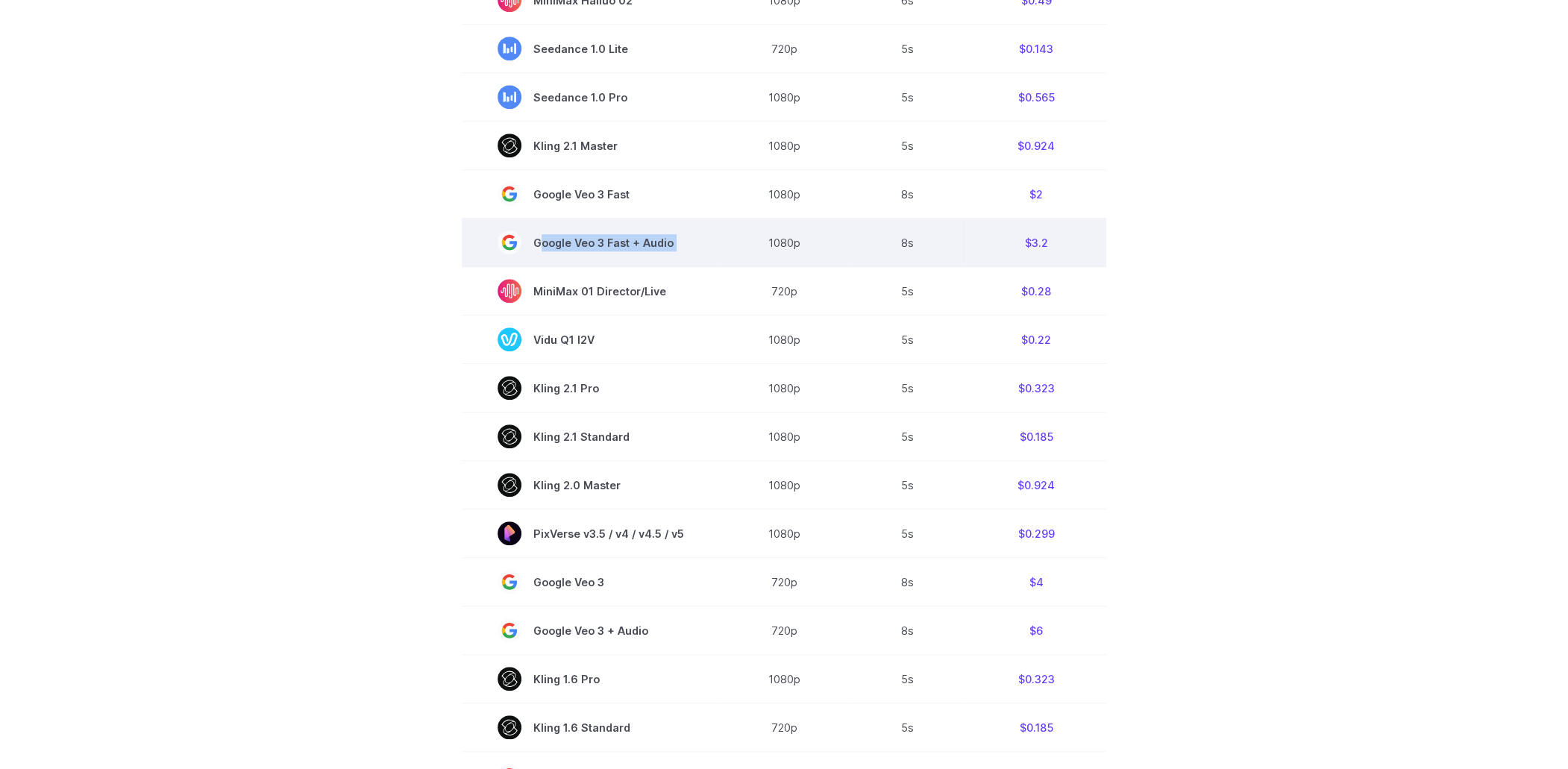
scroll to position [745, 0]
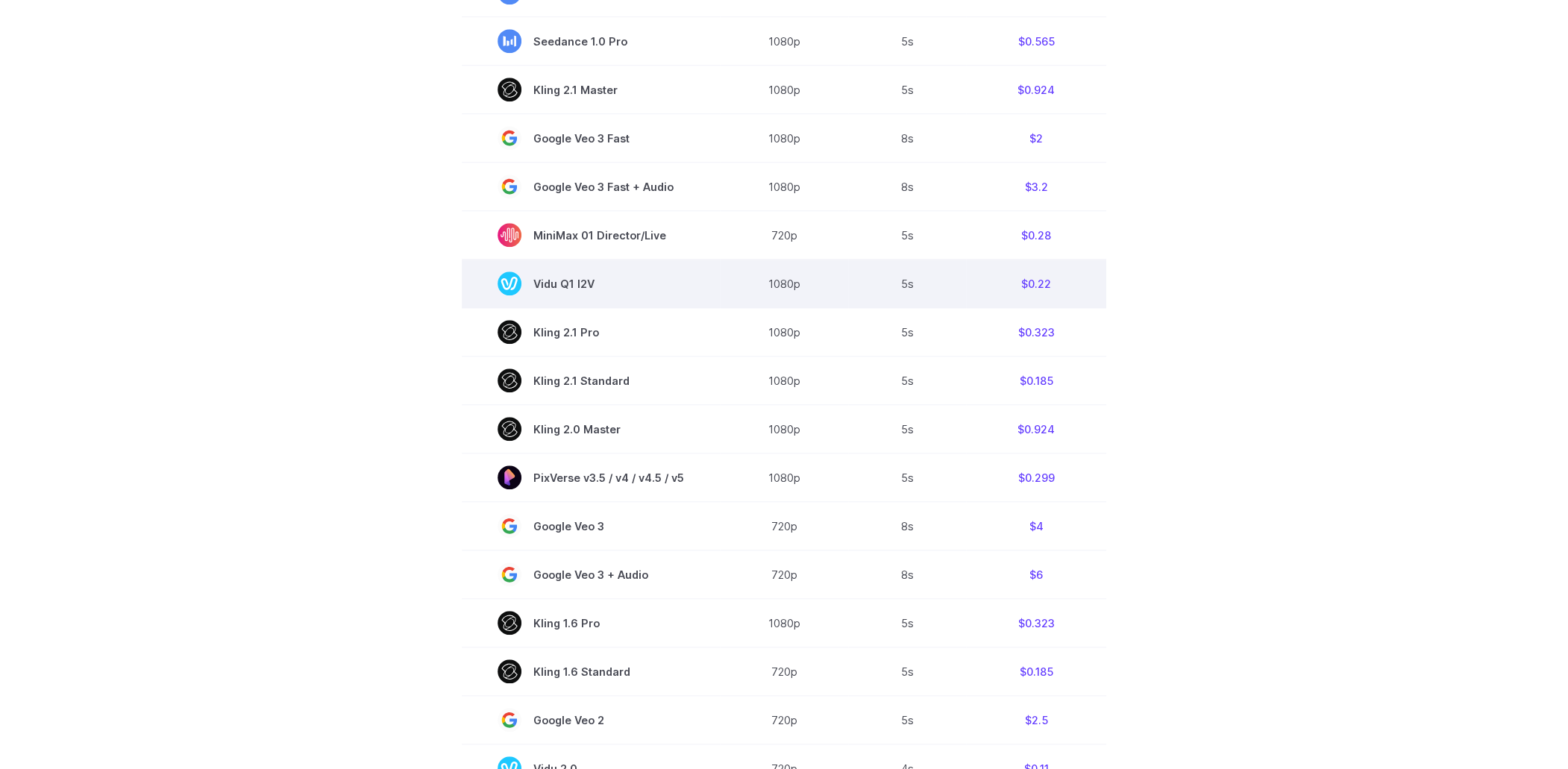
click at [582, 286] on span "Vidu Q1 I2V" at bounding box center [591, 283] width 187 height 24
click at [581, 286] on span "Vidu Q1 I2V" at bounding box center [591, 283] width 187 height 24
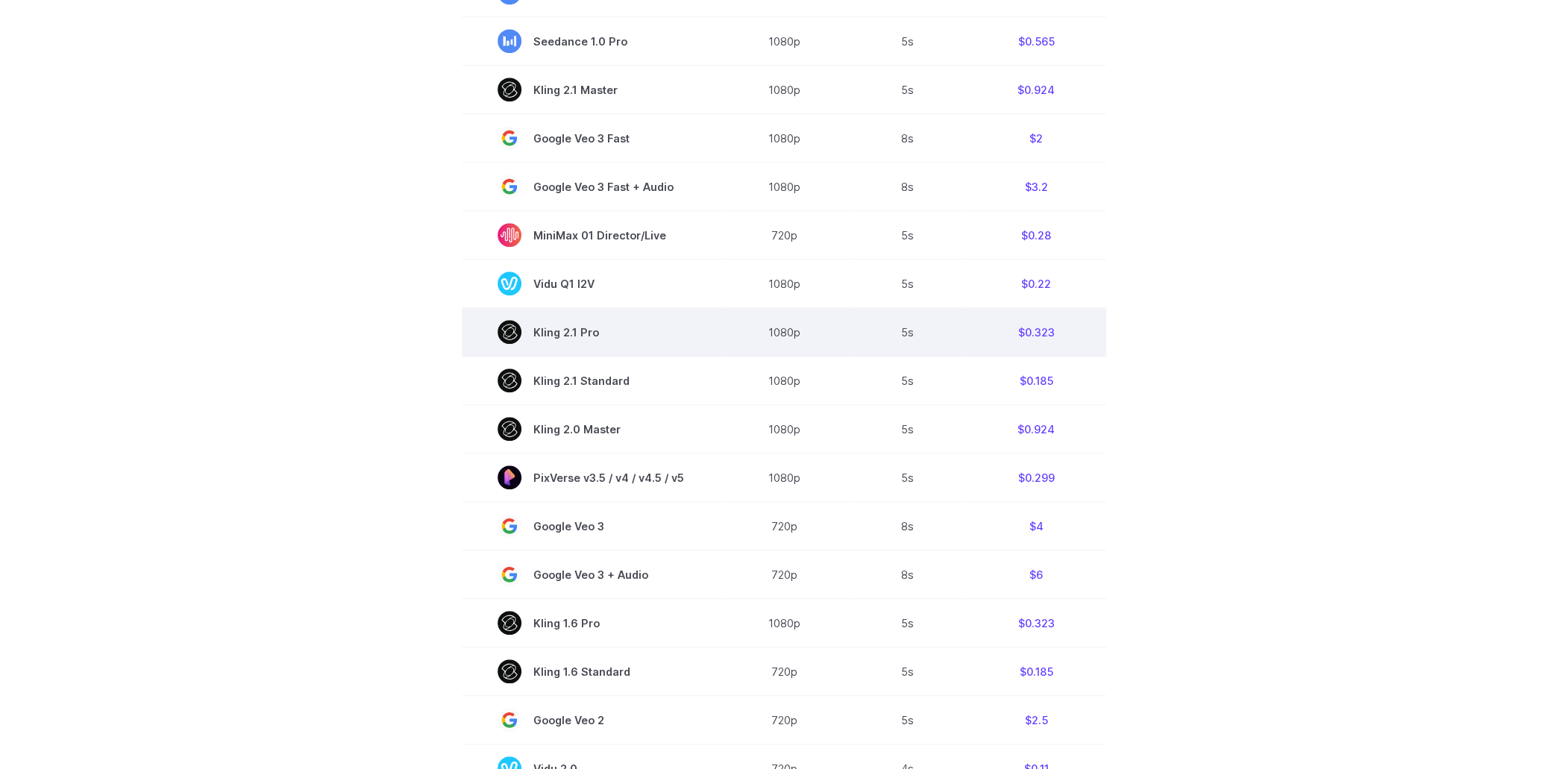
click at [583, 342] on span "Kling 2.1 Pro" at bounding box center [591, 332] width 187 height 24
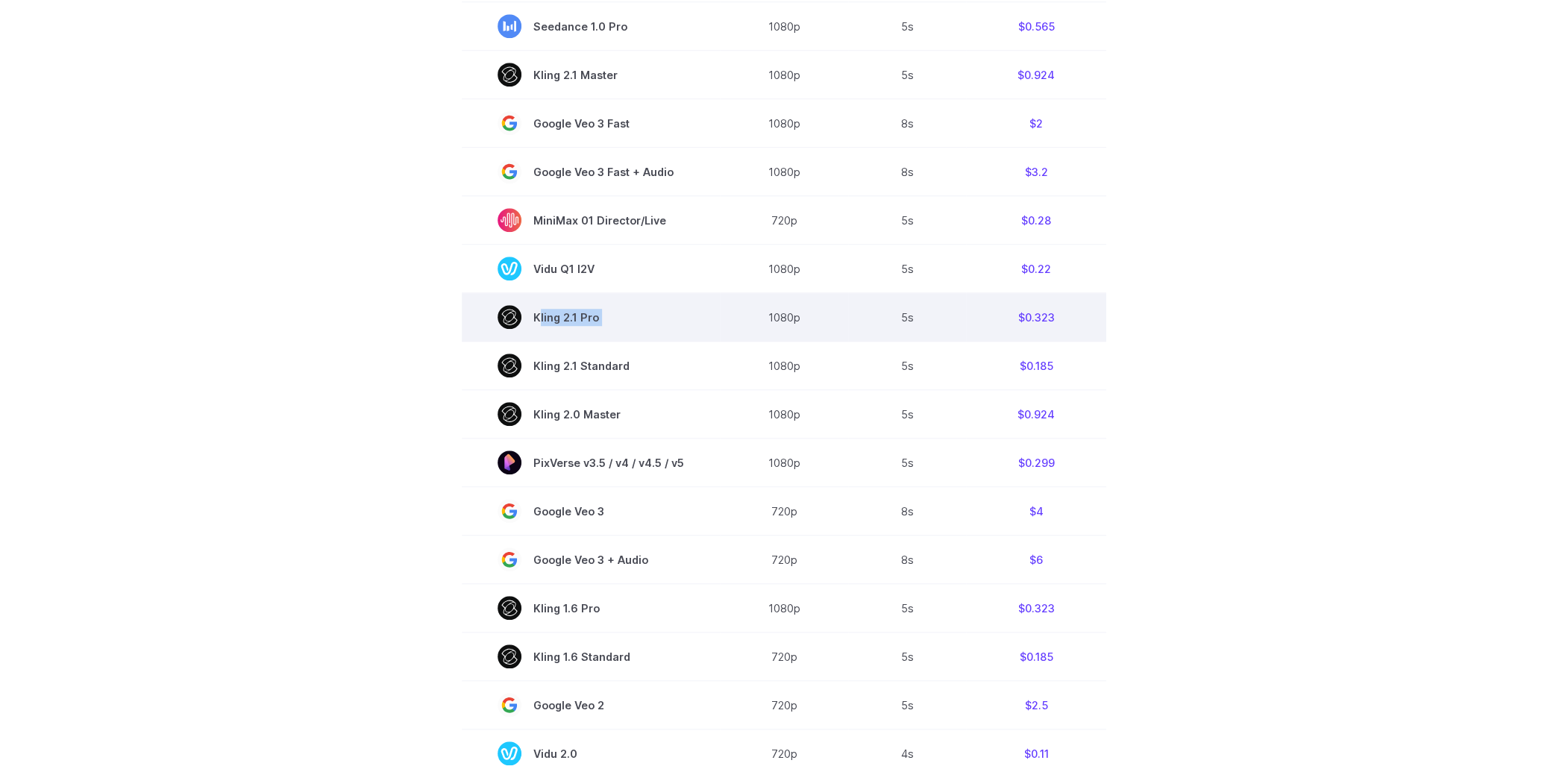
scroll to position [820, 0]
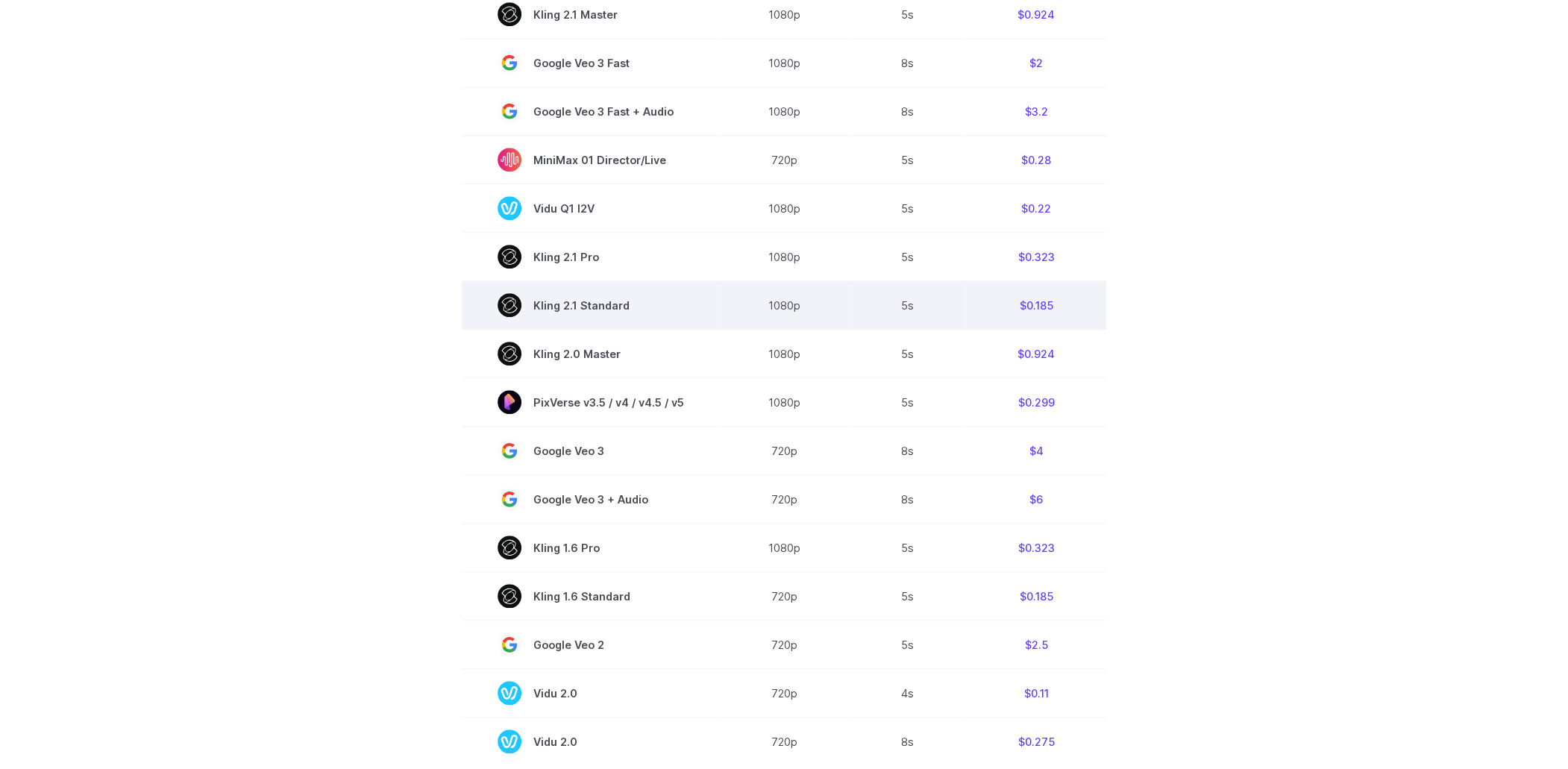
click at [590, 322] on td "Kling 2.1 Standard" at bounding box center [591, 305] width 258 height 48
click at [593, 316] on span "Kling 2.1 Standard" at bounding box center [591, 304] width 187 height 24
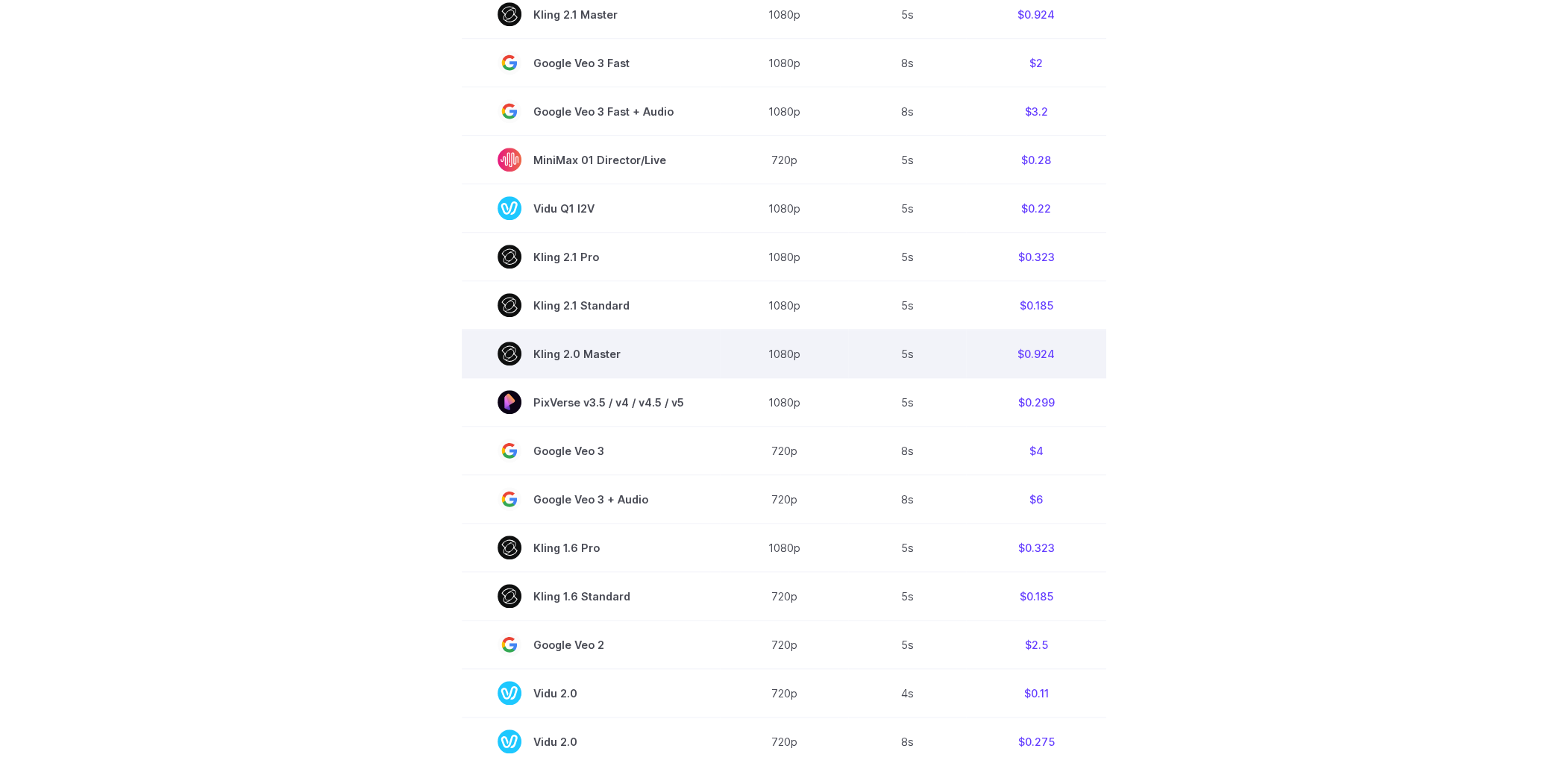
click at [589, 356] on span "Kling 2.0 Master" at bounding box center [591, 353] width 187 height 24
click at [594, 350] on span "Kling 2.0 Master" at bounding box center [591, 353] width 187 height 24
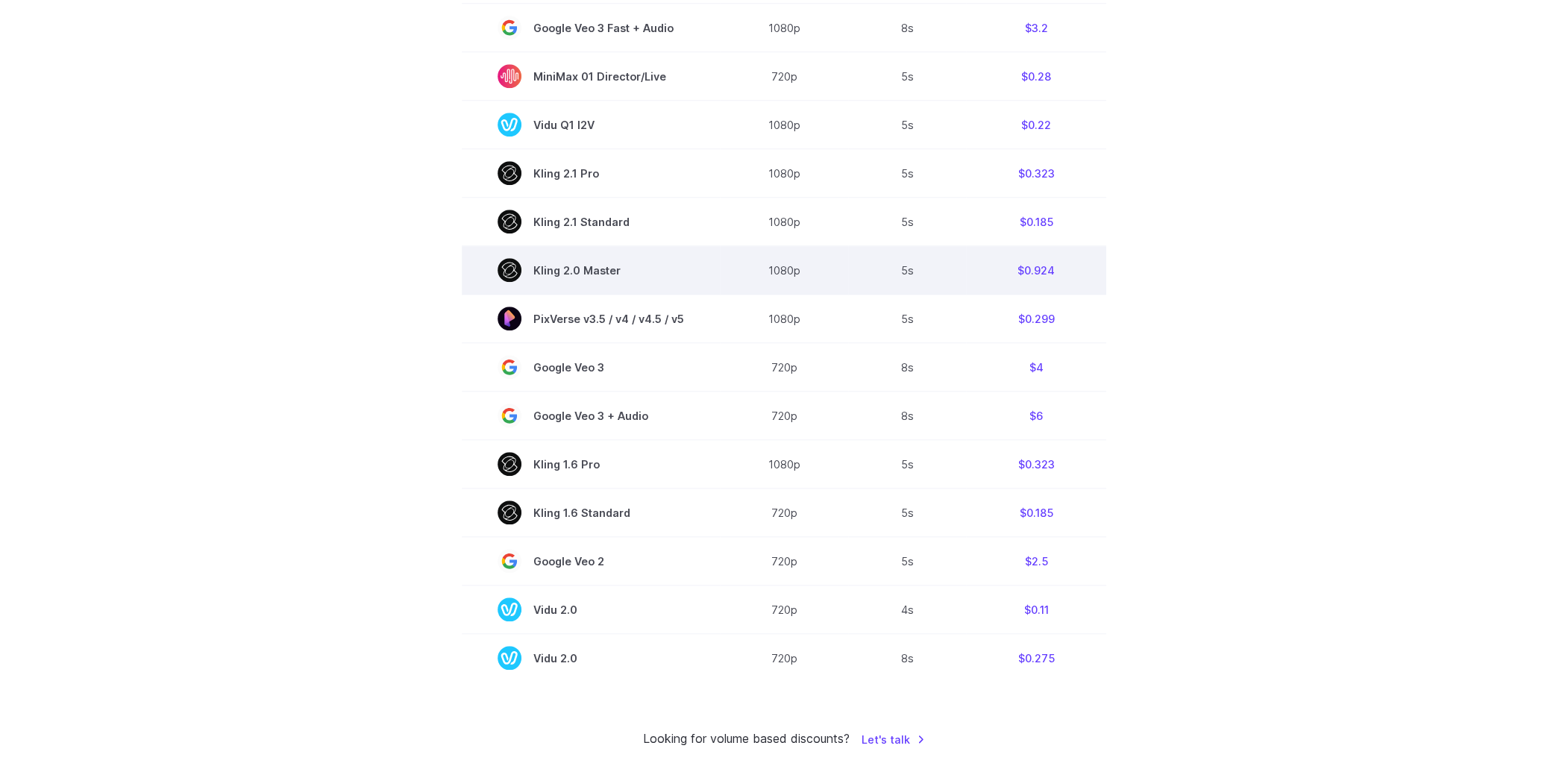
scroll to position [1044, 0]
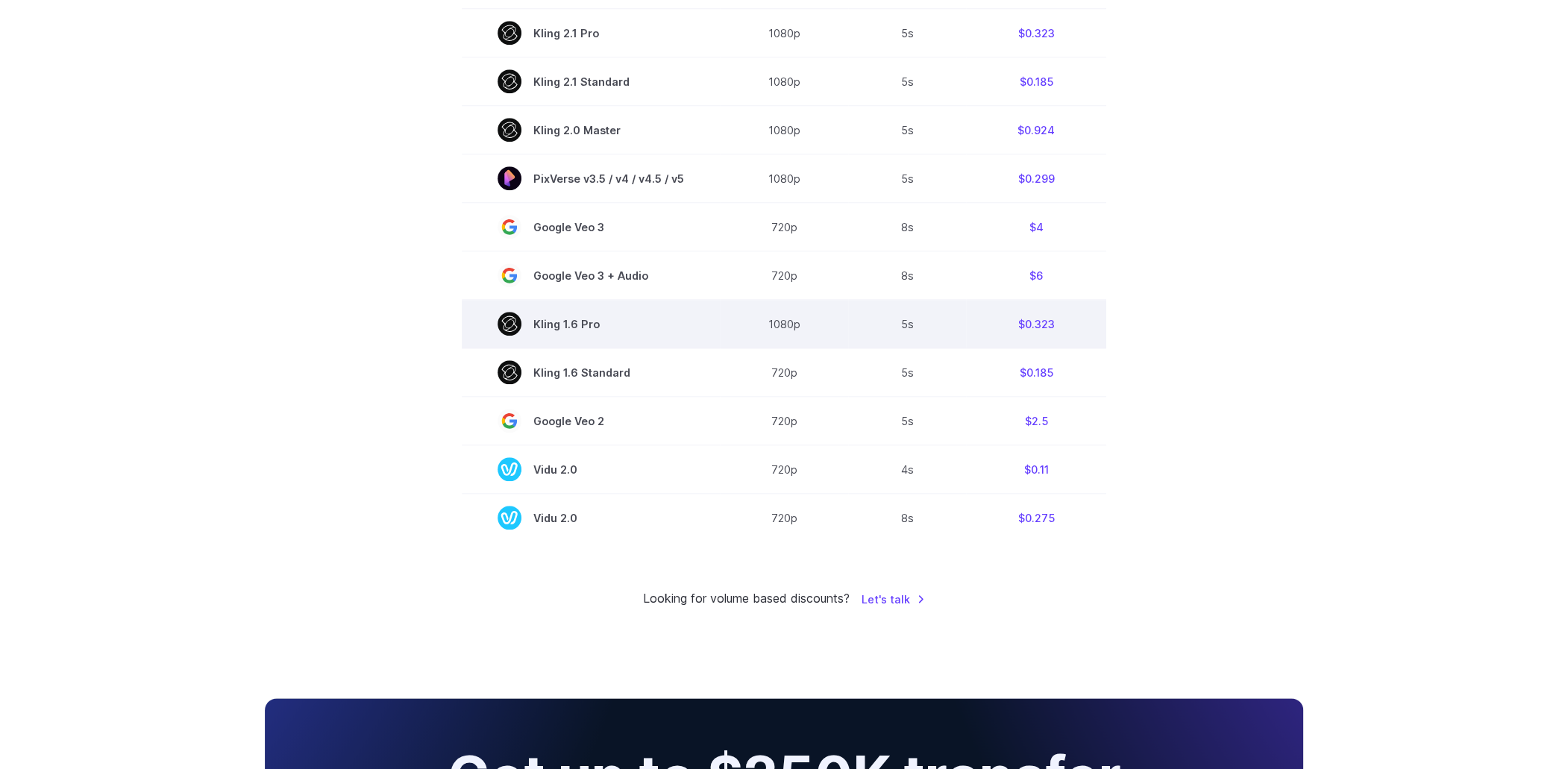
click at [589, 325] on span "Kling 1.6 Pro" at bounding box center [591, 323] width 187 height 24
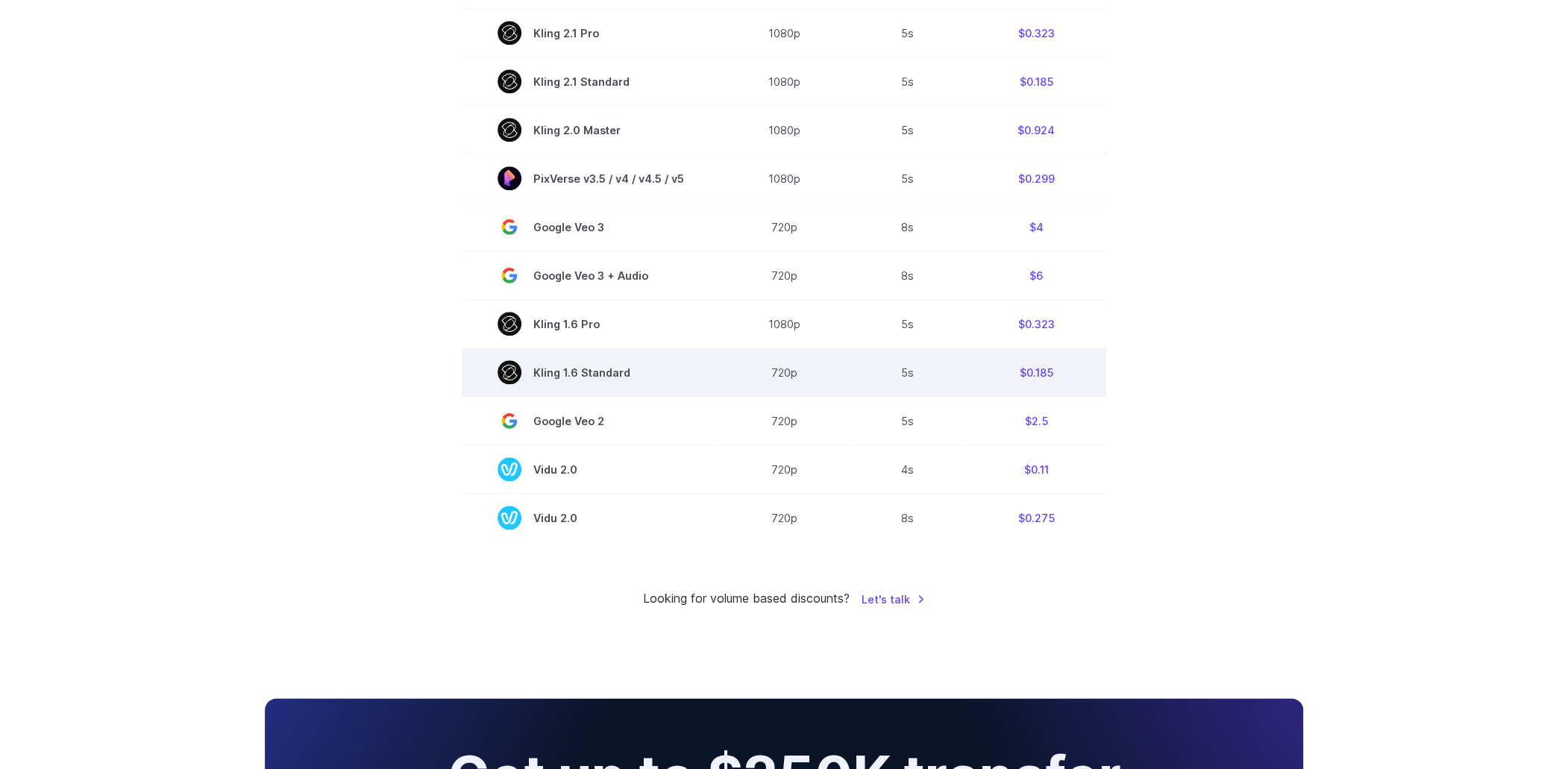
click at [589, 369] on span "Kling 1.6 Standard" at bounding box center [591, 372] width 187 height 24
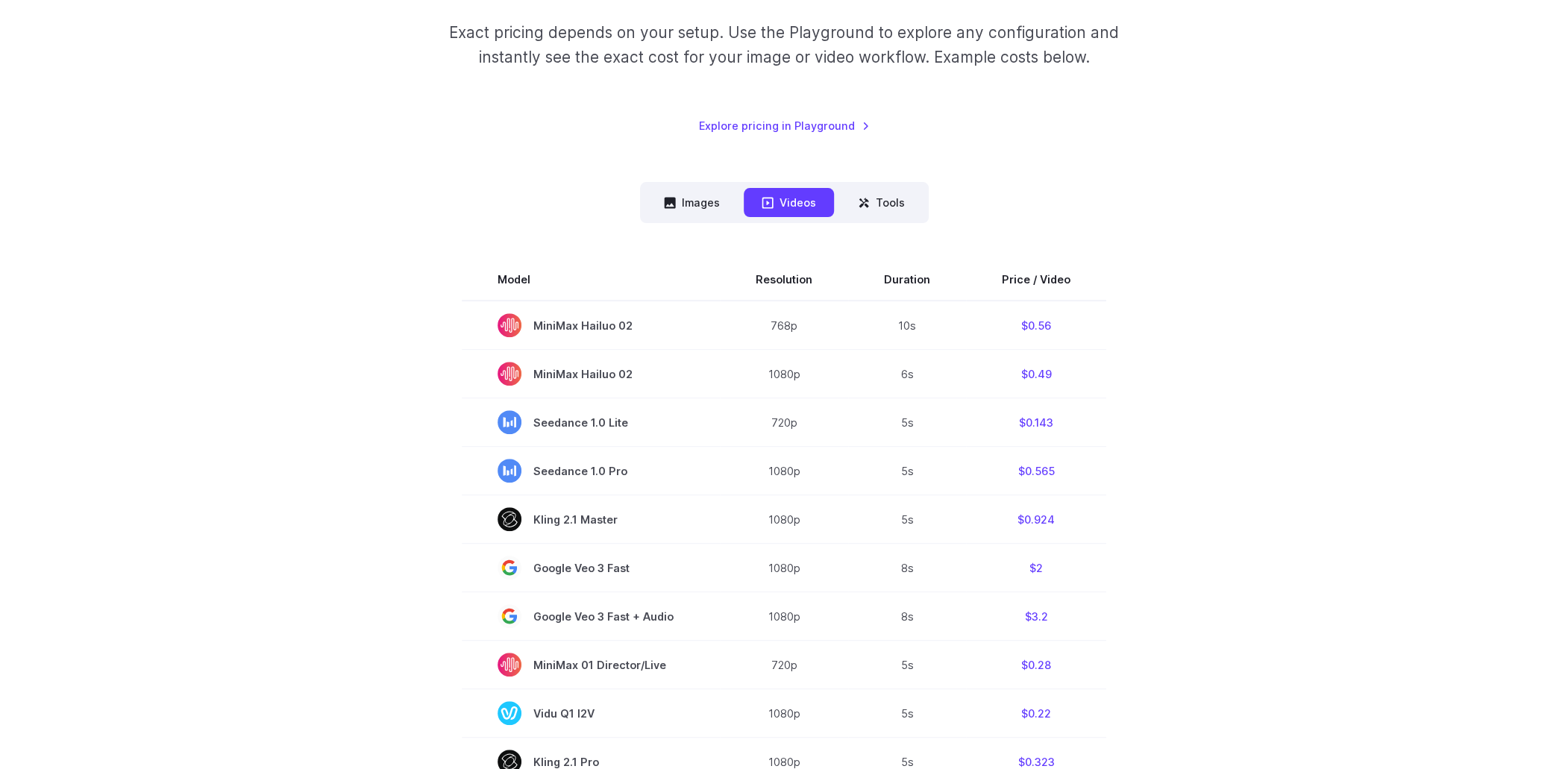
scroll to position [298, 0]
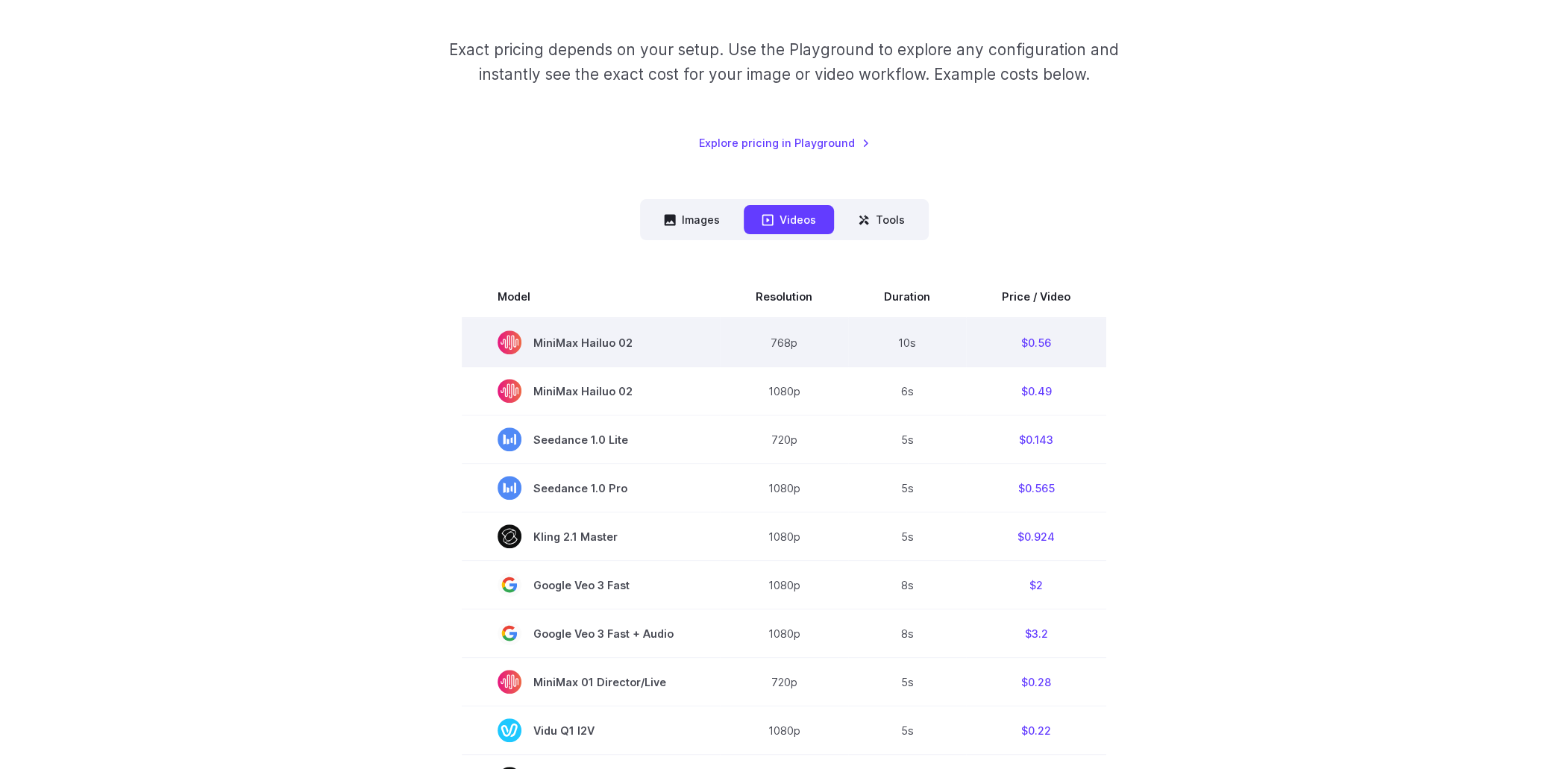
click at [614, 336] on span "MiniMax Hailuo 02" at bounding box center [591, 342] width 187 height 24
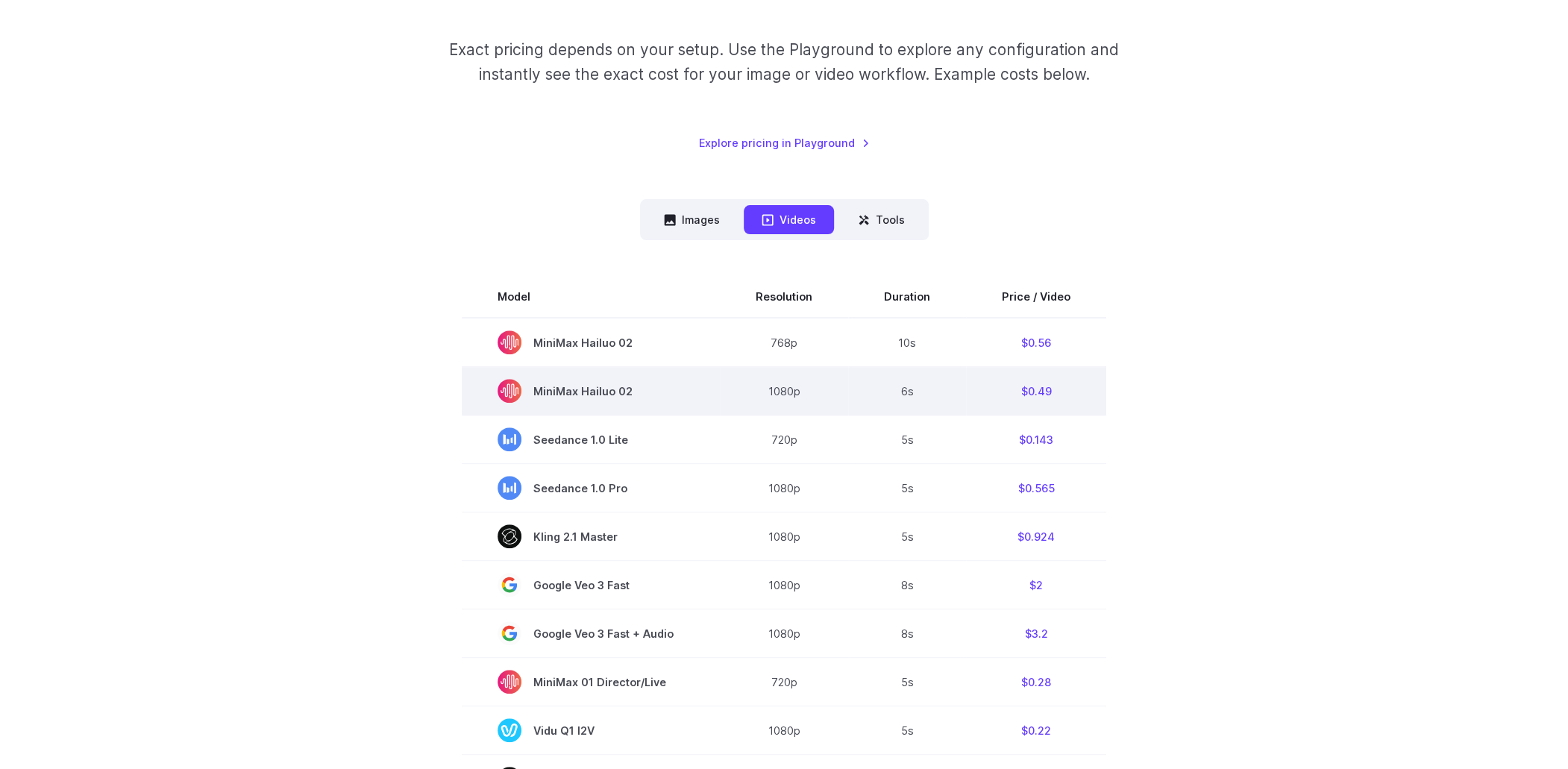
click at [616, 398] on span "MiniMax Hailuo 02" at bounding box center [591, 391] width 187 height 24
click at [642, 398] on span "MiniMax Hailuo 02" at bounding box center [591, 391] width 187 height 24
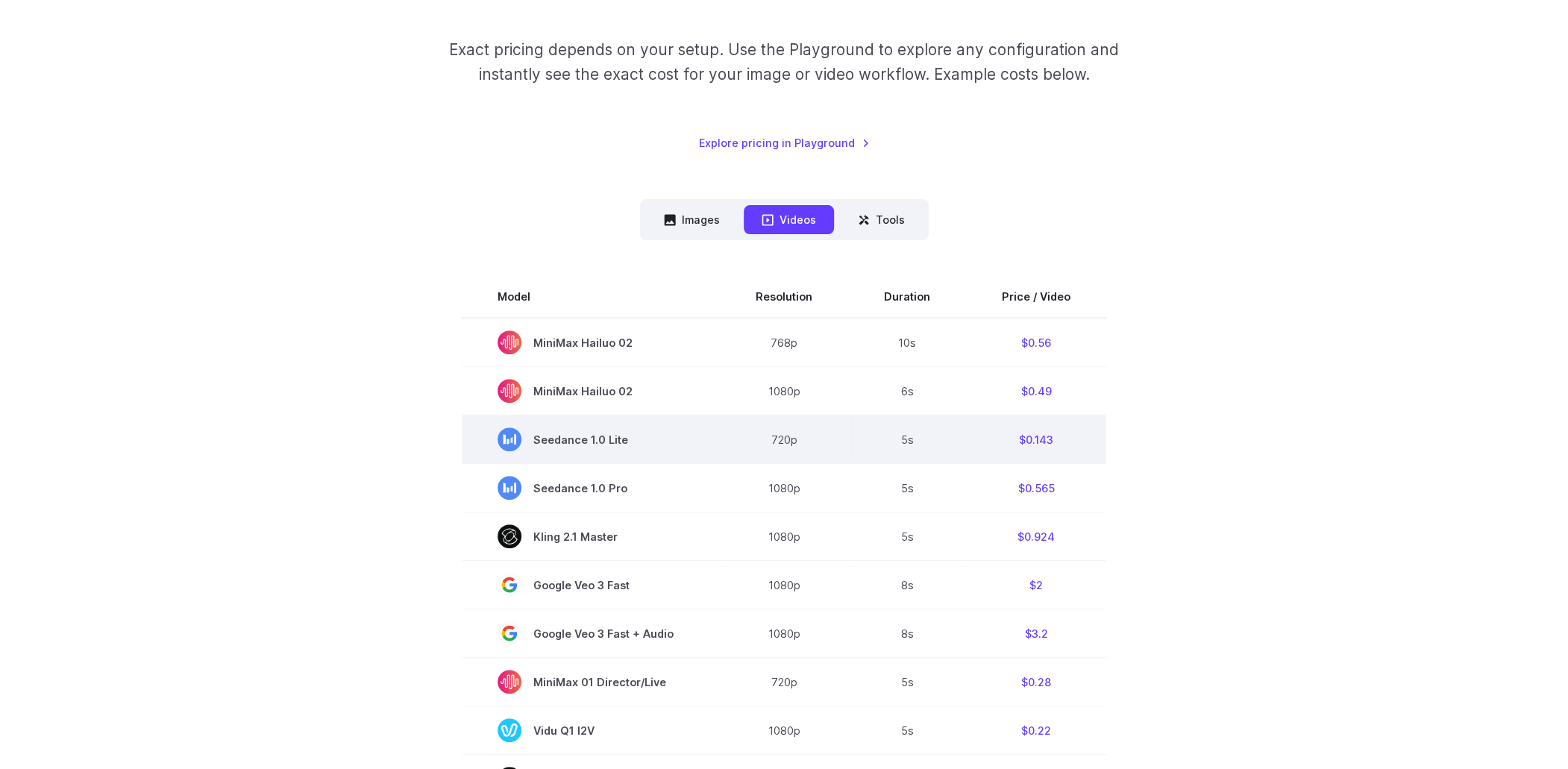
click at [620, 420] on td "Seedance 1.0 Lite" at bounding box center [591, 439] width 258 height 48
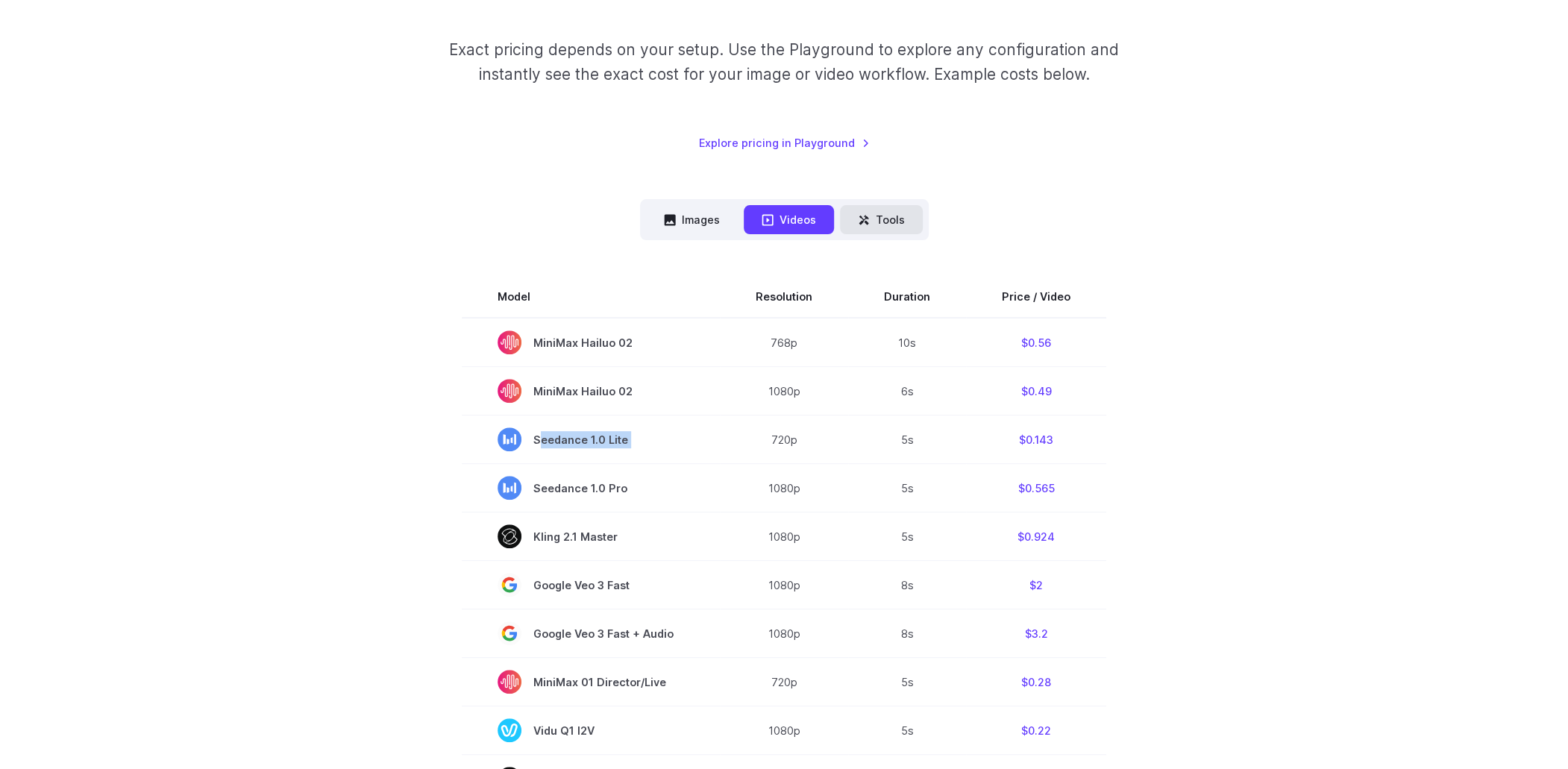
click at [878, 229] on button "Tools" at bounding box center [881, 219] width 83 height 29
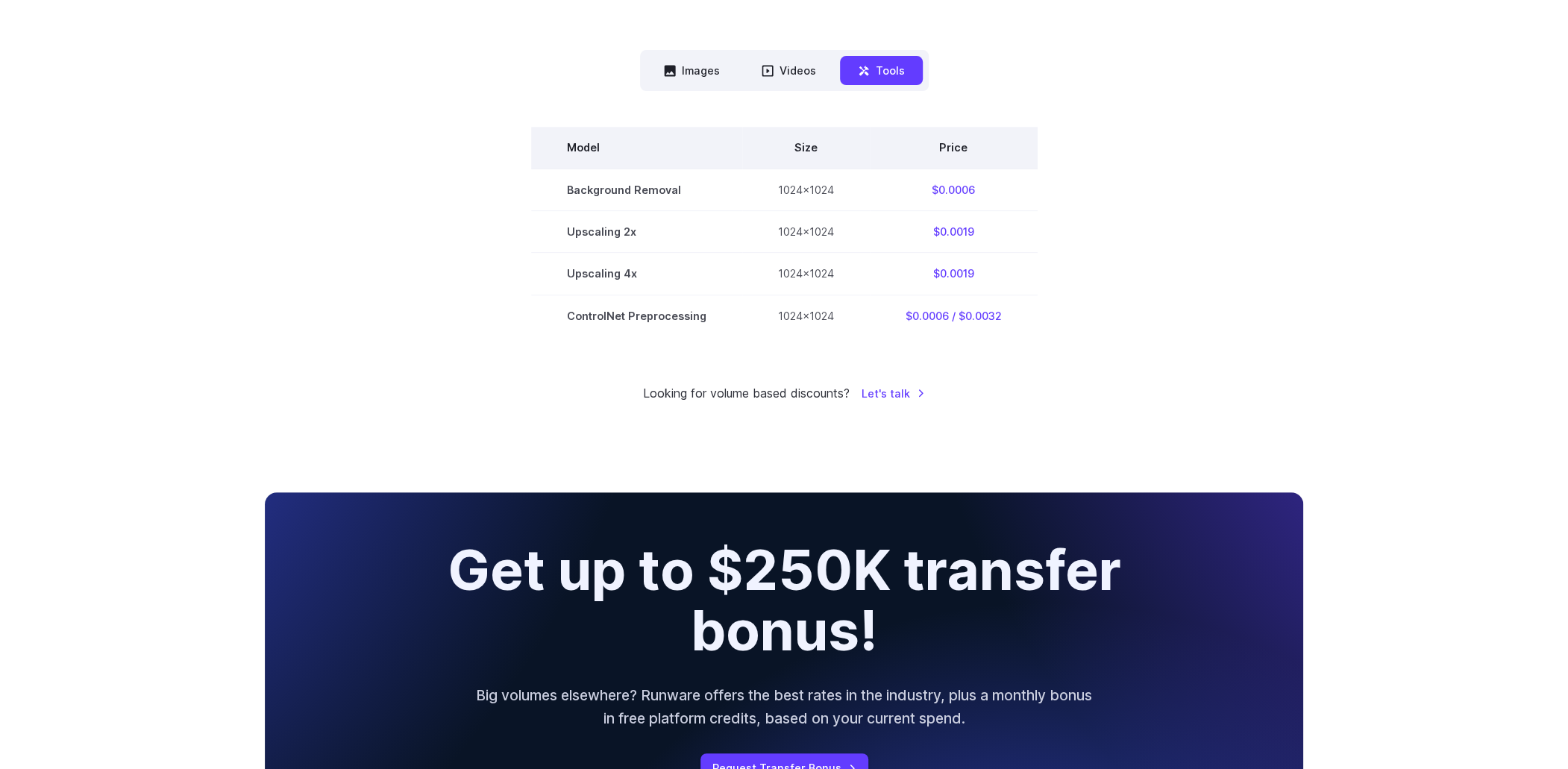
scroll to position [745, 0]
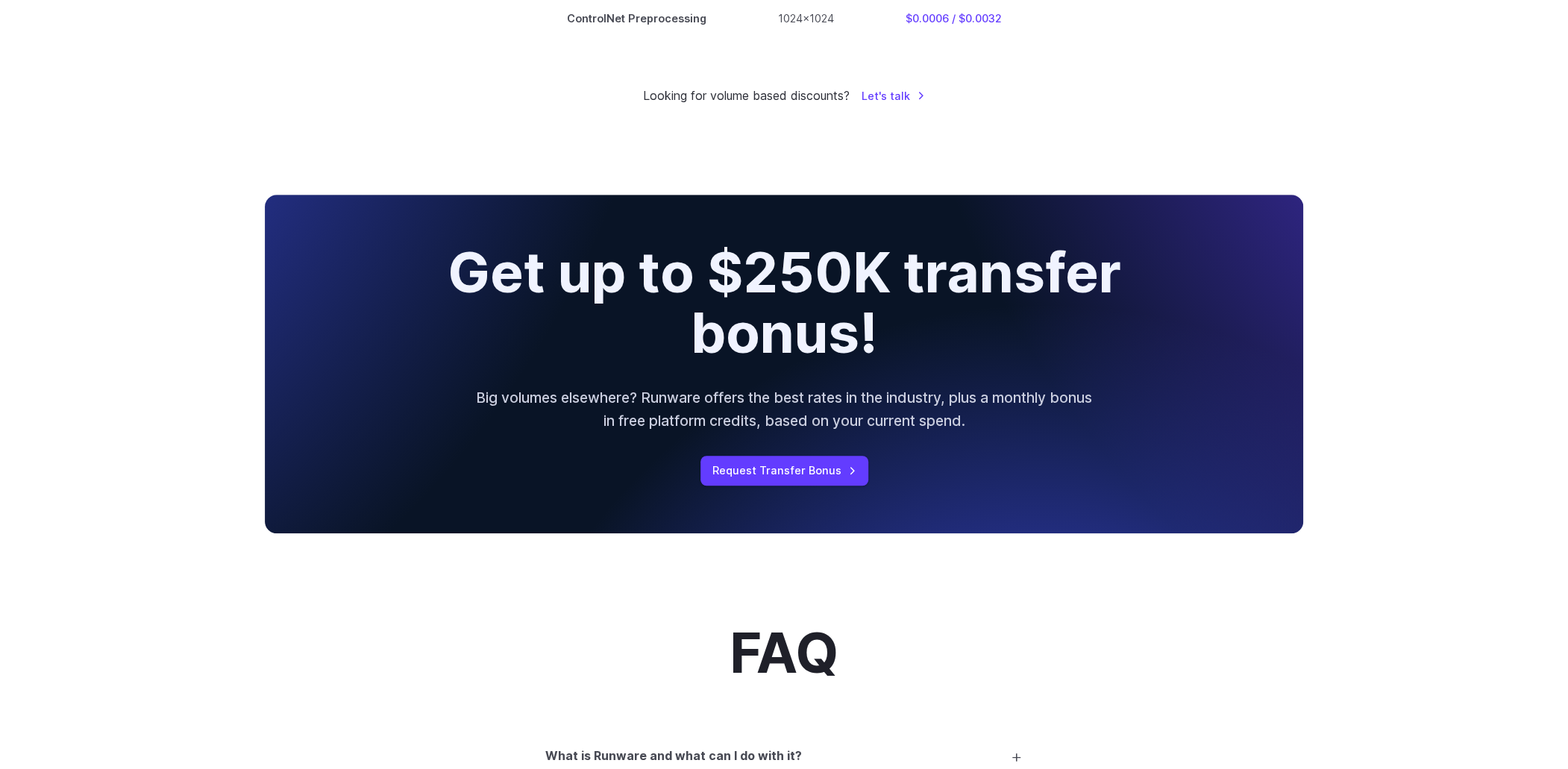
click at [721, 287] on h2 "Get up to $250K transfer bonus!" at bounding box center [784, 302] width 754 height 120
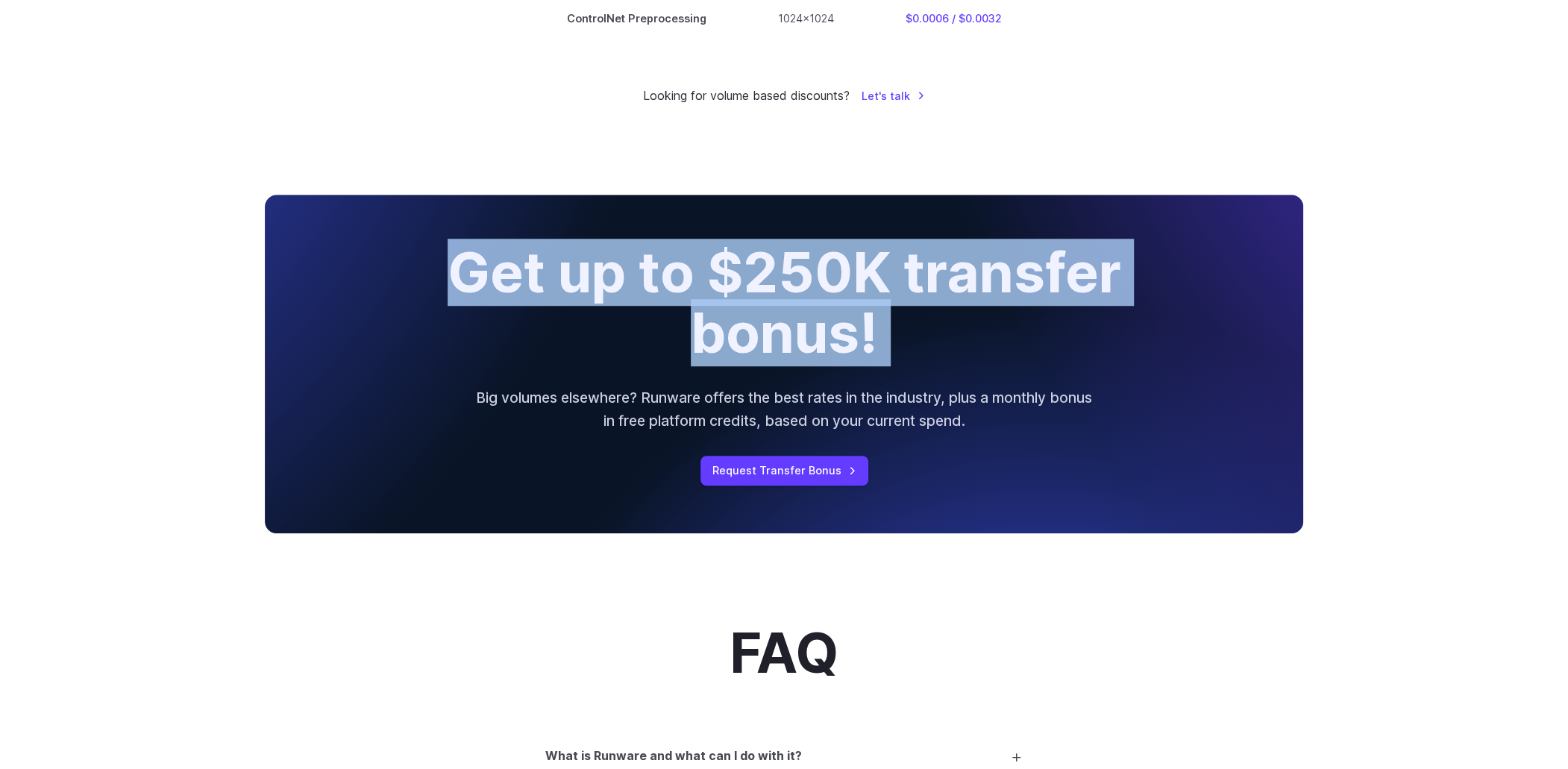
click at [721, 287] on h2 "Get up to $250K transfer bonus!" at bounding box center [784, 302] width 754 height 120
click at [710, 308] on h2 "Get up to $250K transfer bonus!" at bounding box center [784, 302] width 754 height 120
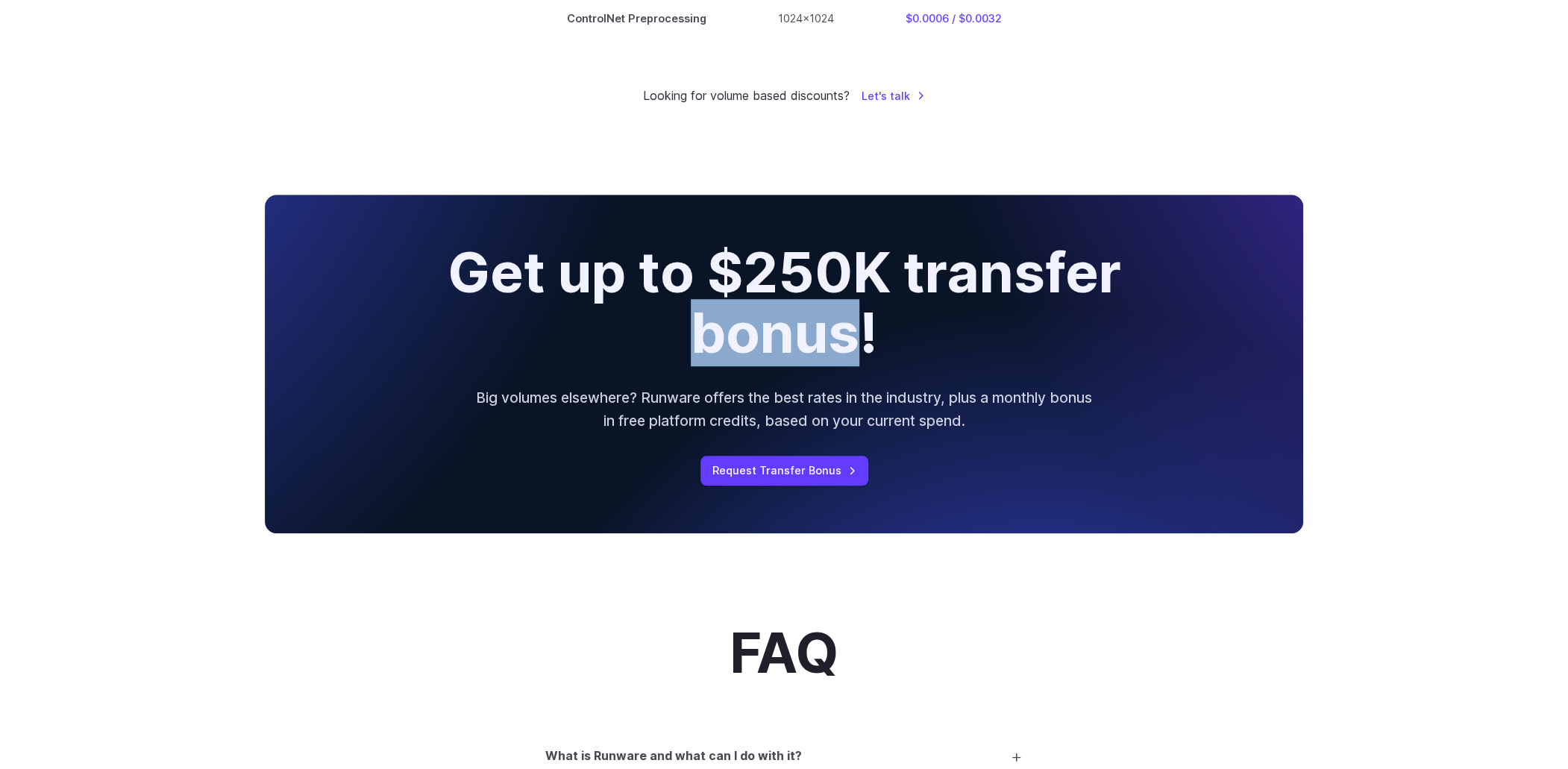
click at [710, 308] on h2 "Get up to $250K transfer bonus!" at bounding box center [784, 302] width 754 height 120
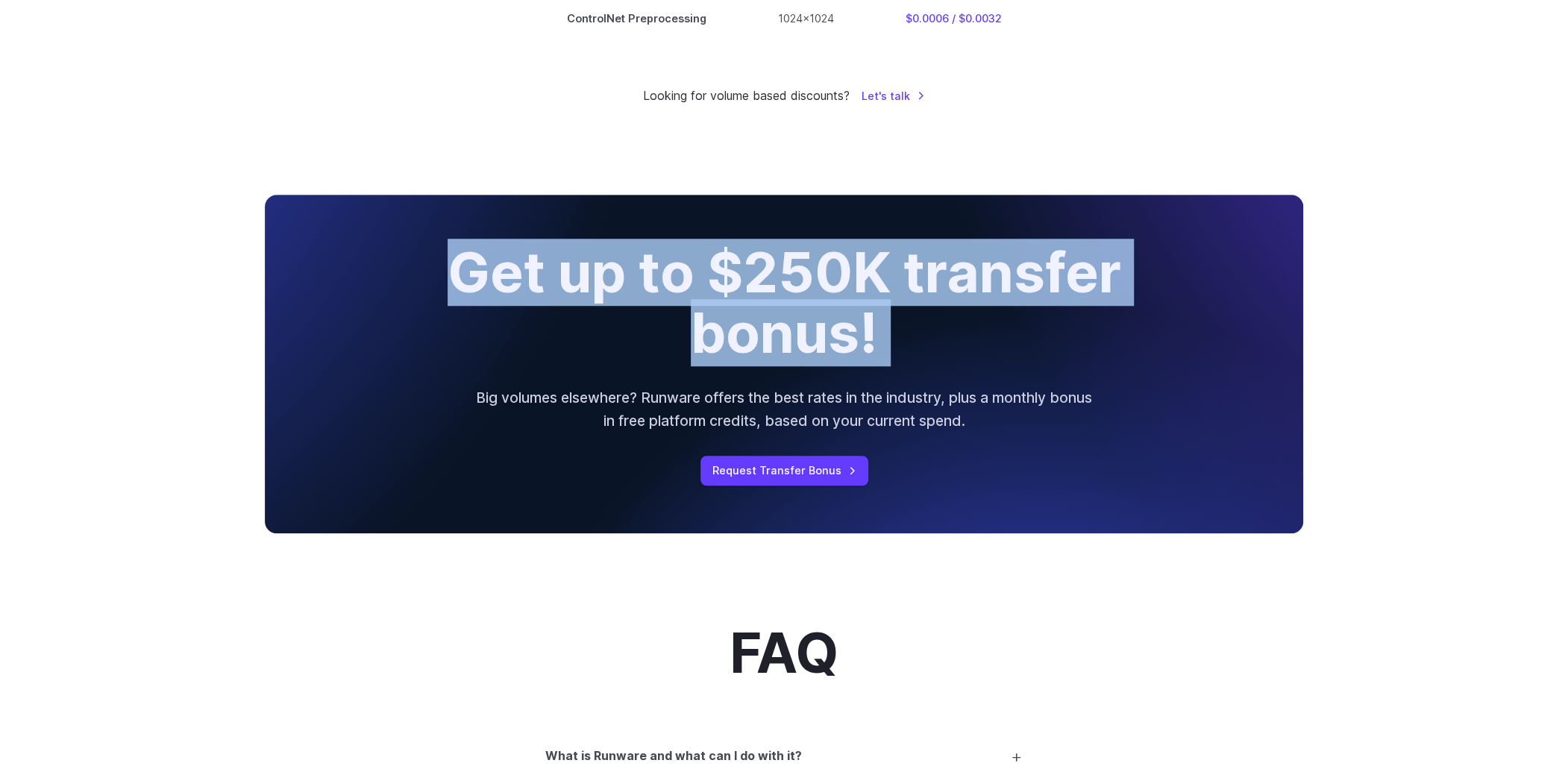
click at [710, 308] on h2 "Get up to $250K transfer bonus!" at bounding box center [784, 302] width 754 height 120
click at [664, 313] on h2 "Get up to $250K transfer bonus!" at bounding box center [784, 302] width 754 height 120
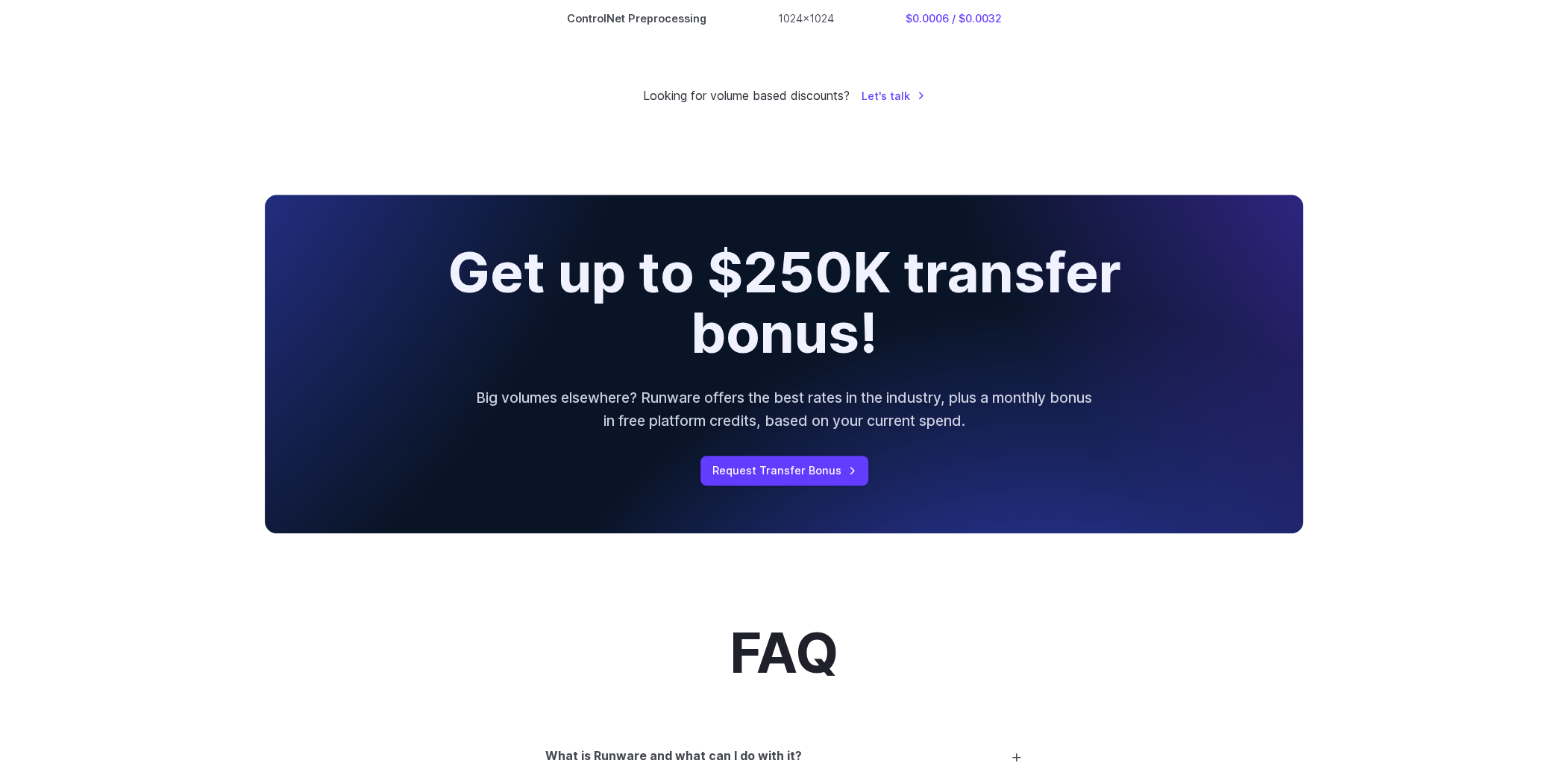
scroll to position [820, 0]
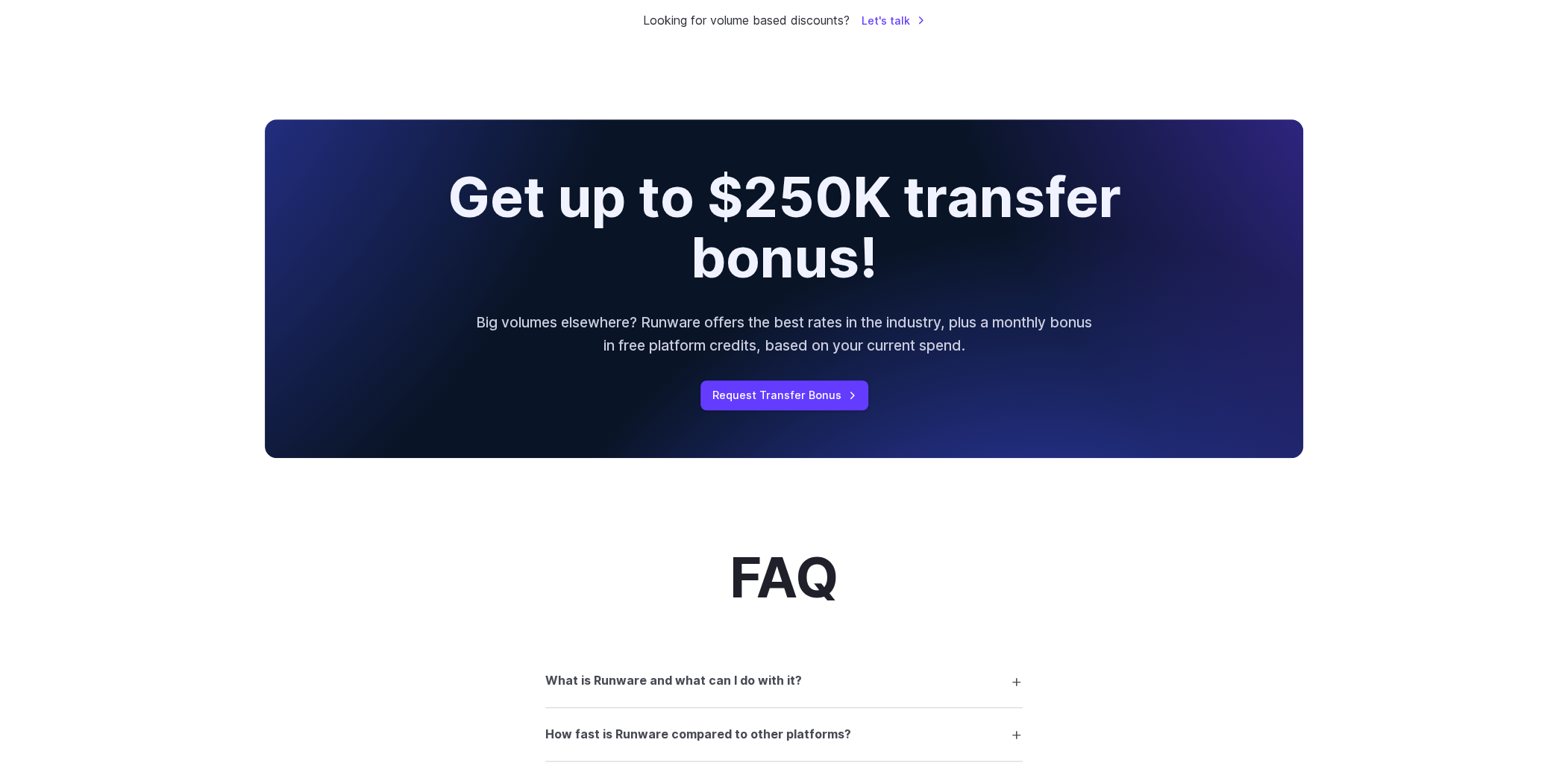
click at [663, 313] on p "Big volumes elsewhere? Runware offers the best rates in the industry, plus a mo…" at bounding box center [784, 334] width 621 height 46
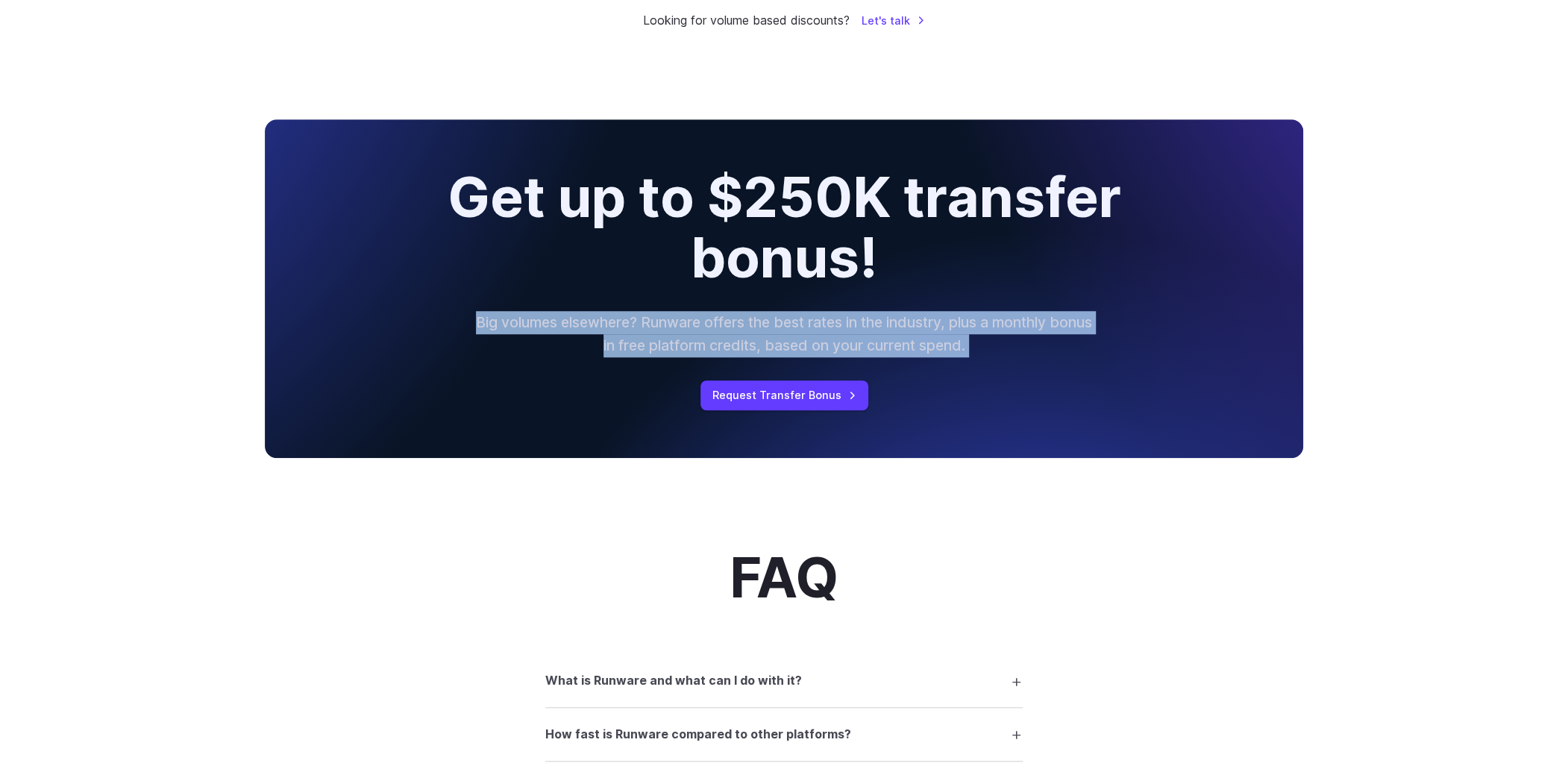
click at [663, 313] on p "Big volumes elsewhere? Runware offers the best rates in the industry, plus a mo…" at bounding box center [784, 334] width 621 height 46
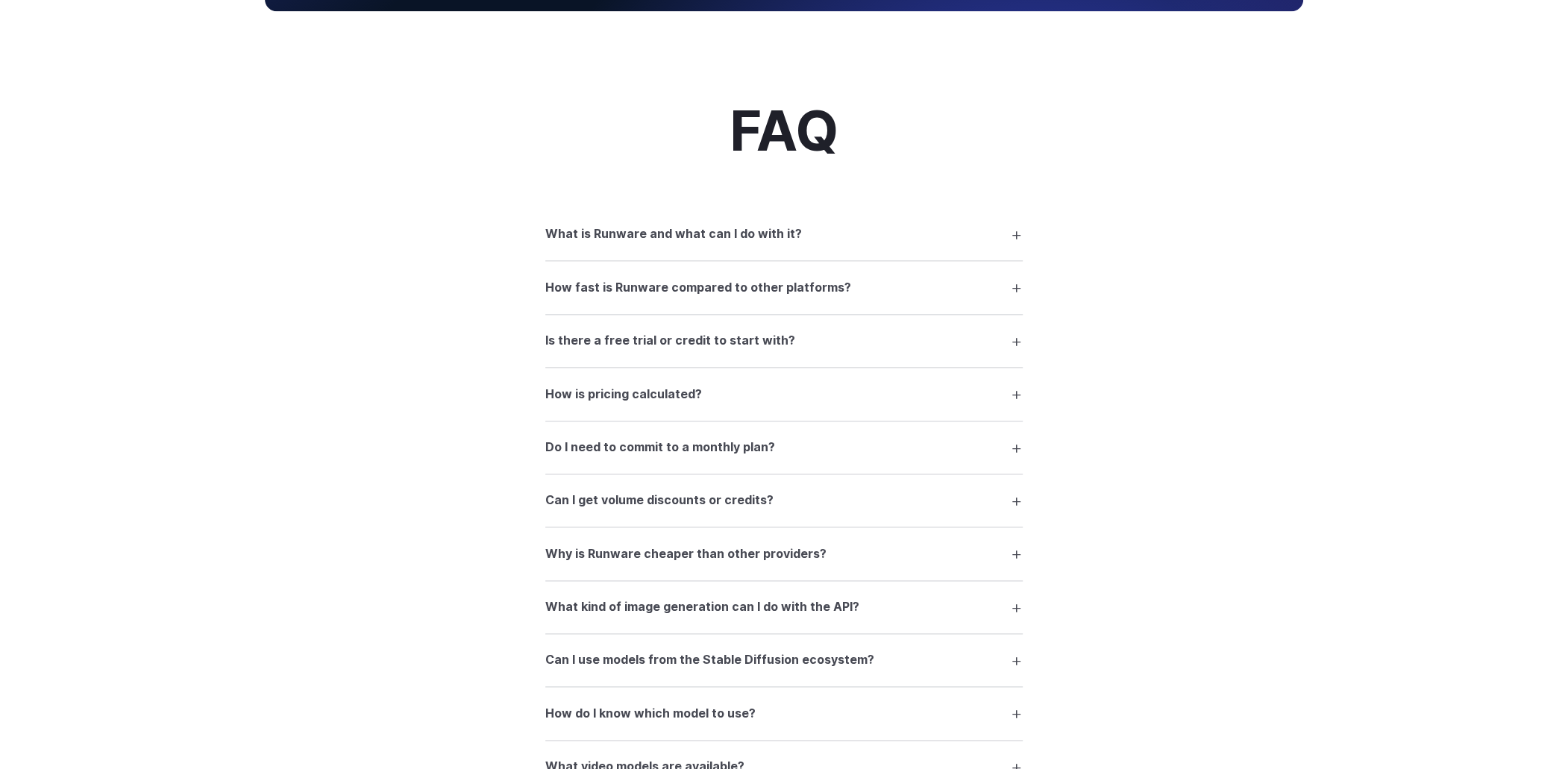
scroll to position [1268, 0]
click at [742, 244] on summary "What is Runware and what can I do with it?" at bounding box center [784, 233] width 477 height 28
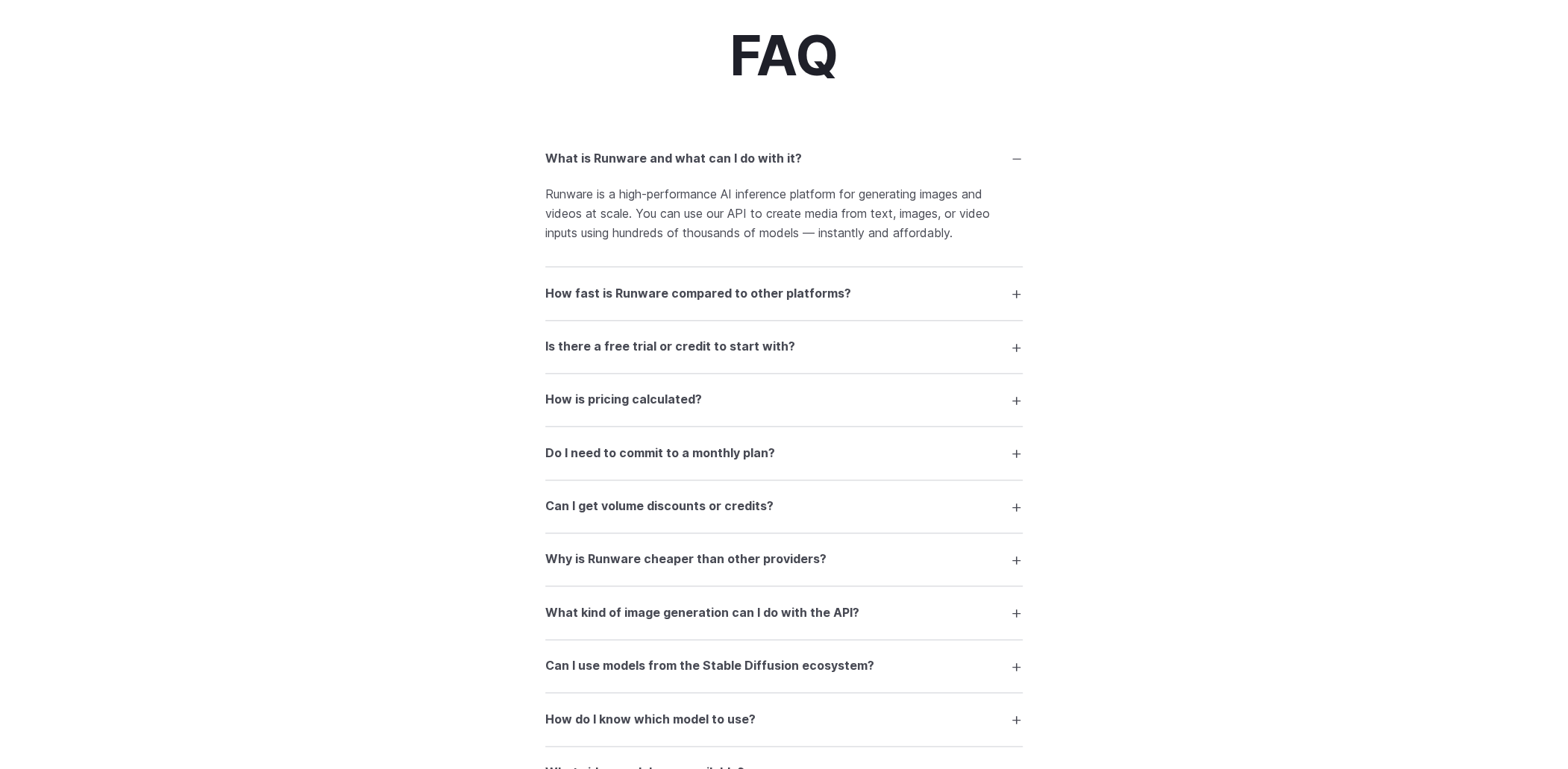
scroll to position [1417, 0]
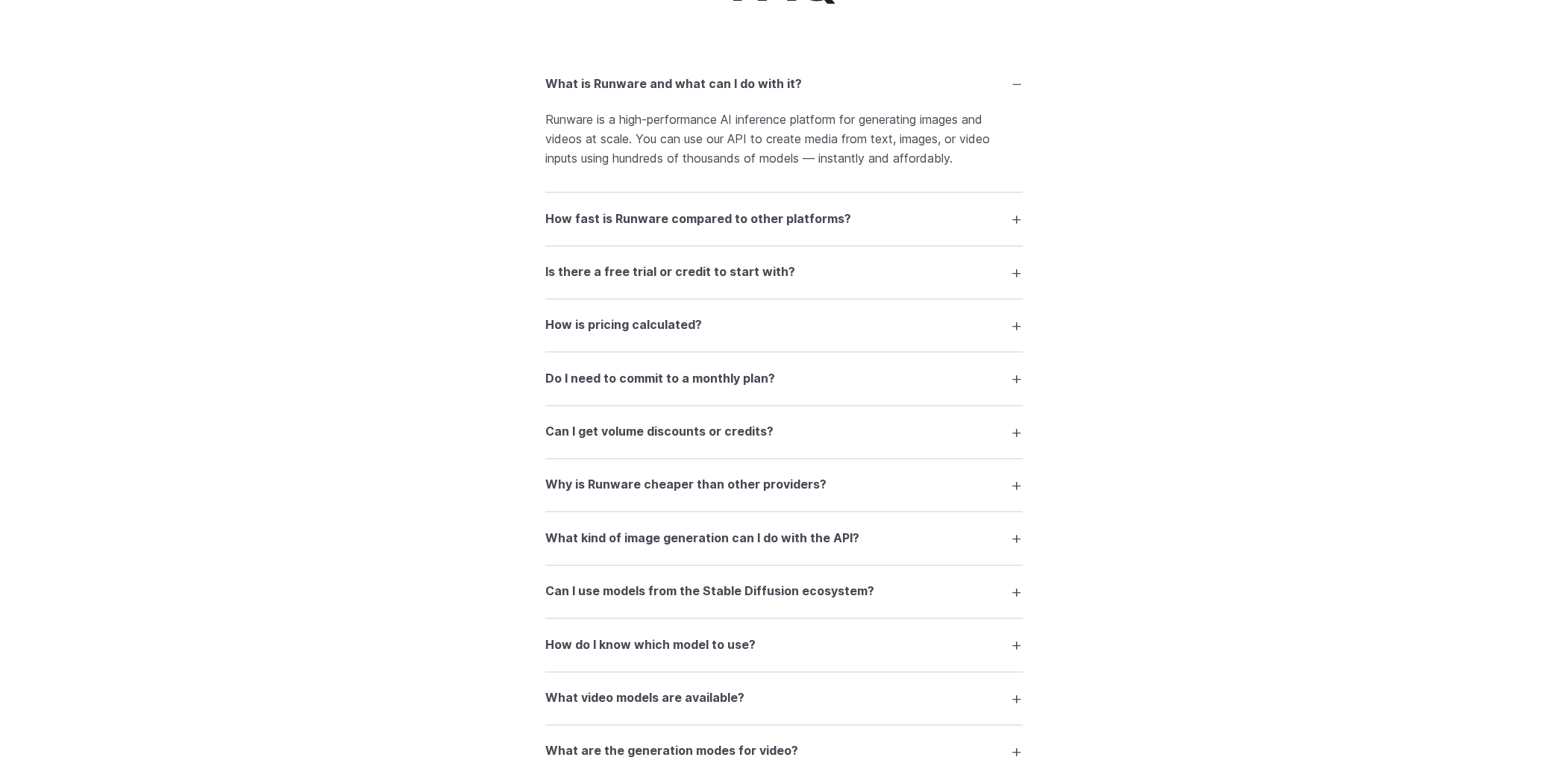
click at [732, 219] on h3 "How fast is Runware compared to other platforms?" at bounding box center [698, 219] width 306 height 19
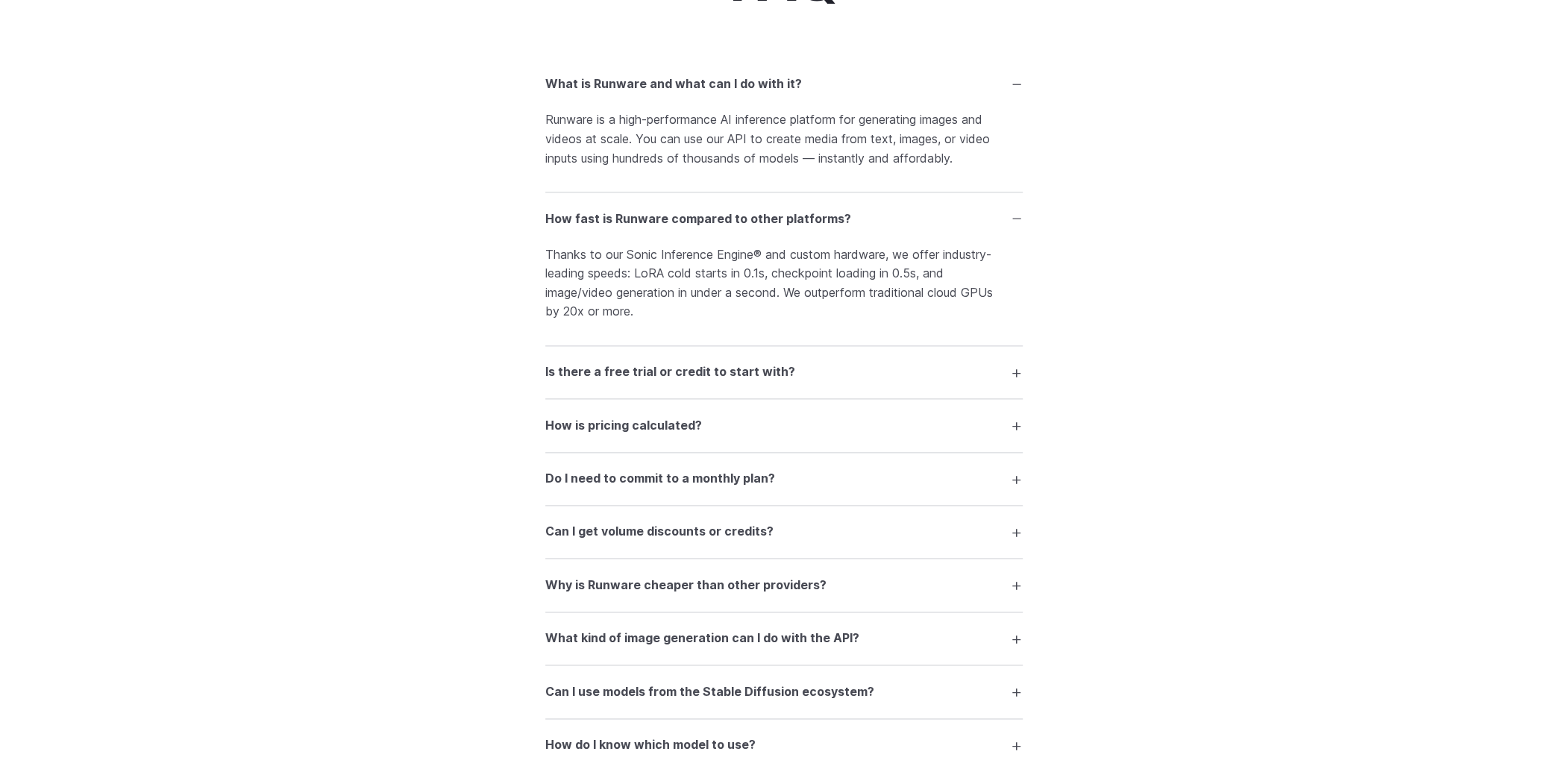
click at [630, 277] on p "Thanks to our Sonic Inference Engine® and custom hardware, we offer industry-le…" at bounding box center [784, 284] width 477 height 76
drag, startPoint x: 630, startPoint y: 277, endPoint x: 801, endPoint y: 283, distance: 171.1
click at [801, 283] on p "Thanks to our Sonic Inference Engine® and custom hardware, we offer industry-le…" at bounding box center [784, 284] width 477 height 76
click at [855, 283] on p "Thanks to our Sonic Inference Engine® and custom hardware, we offer industry-le…" at bounding box center [784, 284] width 477 height 76
click at [859, 282] on p "Thanks to our Sonic Inference Engine® and custom hardware, we offer industry-le…" at bounding box center [784, 284] width 477 height 76
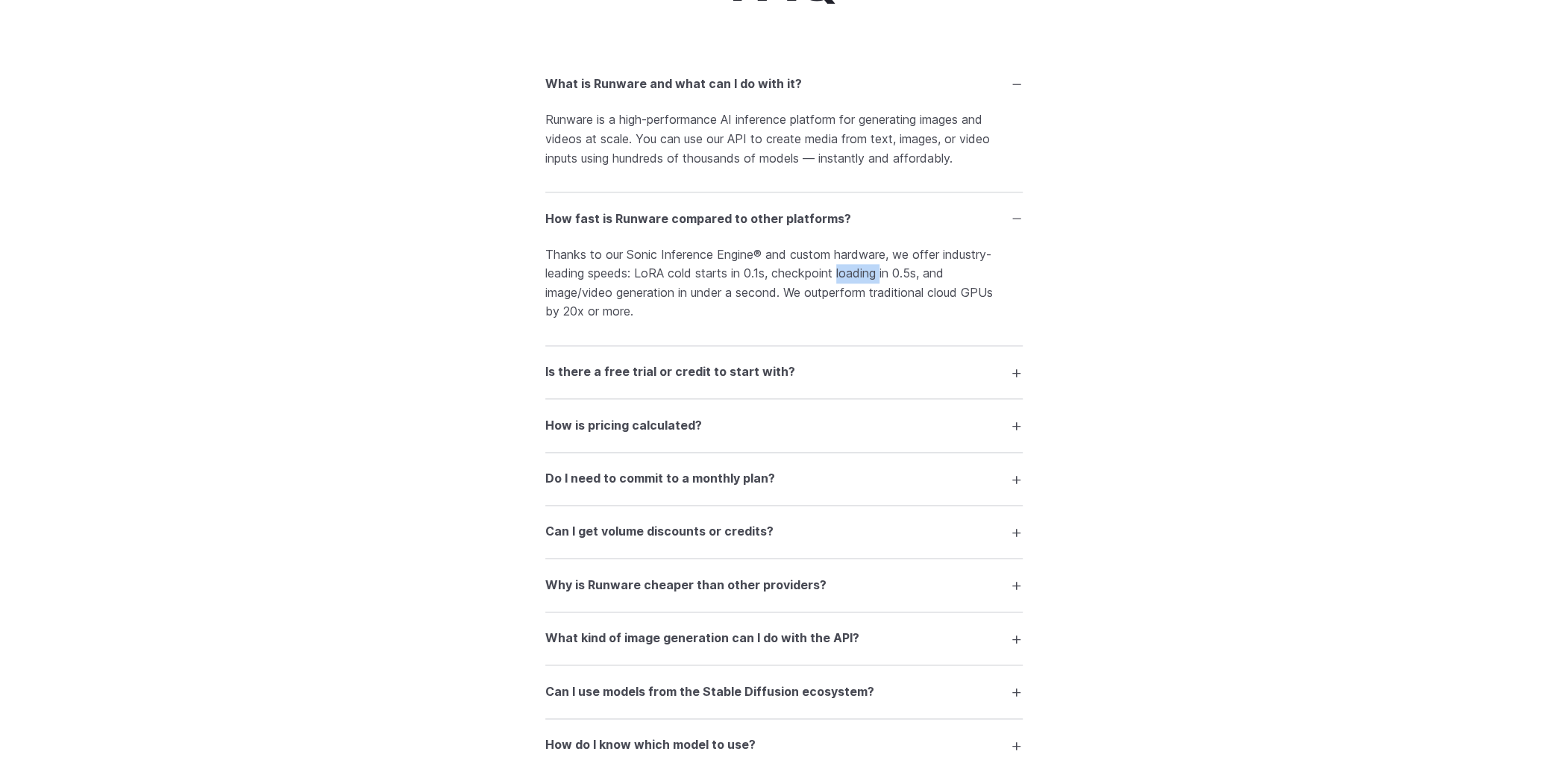
click at [859, 282] on p "Thanks to our Sonic Inference Engine® and custom hardware, we offer industry-le…" at bounding box center [784, 284] width 477 height 76
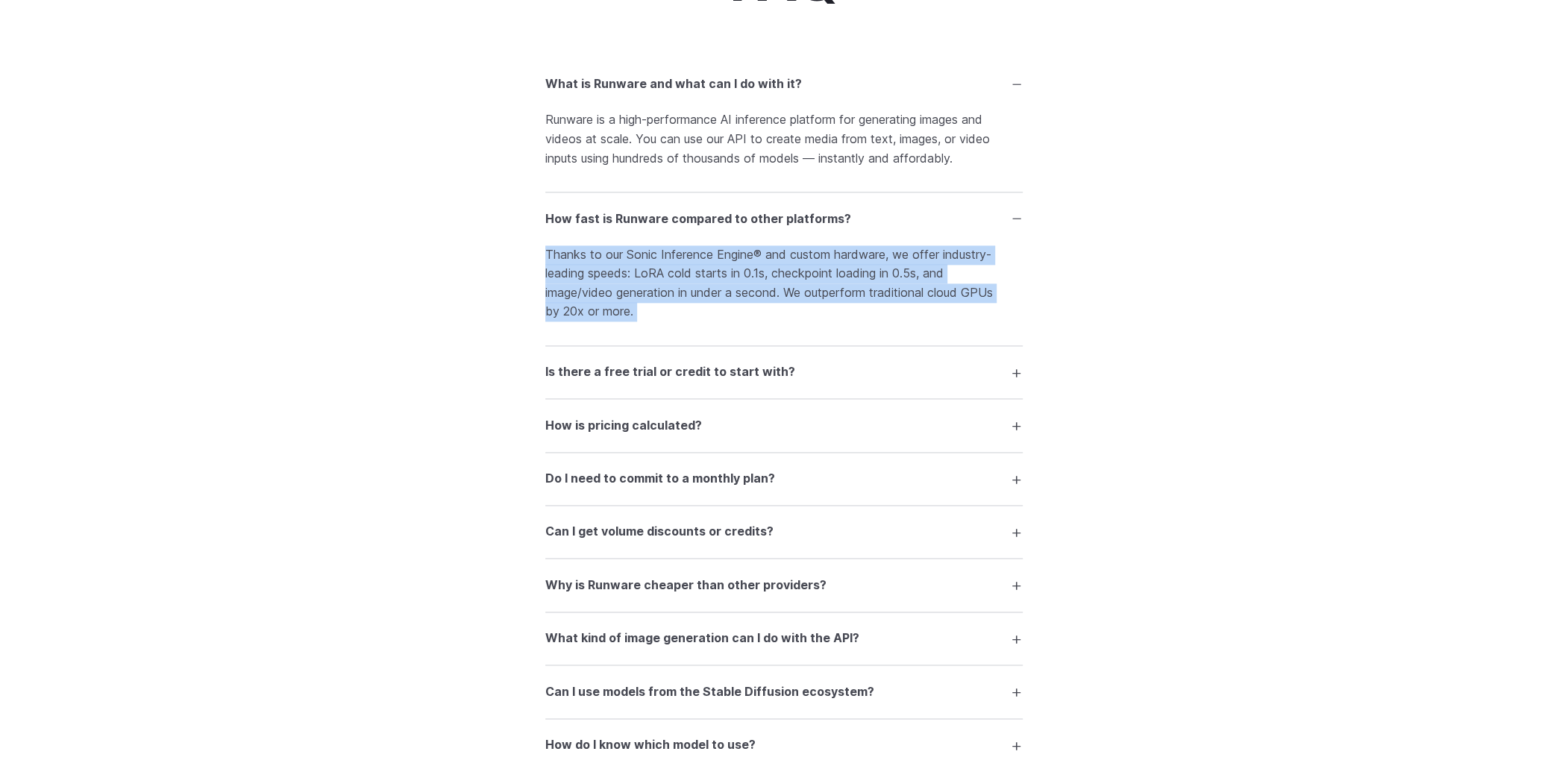
click at [859, 282] on p "Thanks to our Sonic Inference Engine® and custom hardware, we offer industry-le…" at bounding box center [784, 284] width 477 height 76
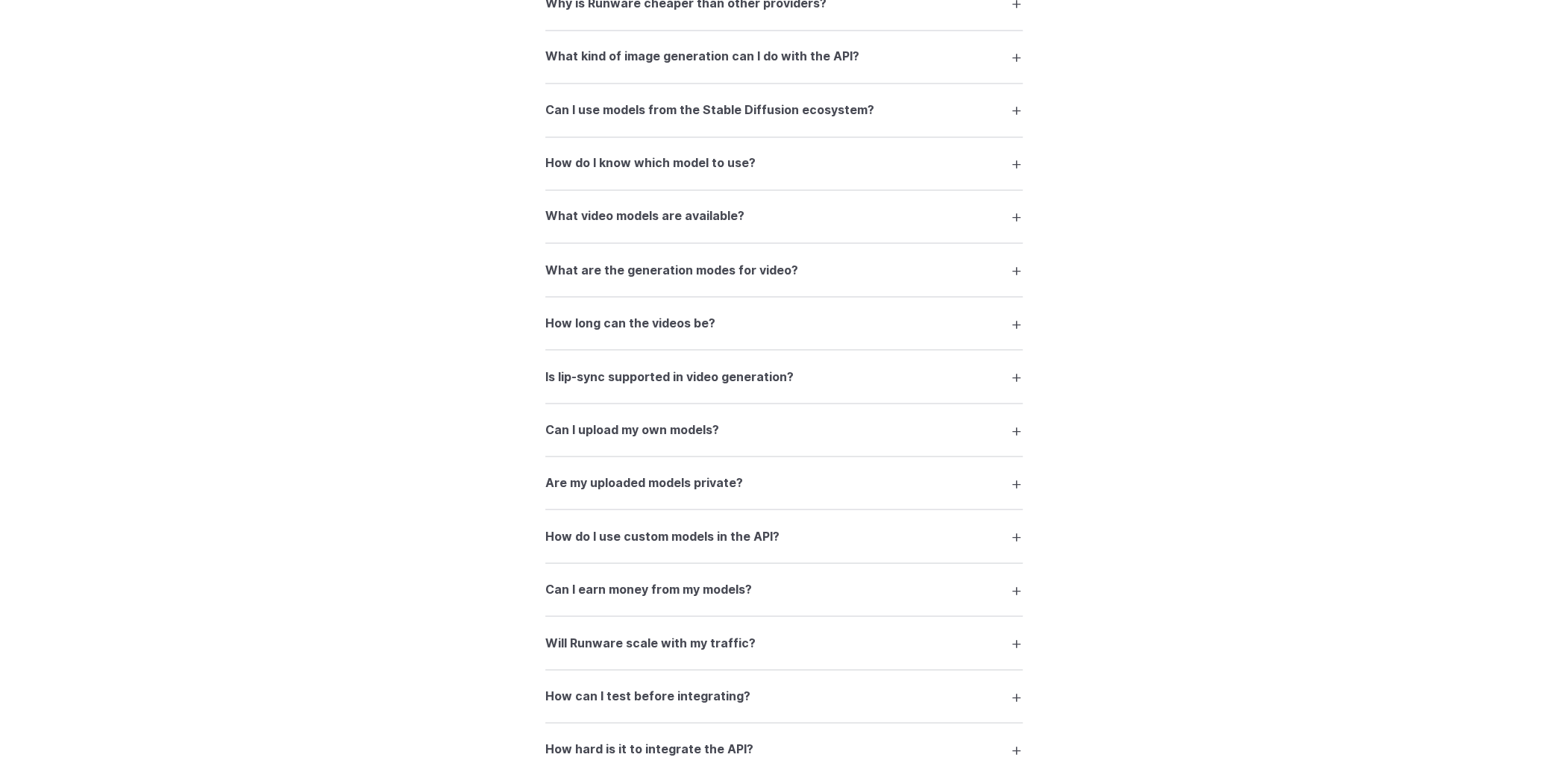
scroll to position [1721, 0]
